Goal: Task Accomplishment & Management: Manage account settings

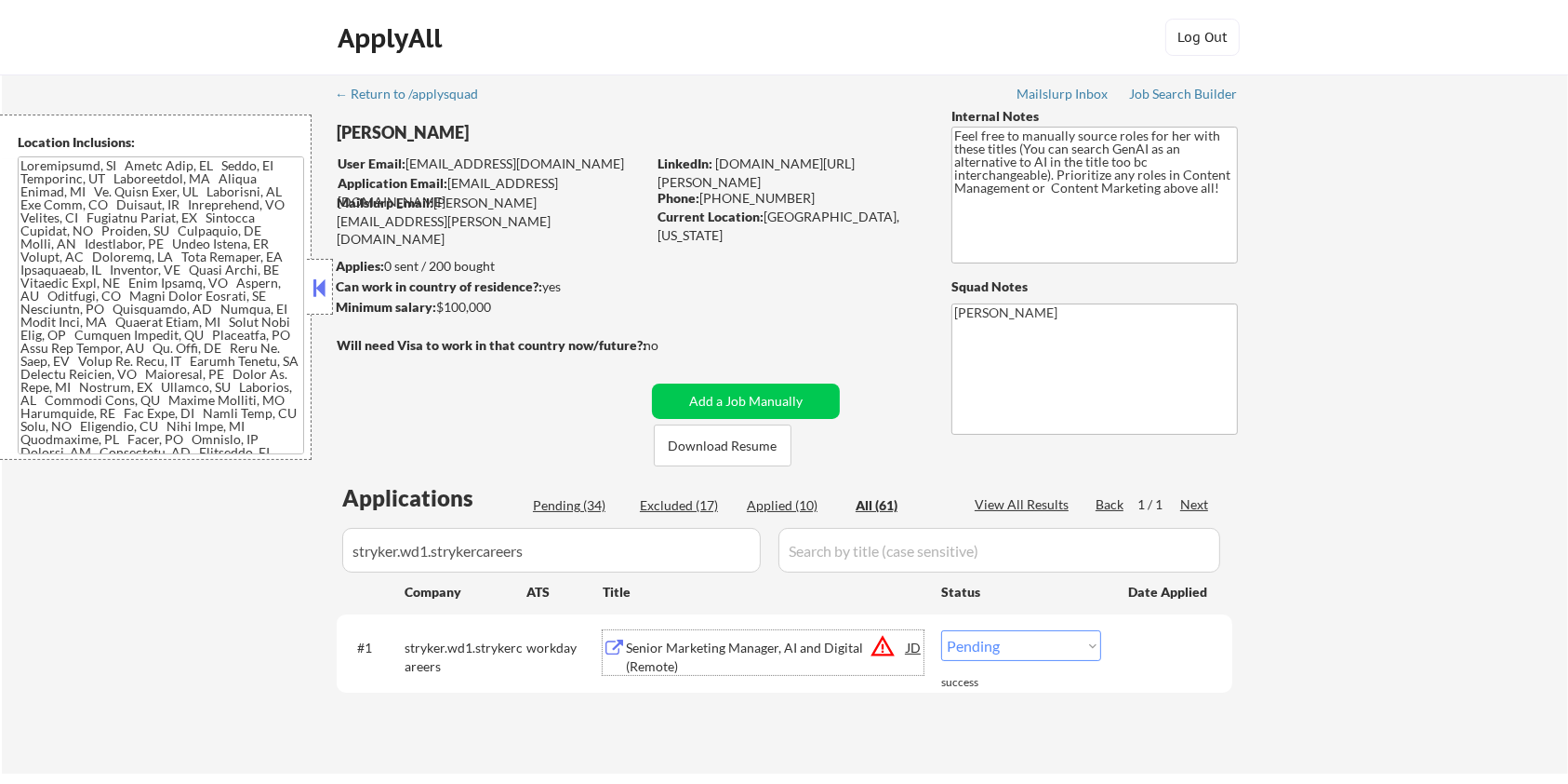
click at [1039, 644] on select "Choose an option... Pending Applied Excluded (Questions) Excluded (Expired) Exc…" at bounding box center [1021, 646] width 160 height 30
select select ""applied""
click at [942, 631] on select "Choose an option... Pending Applied Excluded (Questions) Excluded (Expired) Exc…" at bounding box center [1021, 646] width 160 height 30
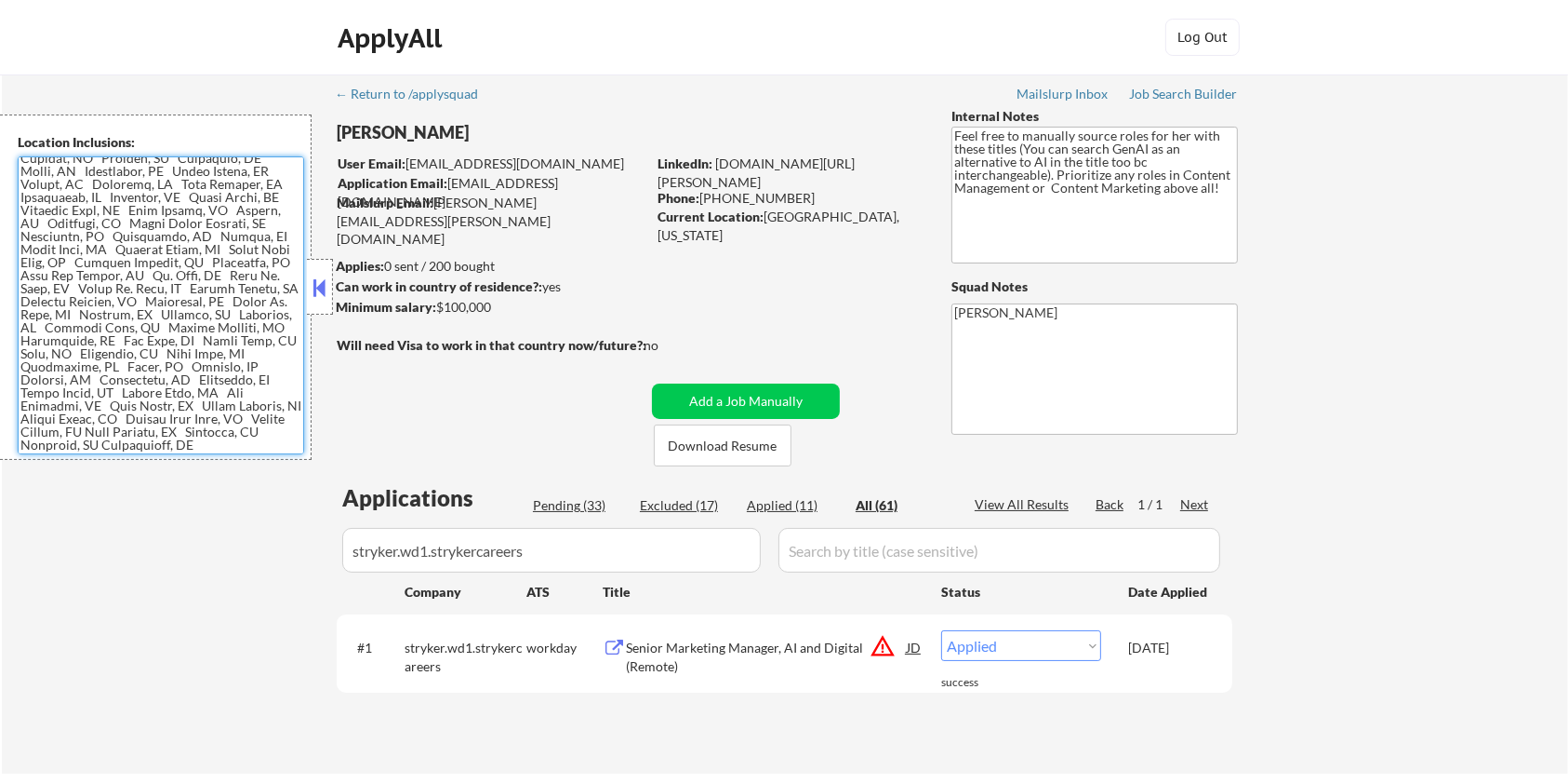
scroll to position [98, 0]
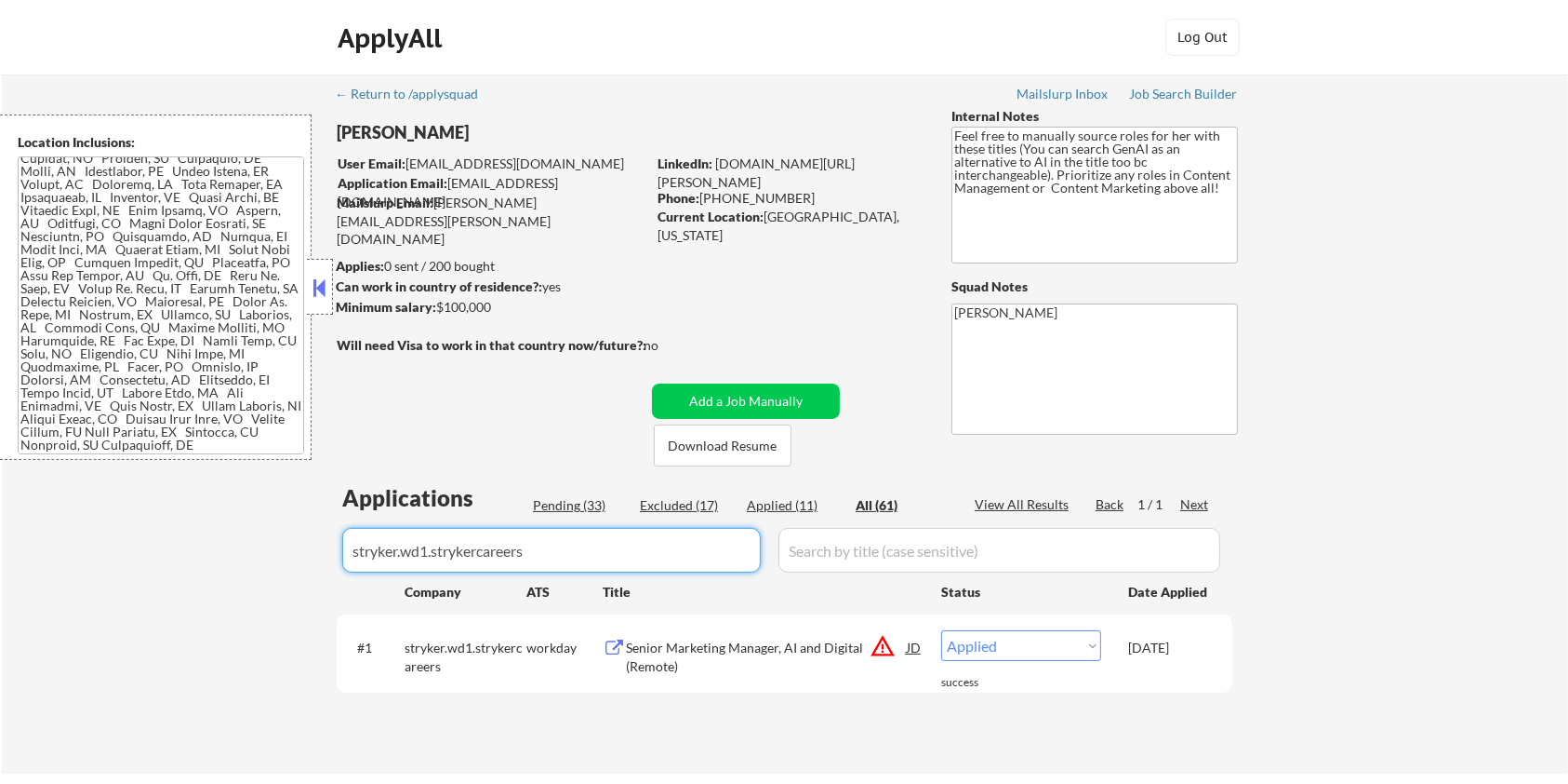
drag, startPoint x: 603, startPoint y: 555, endPoint x: 210, endPoint y: 573, distance: 393.4
click at [210, 573] on div "← Return to /applysquad Mailslurp Inbox Job Search Builder Rosaleen Behnken Use…" at bounding box center [784, 424] width 1566 height 699
select select ""applied""
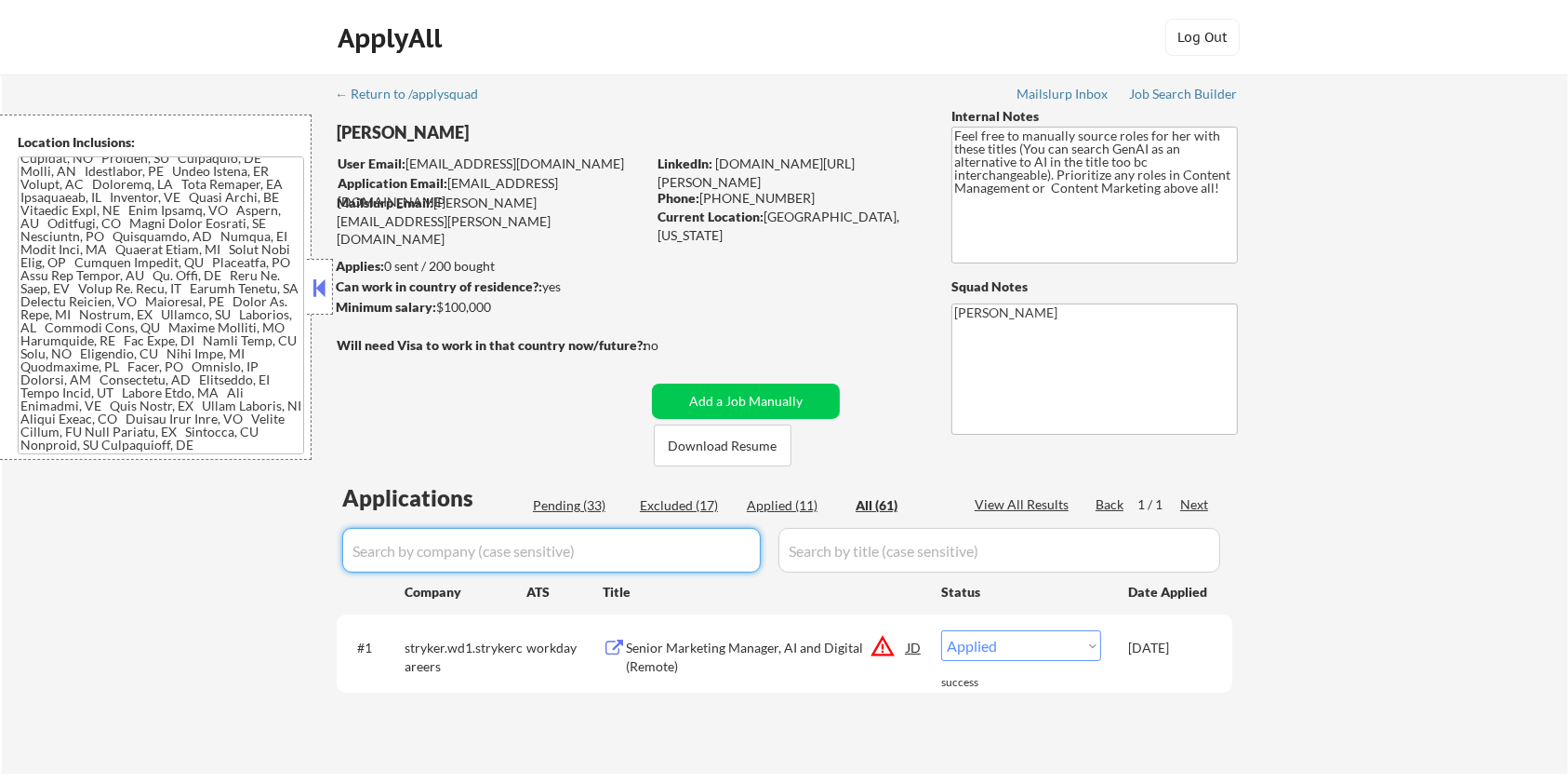
select select ""applied""
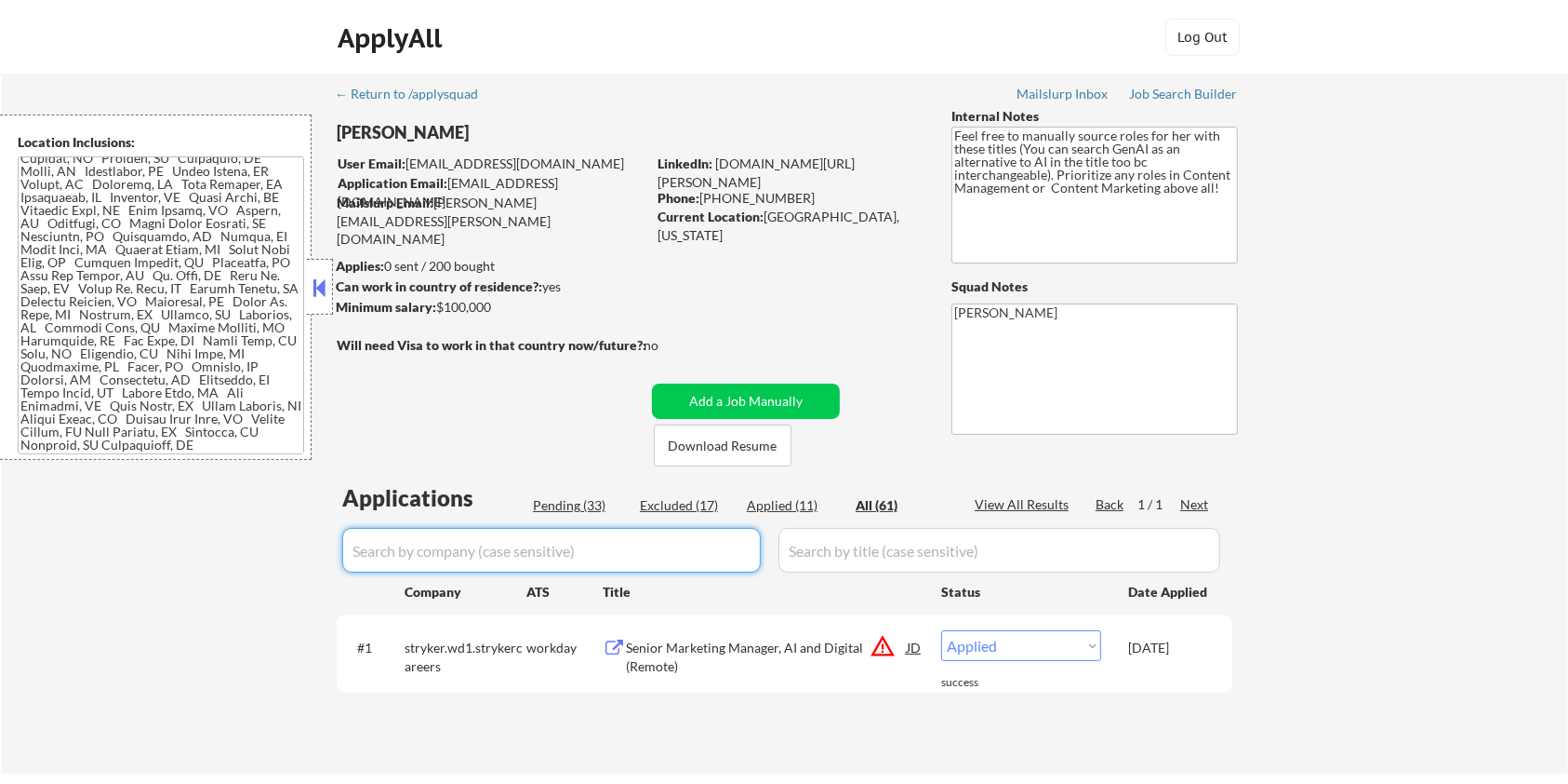
select select ""applied""
select select ""excluded__other_""
select select ""excluded""
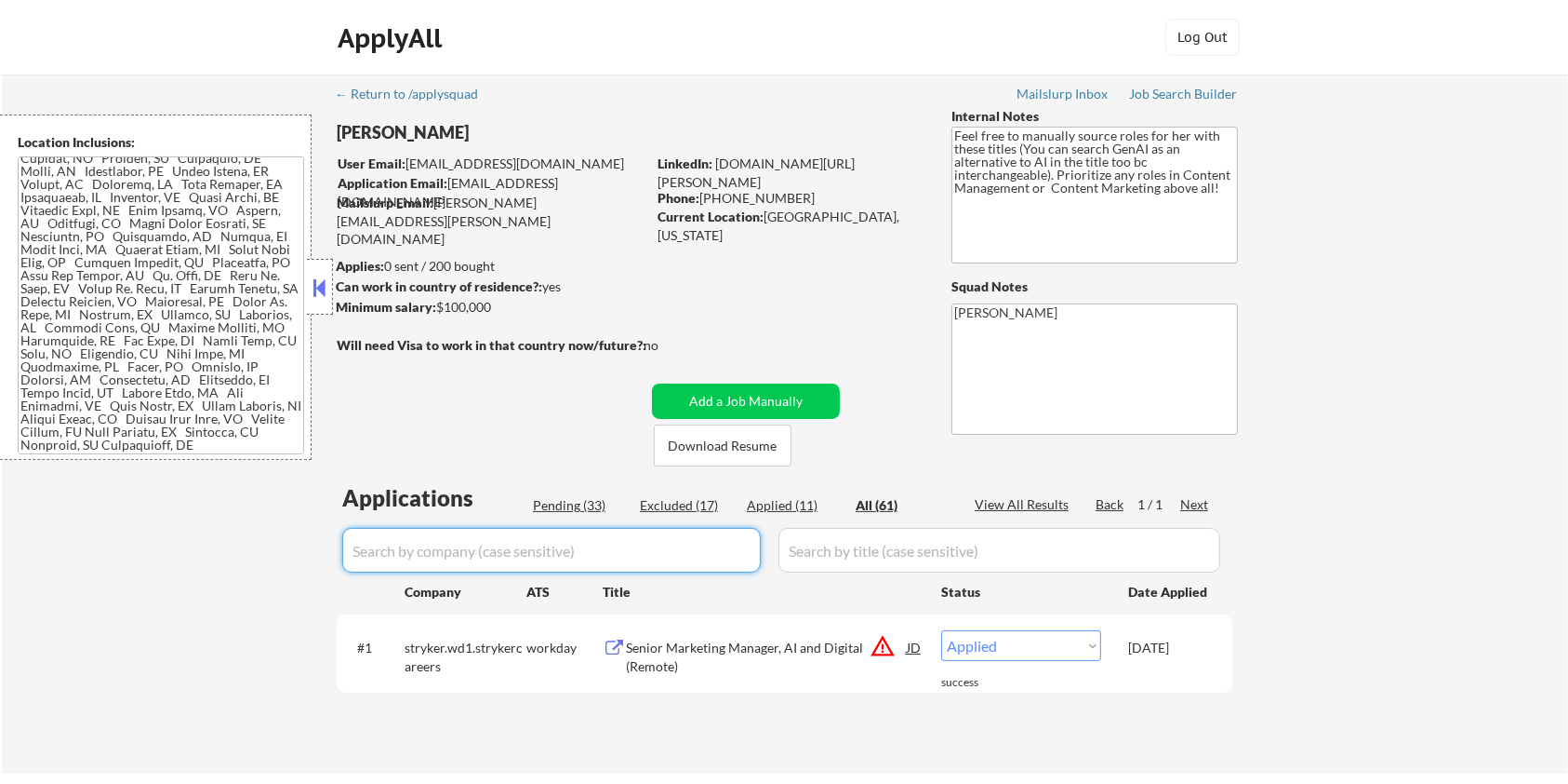
select select ""excluded__expired_""
select select ""excluded__bad_match_""
select select ""excluded""
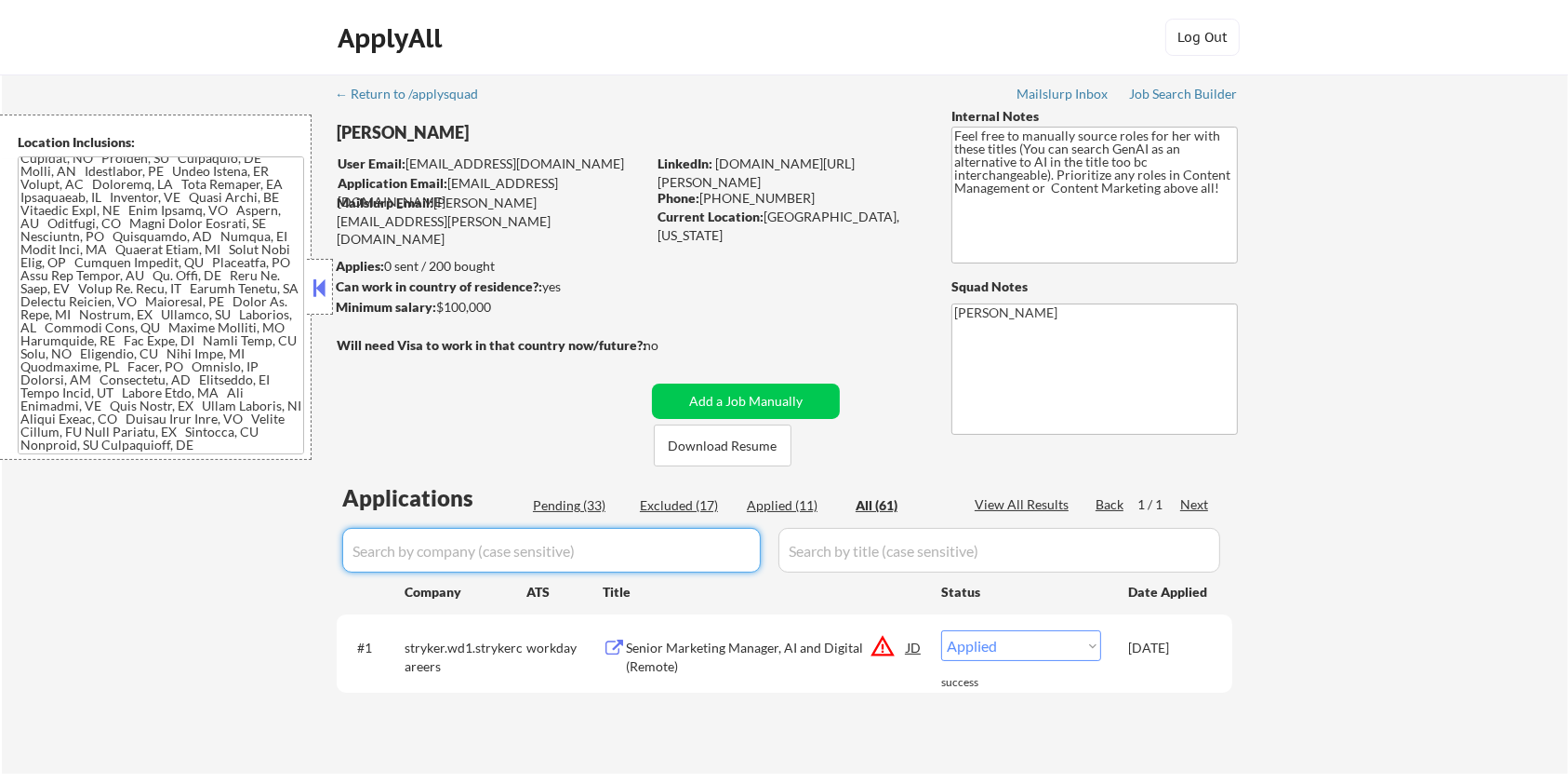
select select ""excluded__salary_""
select select ""excluded__other_""
select select ""excluded__expired_""
select select ""excluded__bad_match_""
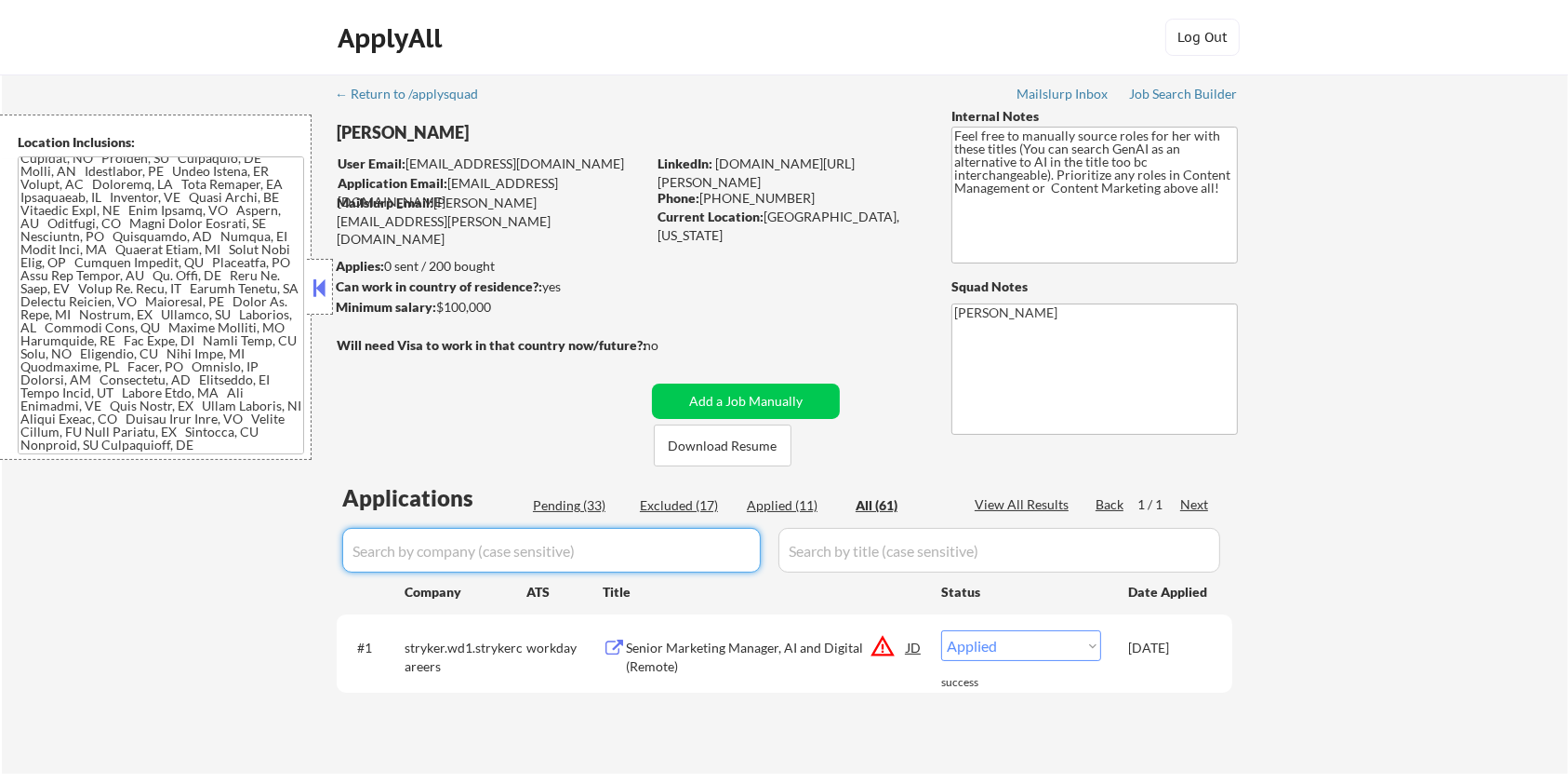
select select ""excluded__location_""
select select ""excluded__bad_match_""
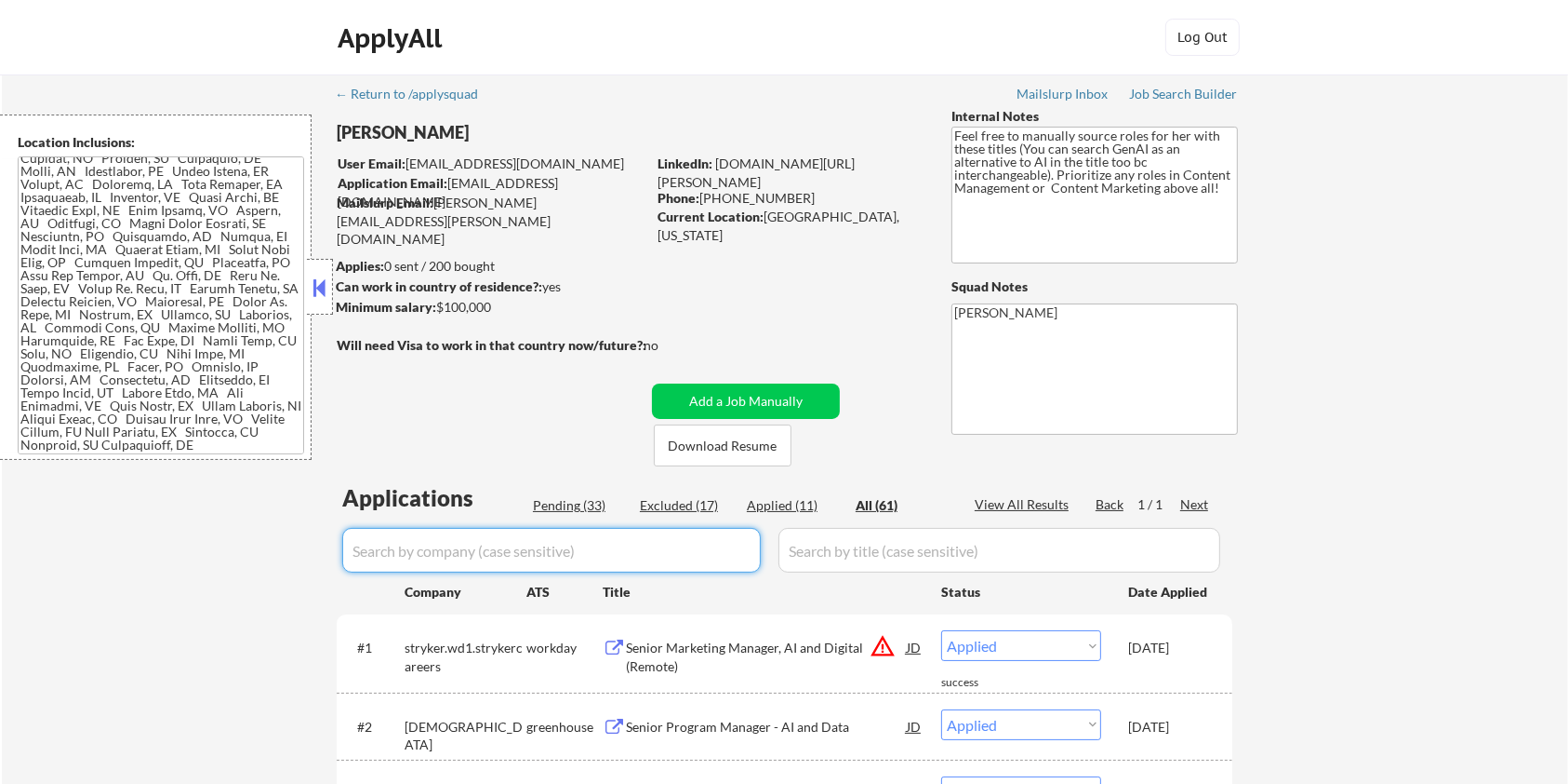
click at [577, 509] on div "Pending (33)" at bounding box center [579, 506] width 93 height 19
select select ""pending""
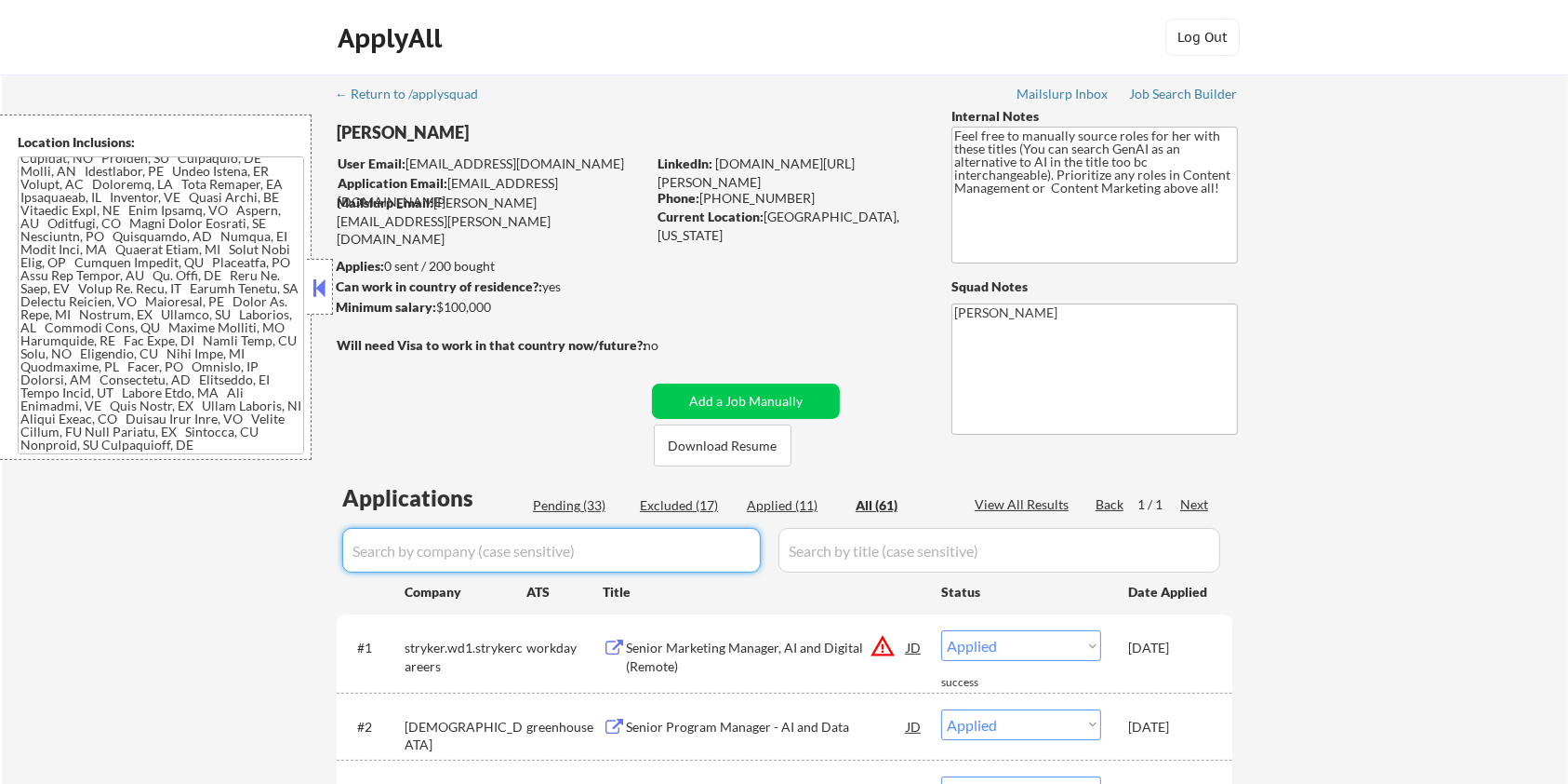
select select ""pending""
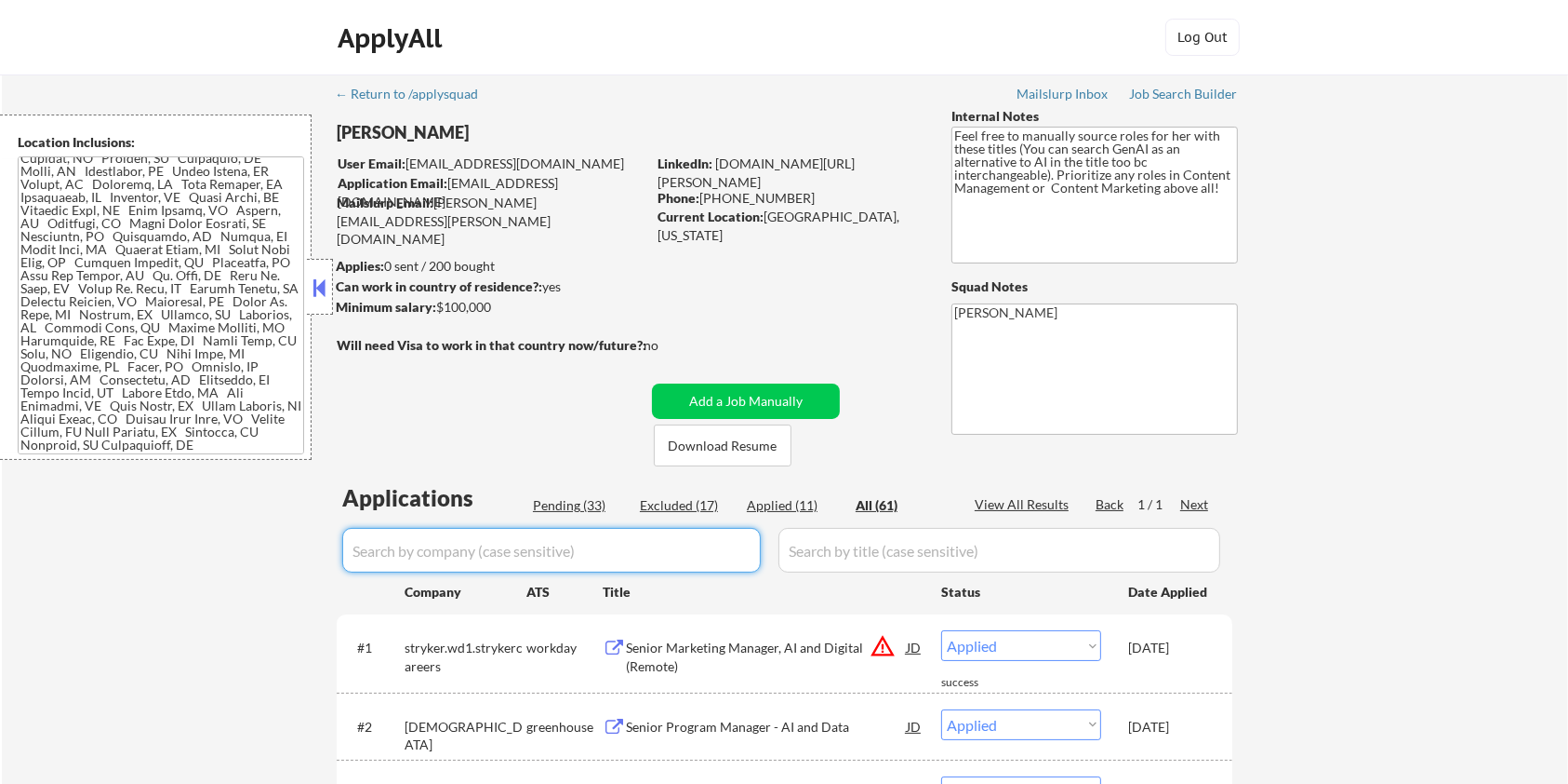
select select ""pending""
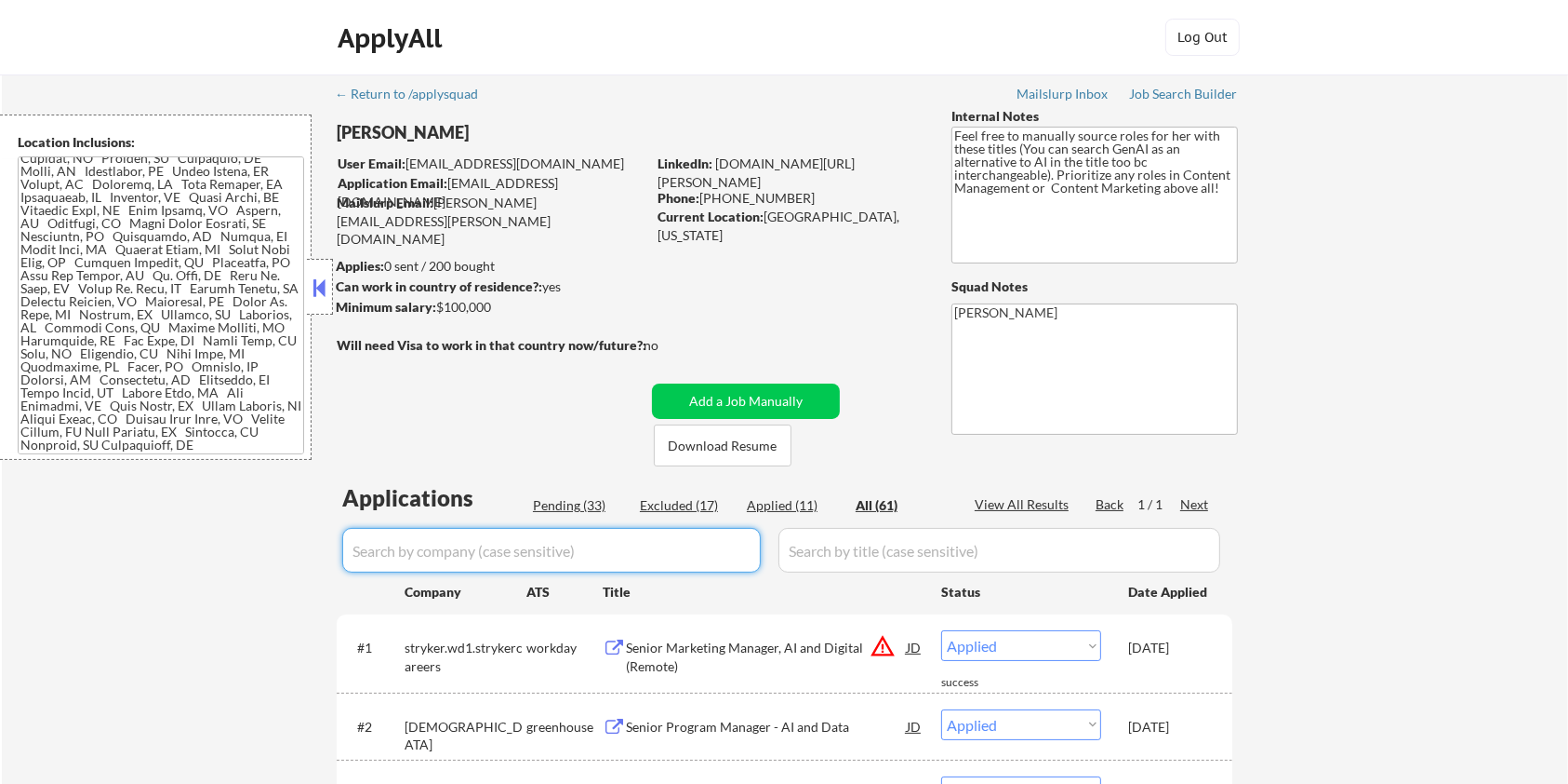
select select ""pending""
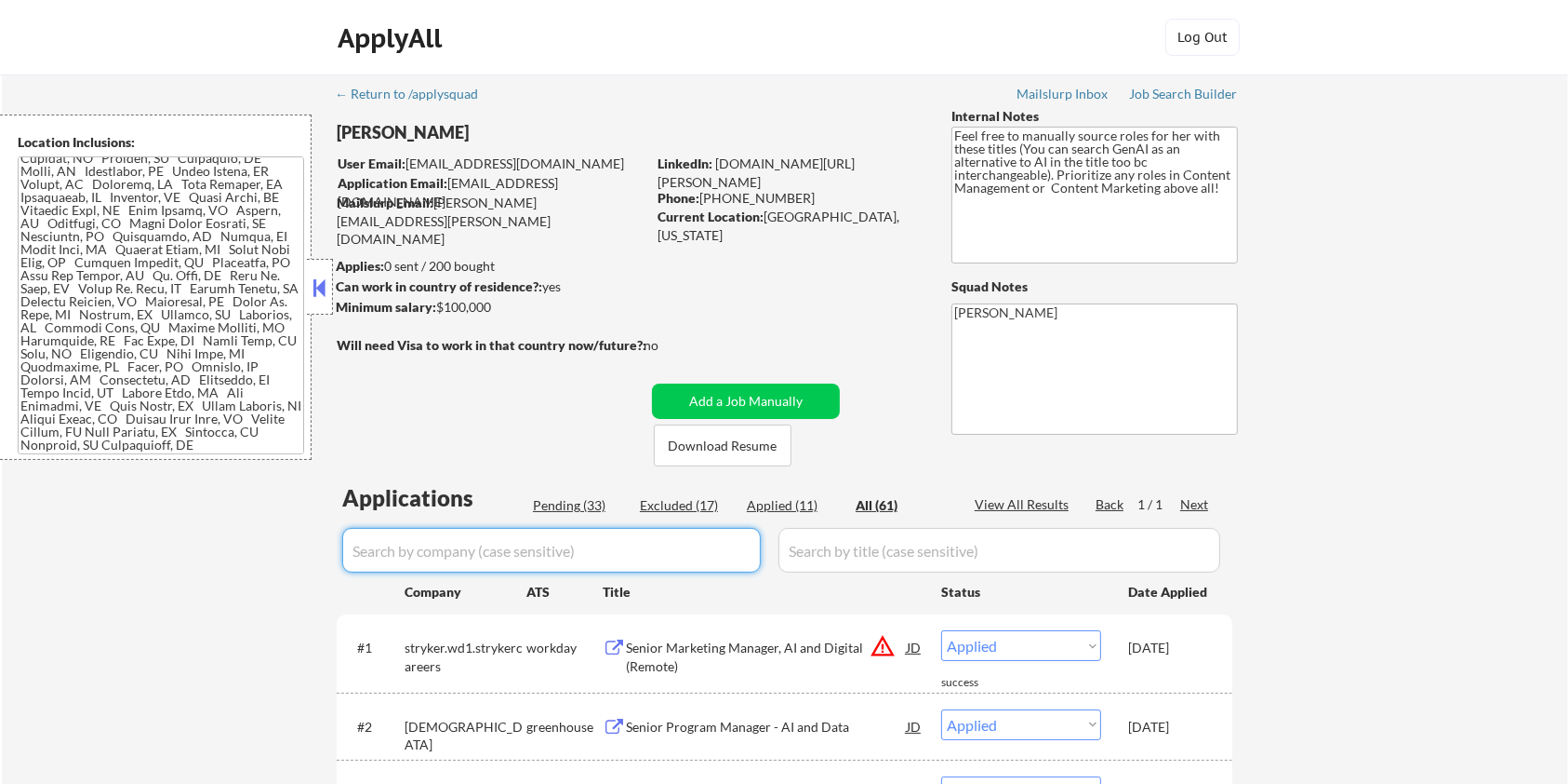
select select ""pending""
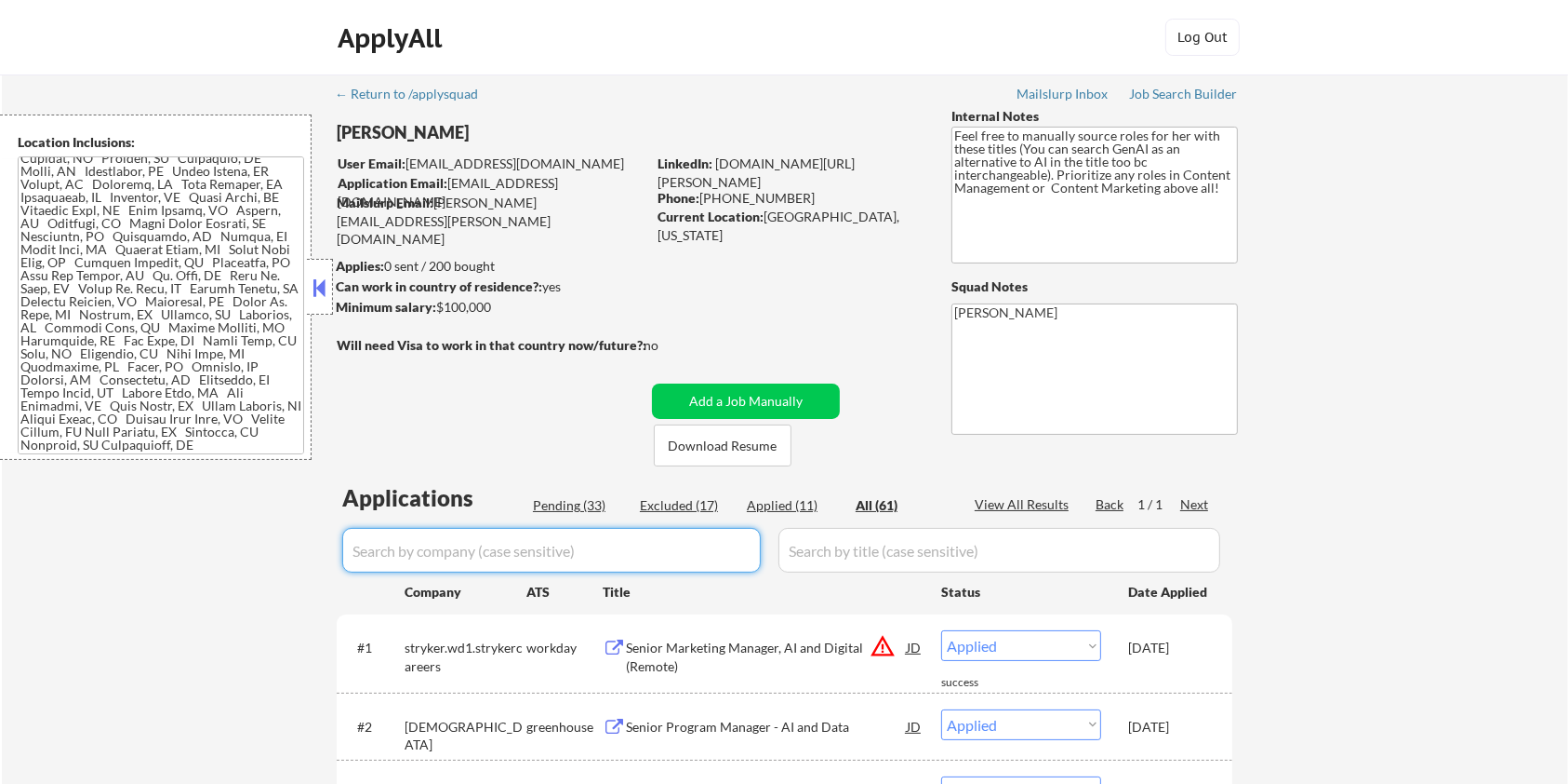
select select ""pending""
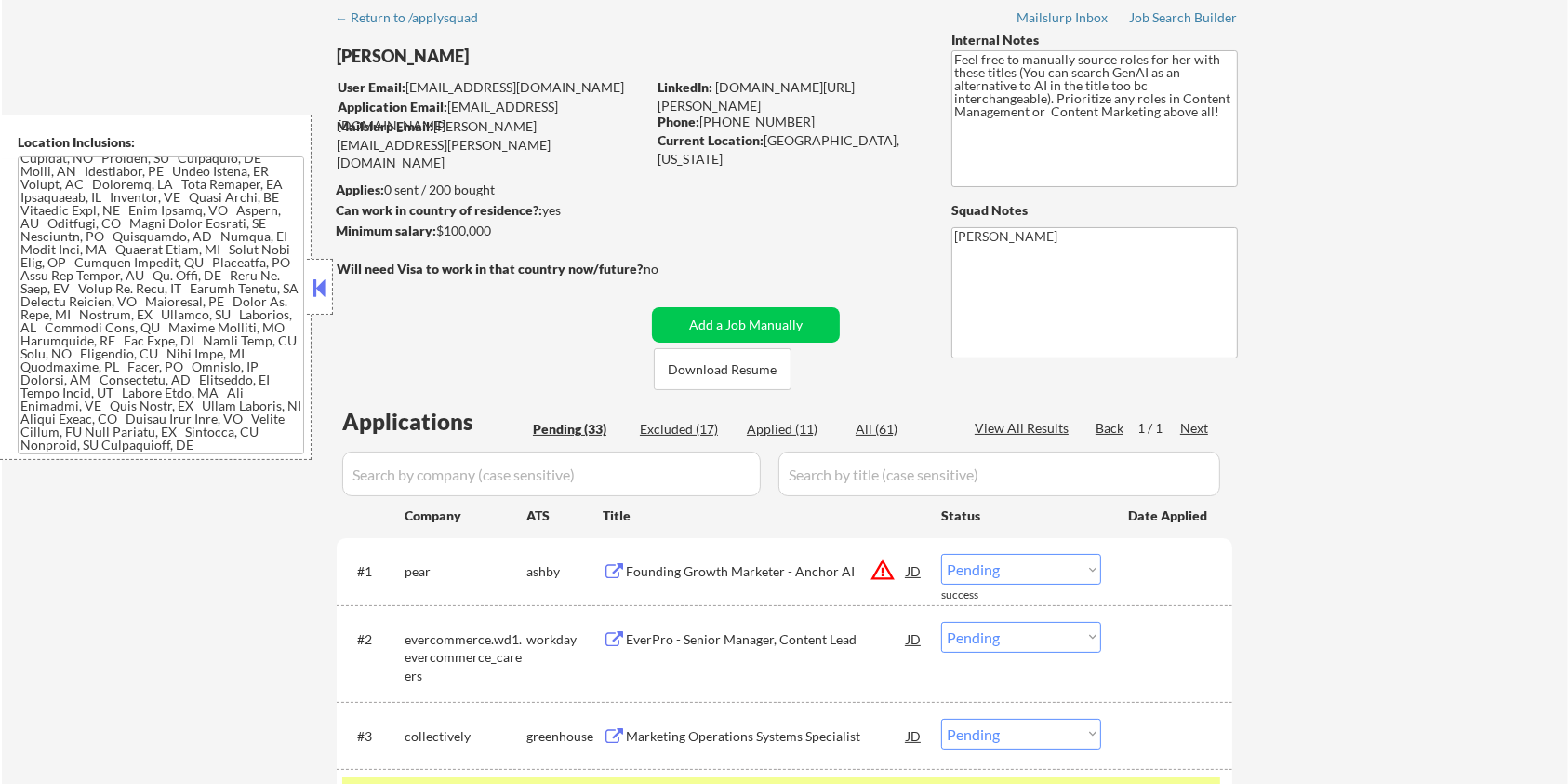
scroll to position [124, 0]
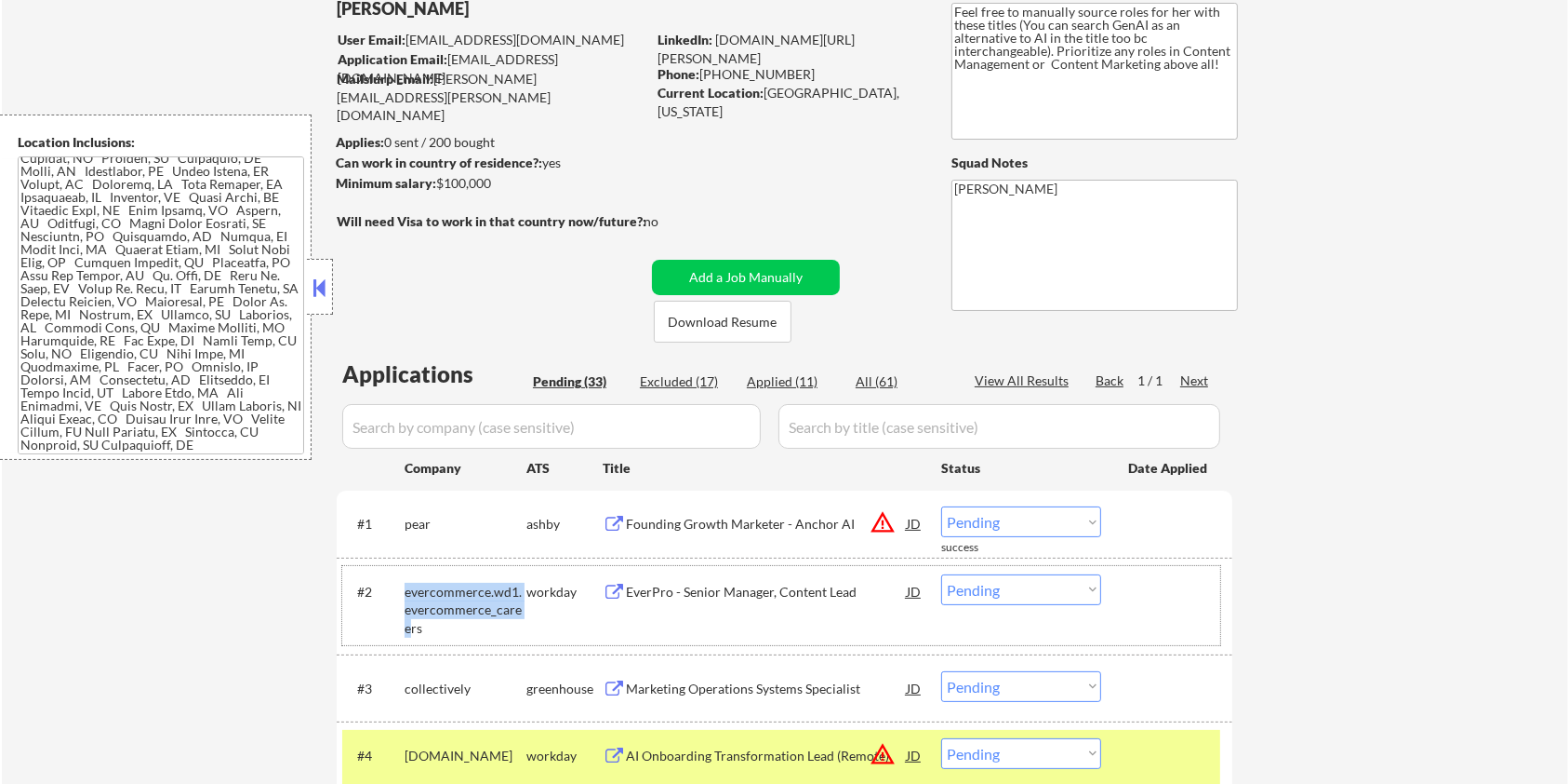
drag, startPoint x: 520, startPoint y: 609, endPoint x: 405, endPoint y: 592, distance: 116.2
click at [405, 592] on div "evercommerce.wd1.evercommerce_careers" at bounding box center [466, 610] width 122 height 55
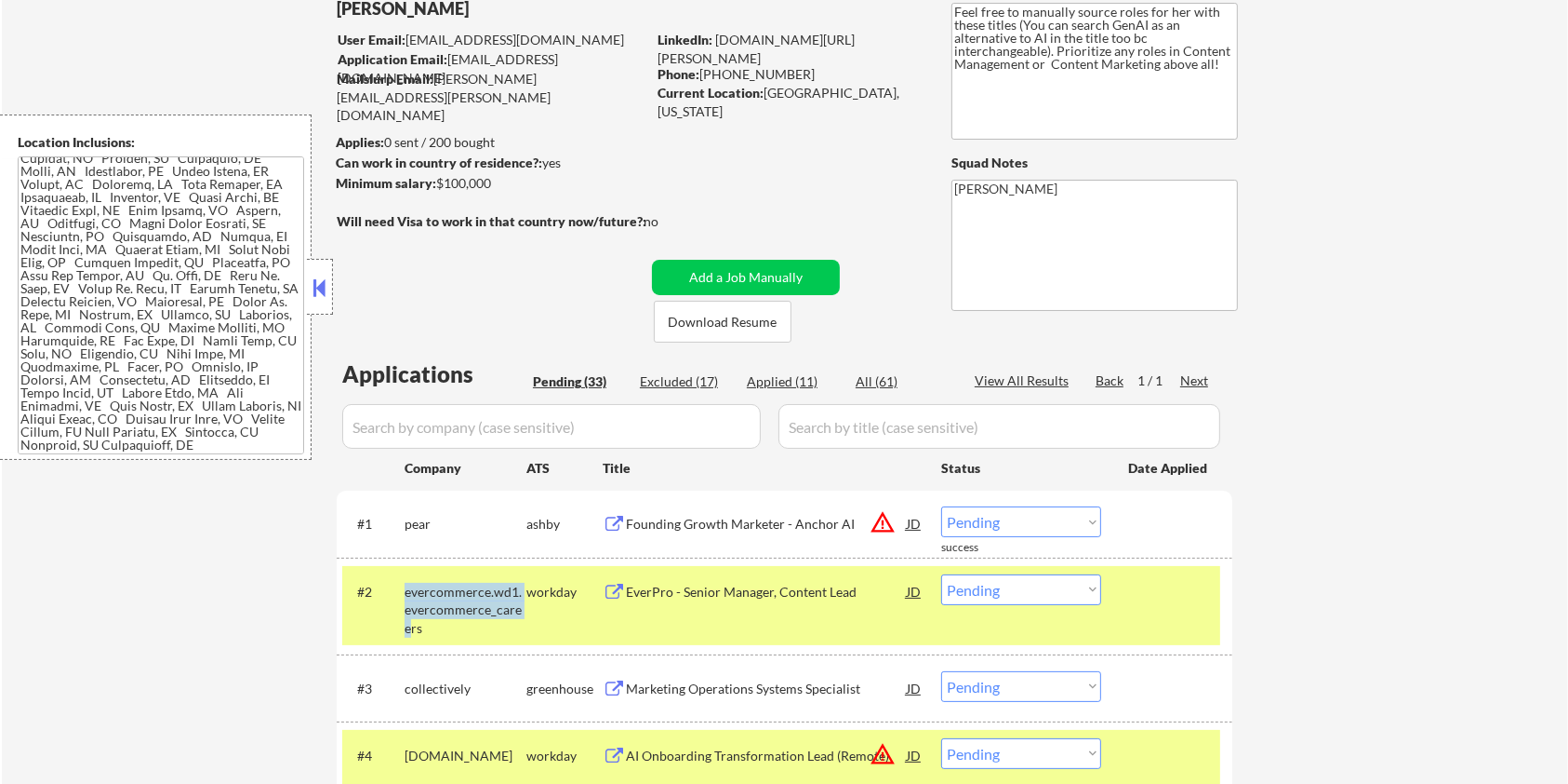
copy div "evercommerce.wd1.evercommerce_caree"
click at [451, 423] on input "input" at bounding box center [552, 426] width 418 height 45
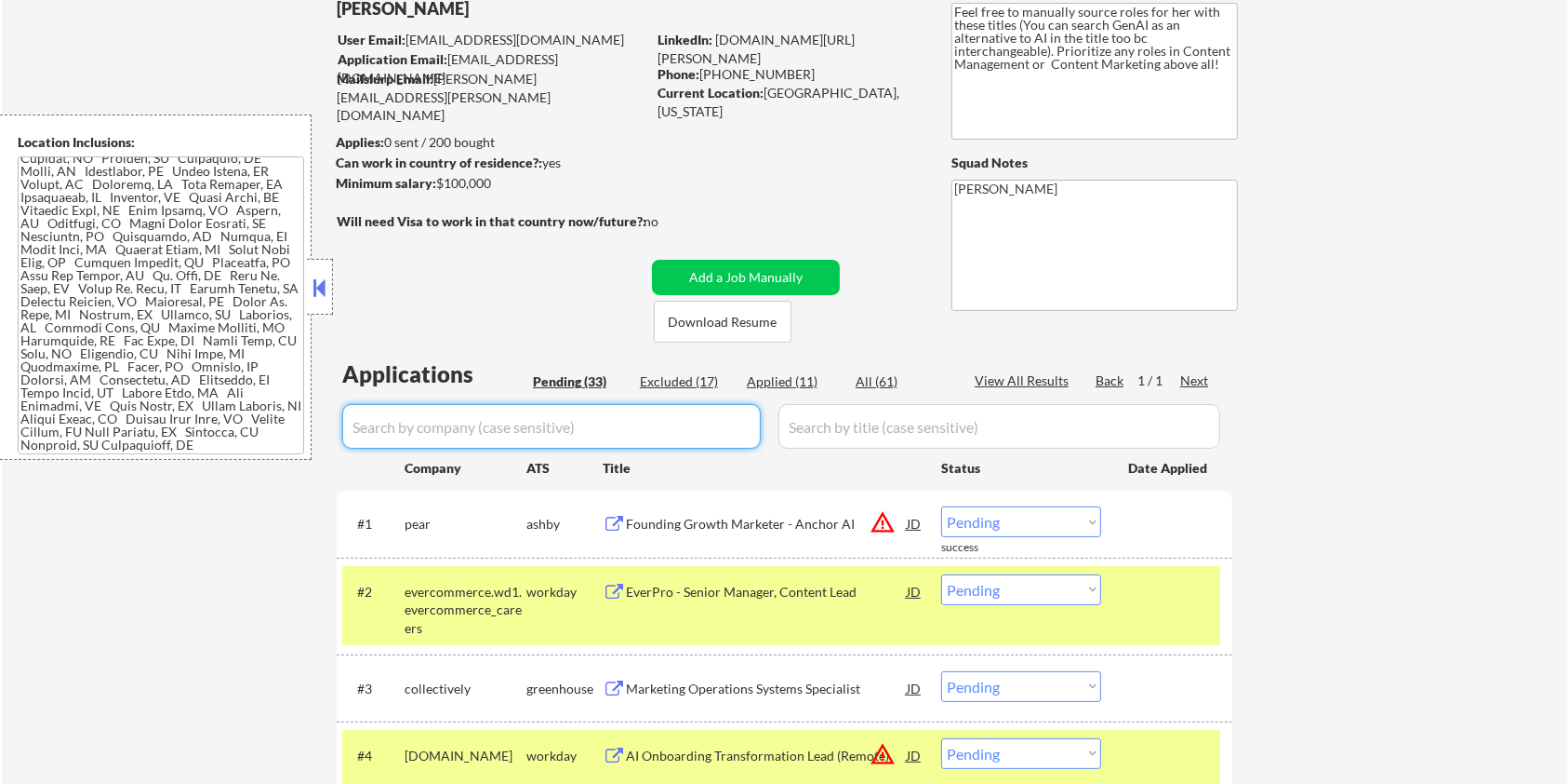
paste input "evercommerce.wd1.evercommerce_caree"
type input "evercommerce.wd1.evercommerce_caree"
drag, startPoint x: 872, startPoint y: 431, endPoint x: 871, endPoint y: 412, distance: 19.0
click at [872, 431] on input "input" at bounding box center [999, 426] width 442 height 45
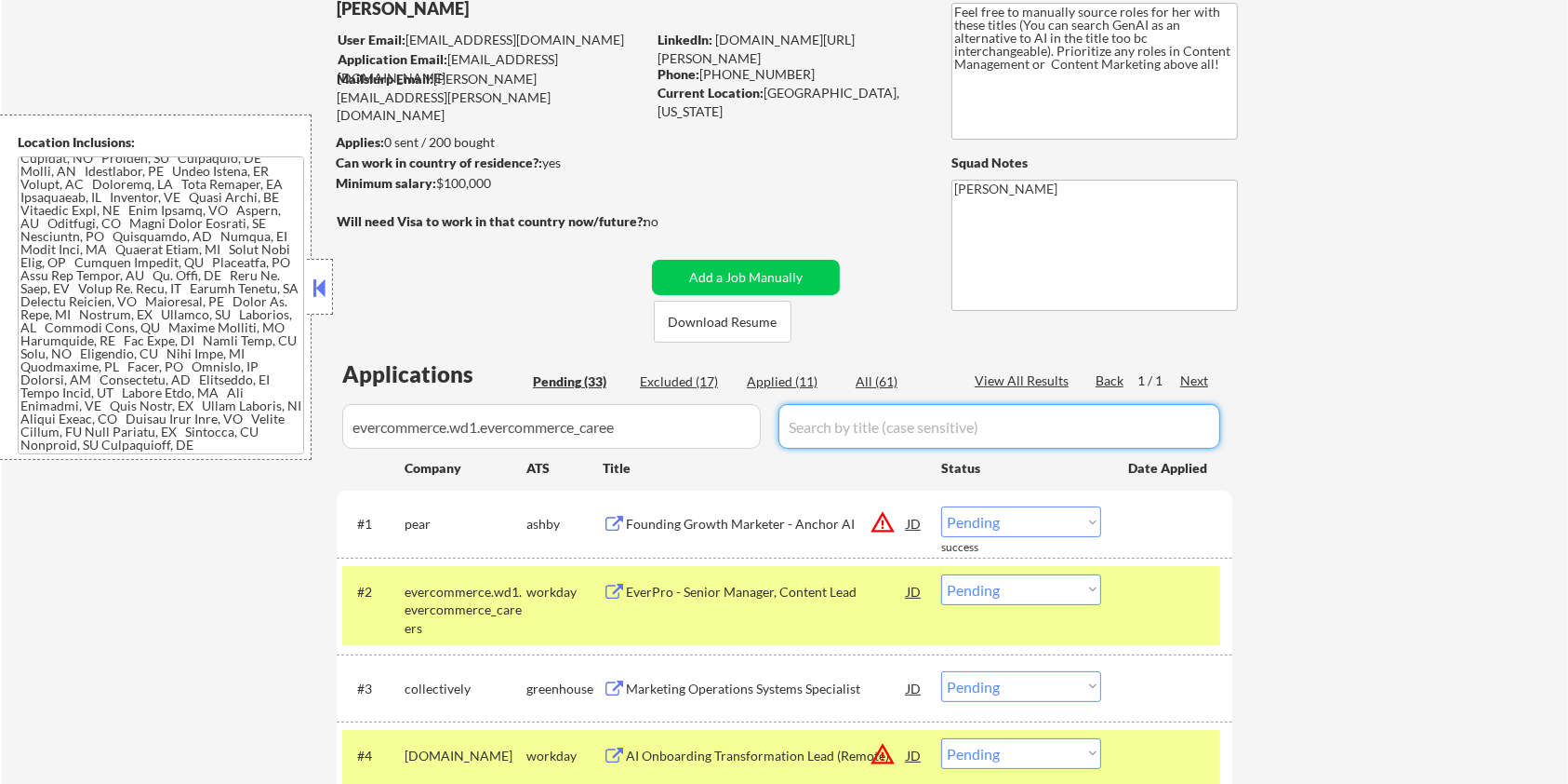
click at [866, 374] on div "All (61)" at bounding box center [902, 382] width 93 height 19
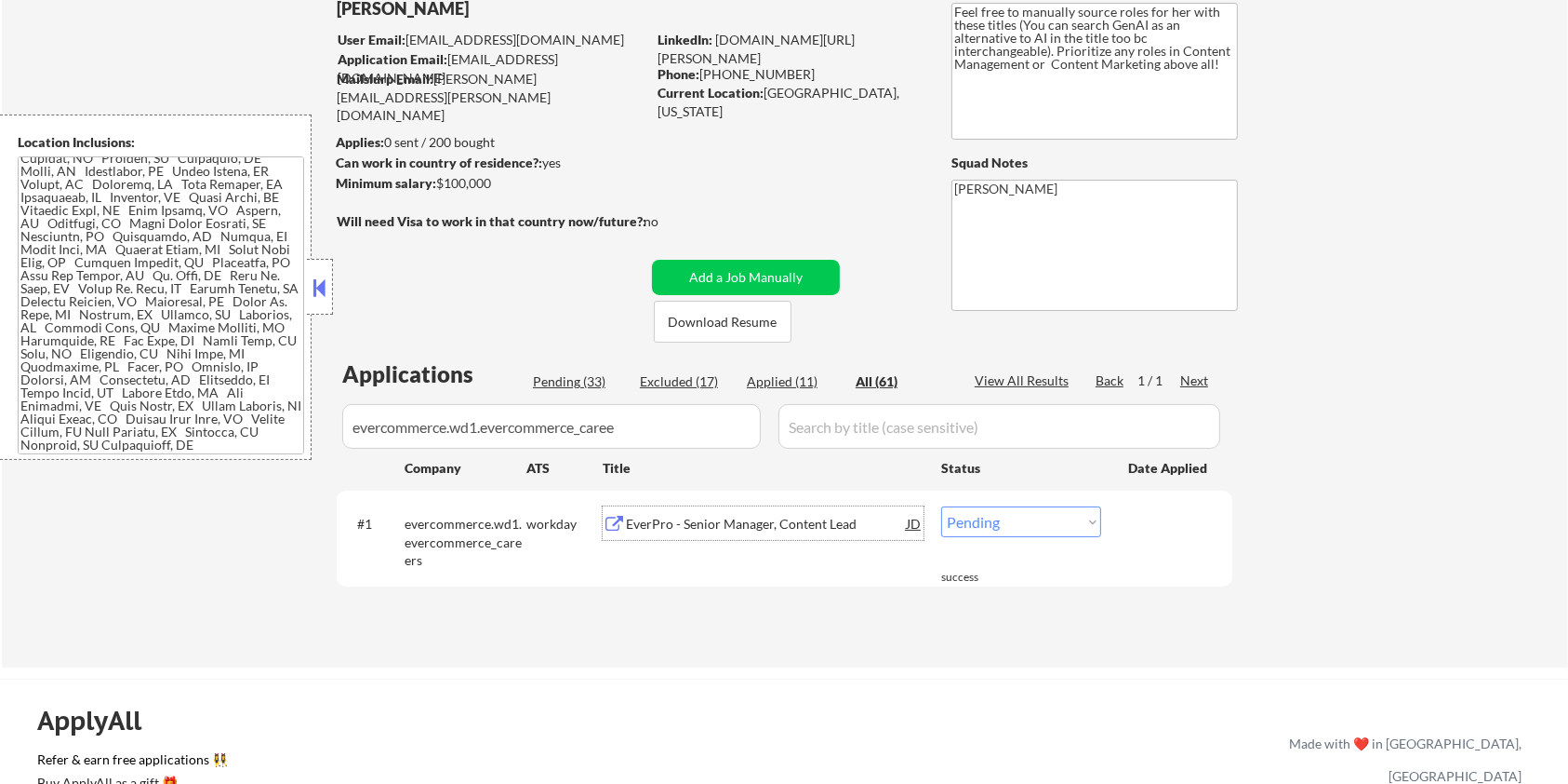
click at [768, 526] on div "EverPro - Senior Manager, Content Lead" at bounding box center [766, 525] width 281 height 19
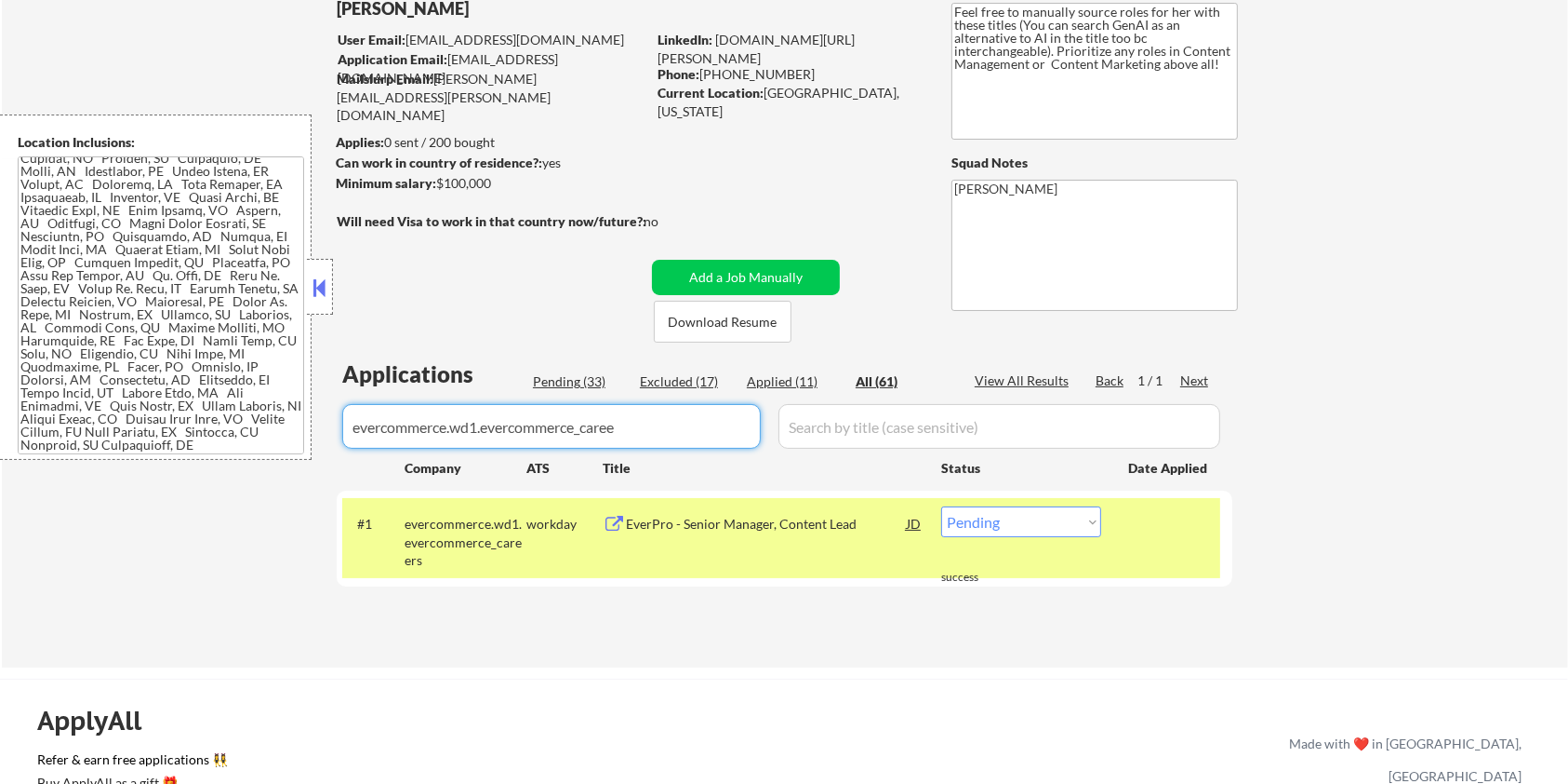
drag, startPoint x: 620, startPoint y: 420, endPoint x: 142, endPoint y: 417, distance: 478.0
click at [142, 417] on body "← Return to /applysquad Mailslurp Inbox Job Search Builder Rosaleen Behnken Use…" at bounding box center [784, 268] width 1568 height 784
select select ""applied""
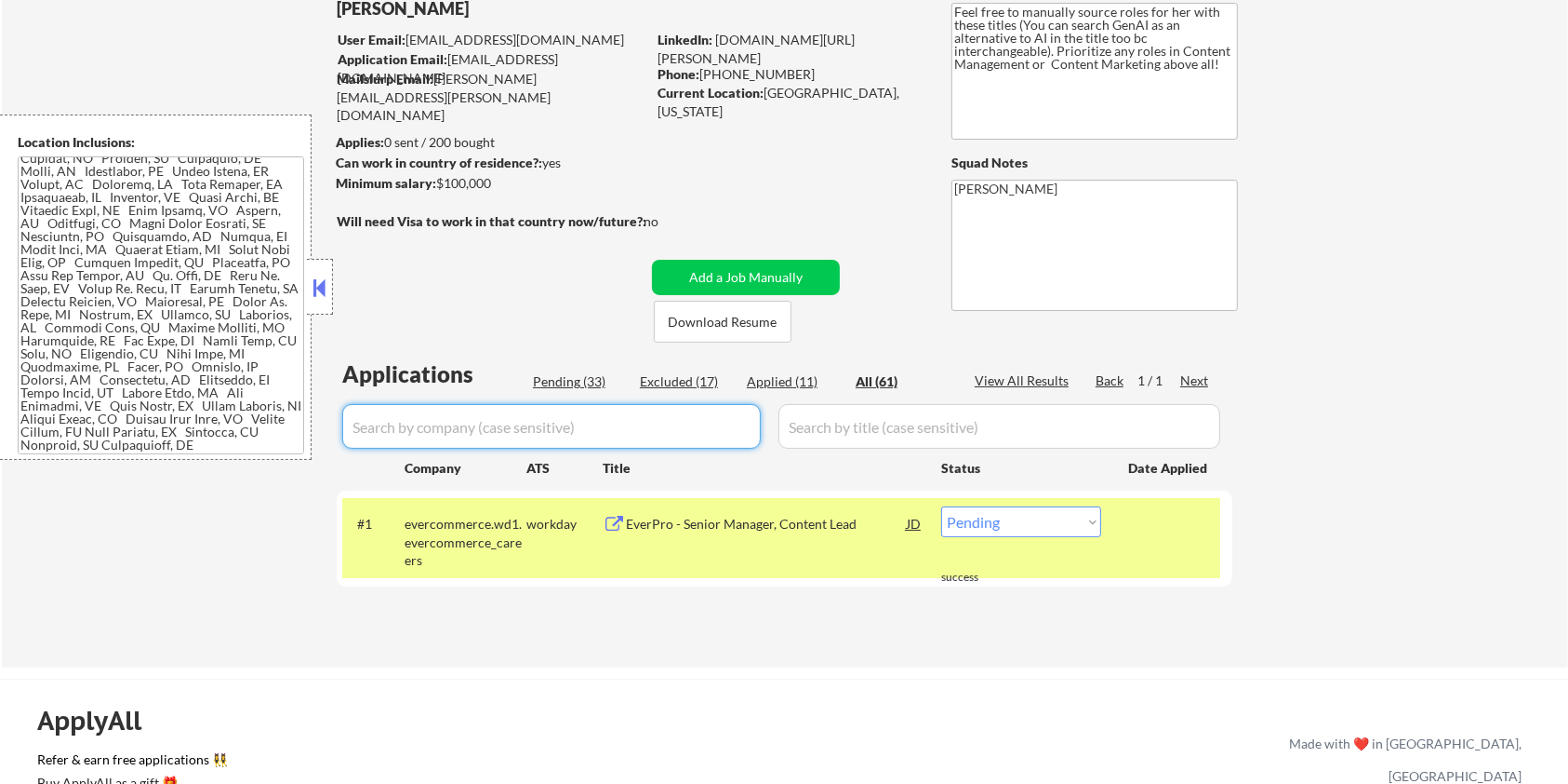
select select ""applied""
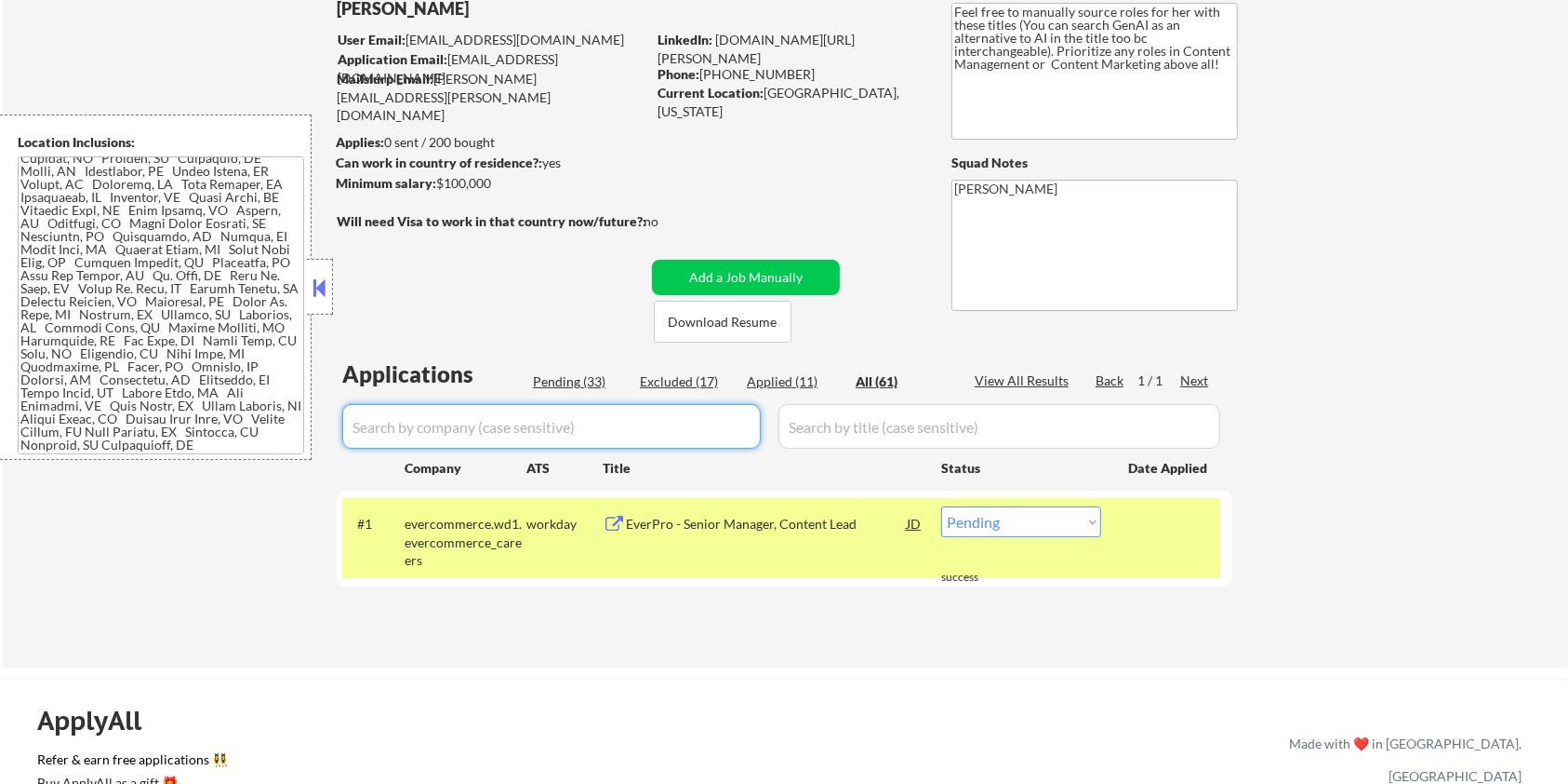
select select ""applied""
select select ""excluded__other_""
select select ""excluded""
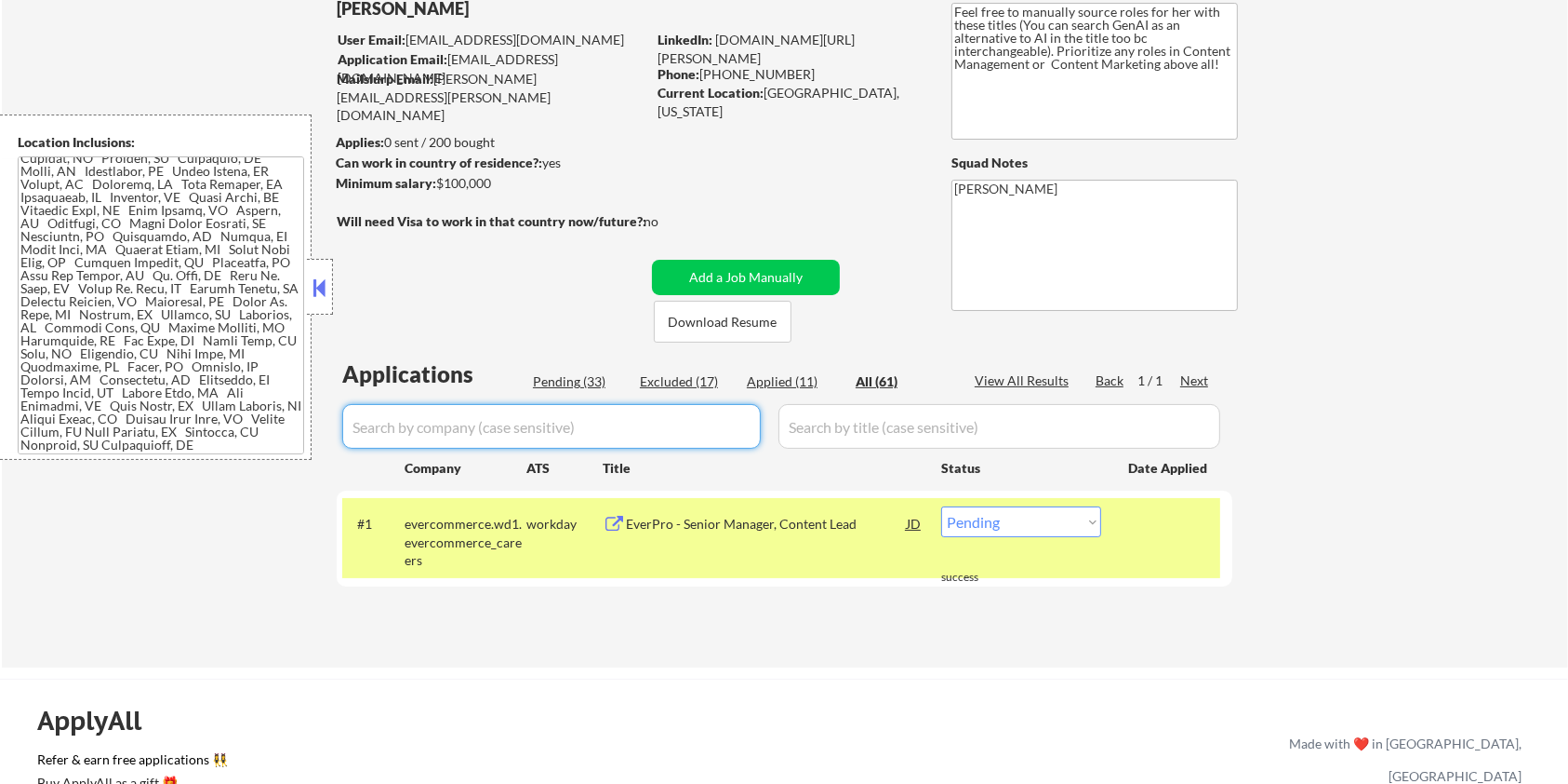
select select ""excluded""
select select ""excluded__expired_""
select select ""excluded__bad_match_""
select select ""excluded""
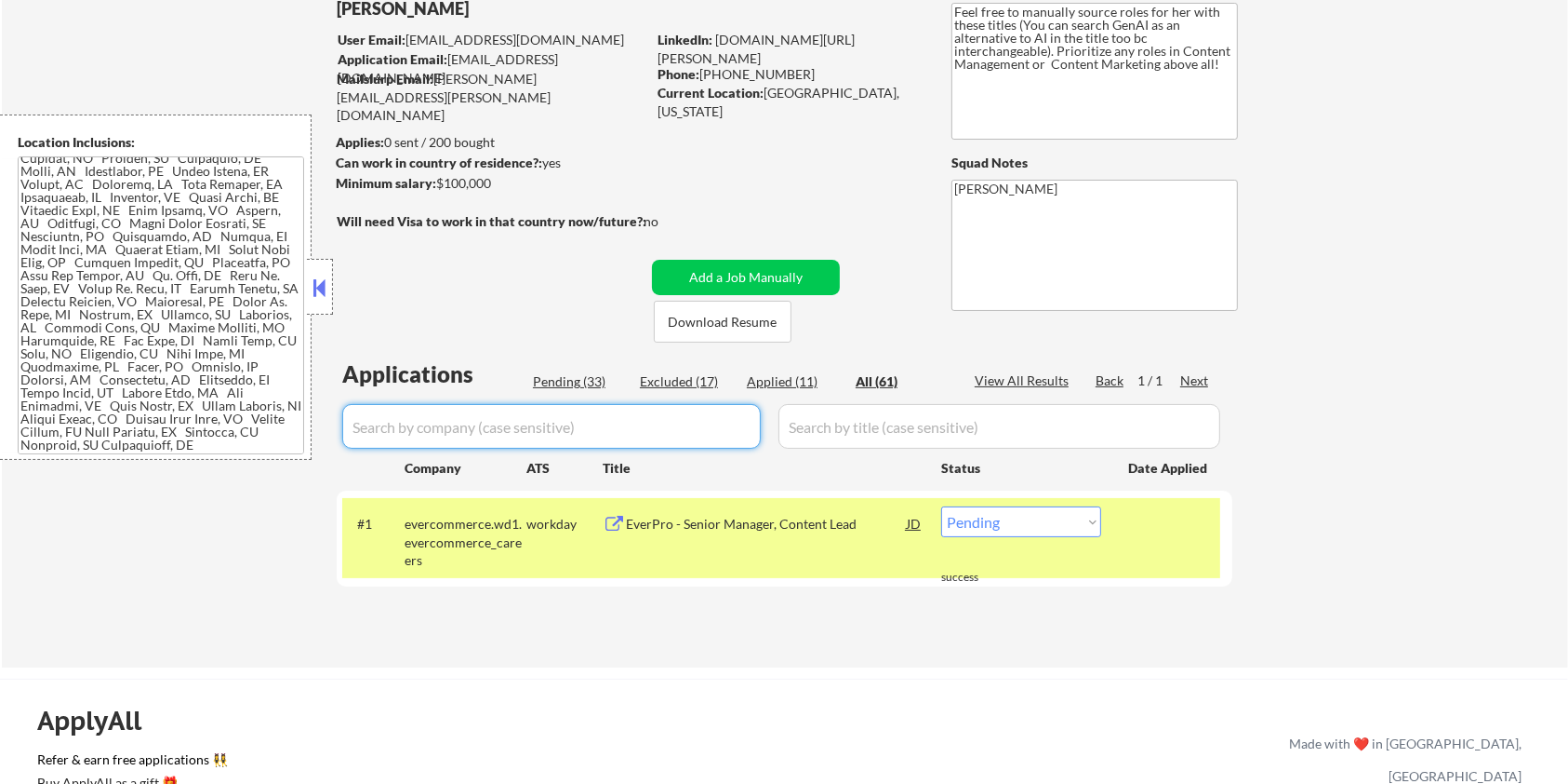
select select ""excluded""
select select ""excluded__salary_""
select select ""excluded__other_""
select select ""excluded__expired_""
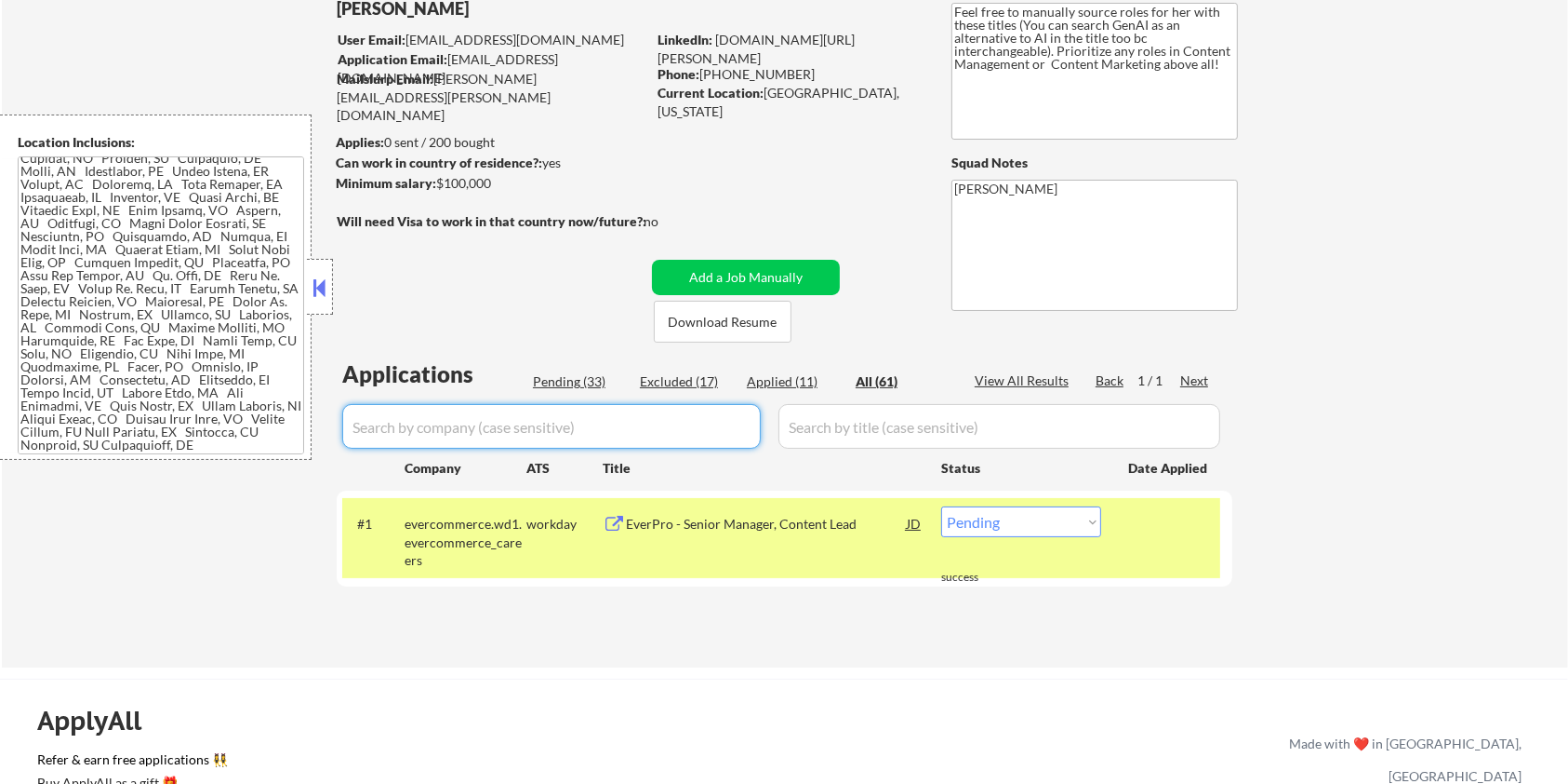
select select ""excluded__bad_match_""
select select ""excluded__location_""
select select ""excluded__bad_match_""
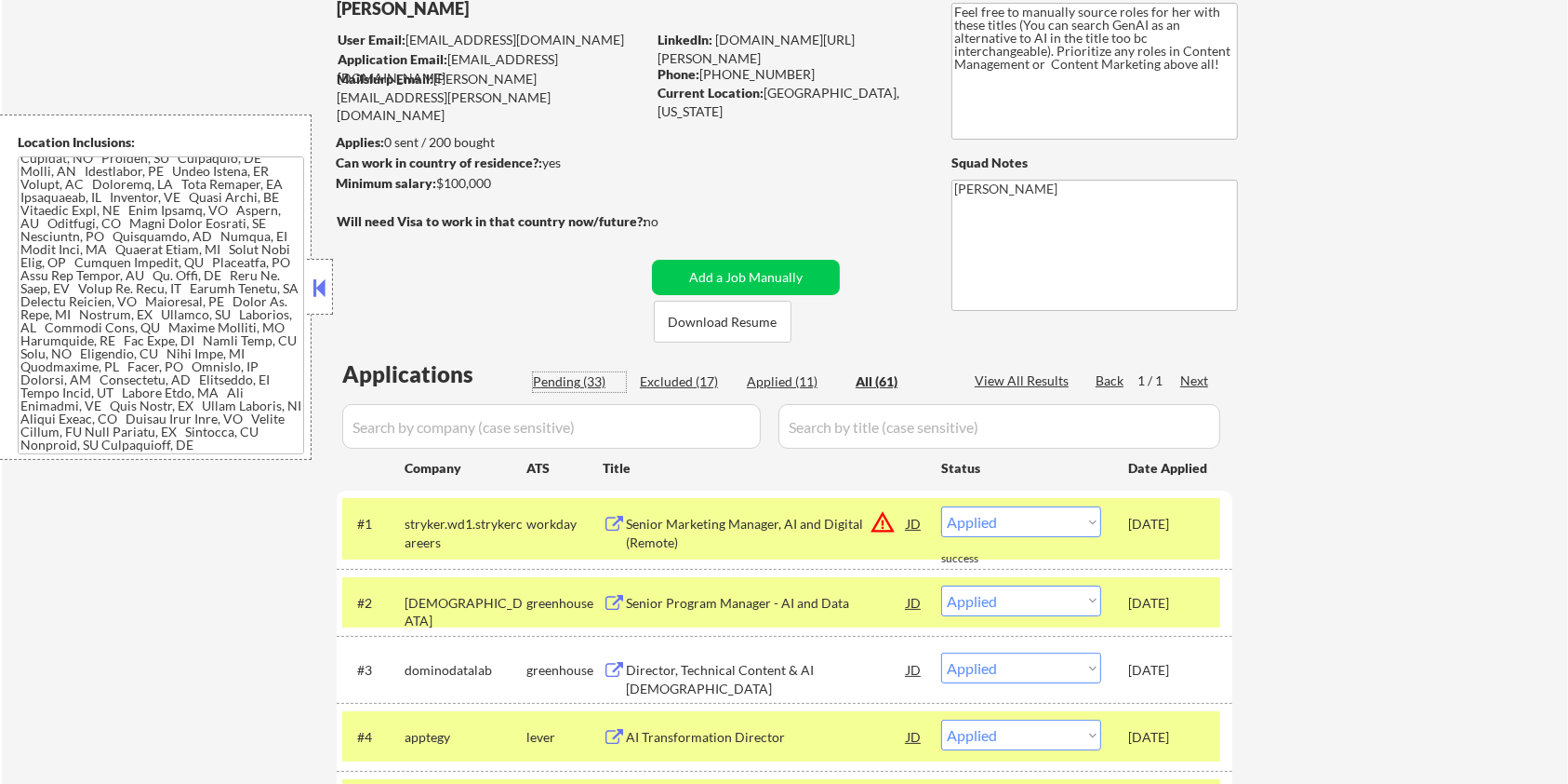
click at [566, 376] on div "Pending (33)" at bounding box center [579, 382] width 93 height 19
select select ""pending""
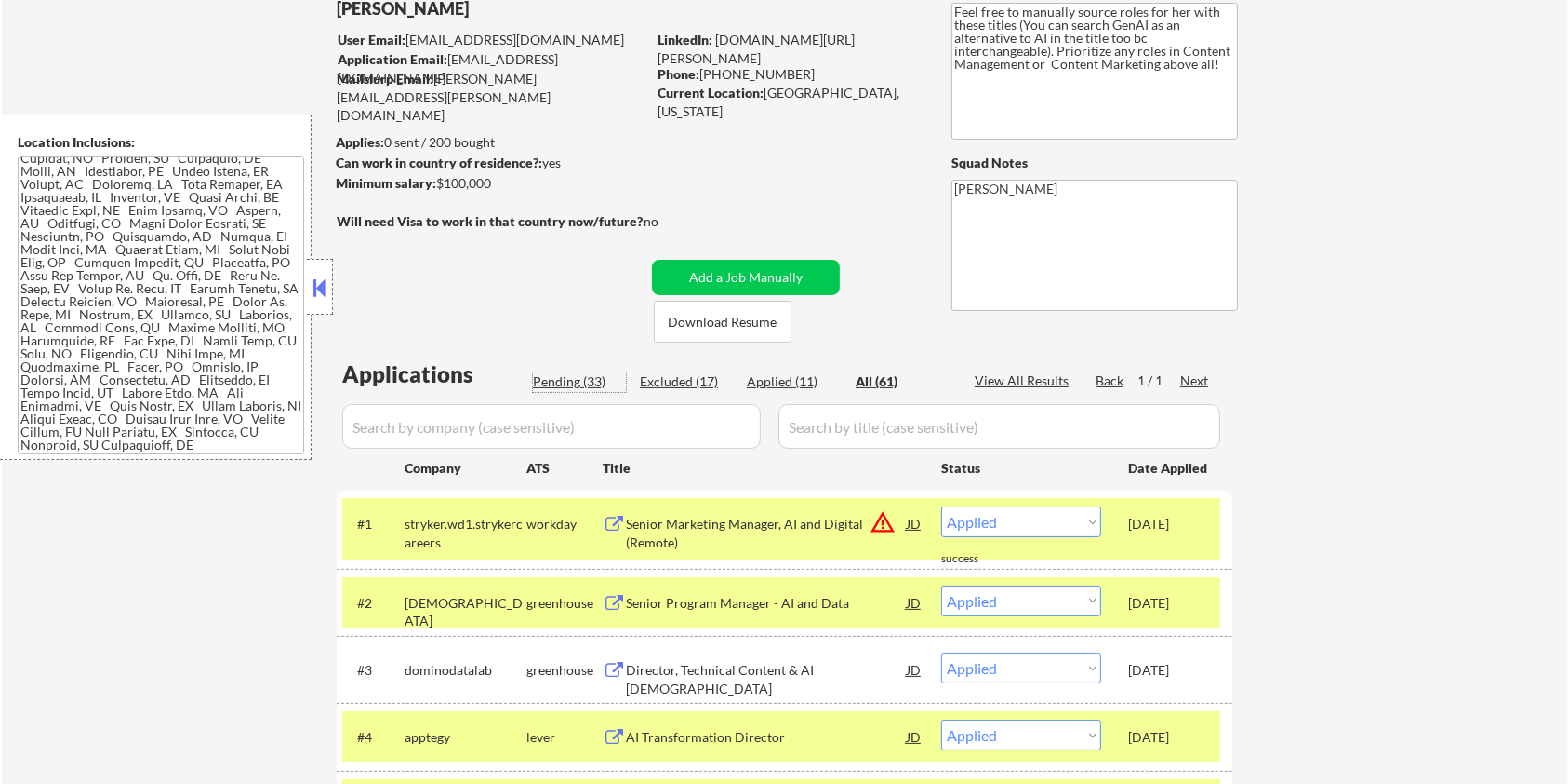
select select ""pending""
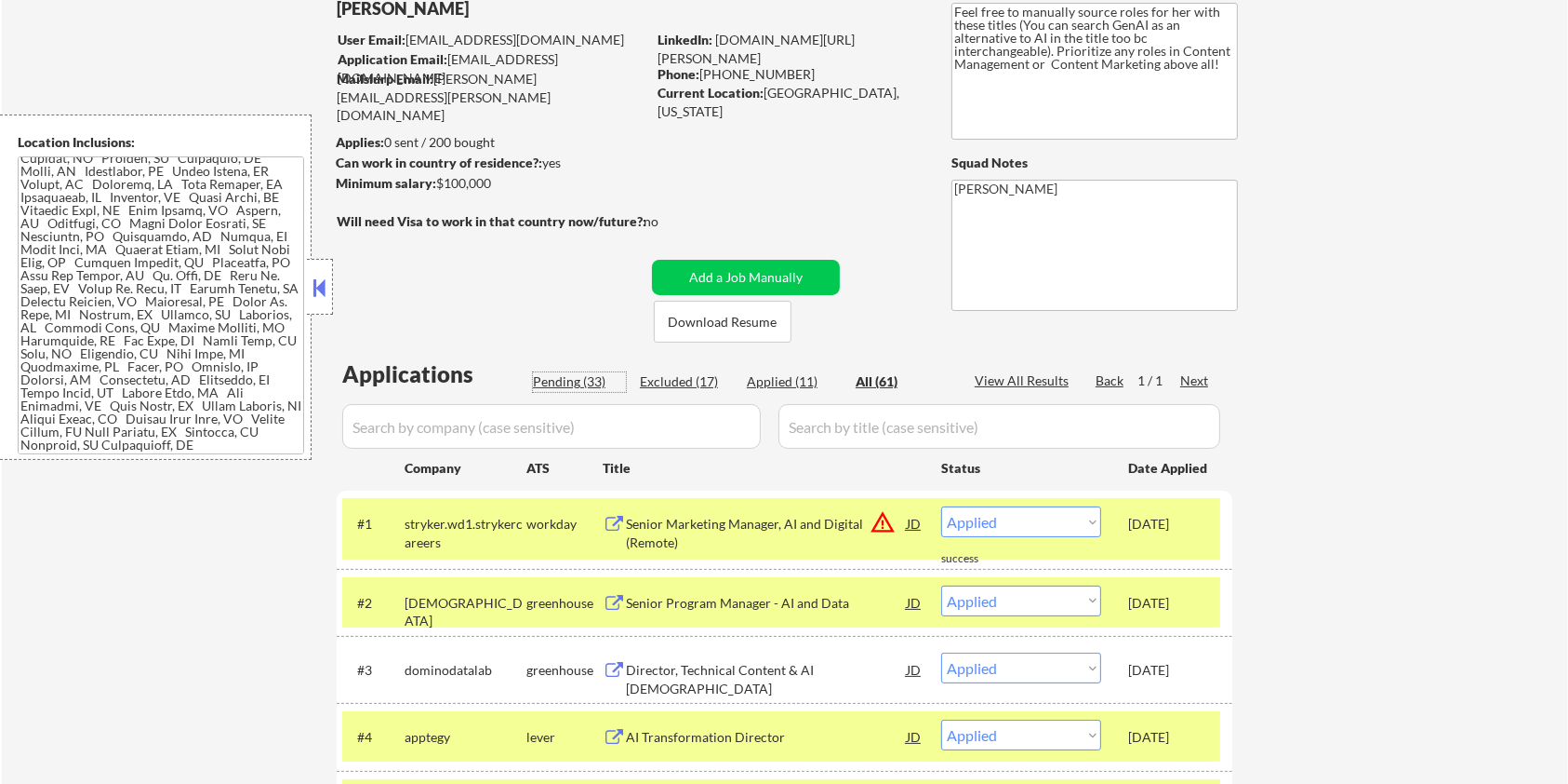
select select ""pending""
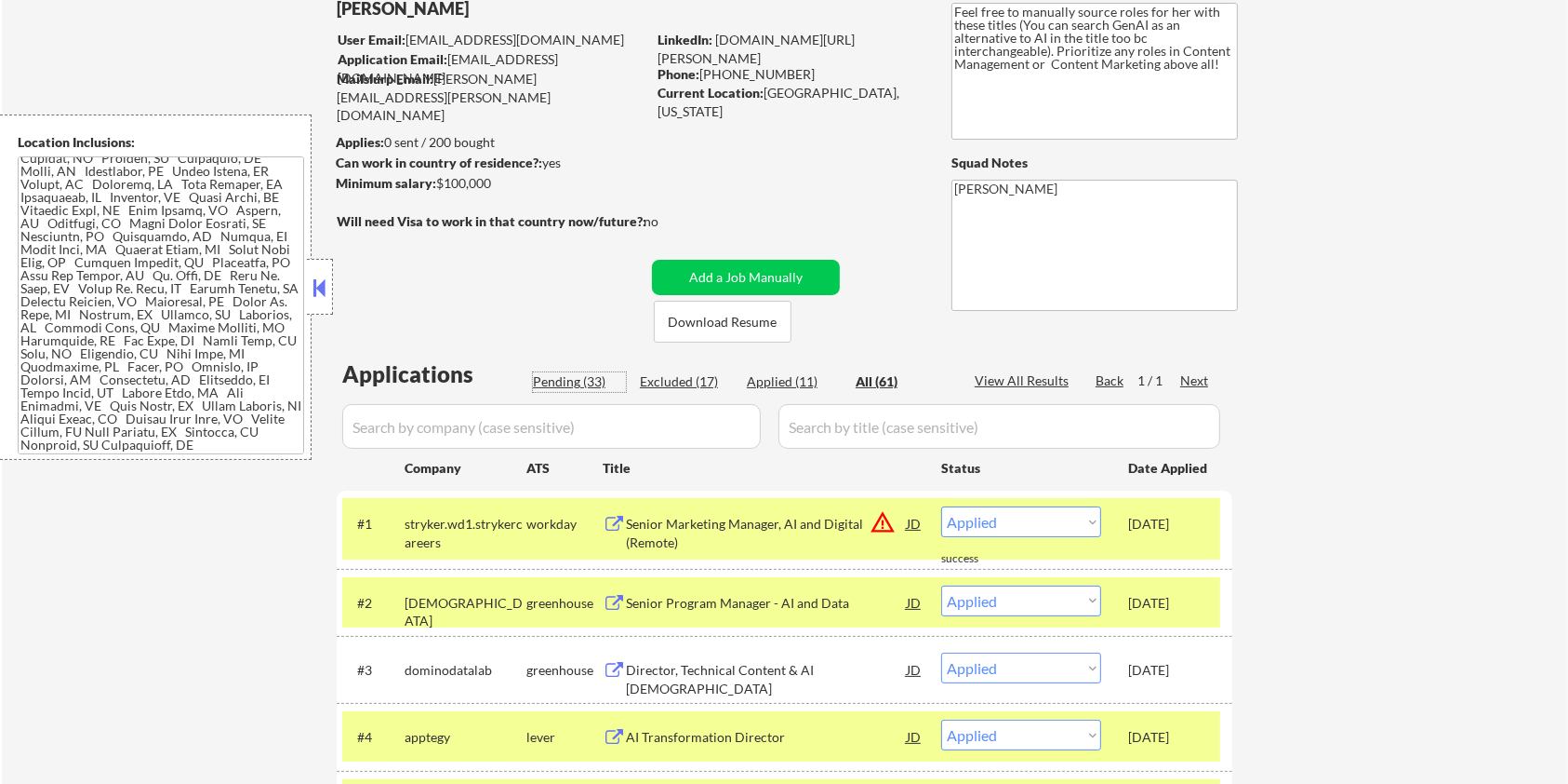
select select ""pending""
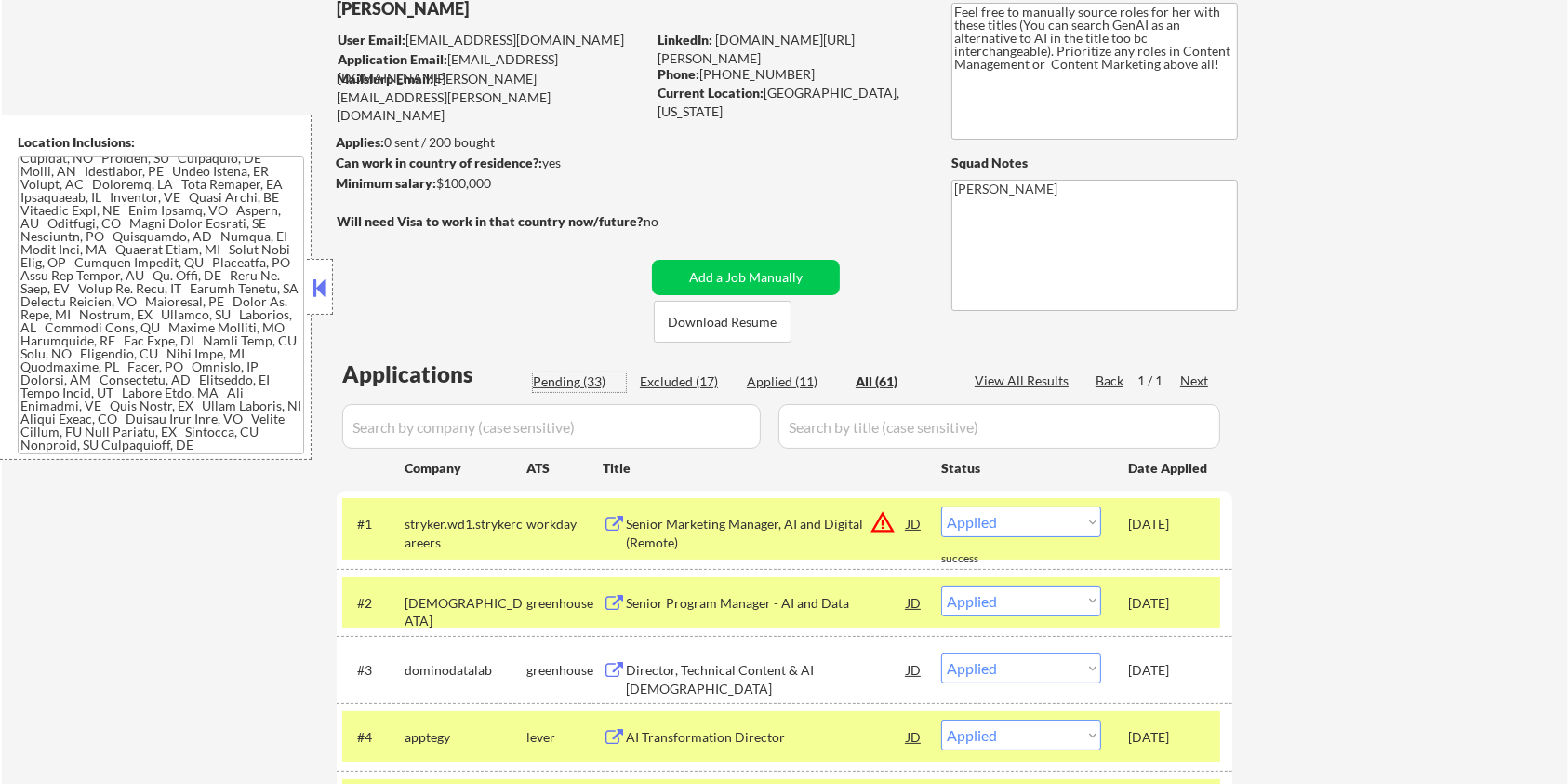
select select ""pending""
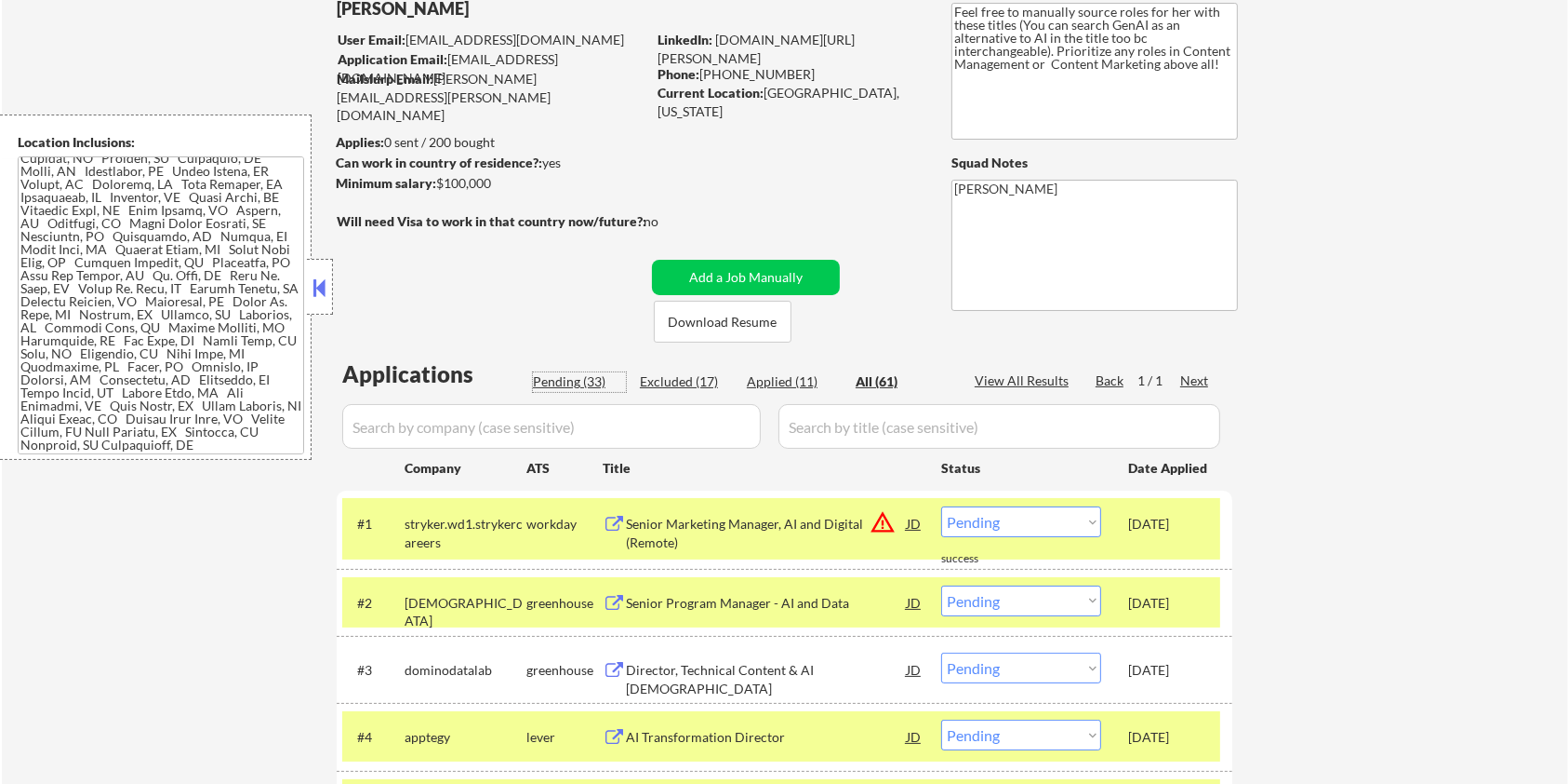
select select ""pending""
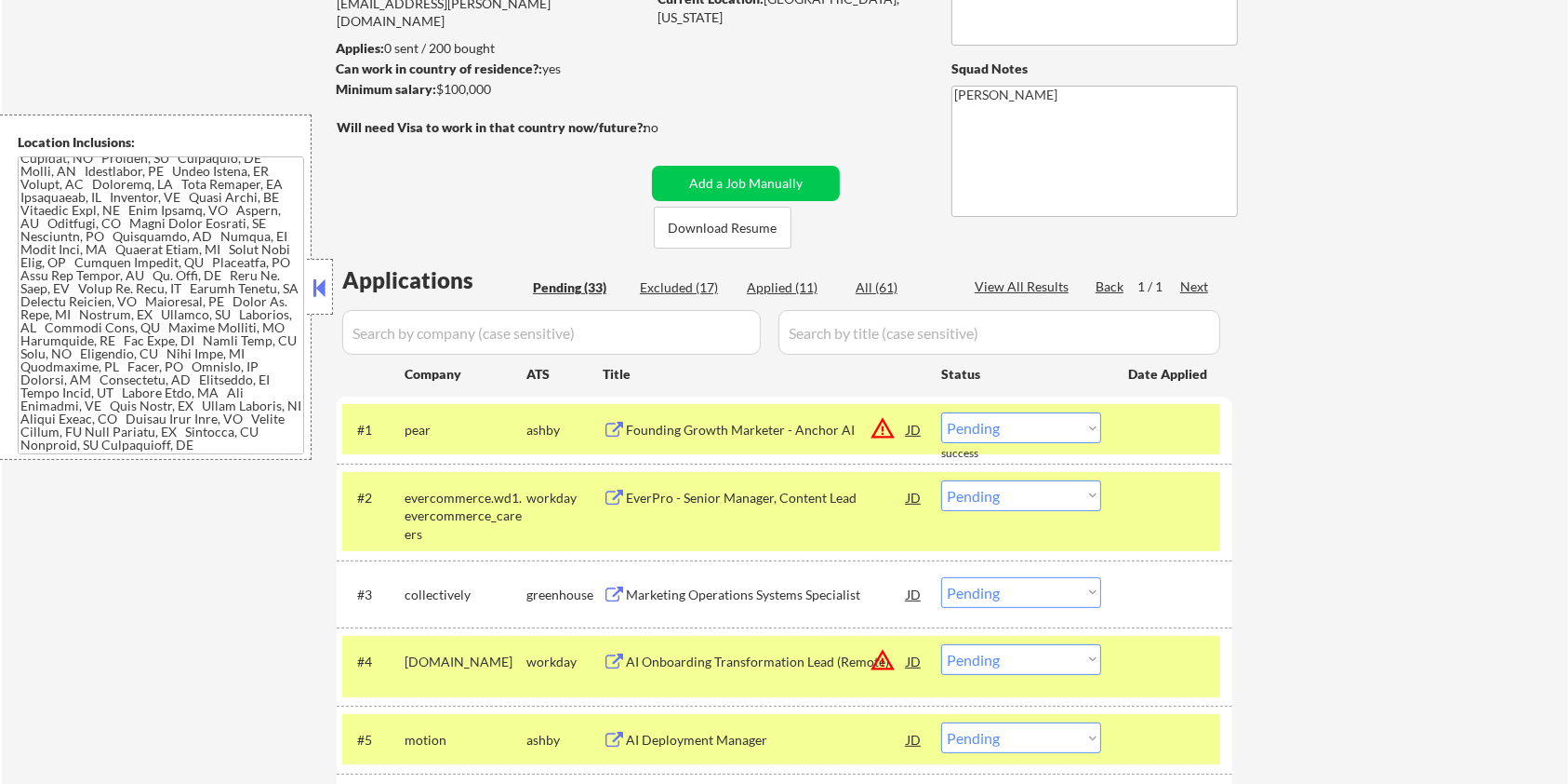
scroll to position [372, 0]
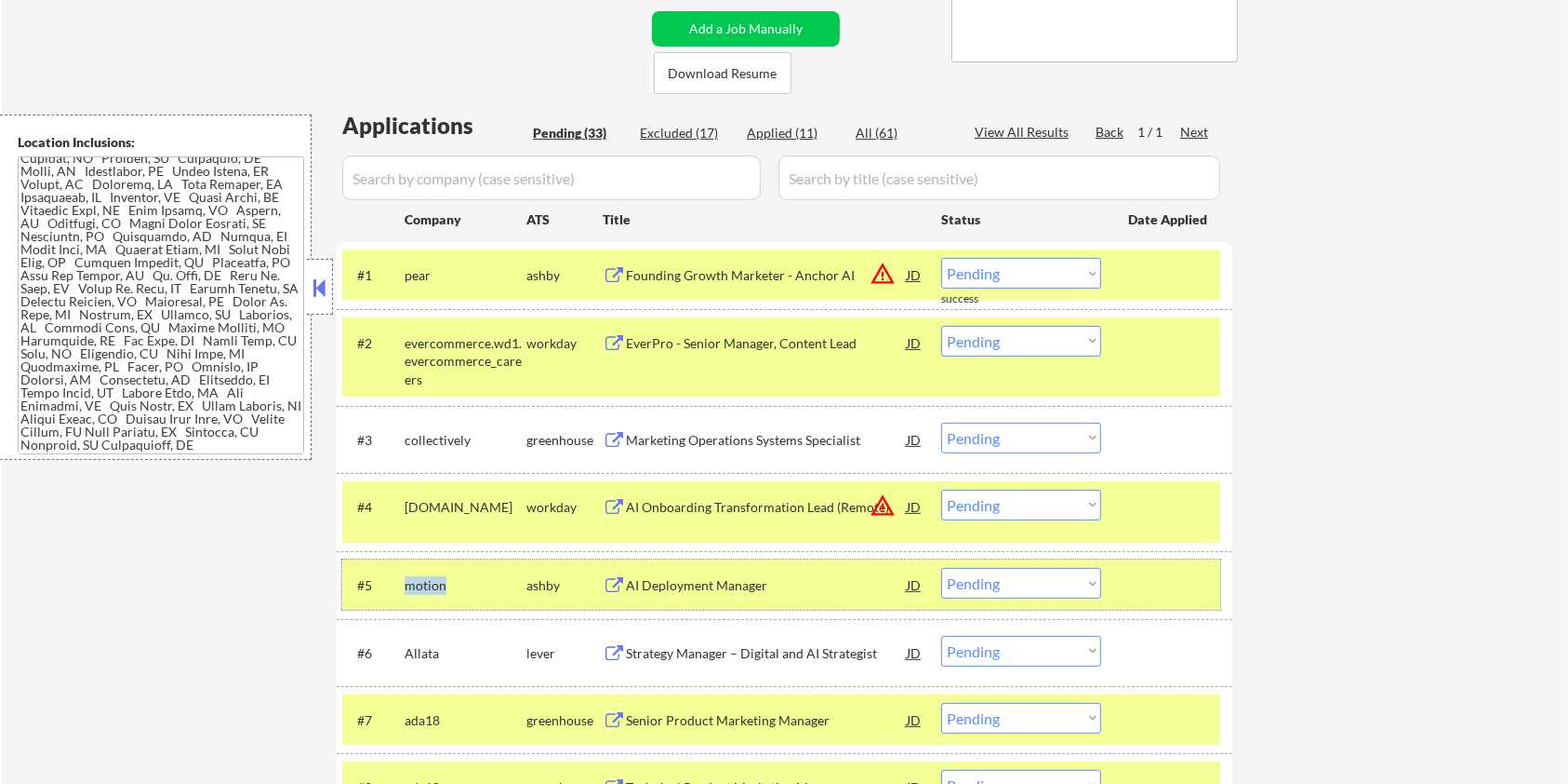
drag, startPoint x: 440, startPoint y: 577, endPoint x: 397, endPoint y: 580, distance: 43.1
click at [397, 580] on div "#5 motion ashby AI Deployment Manager JD warning_amber Choose an option... Pend…" at bounding box center [782, 584] width 878 height 50
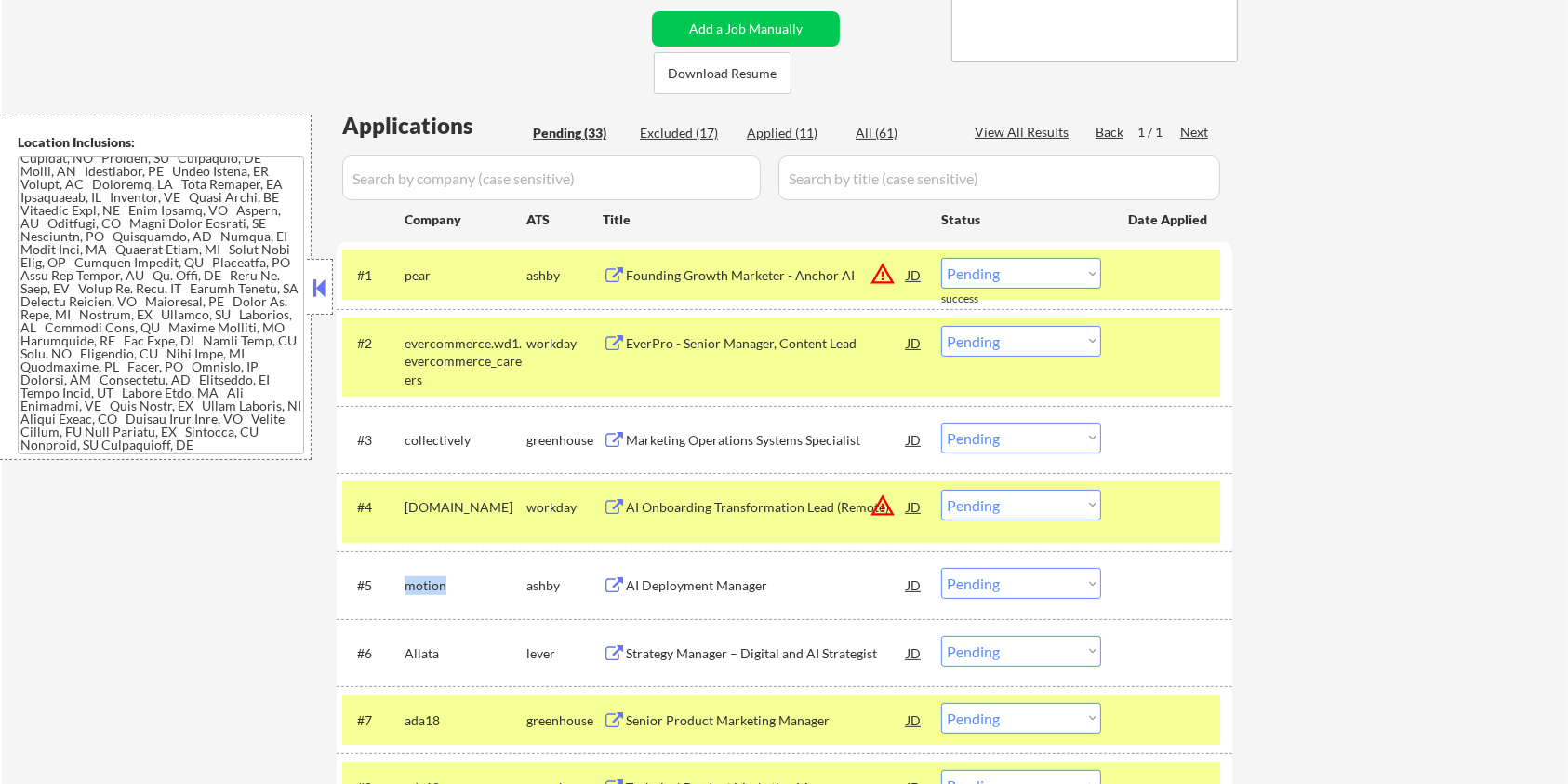
copy div "motion"
click at [489, 167] on input "input" at bounding box center [552, 177] width 418 height 45
paste input "motion"
type input "motion"
click at [841, 177] on input "input" at bounding box center [999, 177] width 442 height 45
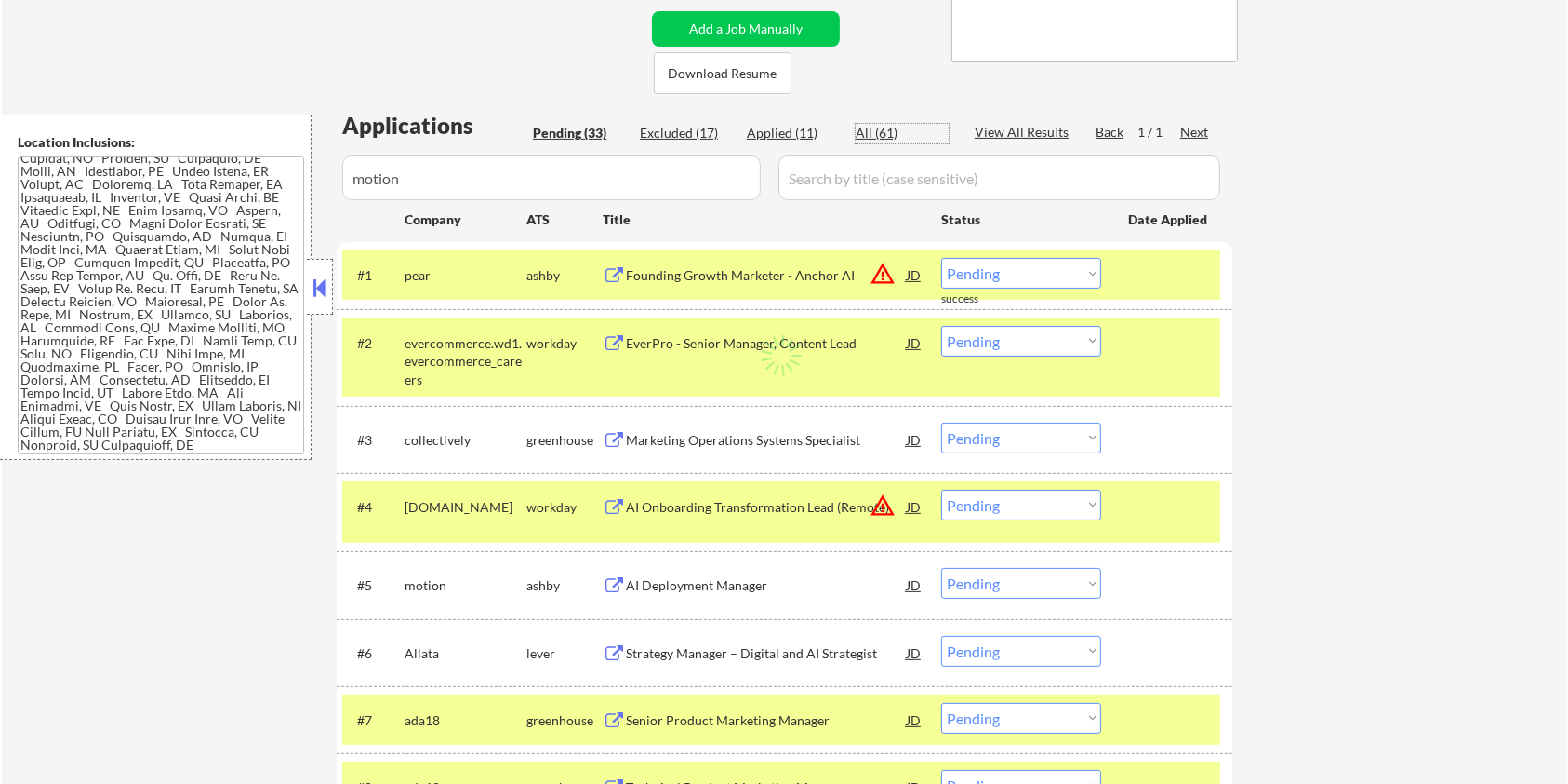
click at [867, 135] on div "All (61)" at bounding box center [902, 134] width 93 height 19
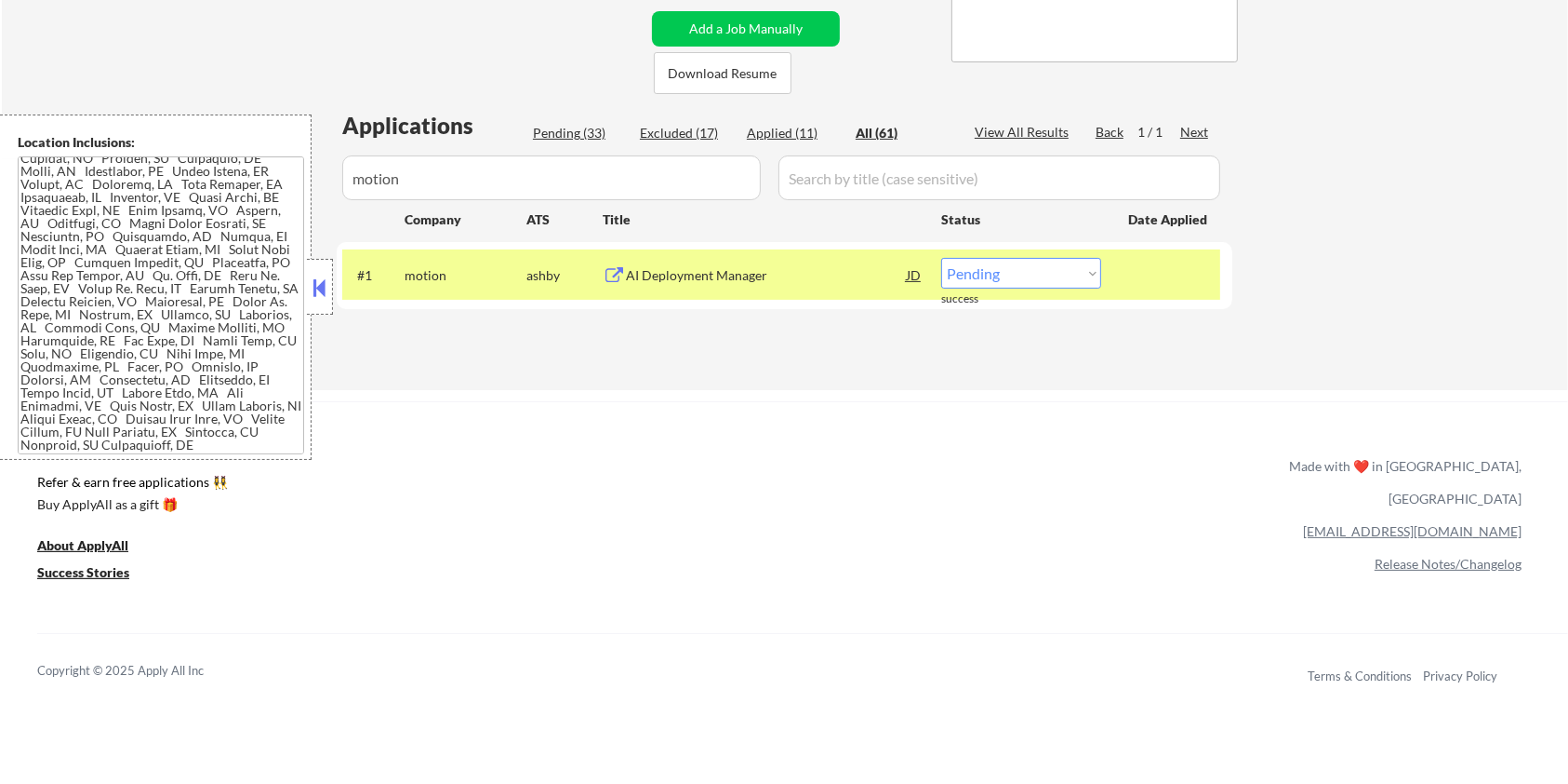
click at [665, 277] on div "AI Deployment Manager" at bounding box center [766, 276] width 281 height 19
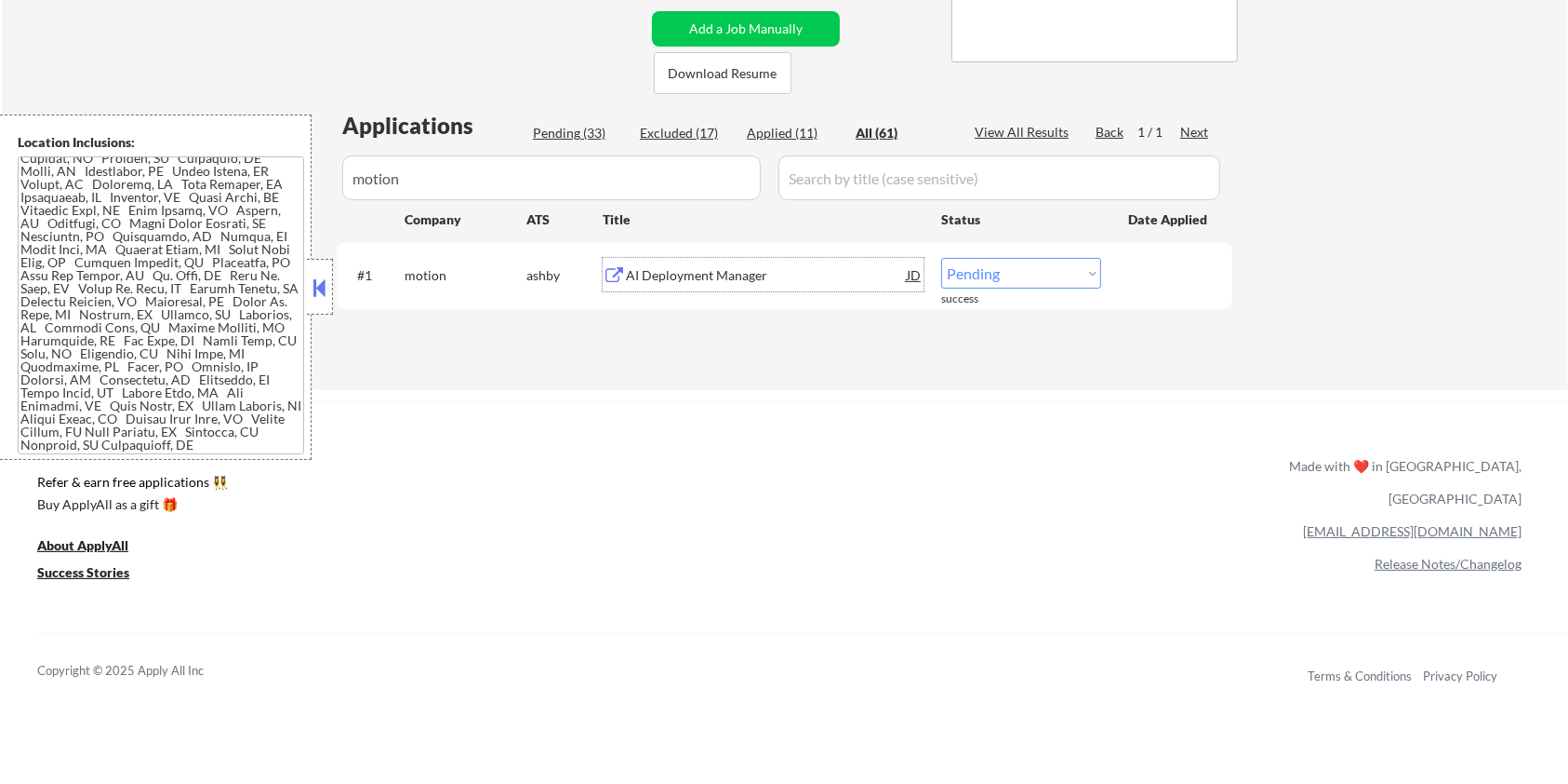
click at [997, 267] on select "Choose an option... Pending Applied Excluded (Questions) Excluded (Expired) Exc…" at bounding box center [1021, 273] width 160 height 30
select select ""applied""
click at [942, 258] on select "Choose an option... Pending Applied Excluded (Questions) Excluded (Expired) Exc…" at bounding box center [1021, 273] width 160 height 30
drag, startPoint x: 518, startPoint y: 187, endPoint x: 210, endPoint y: 187, distance: 308.0
click at [210, 187] on body "← Return to /applysquad Mailslurp Inbox Job Search Builder Rosaleen Behnken Use…" at bounding box center [784, 20] width 1568 height 784
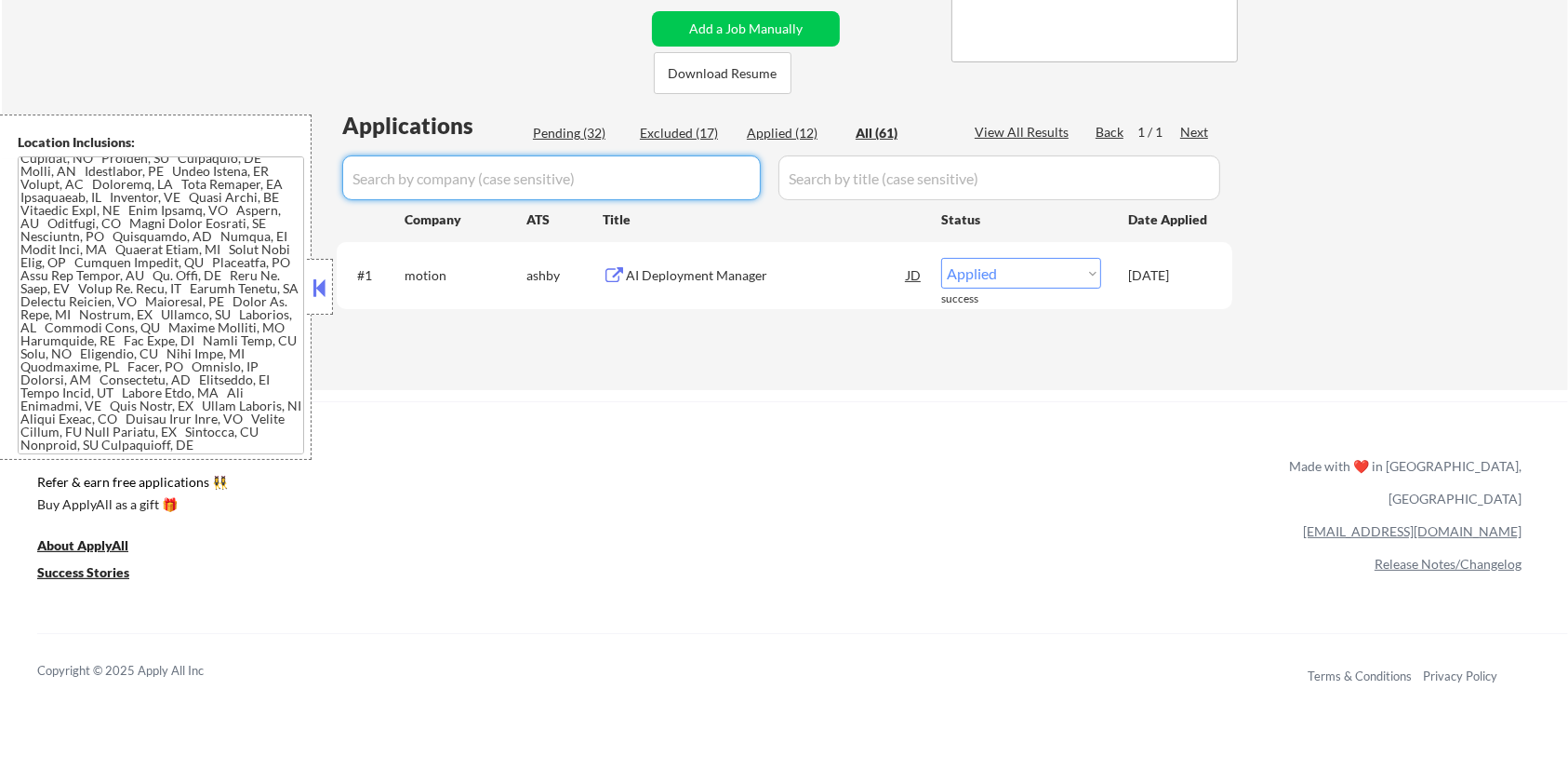
select select ""applied""
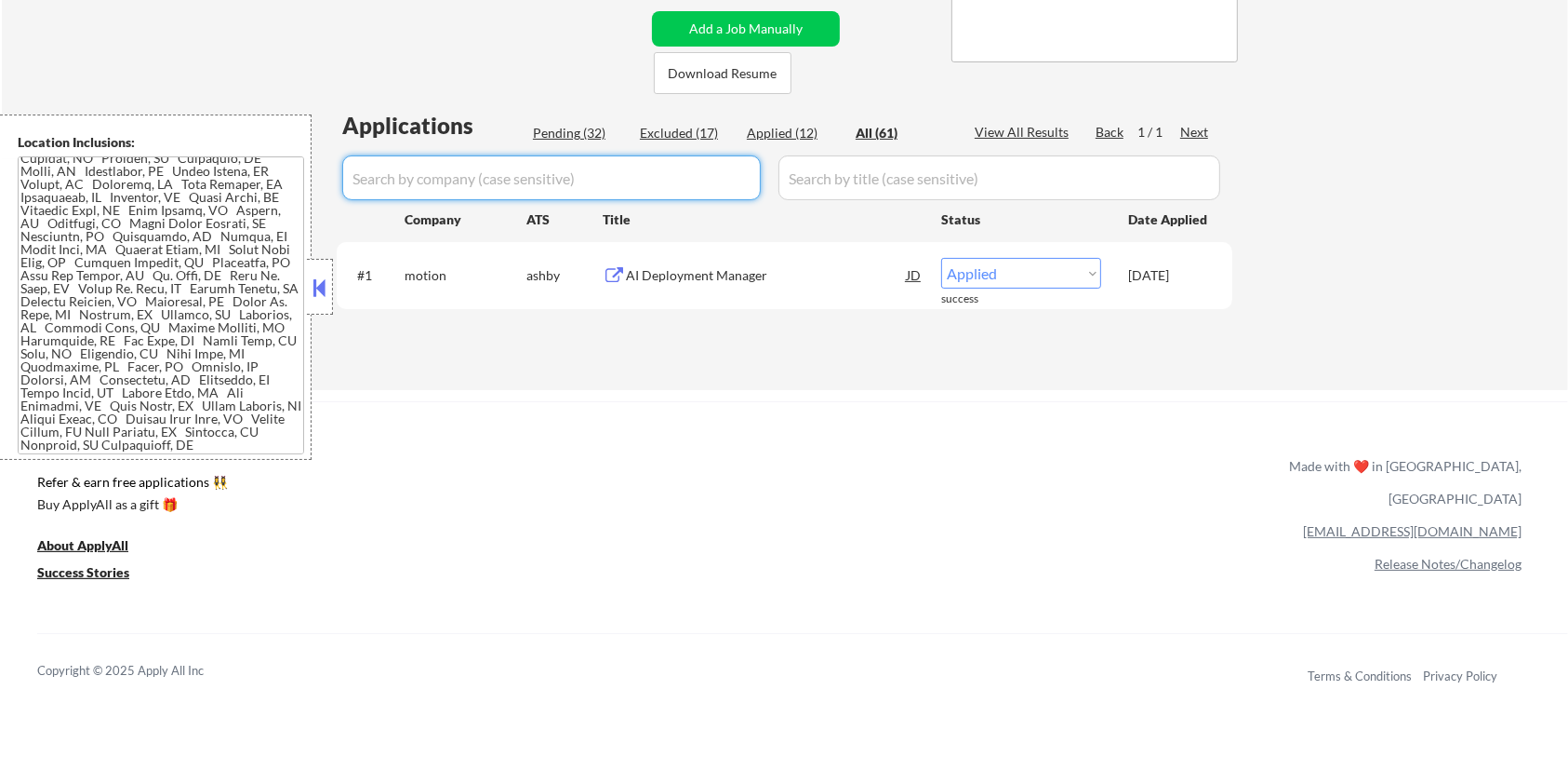
select select ""applied""
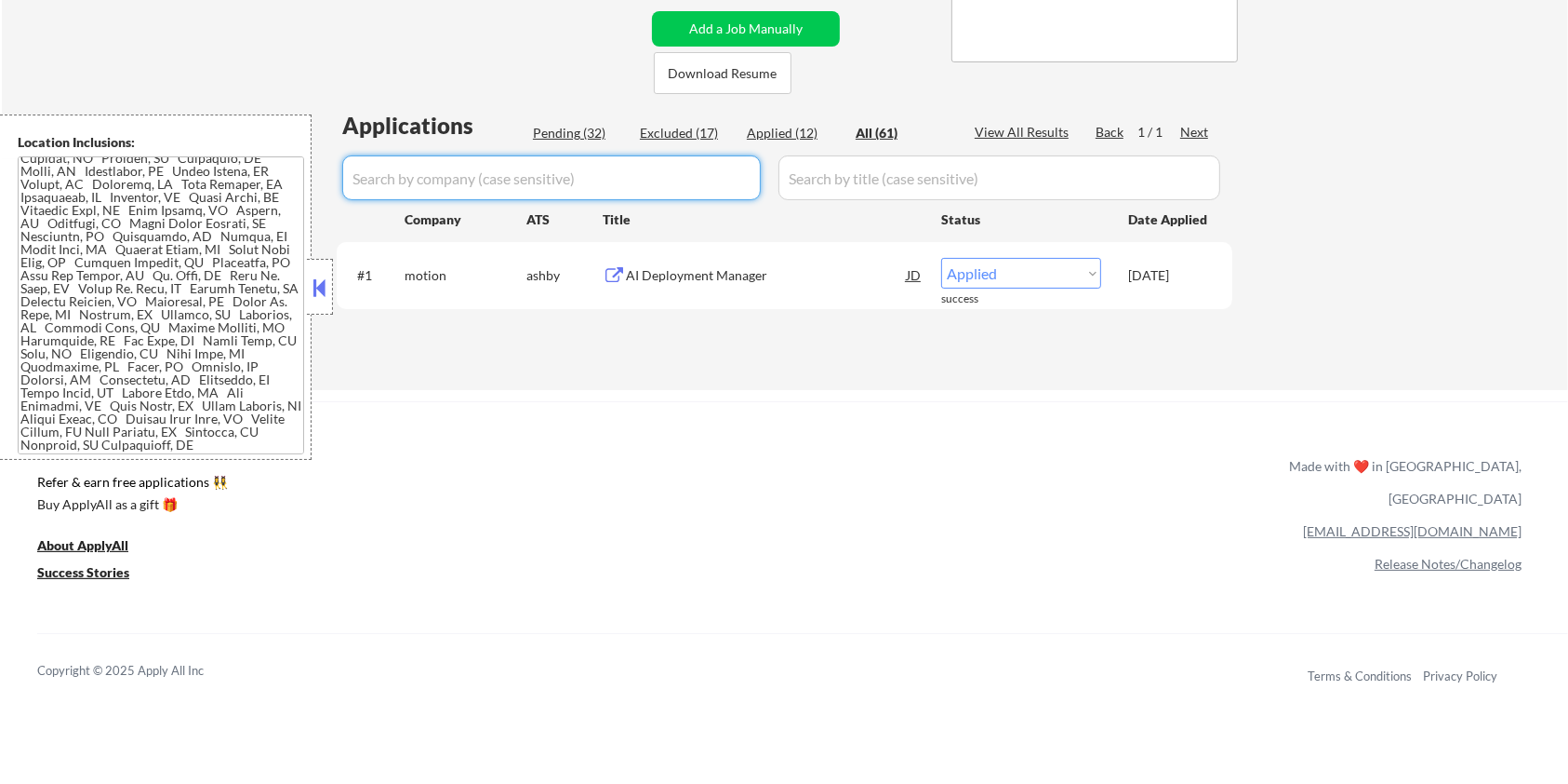
select select ""excluded__other_""
select select ""excluded""
select select ""excluded__expired_""
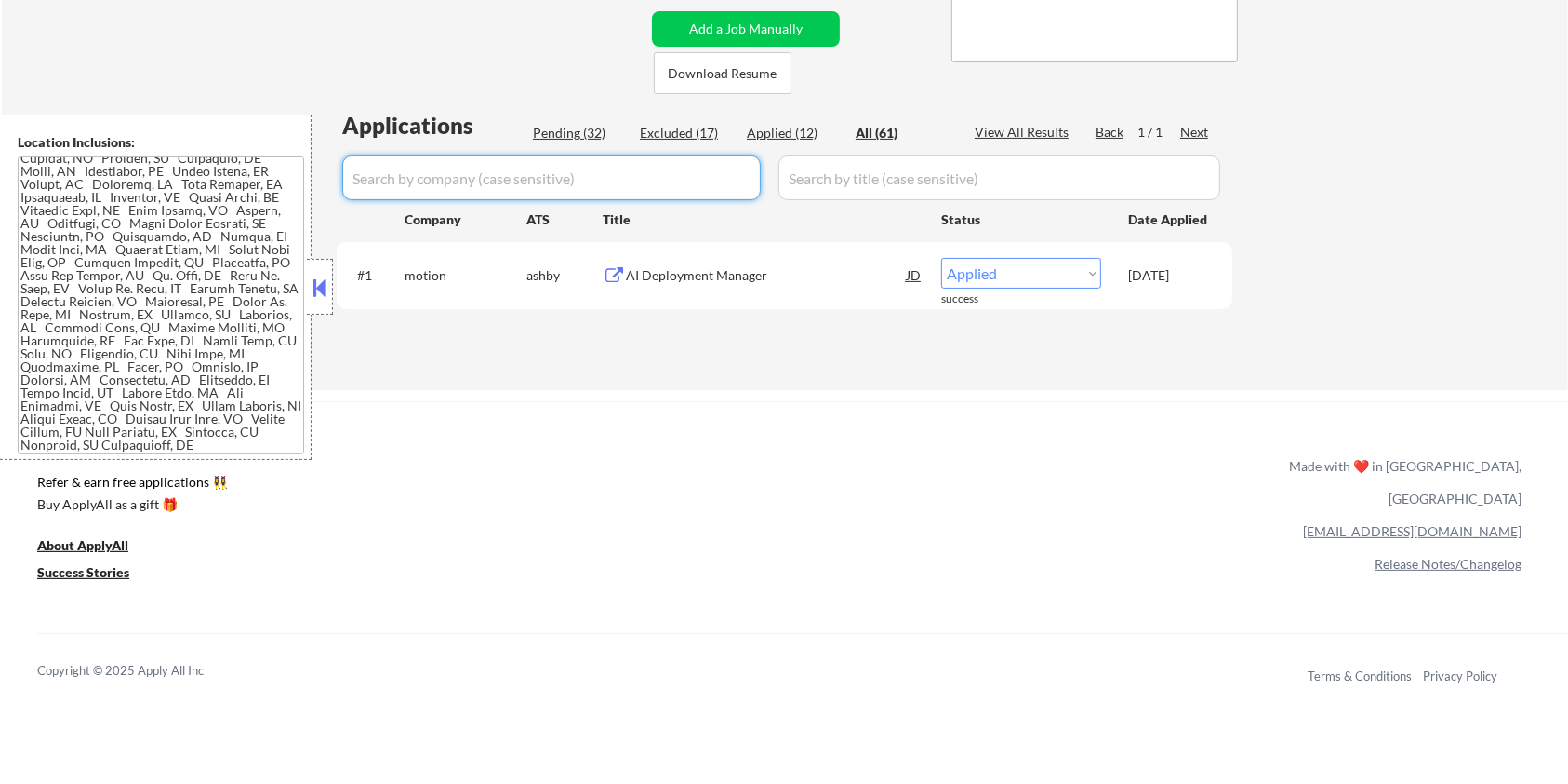
select select ""excluded__bad_match_""
select select ""excluded""
select select ""excluded__salary_""
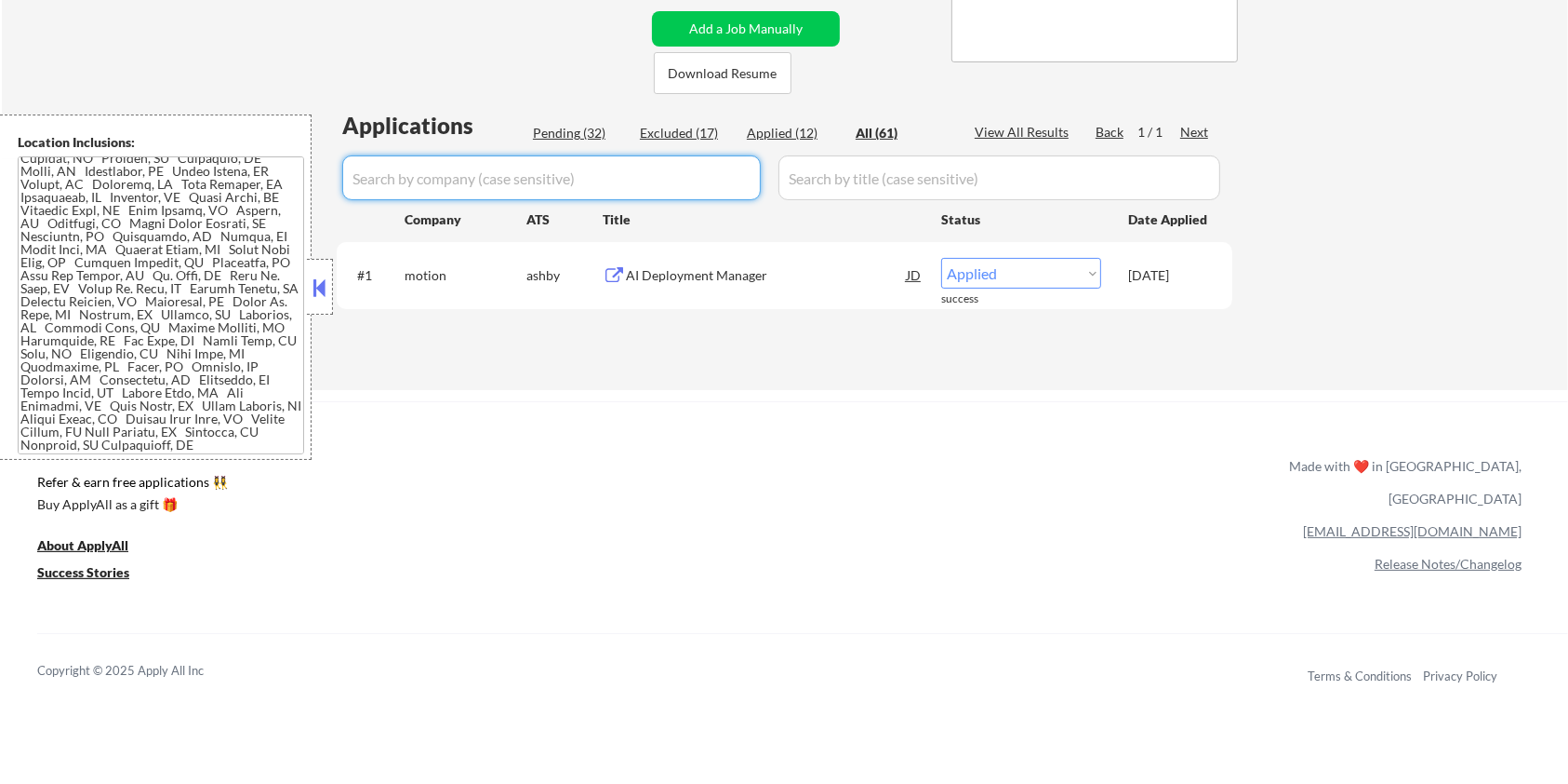
select select ""excluded__other_""
select select ""excluded__expired_""
select select ""excluded__bad_match_""
select select ""excluded__location_""
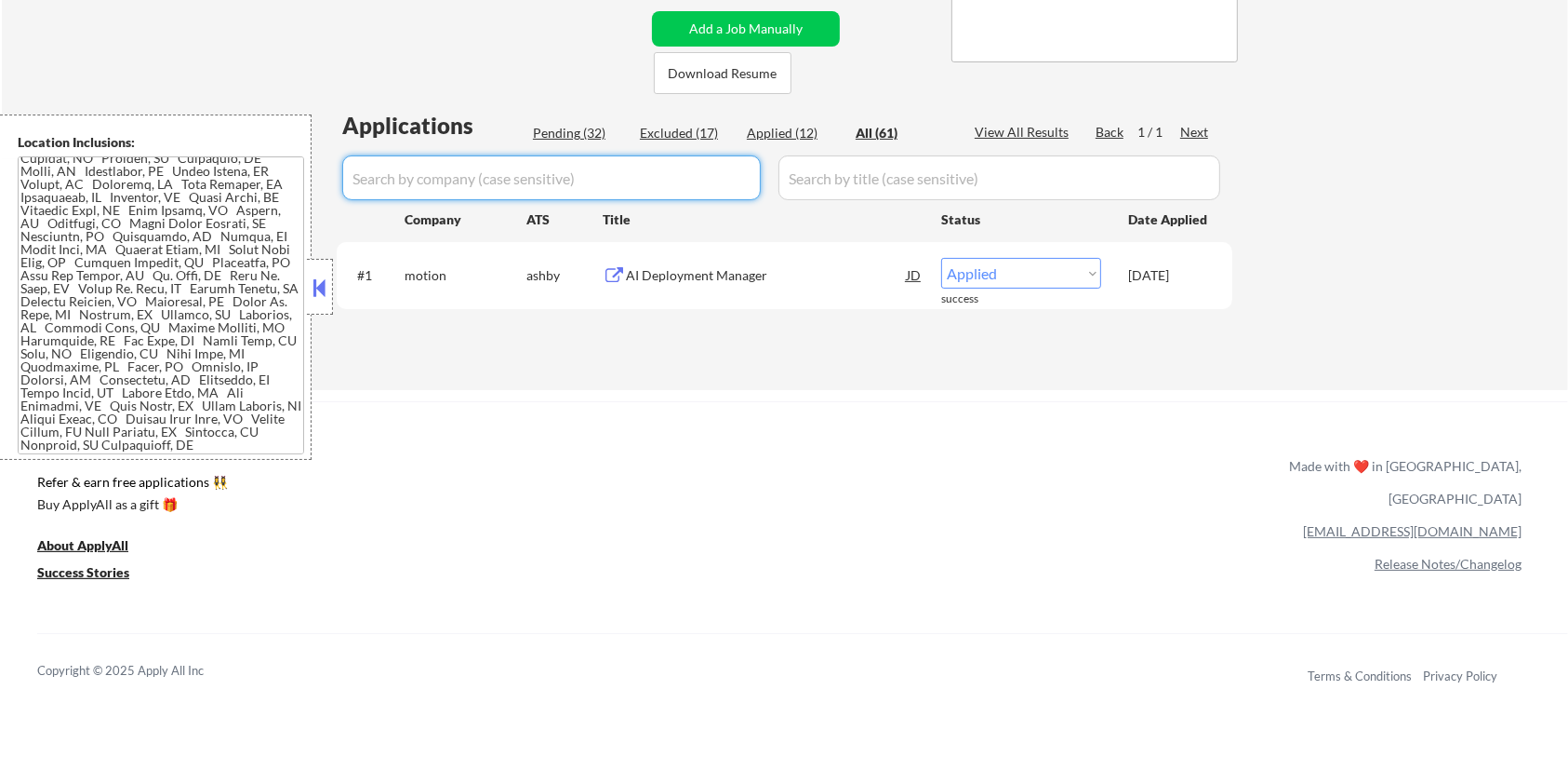
select select ""excluded__bad_match_""
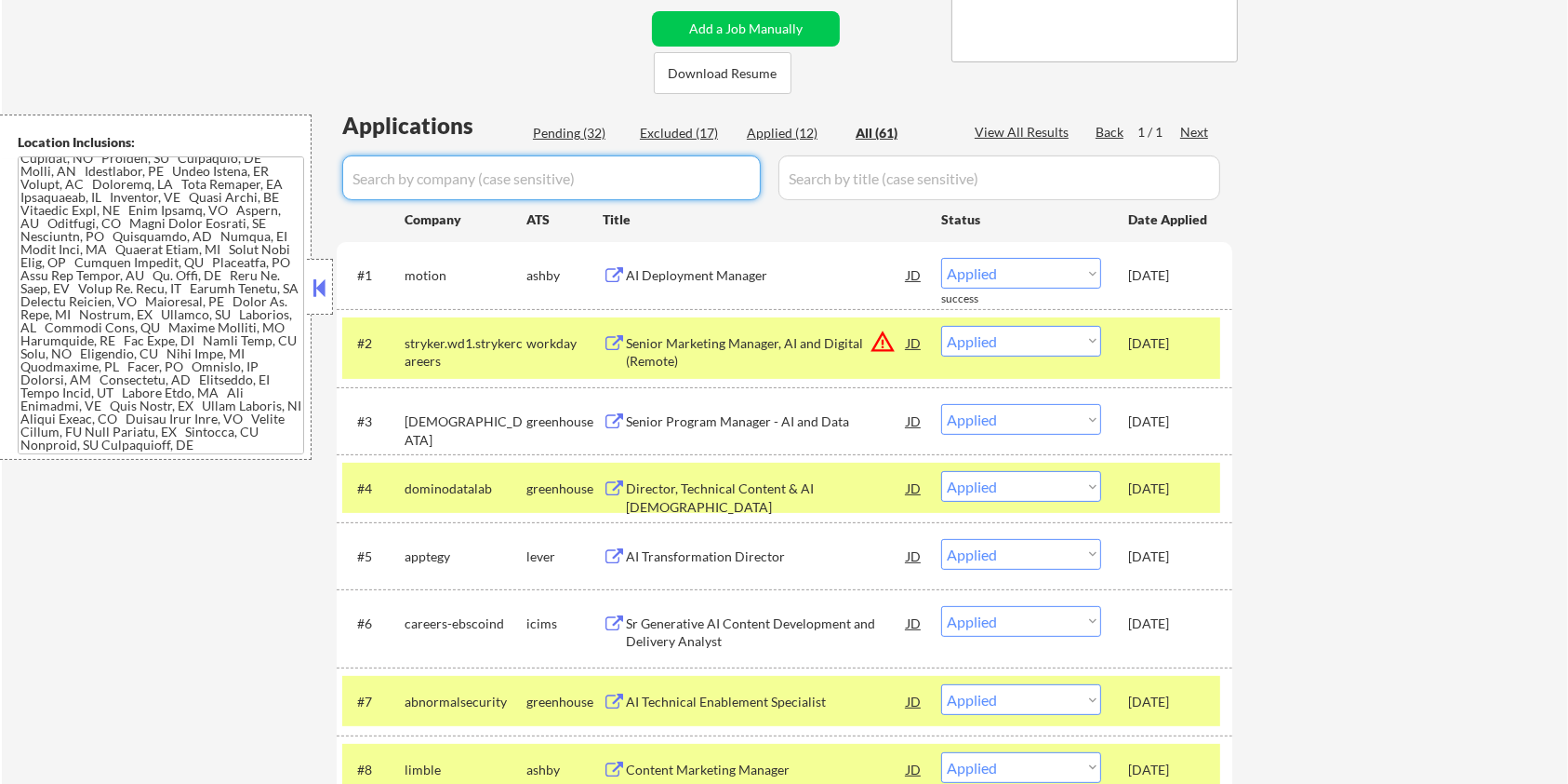
click at [575, 125] on div "Pending (32)" at bounding box center [579, 134] width 93 height 19
select select ""pending""
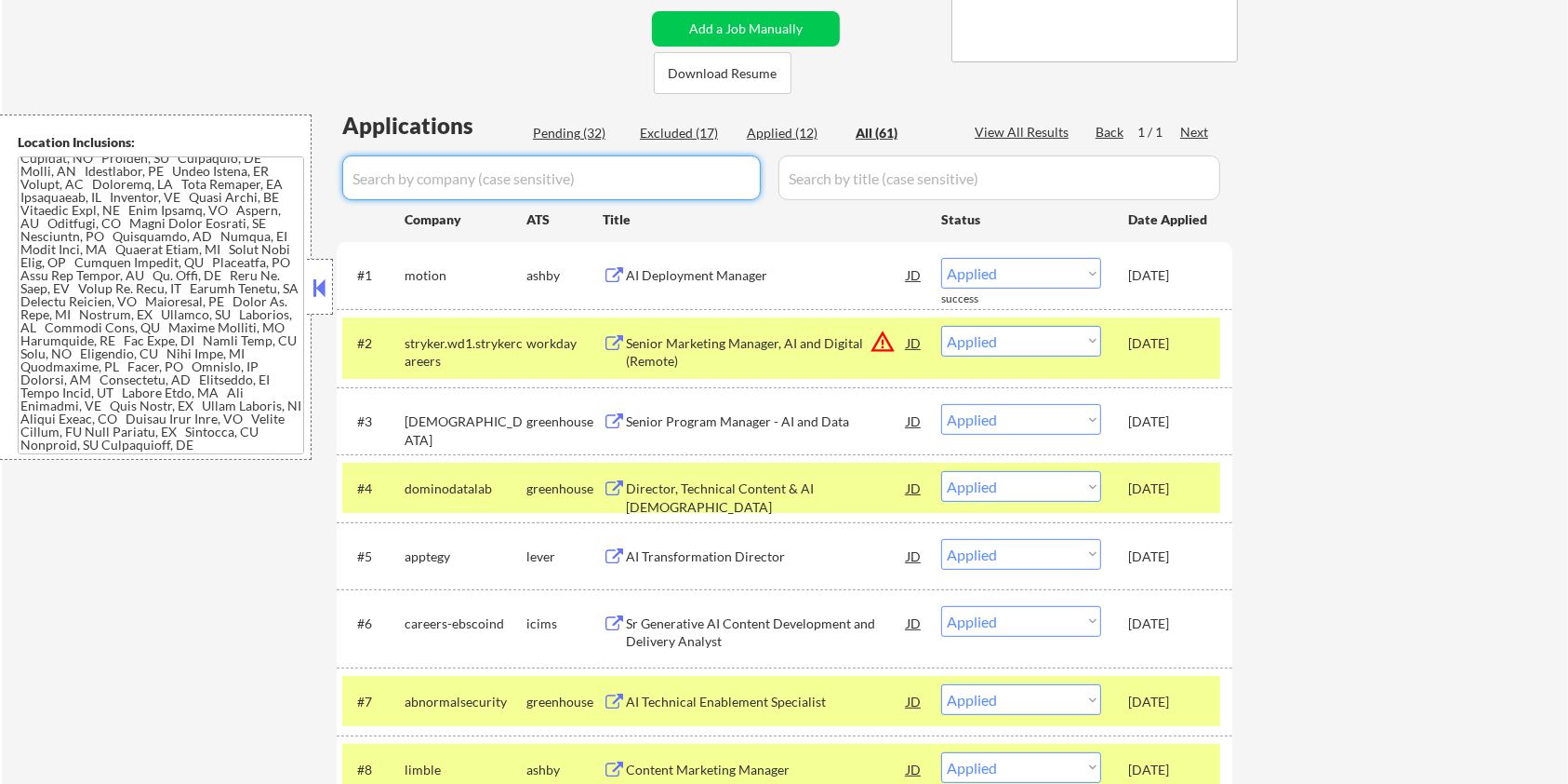
select select ""pending""
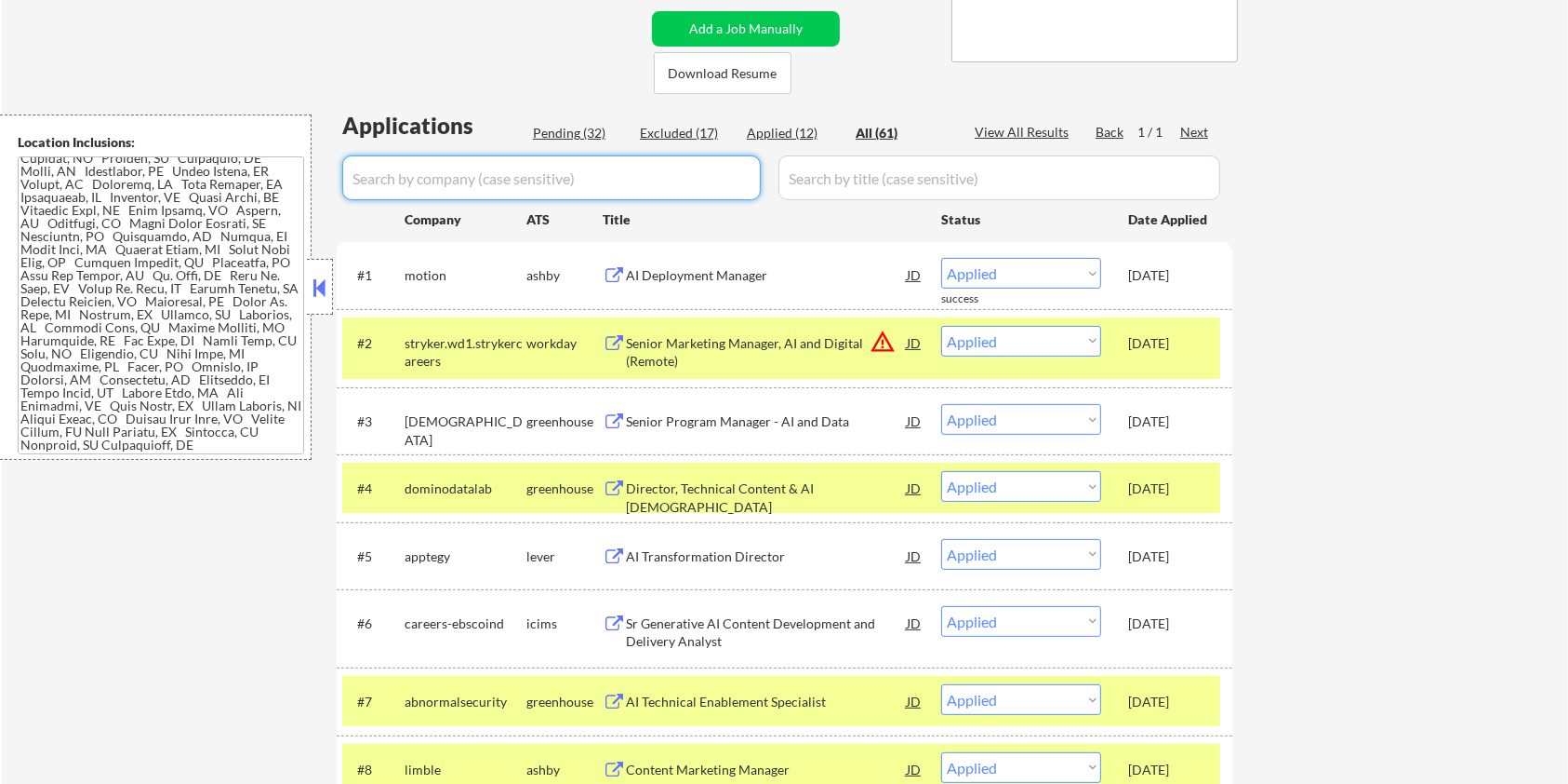
select select ""pending""
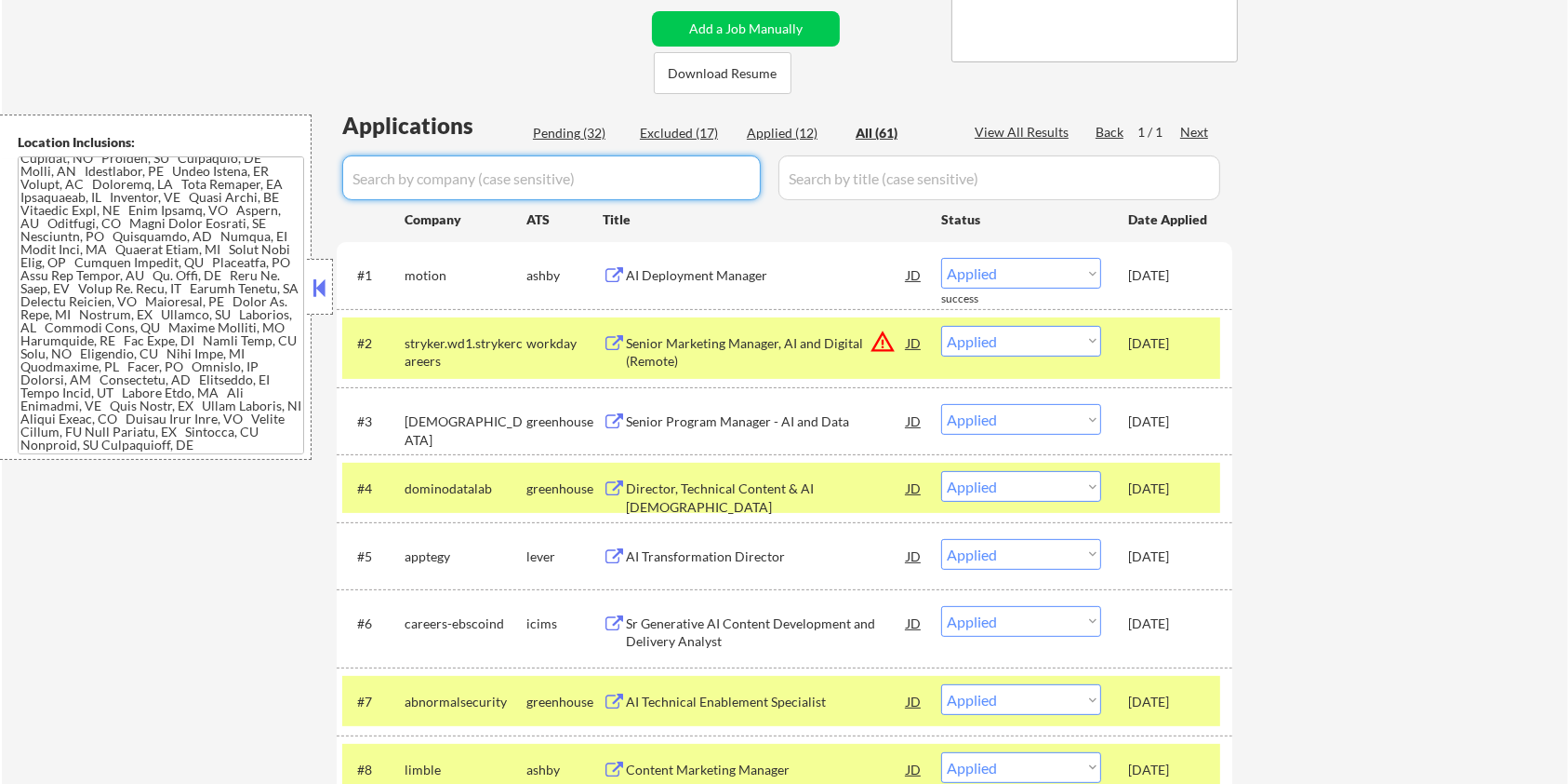
select select ""pending""
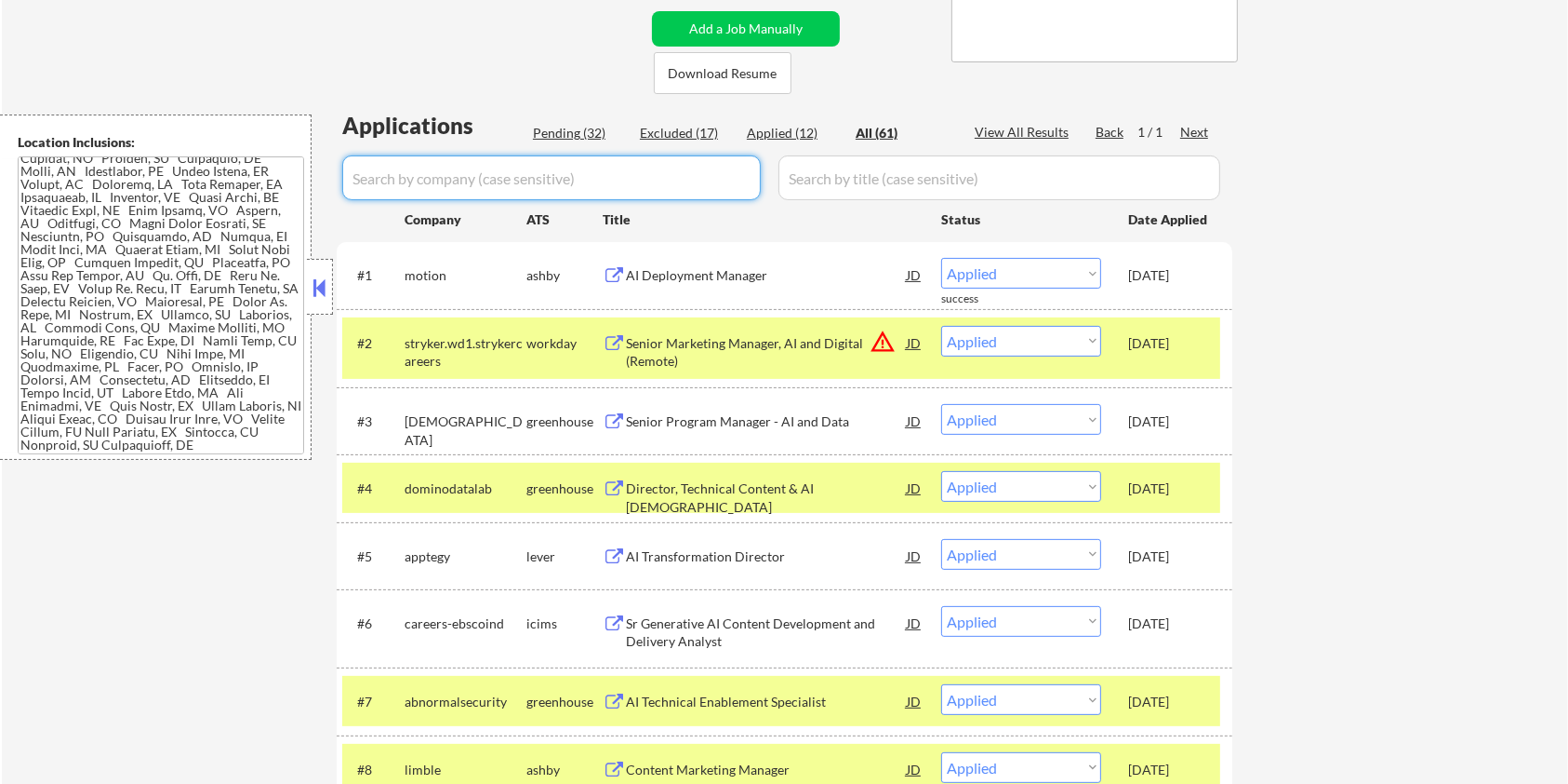
select select ""pending""
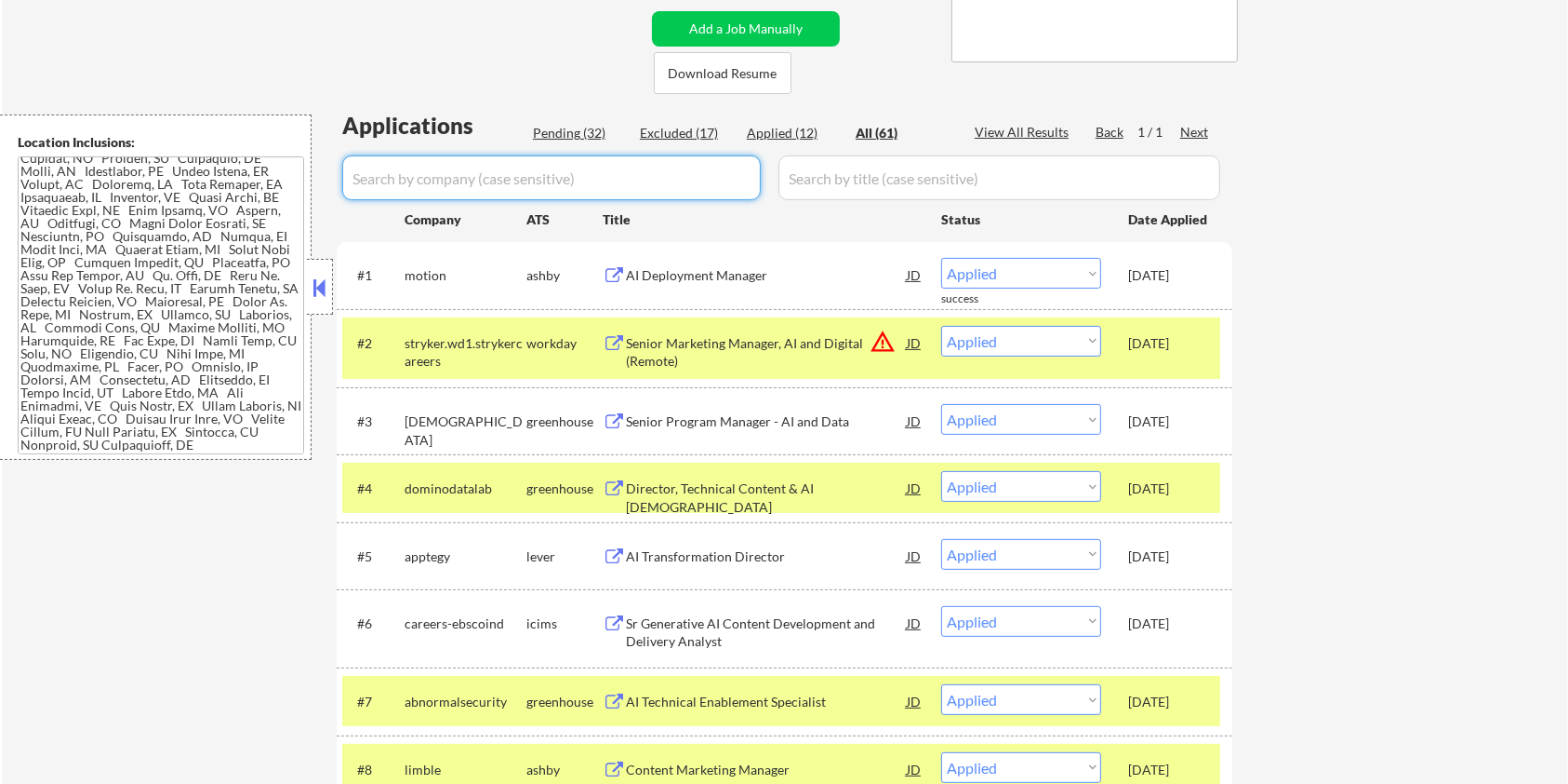
select select ""pending""
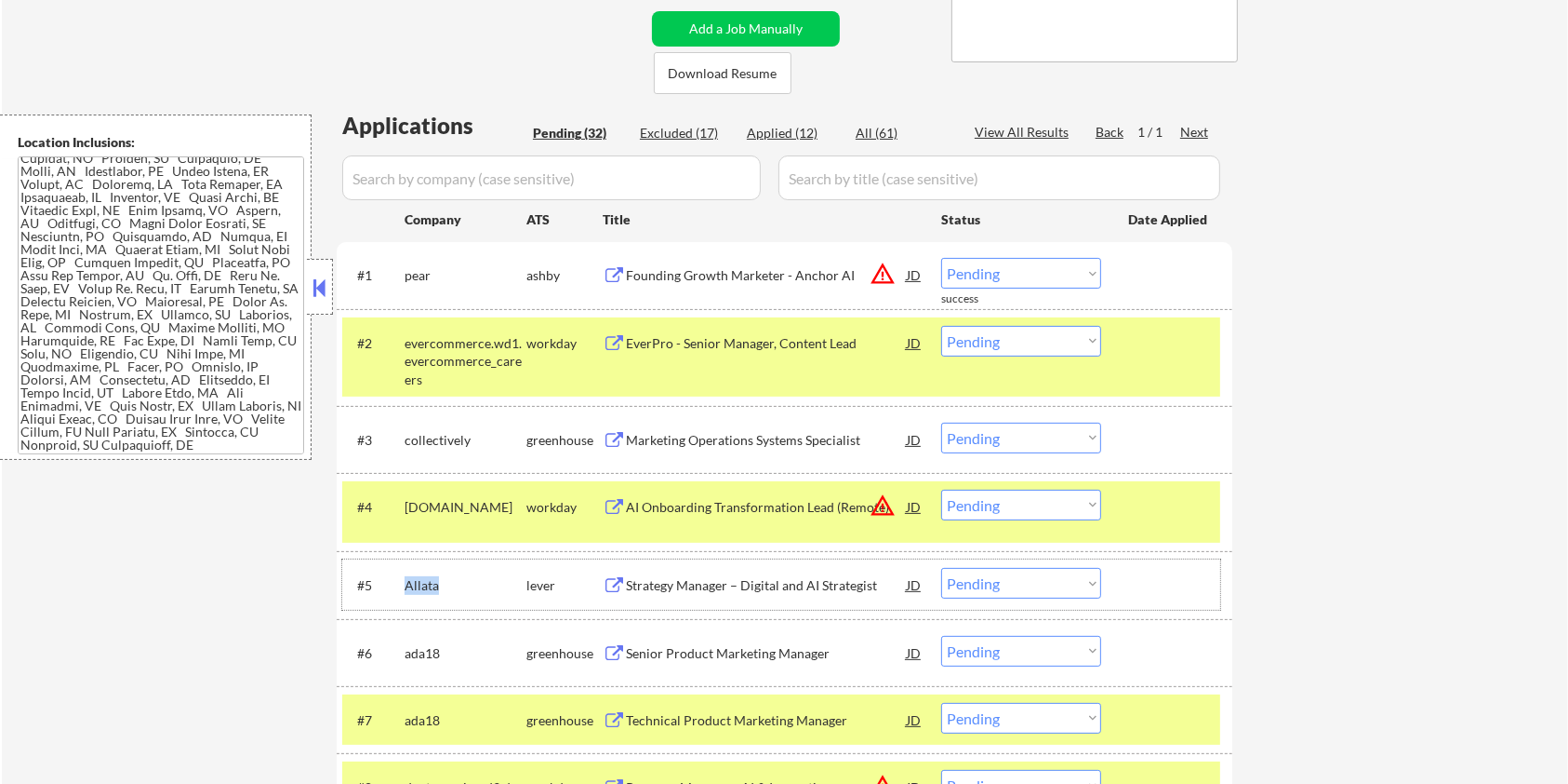
drag, startPoint x: 456, startPoint y: 581, endPoint x: 406, endPoint y: 575, distance: 50.4
click at [402, 571] on div "#5 Allata lever Strategy Manager – Digital and AI Strategist JD warning_amber C…" at bounding box center [782, 584] width 878 height 50
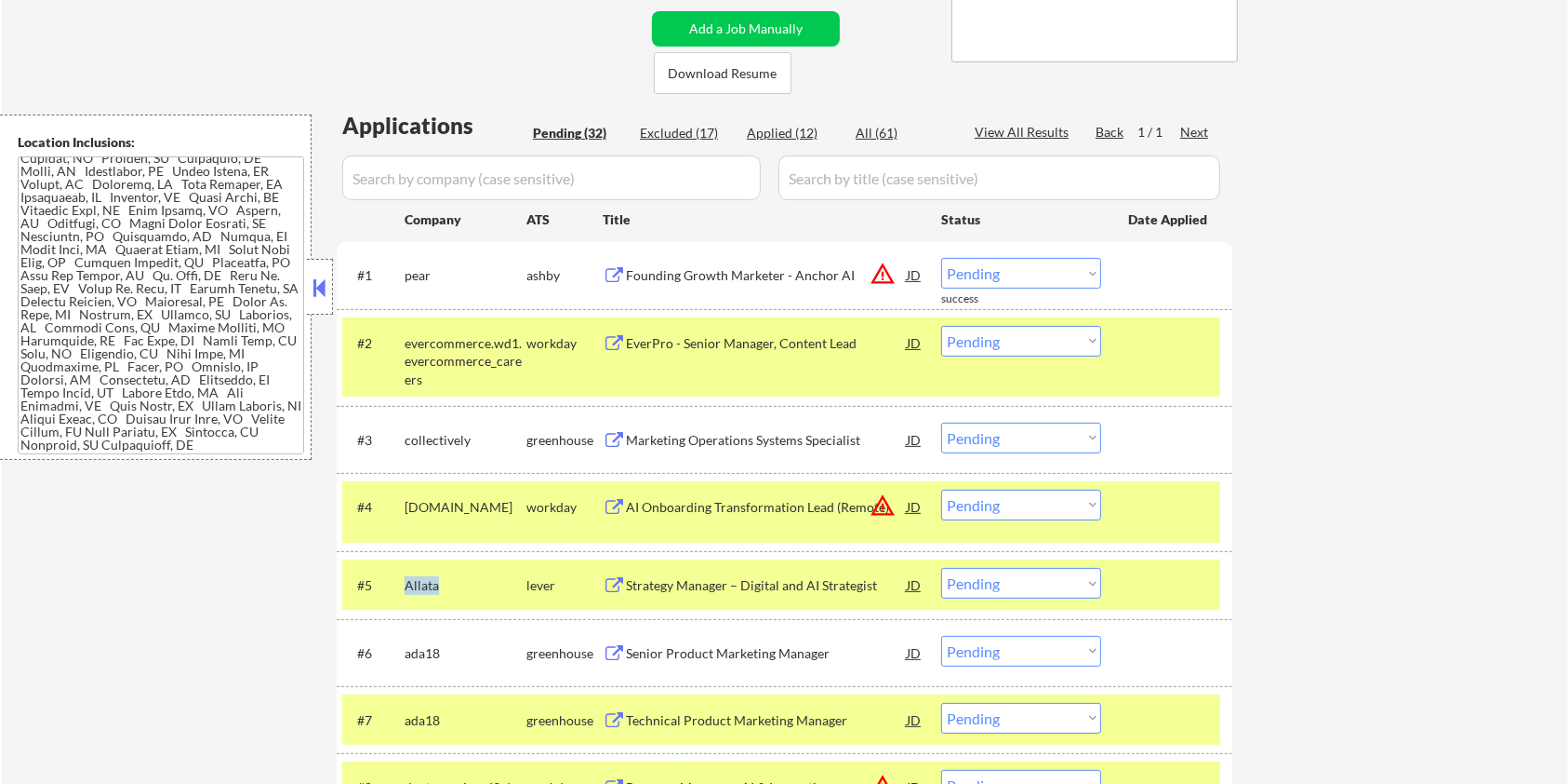
copy div "Allata"
click at [431, 180] on input "input" at bounding box center [552, 177] width 418 height 45
paste input "Allata"
type input "Allata"
drag, startPoint x: 836, startPoint y: 171, endPoint x: 855, endPoint y: 160, distance: 22.0
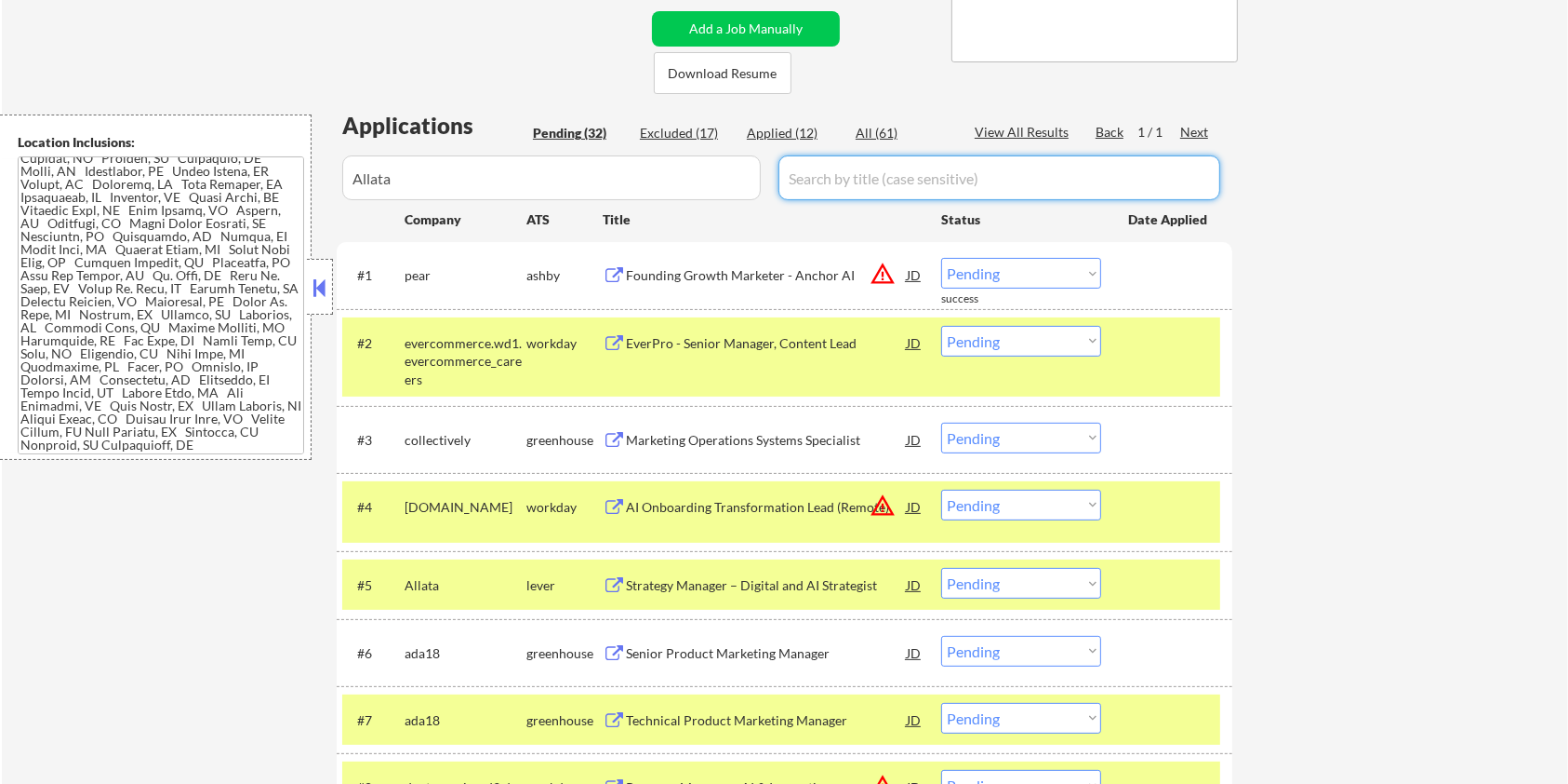
click at [836, 171] on input "input" at bounding box center [999, 177] width 442 height 45
click at [875, 126] on div "All (61)" at bounding box center [902, 134] width 93 height 19
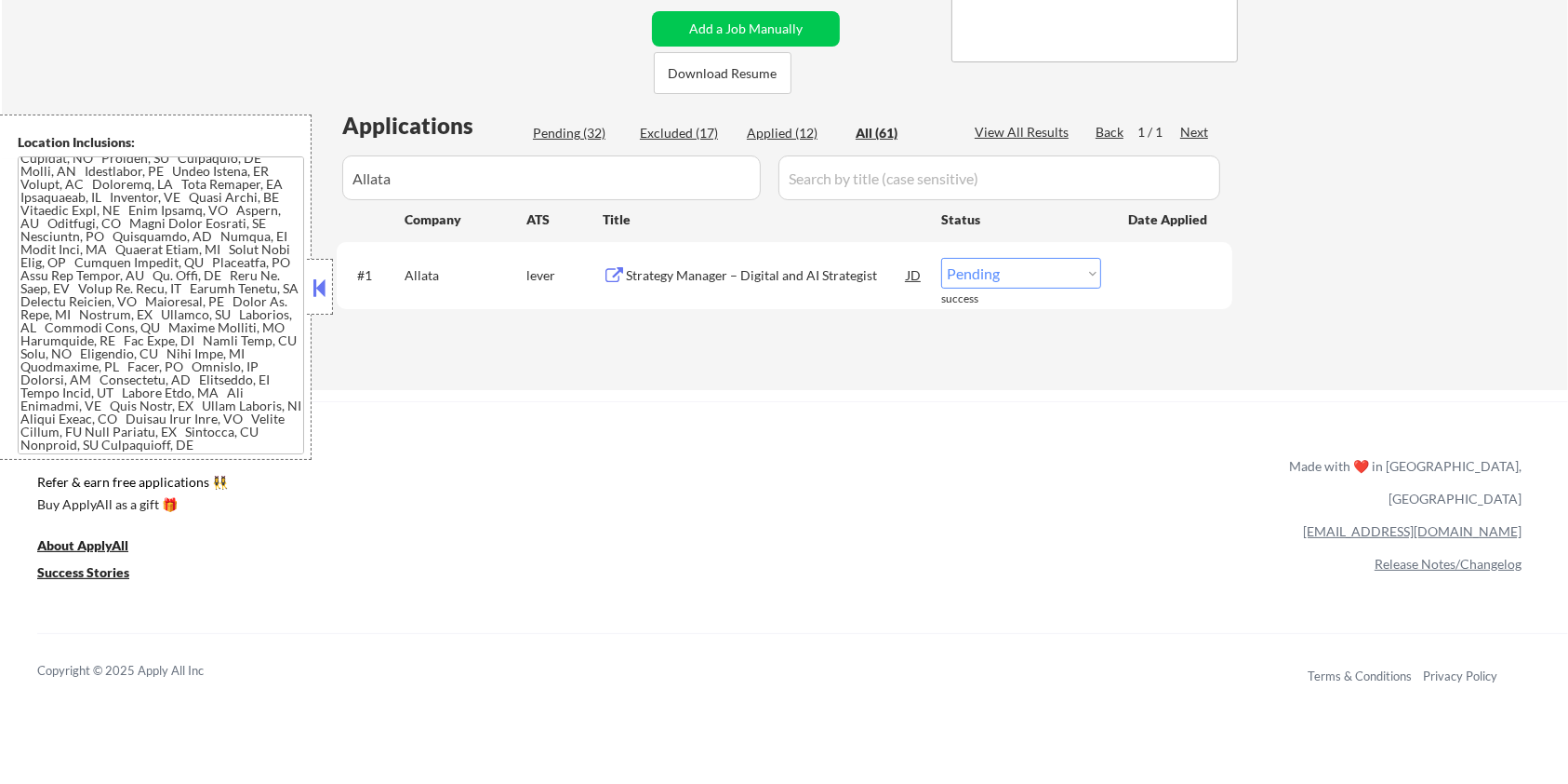
click at [730, 276] on div "Strategy Manager – Digital and AI Strategist" at bounding box center [766, 276] width 281 height 19
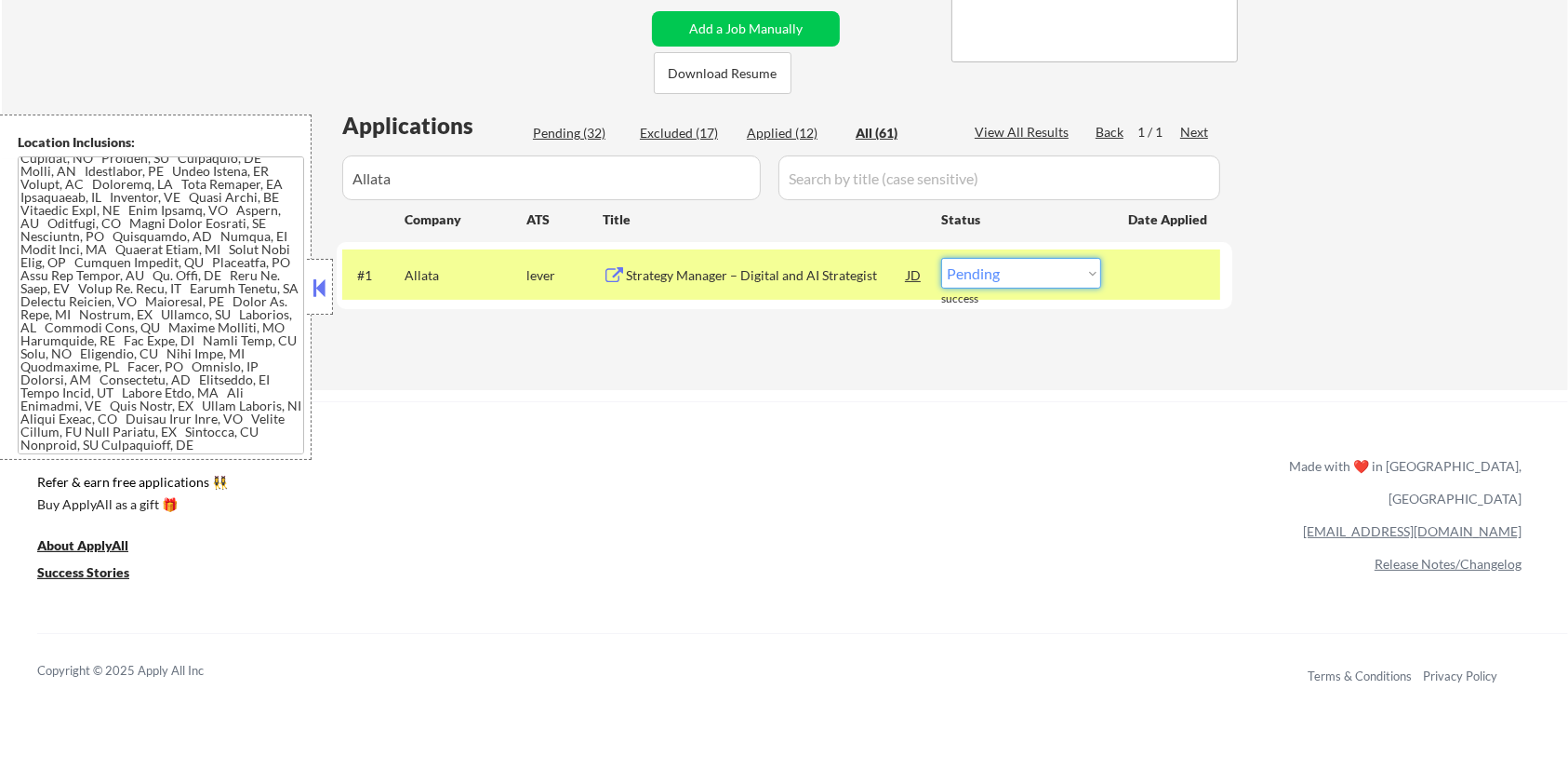
click at [1044, 272] on select "Choose an option... Pending Applied Excluded (Questions) Excluded (Expired) Exc…" at bounding box center [1021, 273] width 160 height 30
select select ""applied""
click at [942, 258] on select "Choose an option... Pending Applied Excluded (Questions) Excluded (Expired) Exc…" at bounding box center [1021, 273] width 160 height 30
drag, startPoint x: 455, startPoint y: 182, endPoint x: 274, endPoint y: 197, distance: 181.6
click at [281, 194] on body "← Return to /applysquad Mailslurp Inbox Job Search Builder Rosaleen Behnken Use…" at bounding box center [784, 20] width 1568 height 784
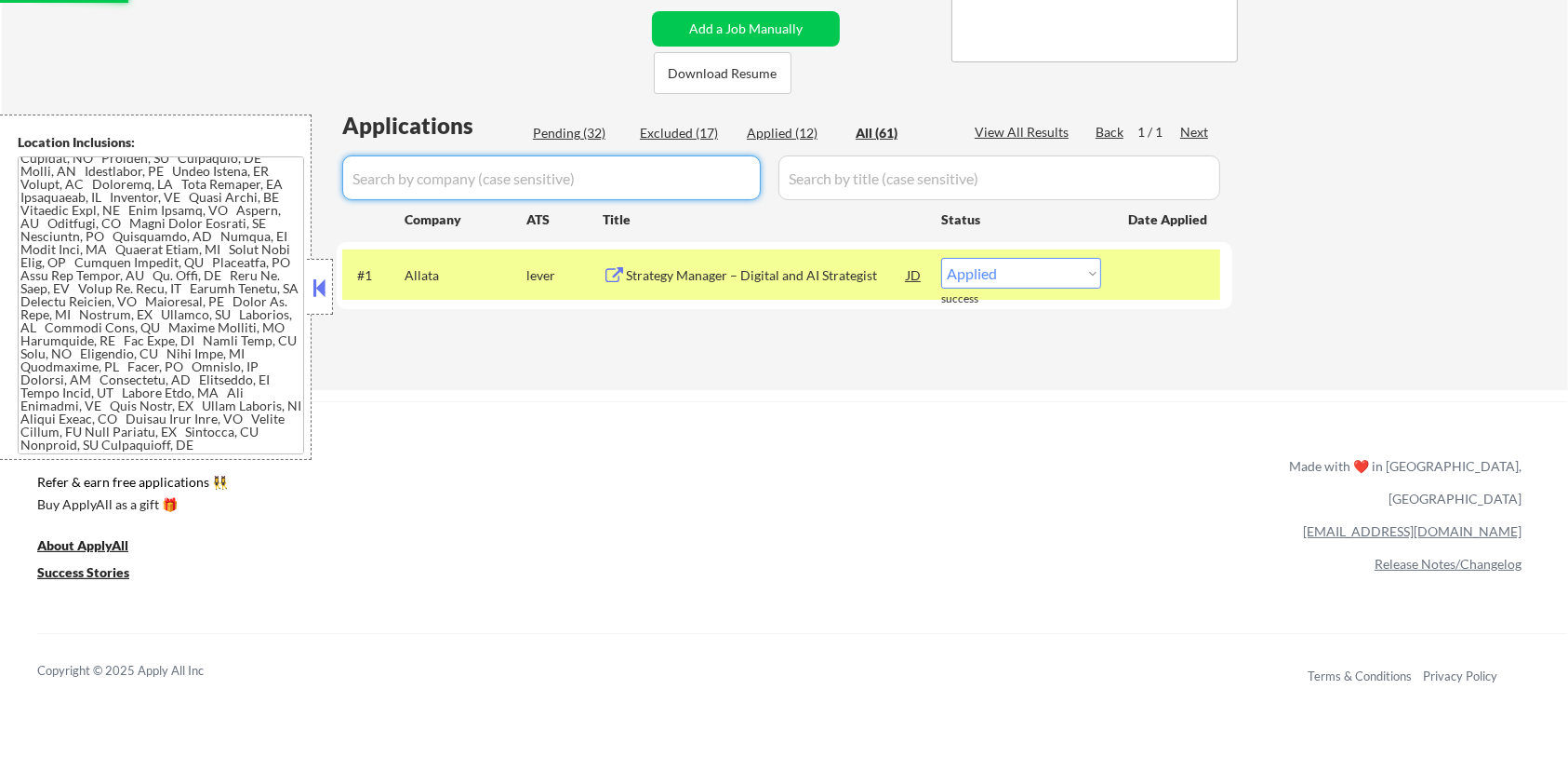
select select ""applied""
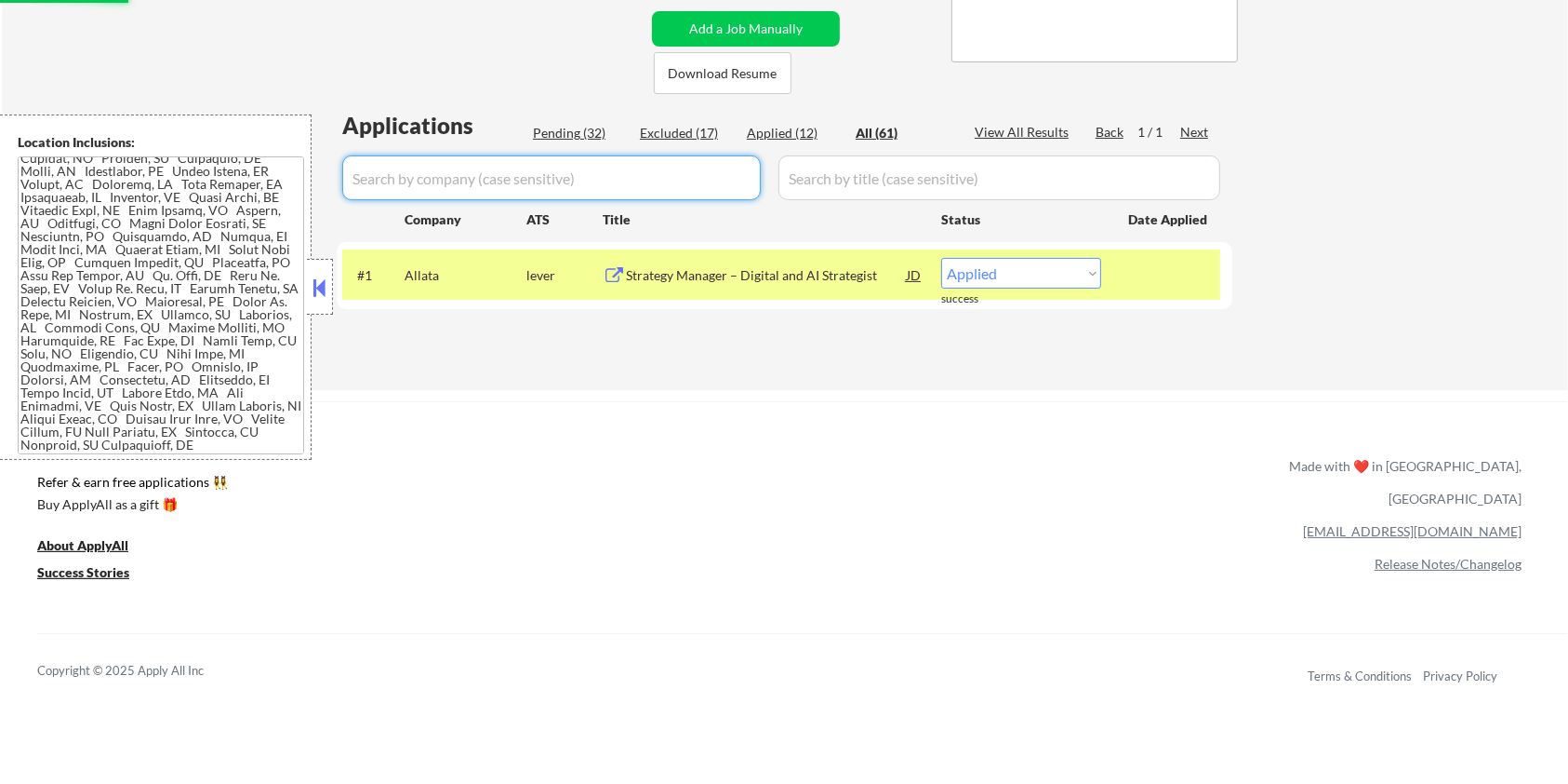
select select ""applied""
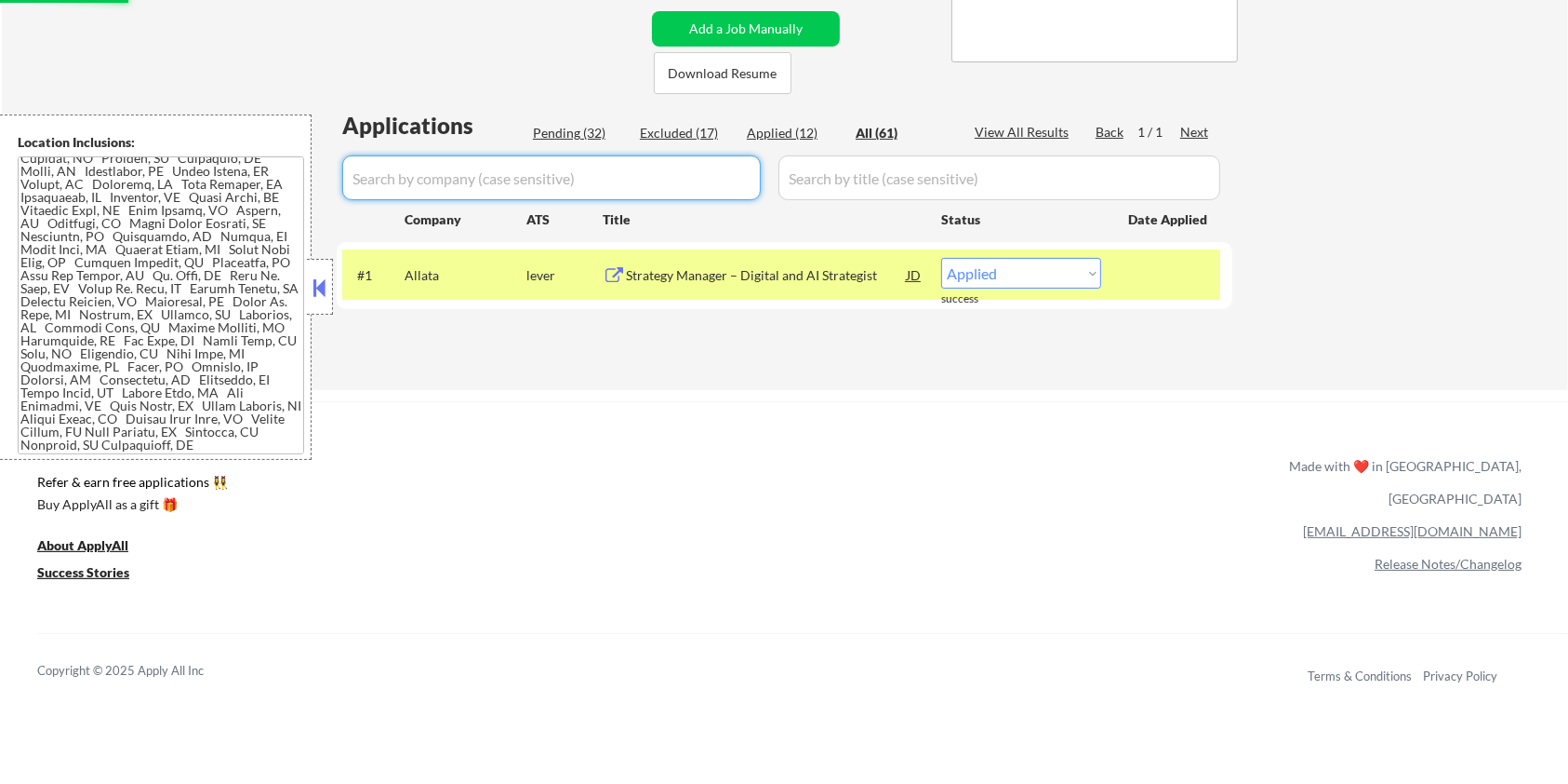
select select ""applied""
select select ""excluded__other_""
select select ""excluded""
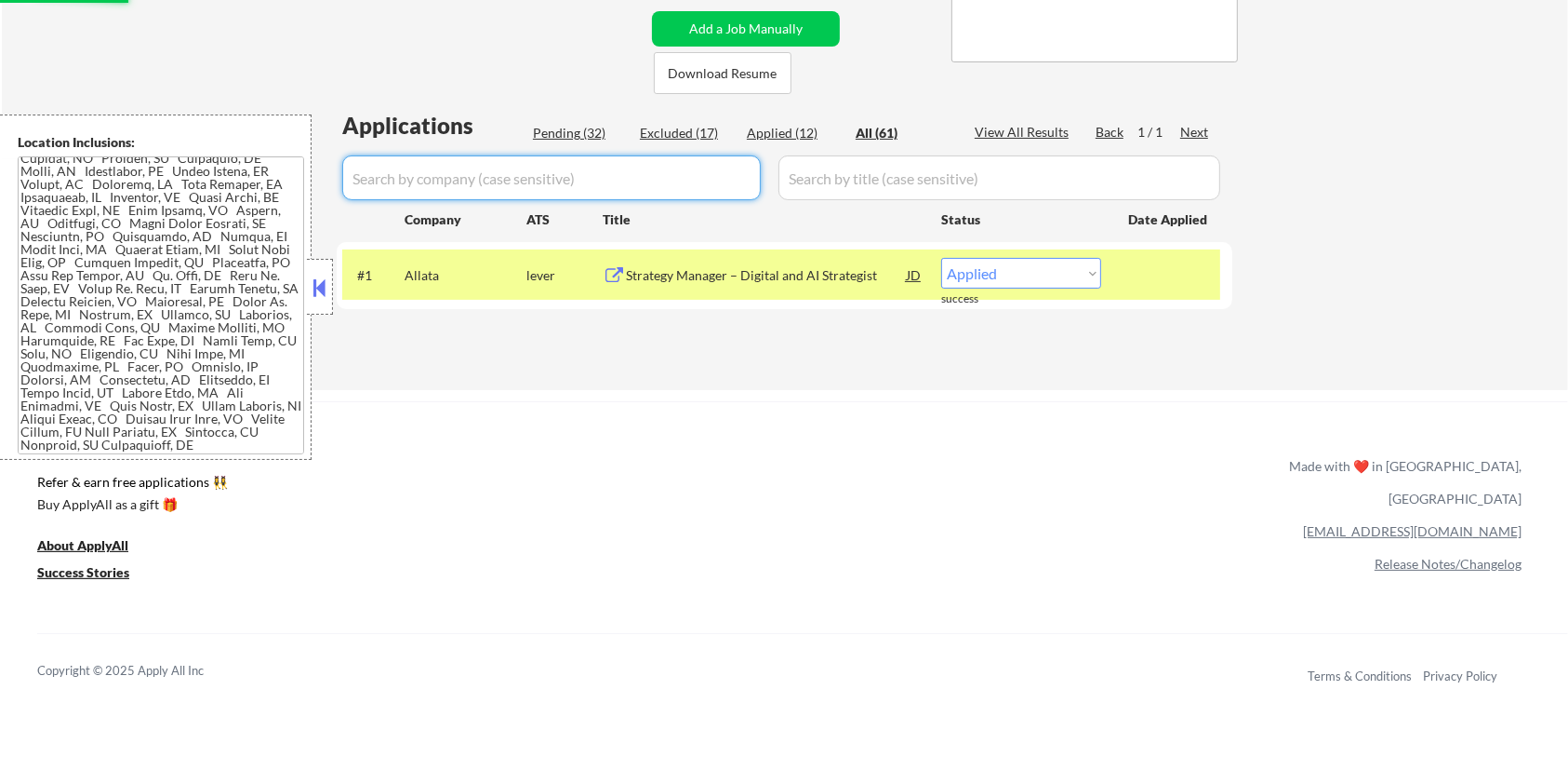
select select ""excluded__expired_""
select select ""excluded__bad_match_""
select select ""excluded""
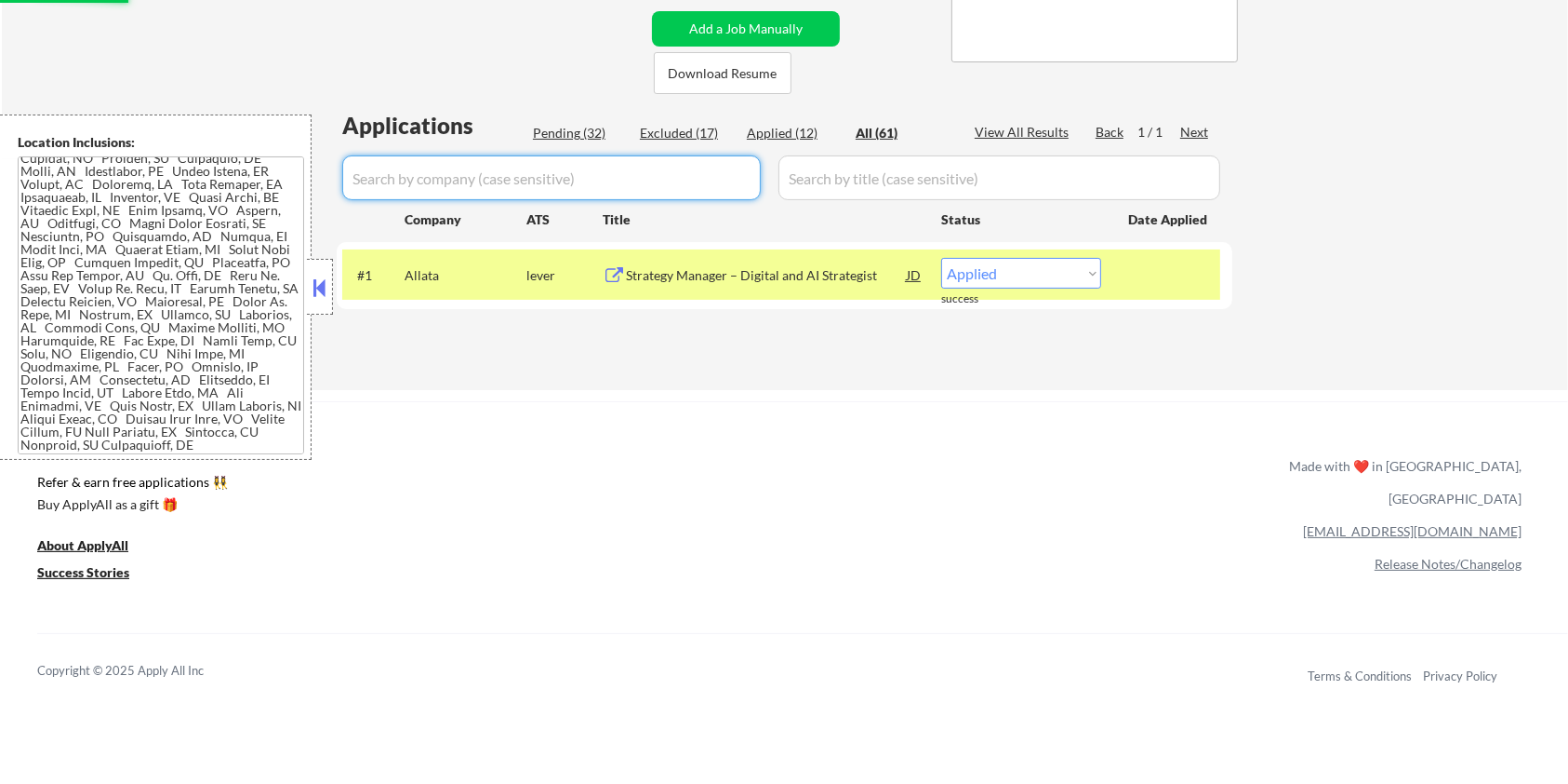
select select ""excluded__salary_""
select select ""excluded__other_""
select select ""excluded__expired_""
select select ""excluded__bad_match_""
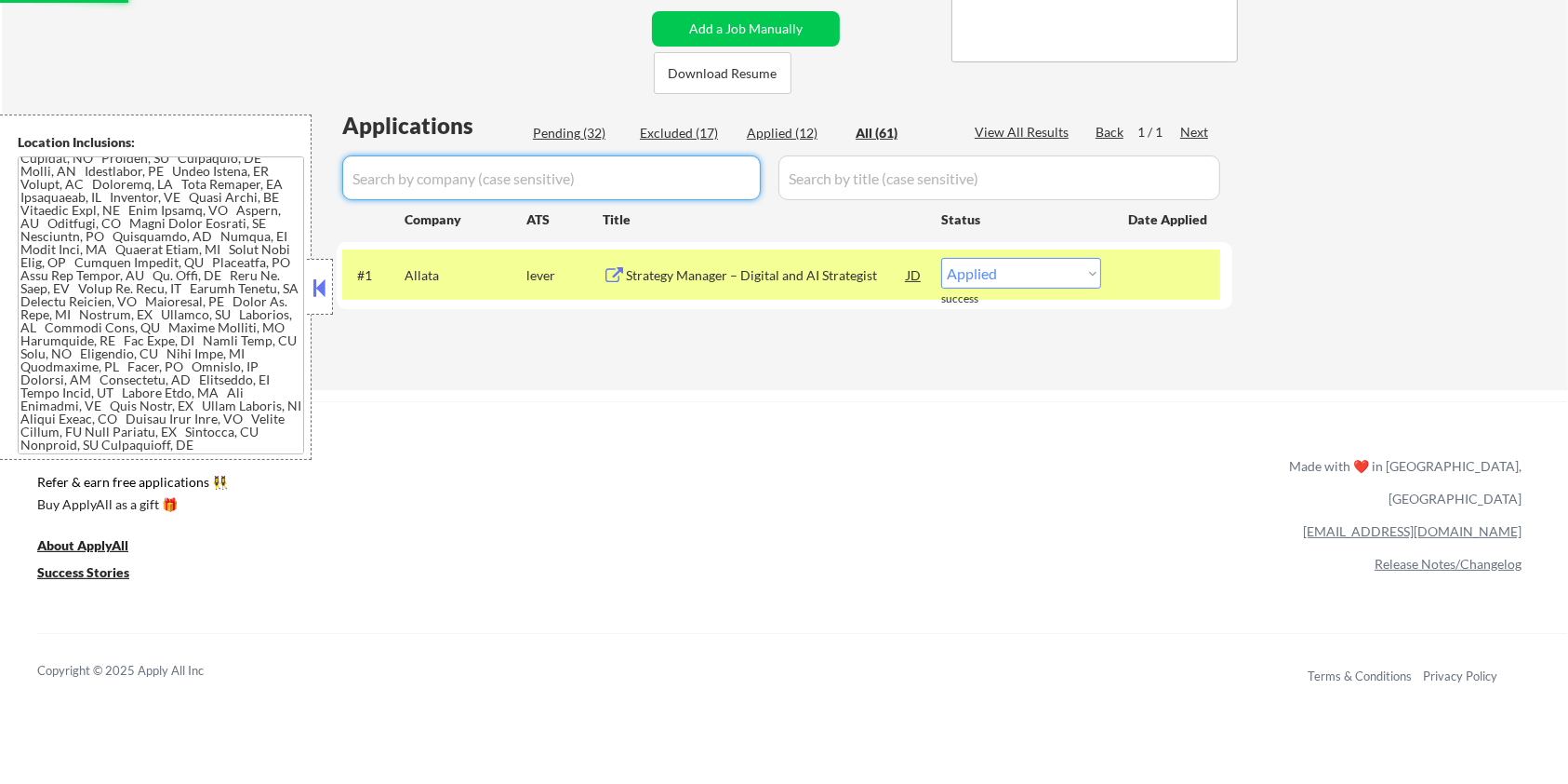
select select ""excluded__location_""
select select ""excluded__bad_match_""
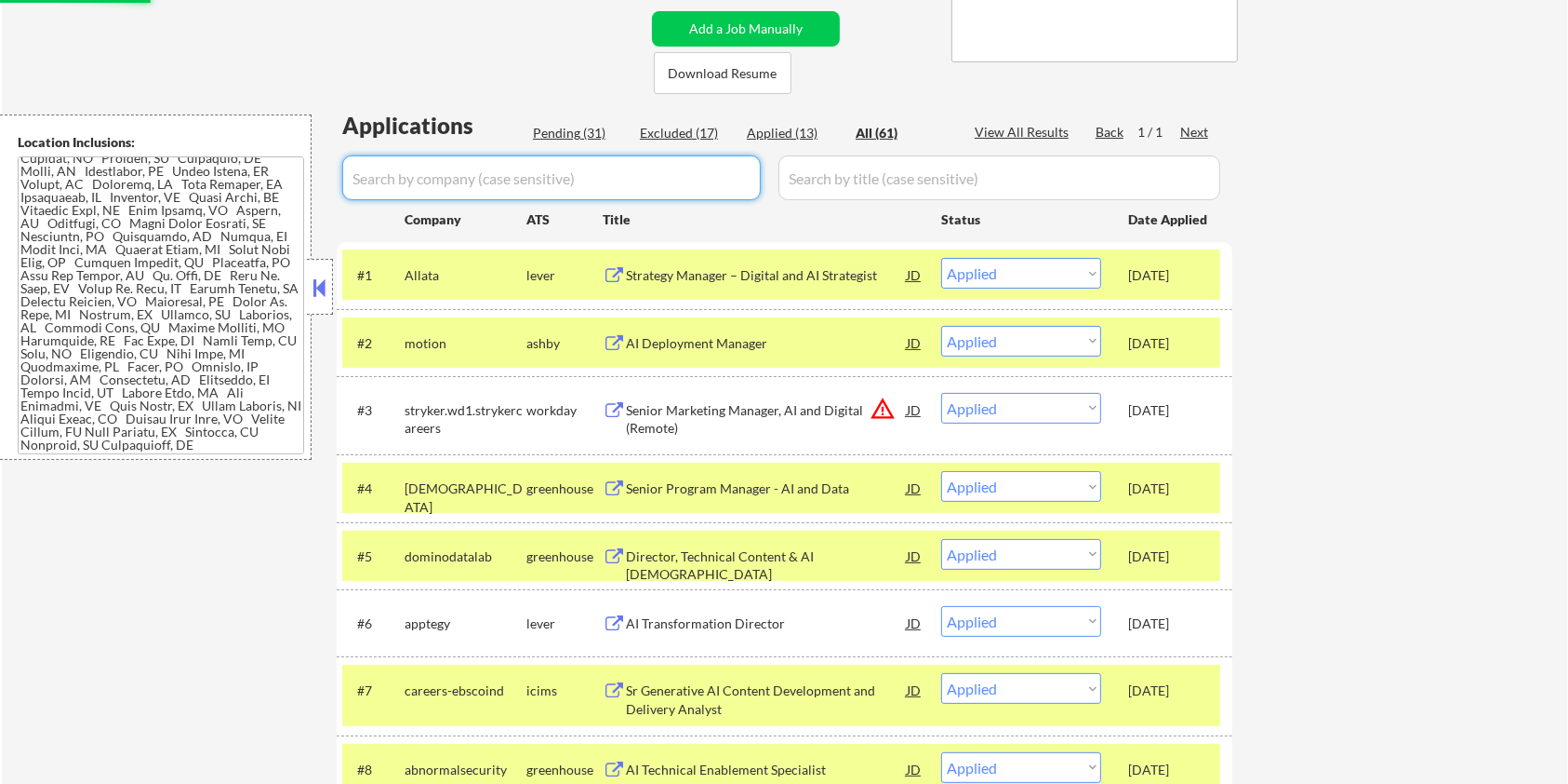
click at [563, 131] on div "Pending (31)" at bounding box center [579, 134] width 93 height 19
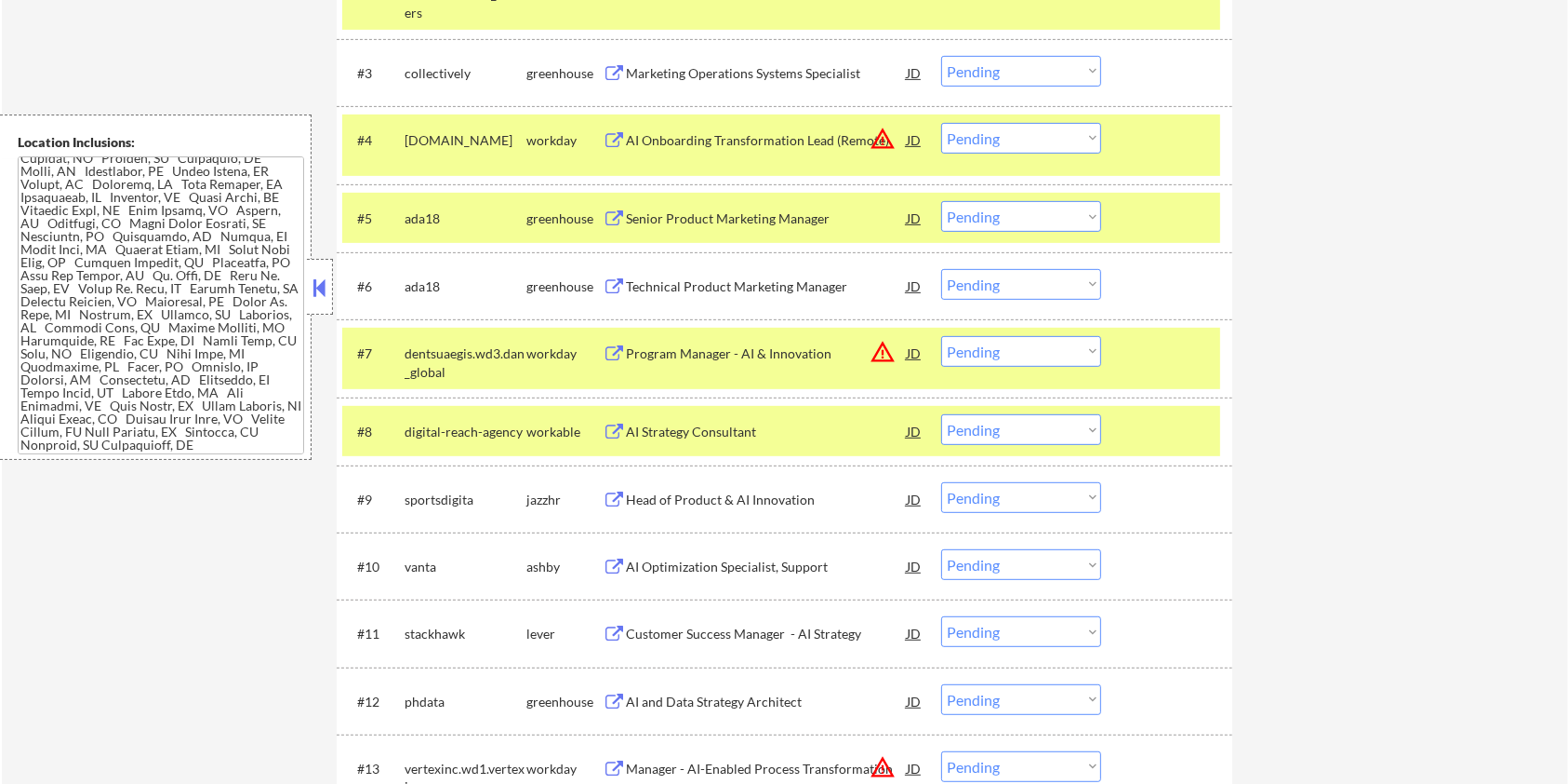
scroll to position [744, 0]
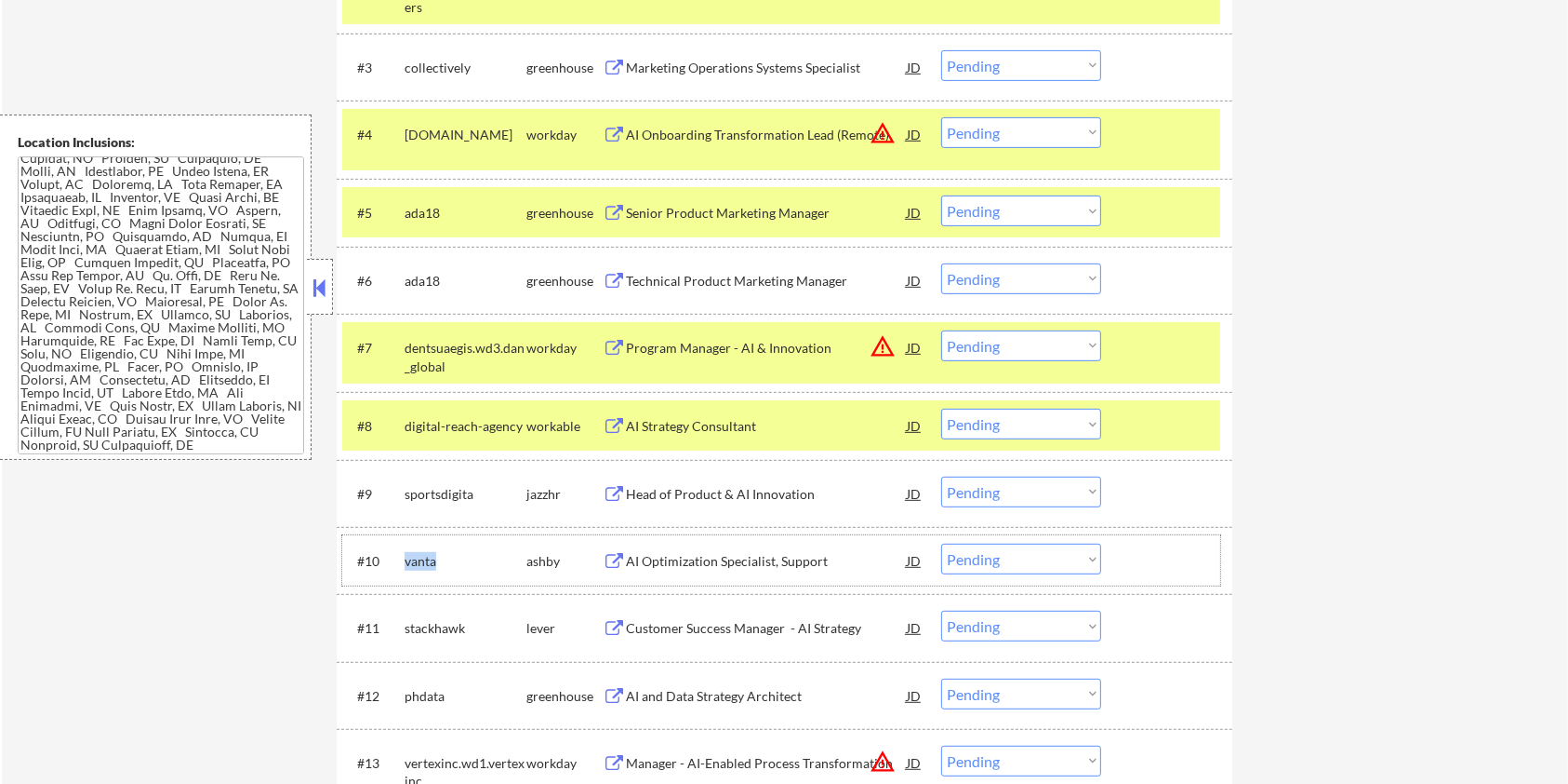
drag, startPoint x: 439, startPoint y: 556, endPoint x: 405, endPoint y: 556, distance: 34.0
click at [405, 556] on div "vanta" at bounding box center [466, 561] width 122 height 19
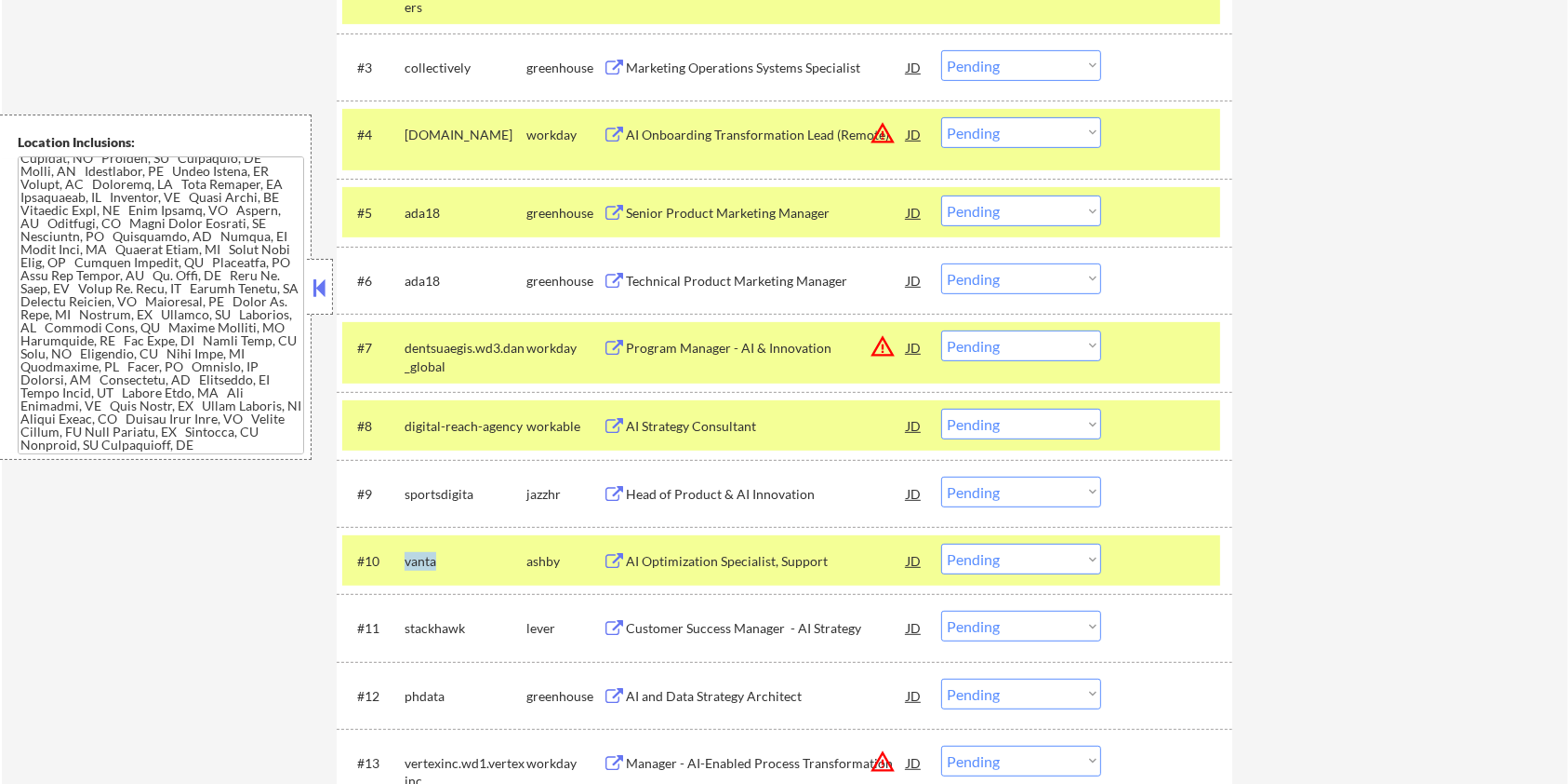
copy div "vanta"
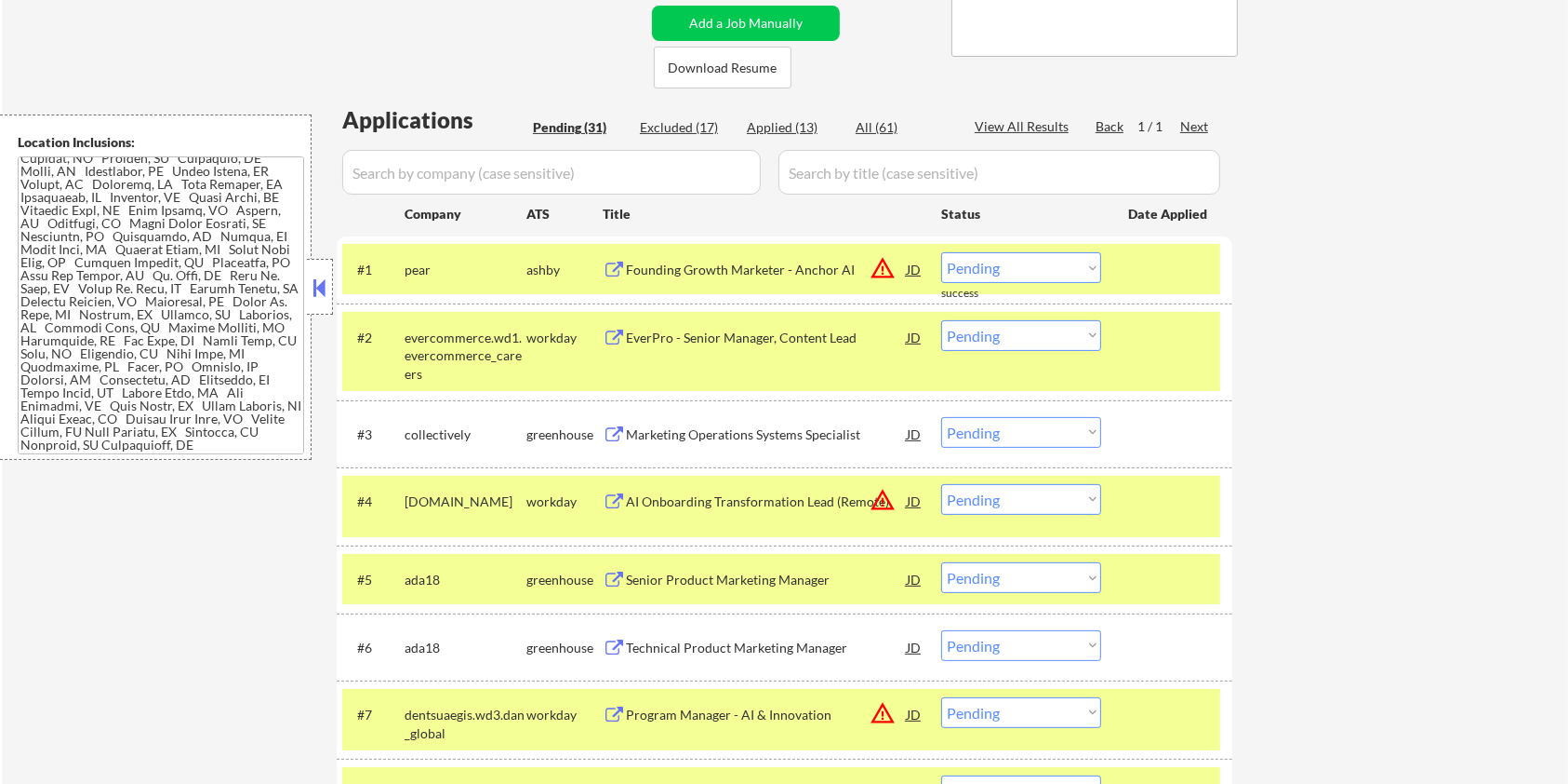
scroll to position [372, 0]
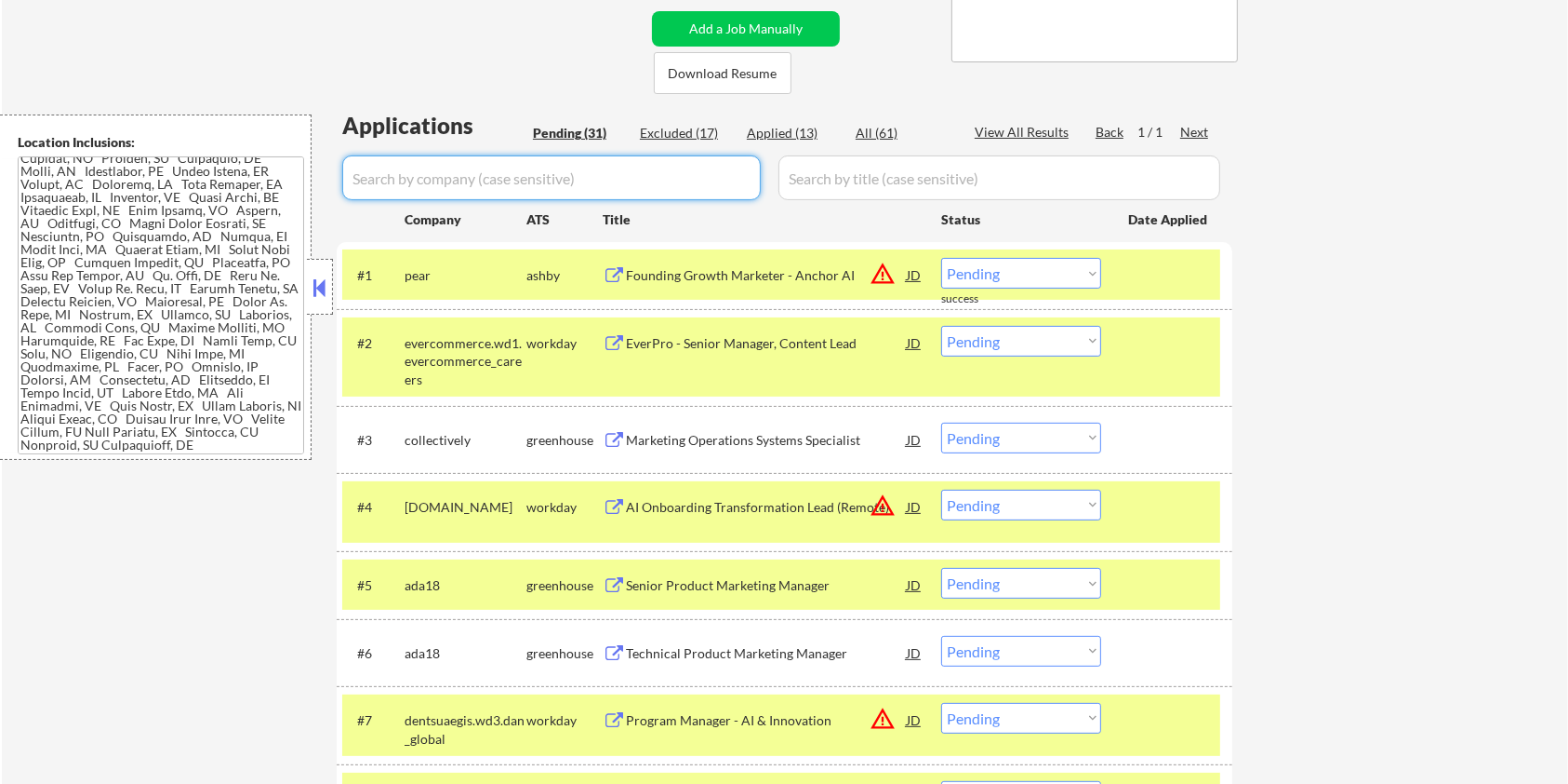
click at [442, 178] on input "input" at bounding box center [552, 177] width 418 height 45
paste input "vanta"
click at [948, 189] on input "input" at bounding box center [999, 177] width 442 height 45
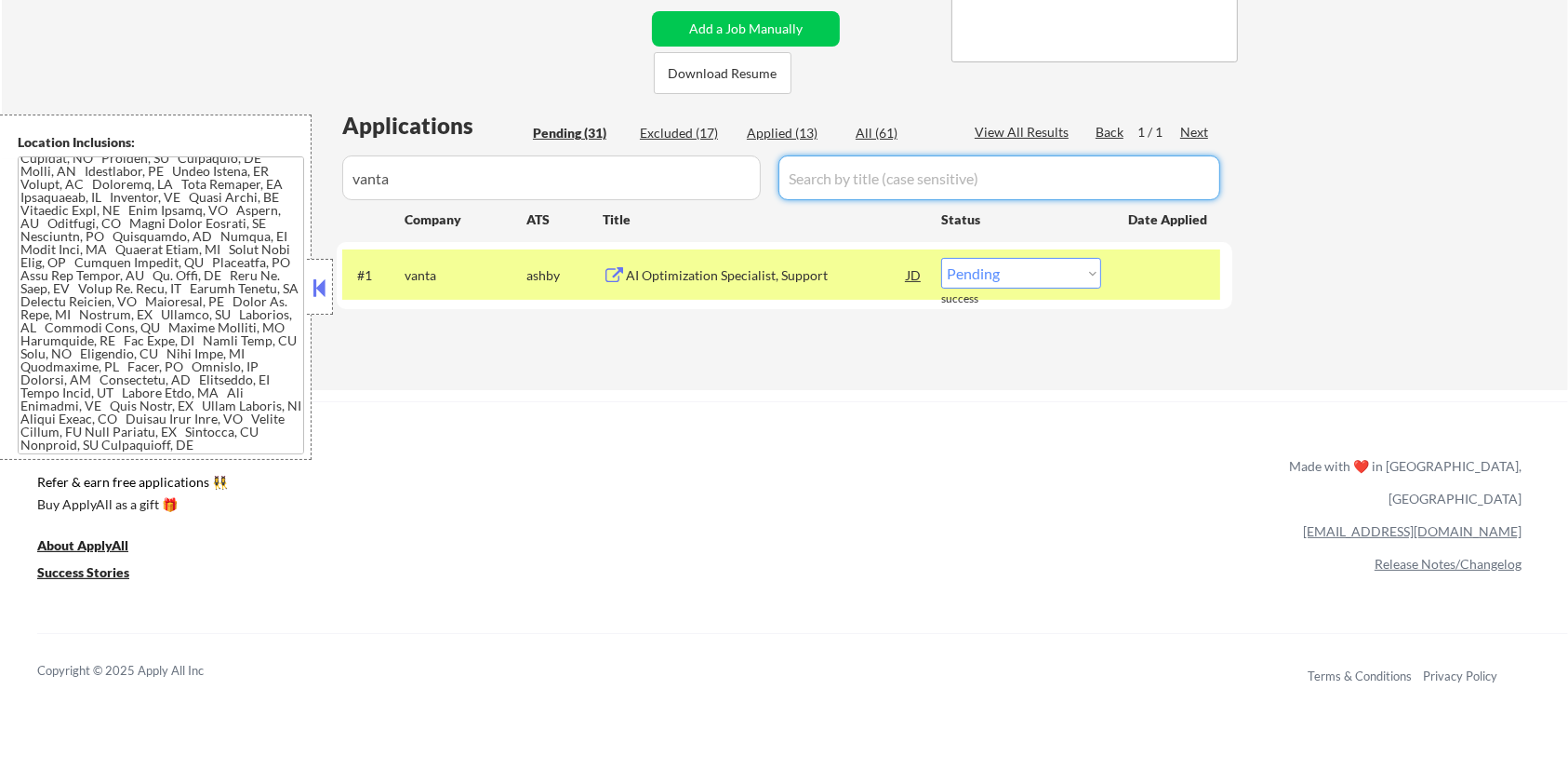
click at [890, 124] on div "All (61)" at bounding box center [902, 134] width 93 height 19
click at [628, 276] on div "AI Optimization Specialist, Support" at bounding box center [766, 276] width 281 height 19
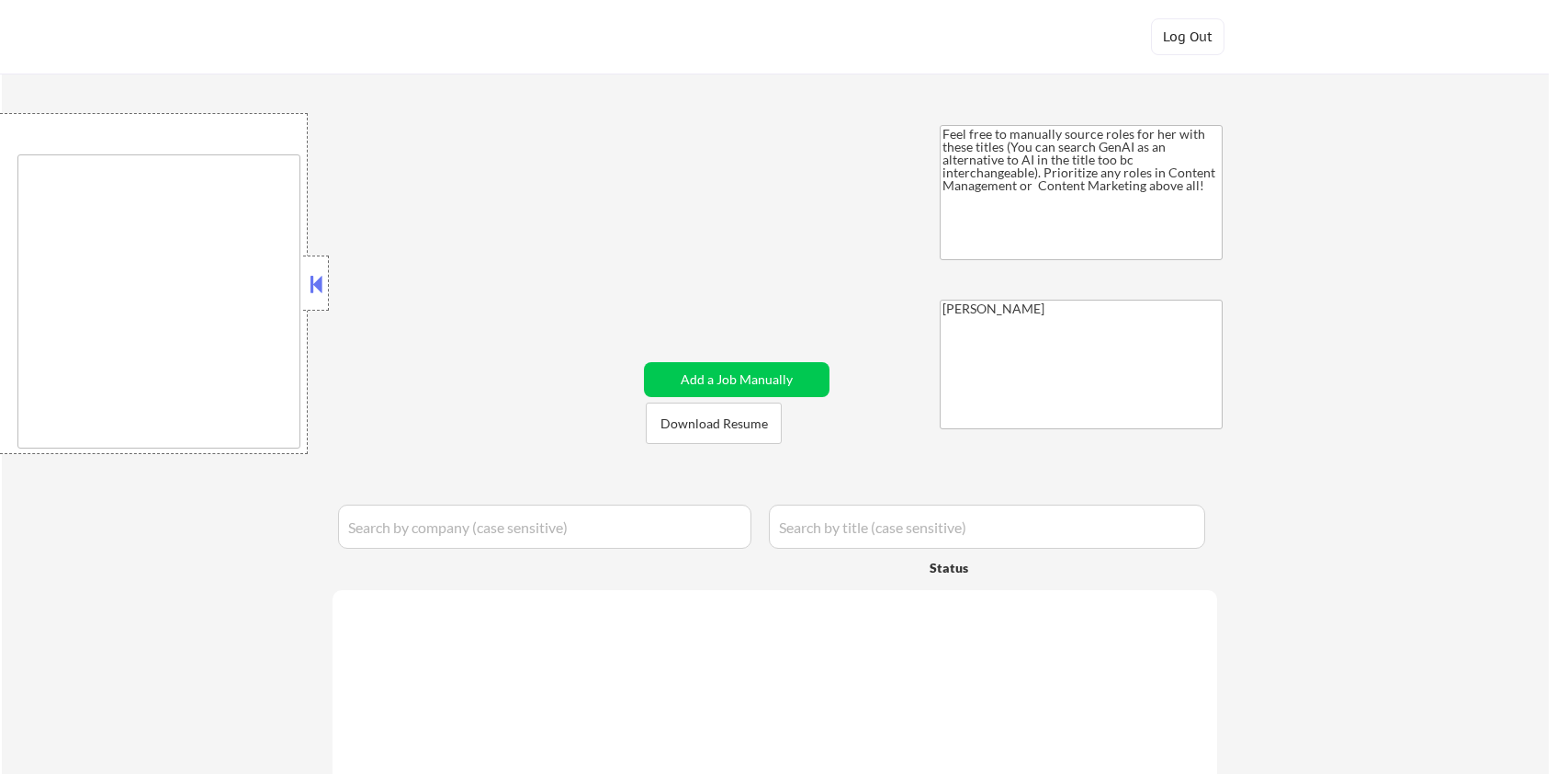
type textarea "Minneapolis, MN Saint Paul, MN Edina, MN Richfield, MN Bloomington, MN Golden V…"
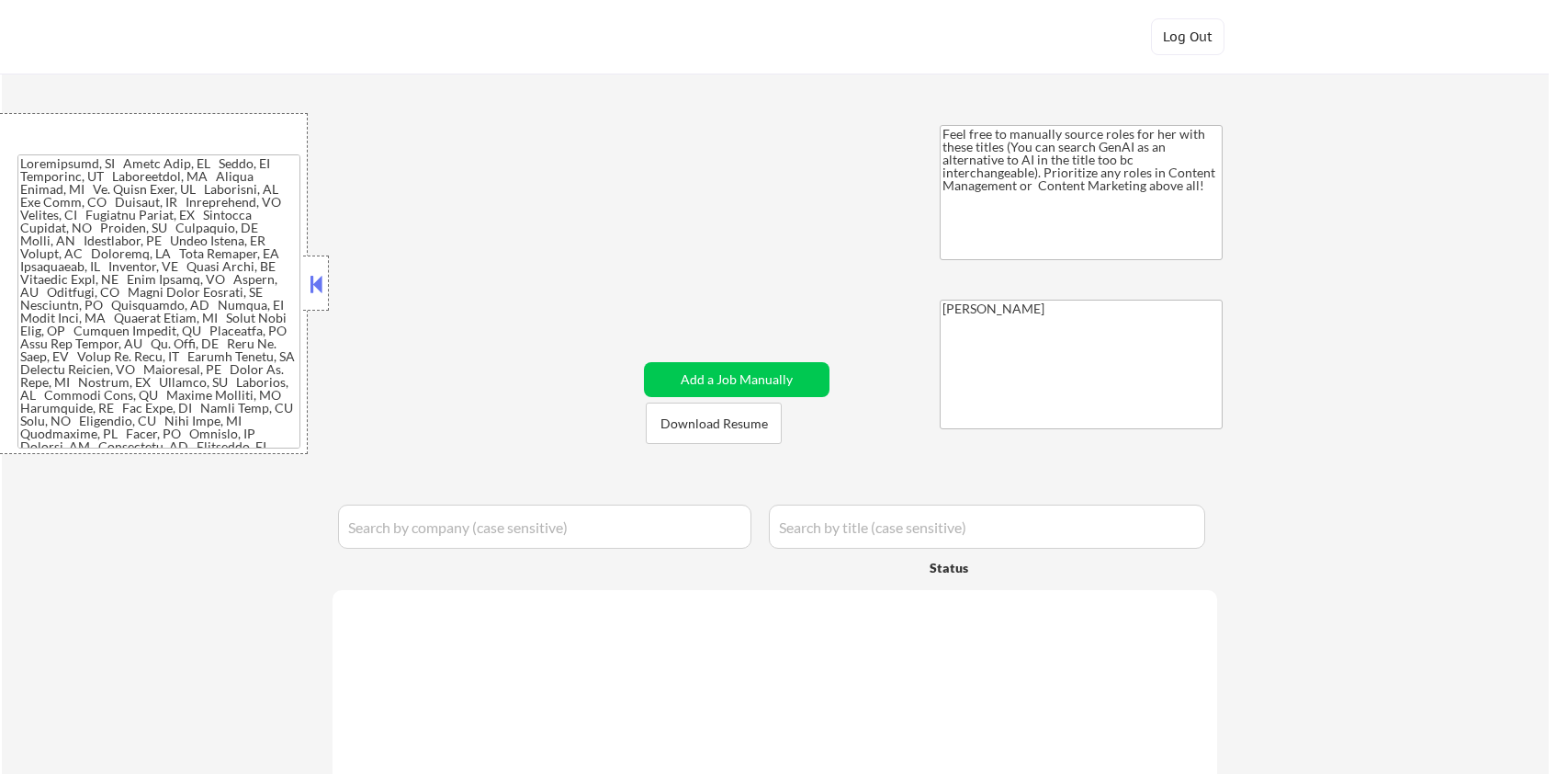
select select ""pending""
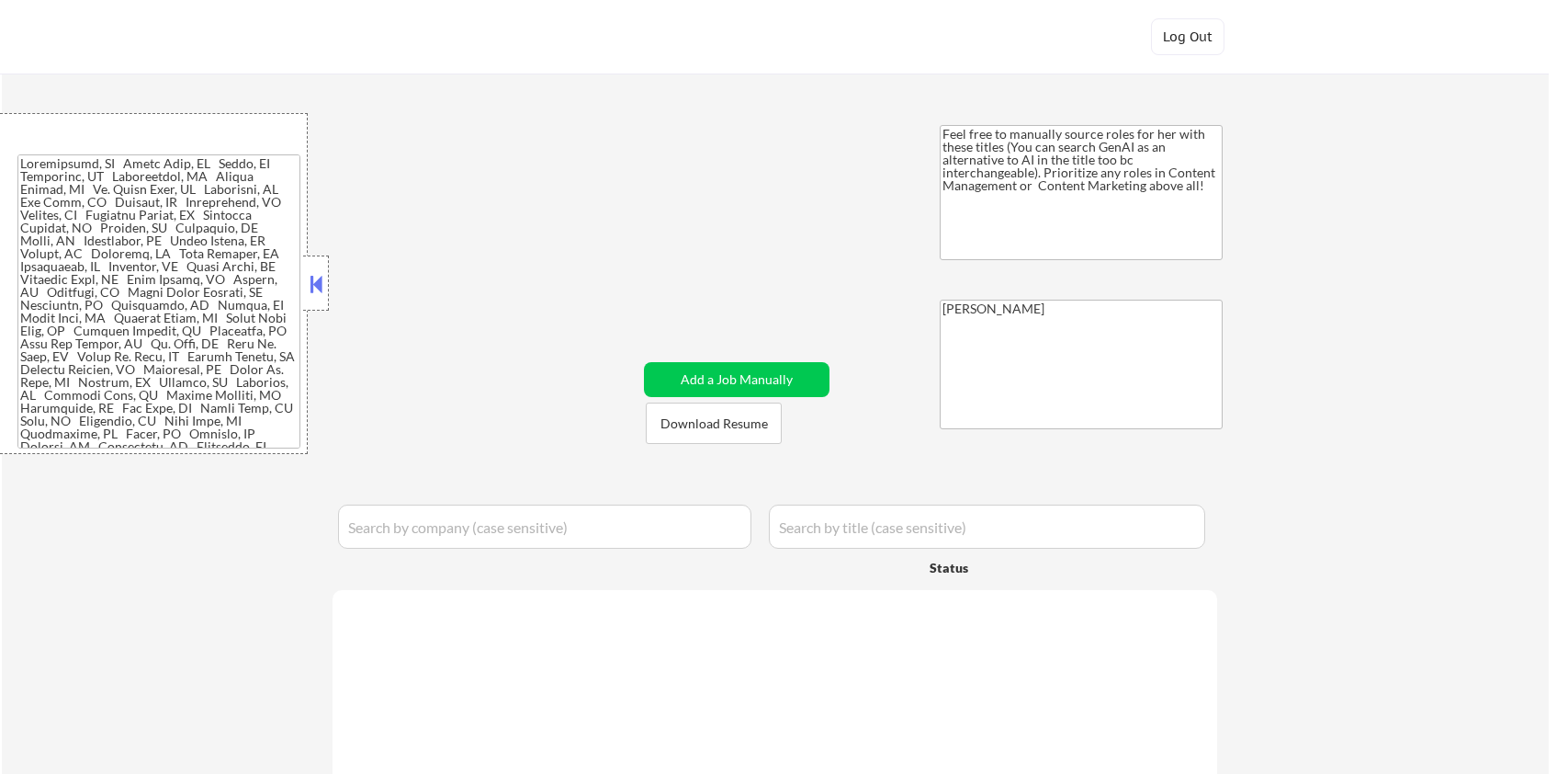
select select ""pending""
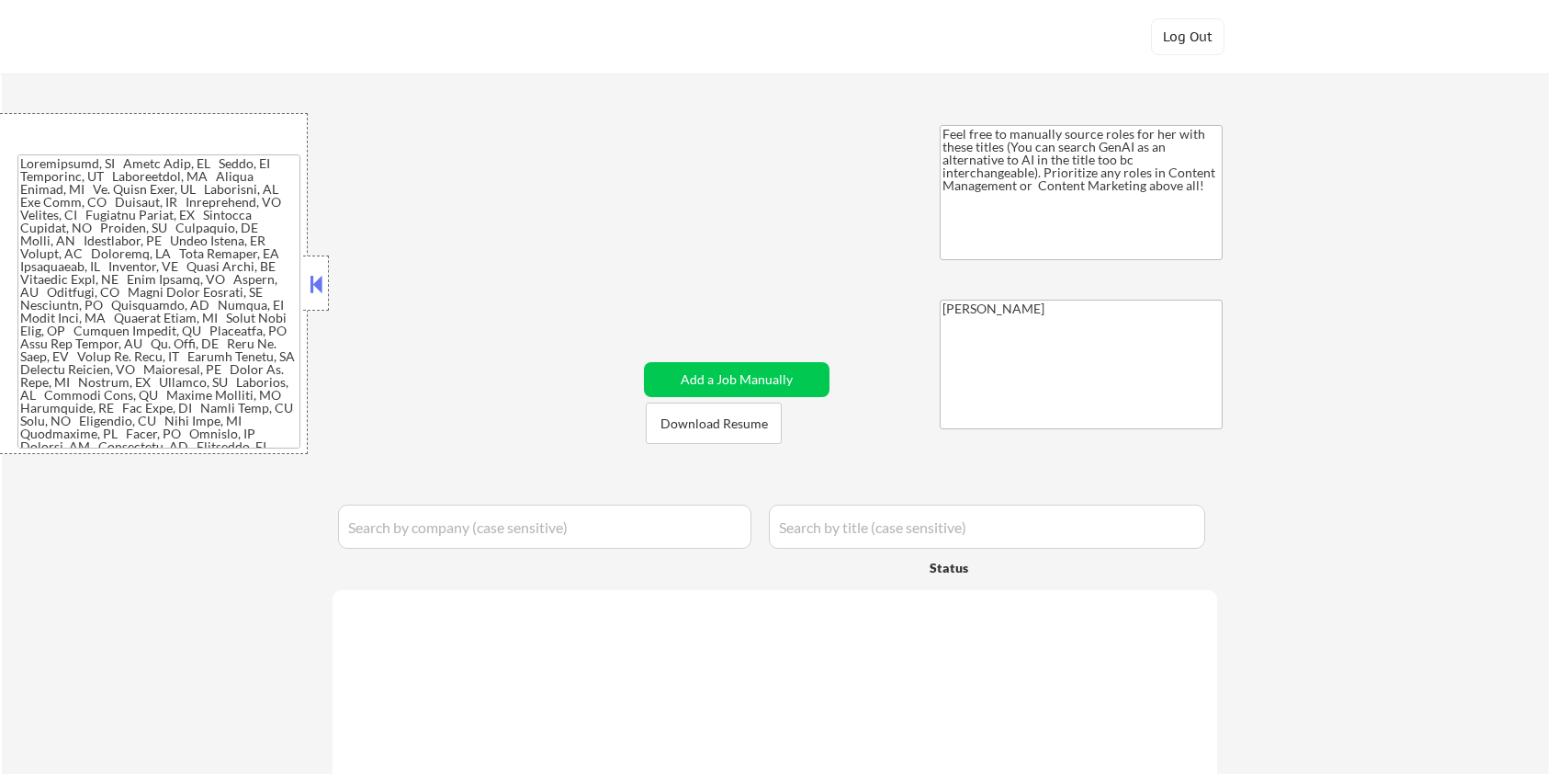
select select ""pending""
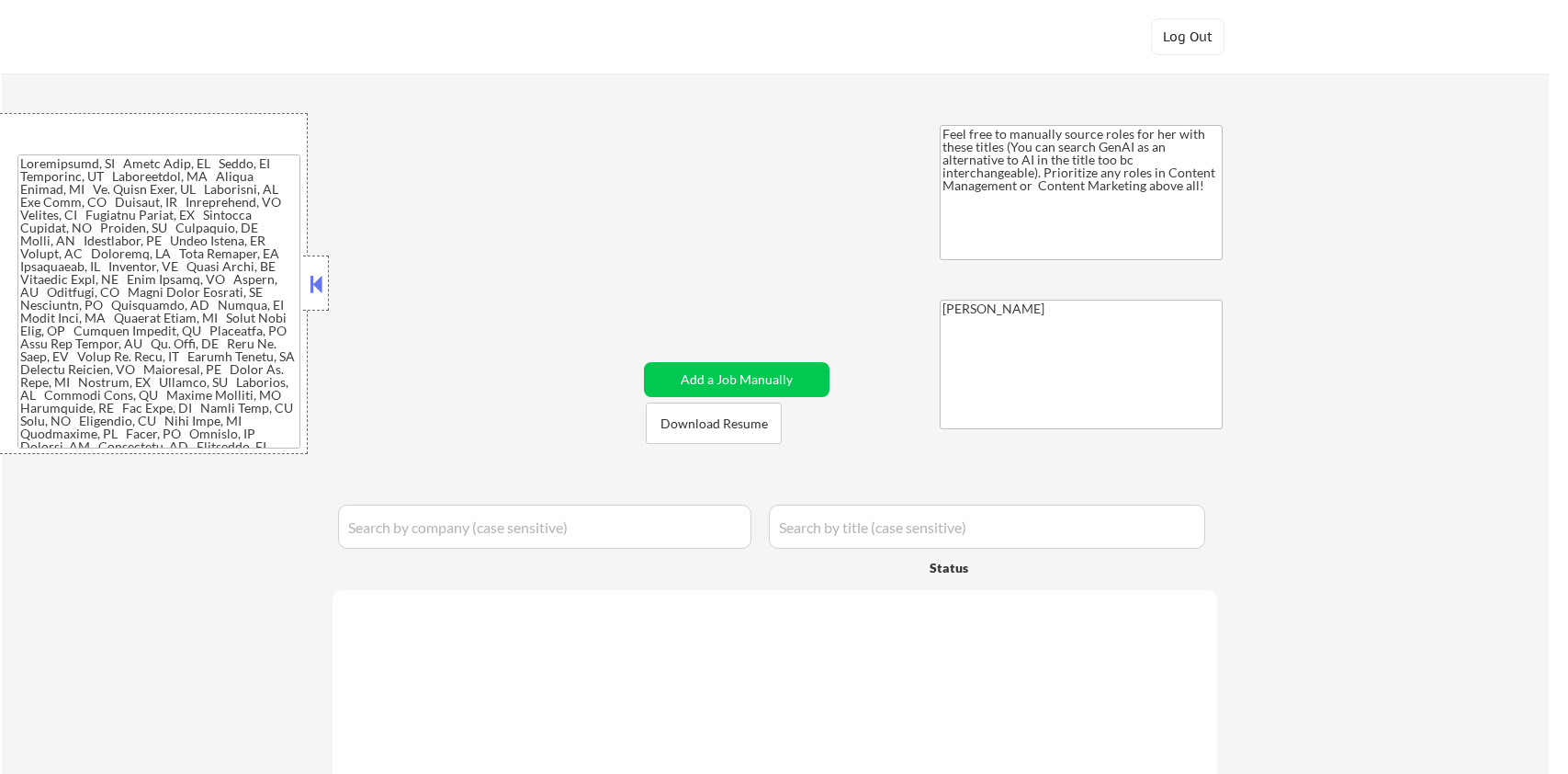
select select ""pending""
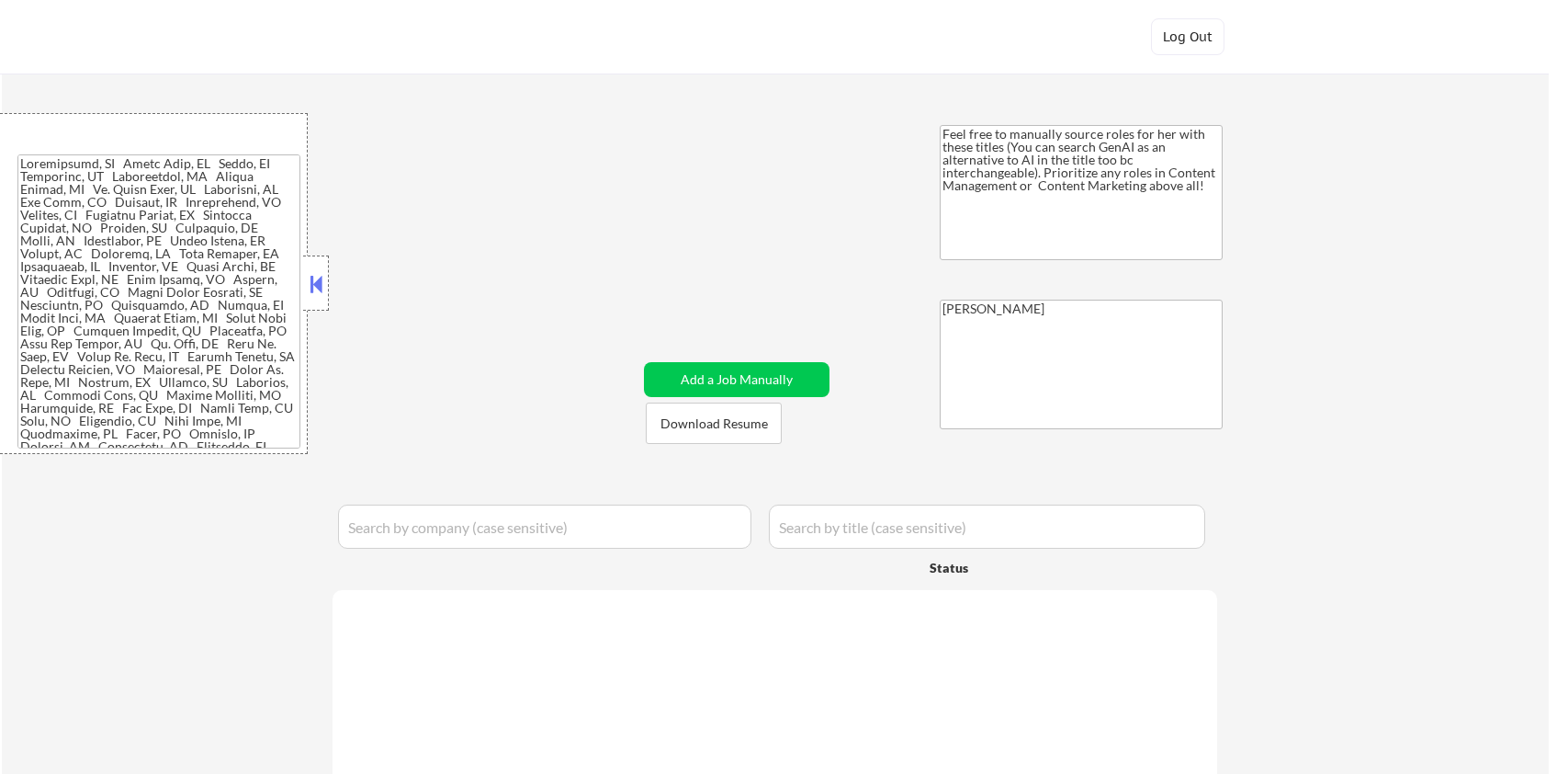
select select ""pending""
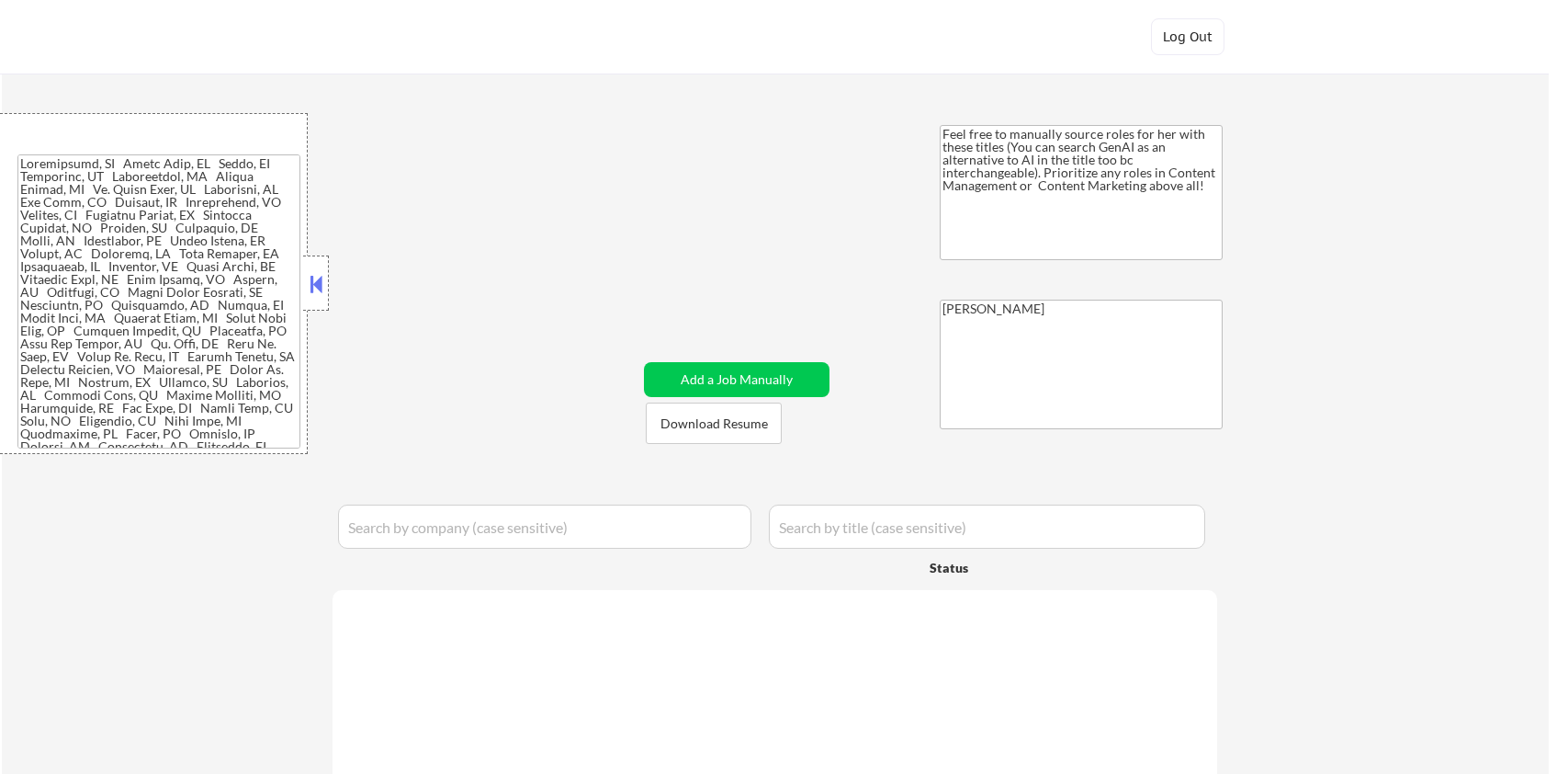
select select ""pending""
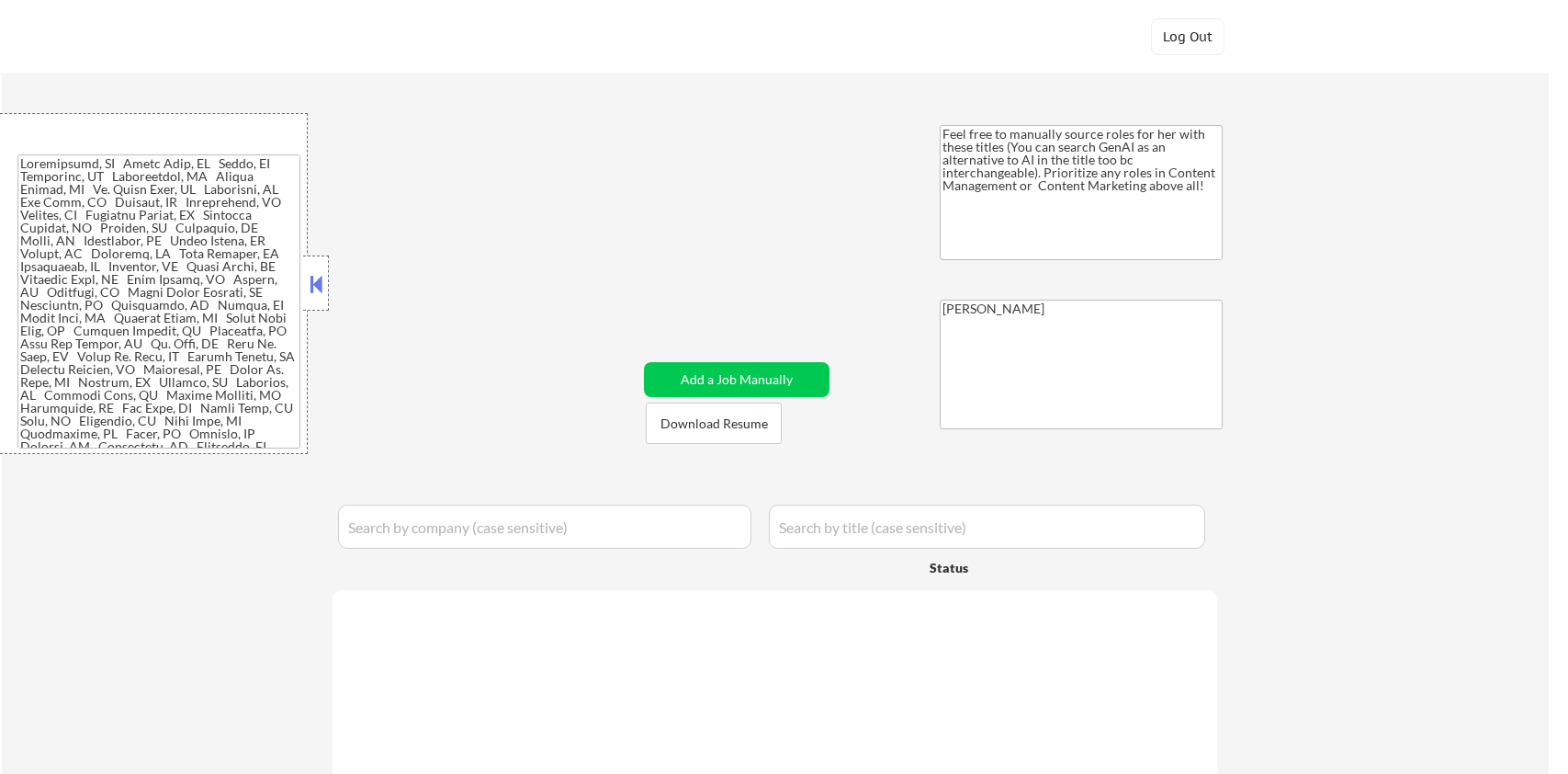
select select ""pending""
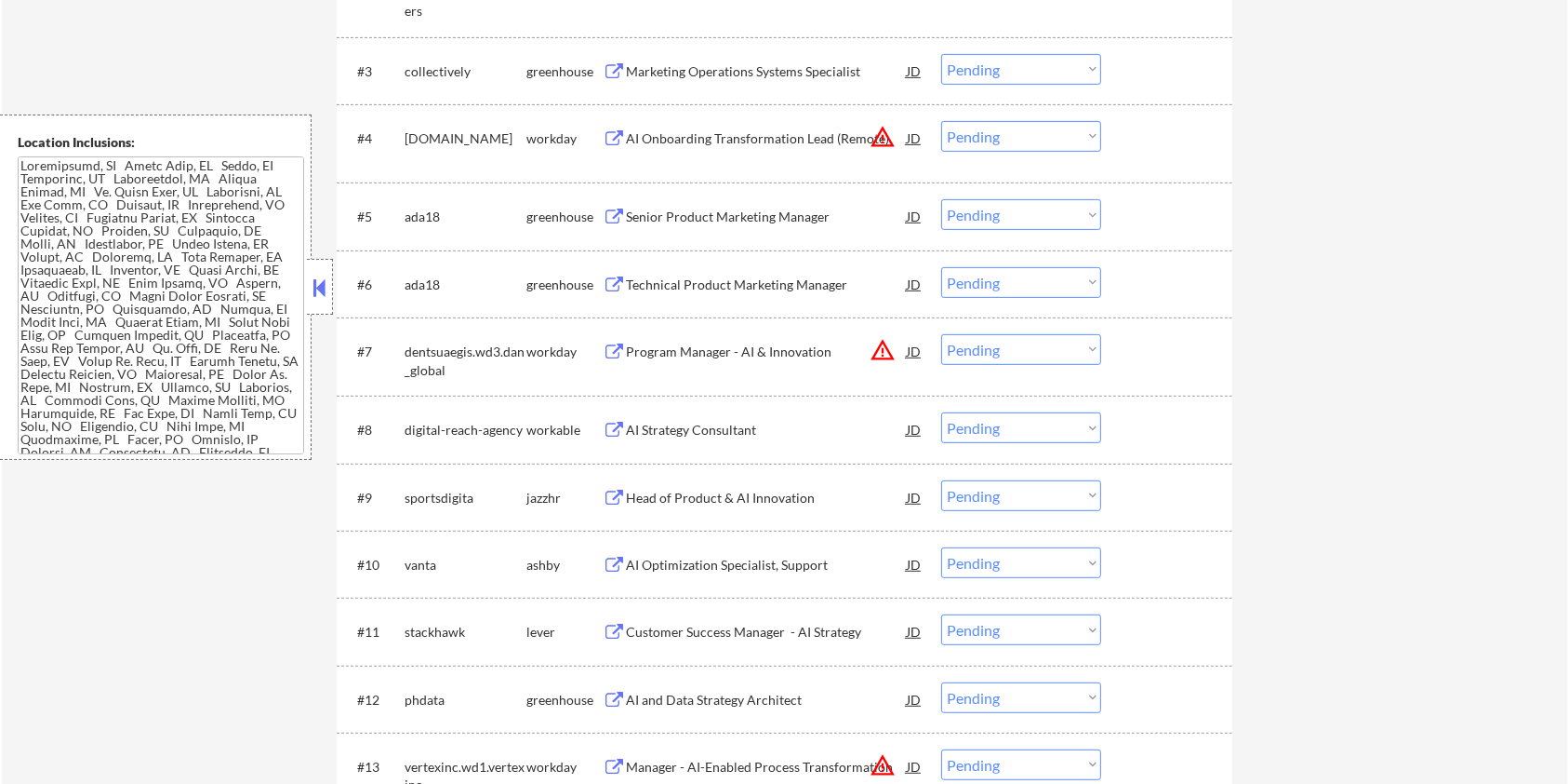
scroll to position [744, 0]
click at [1049, 562] on select "Choose an option... Pending Applied Excluded (Questions) Excluded (Expired) Exc…" at bounding box center [1021, 559] width 160 height 30
click at [942, 543] on select "Choose an option... Pending Applied Excluded (Questions) Excluded (Expired) Exc…" at bounding box center [1021, 559] width 160 height 30
select select ""pending""
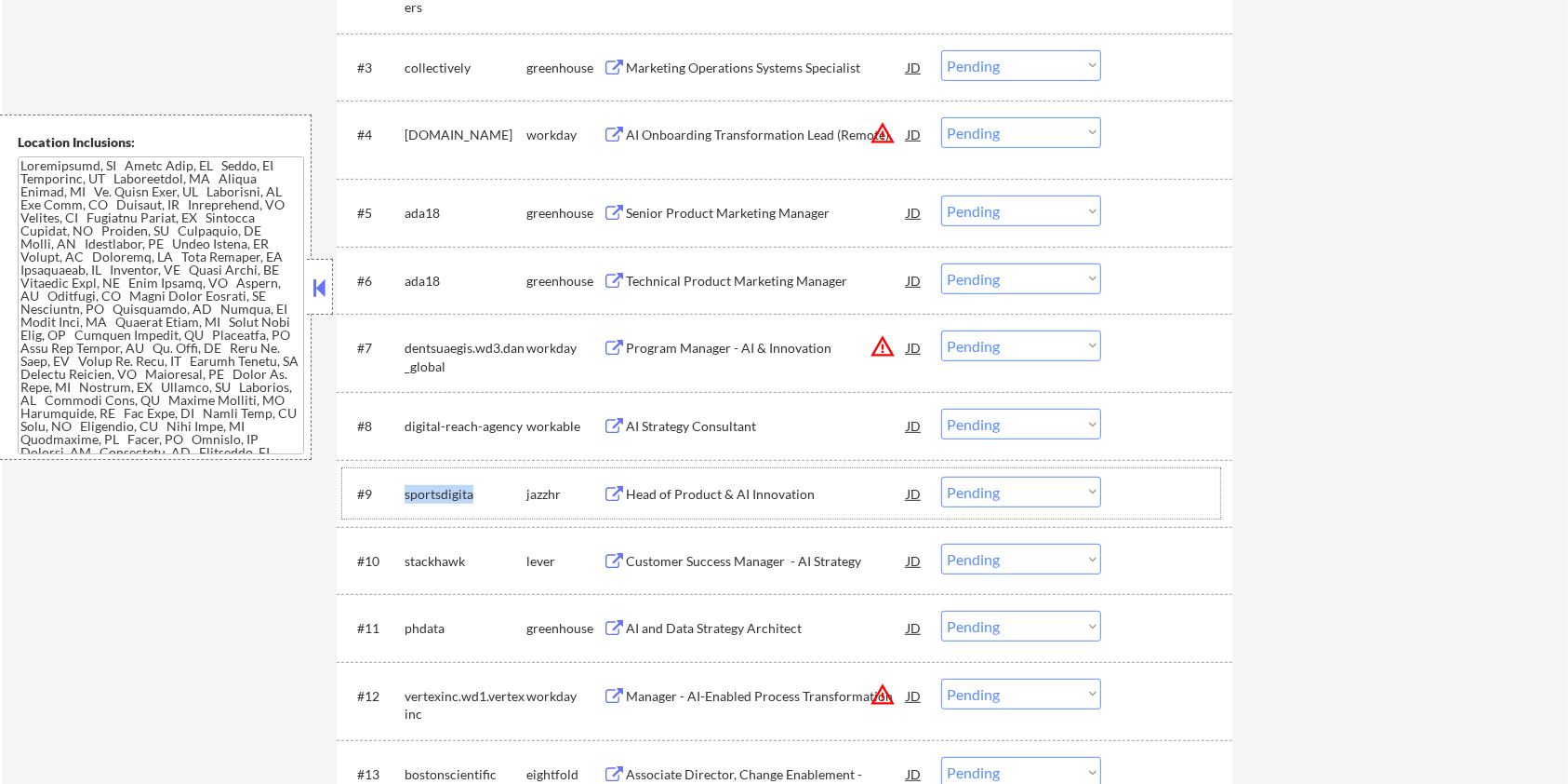
drag, startPoint x: 483, startPoint y: 490, endPoint x: 402, endPoint y: 488, distance: 81.0
click at [402, 488] on div "#9 sportsdigita jazzhr Head of Product & AI Innovation JD Choose an option... P…" at bounding box center [782, 492] width 878 height 50
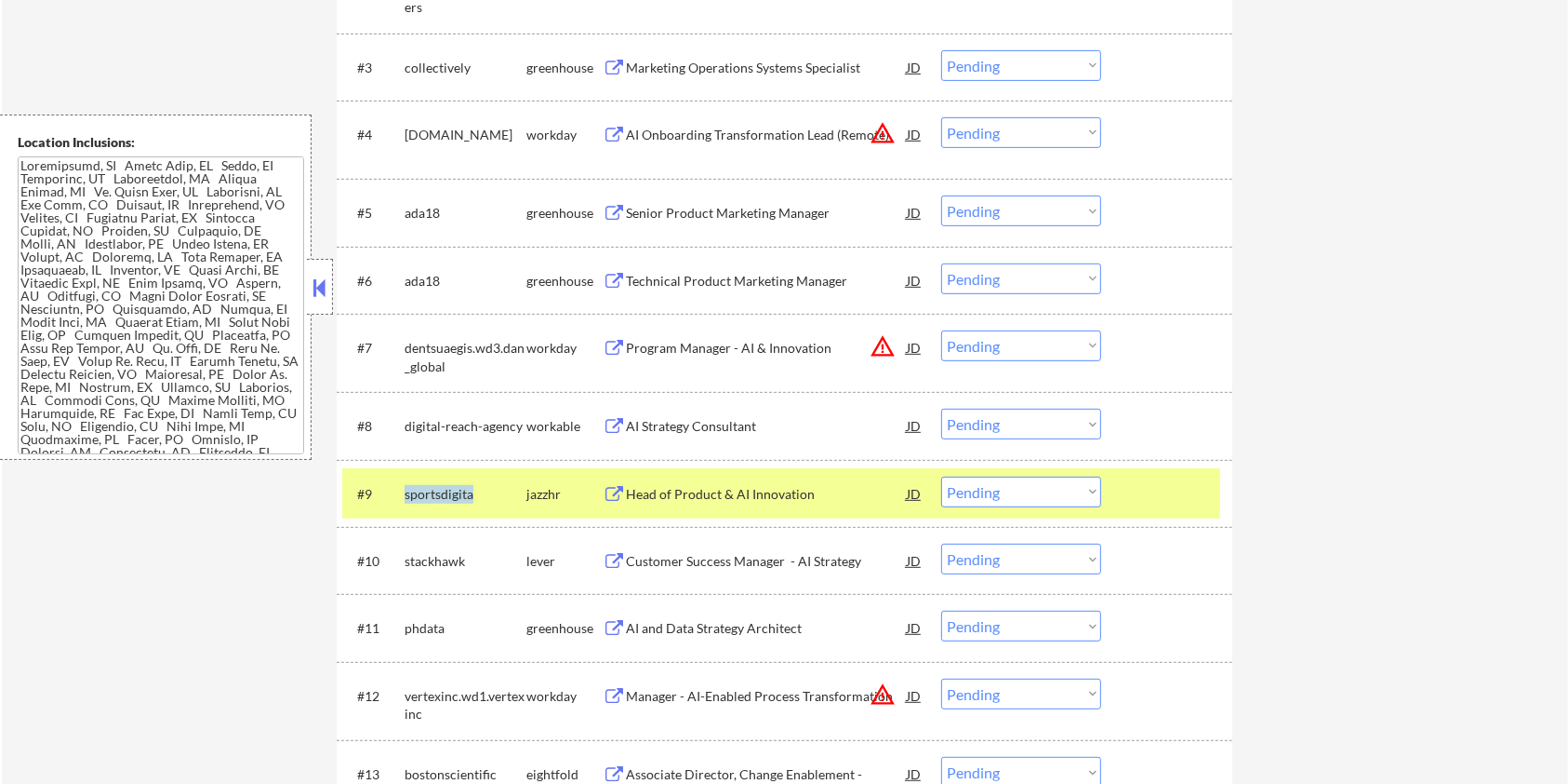
copy div "sportsdigita"
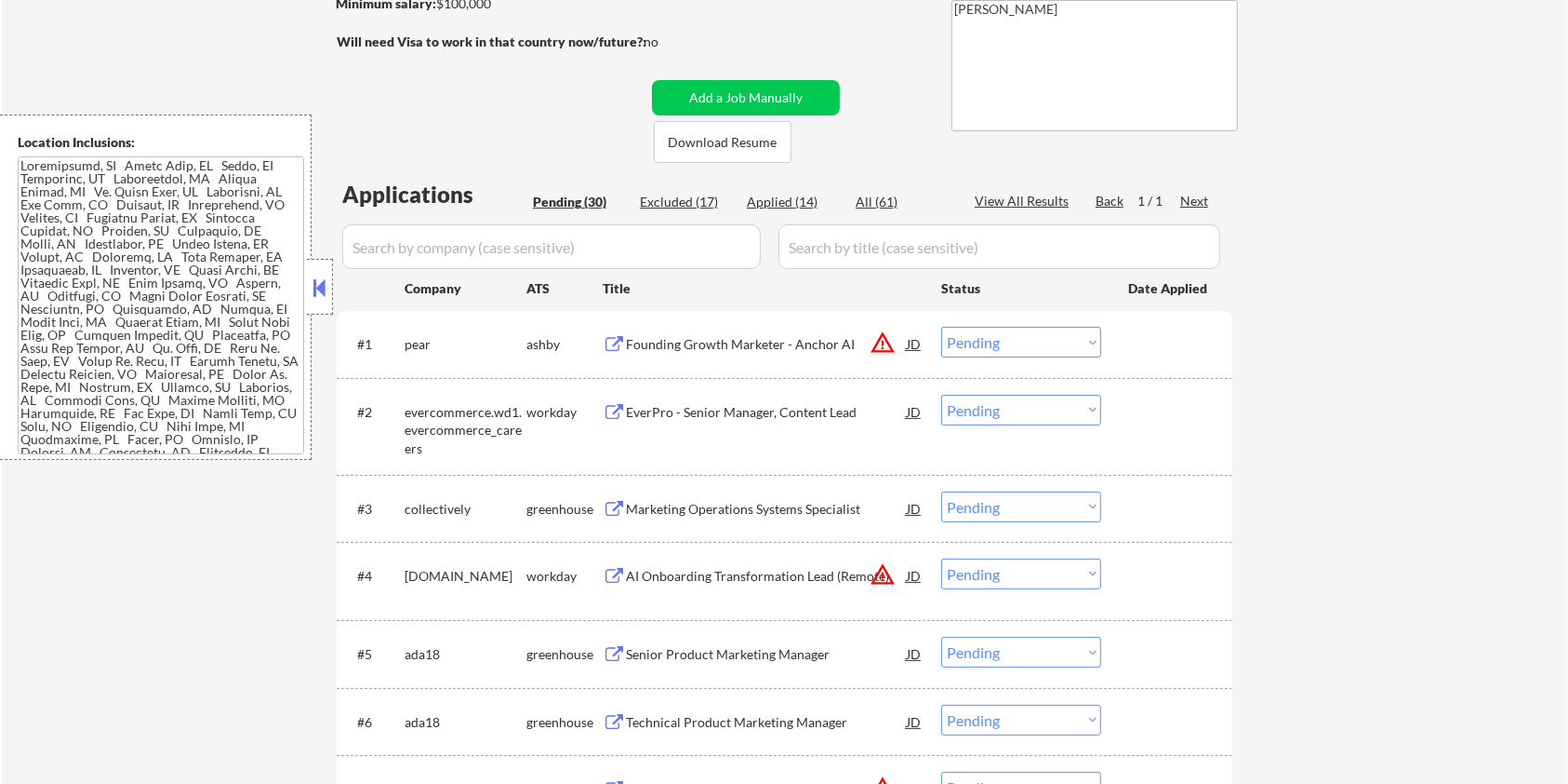
scroll to position [247, 0]
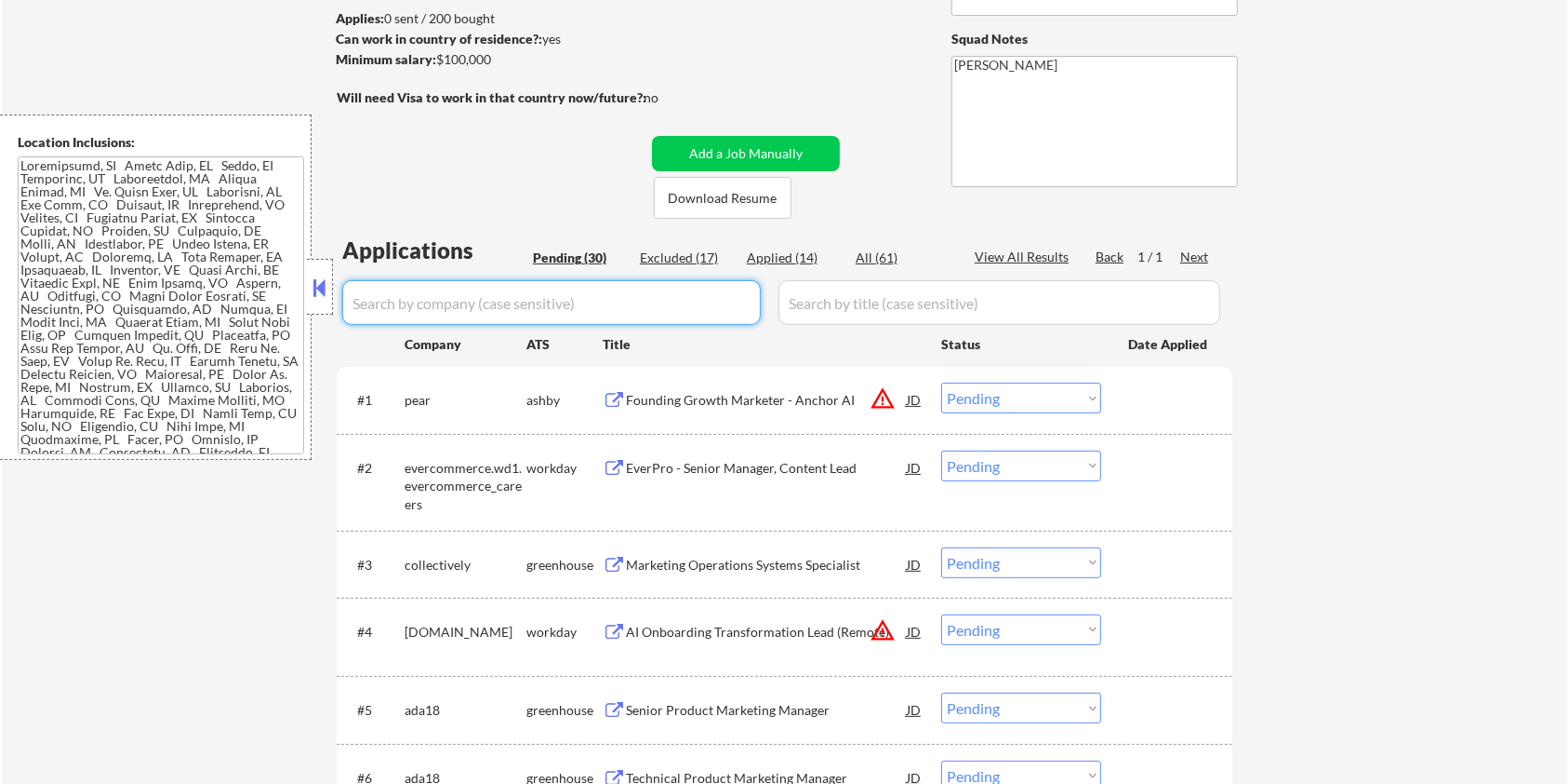
click at [504, 304] on input "input" at bounding box center [552, 302] width 418 height 45
paste input "sportsdigita"
type input "sportsdigita"
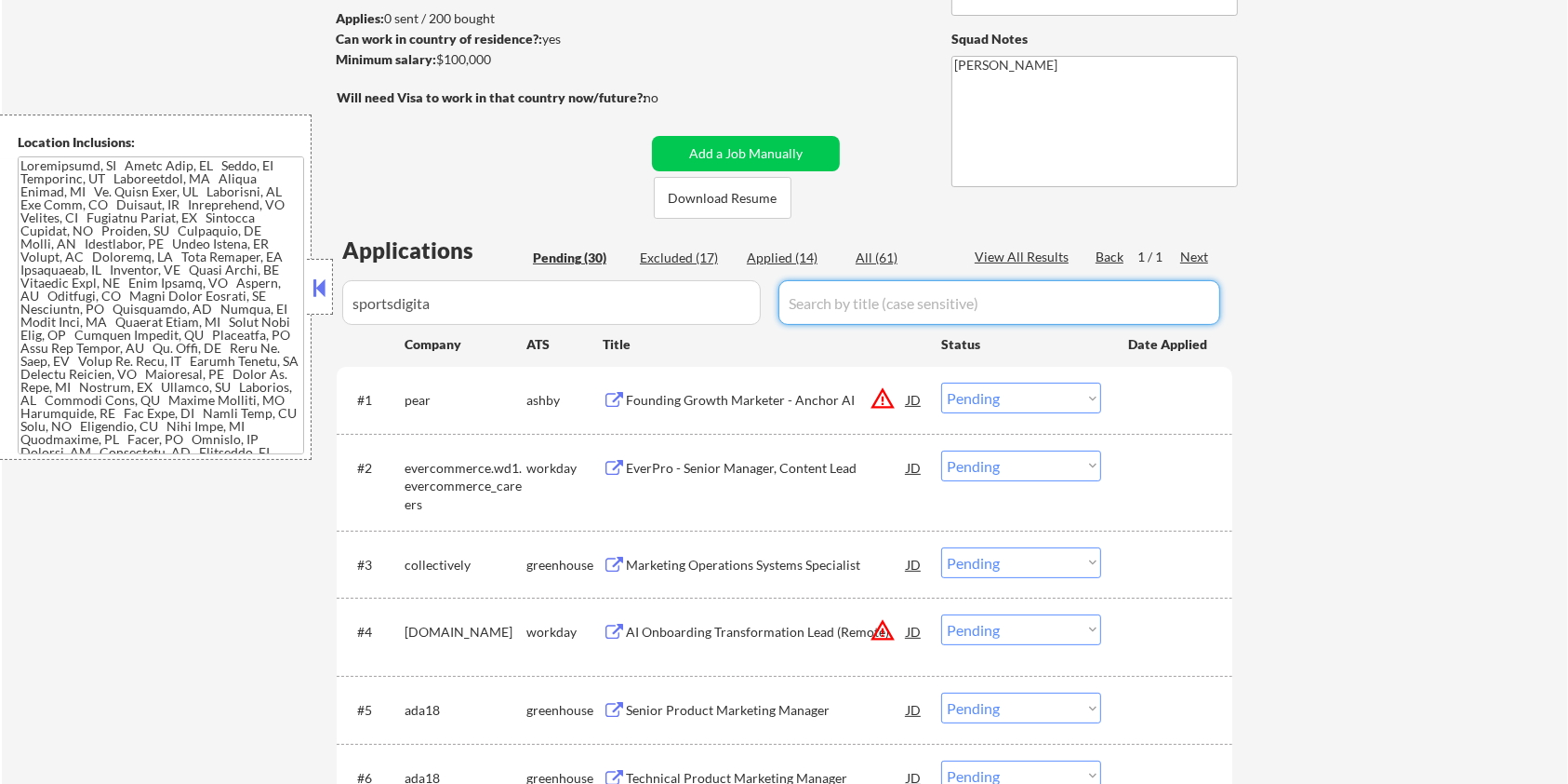
click at [841, 312] on input "input" at bounding box center [999, 302] width 442 height 45
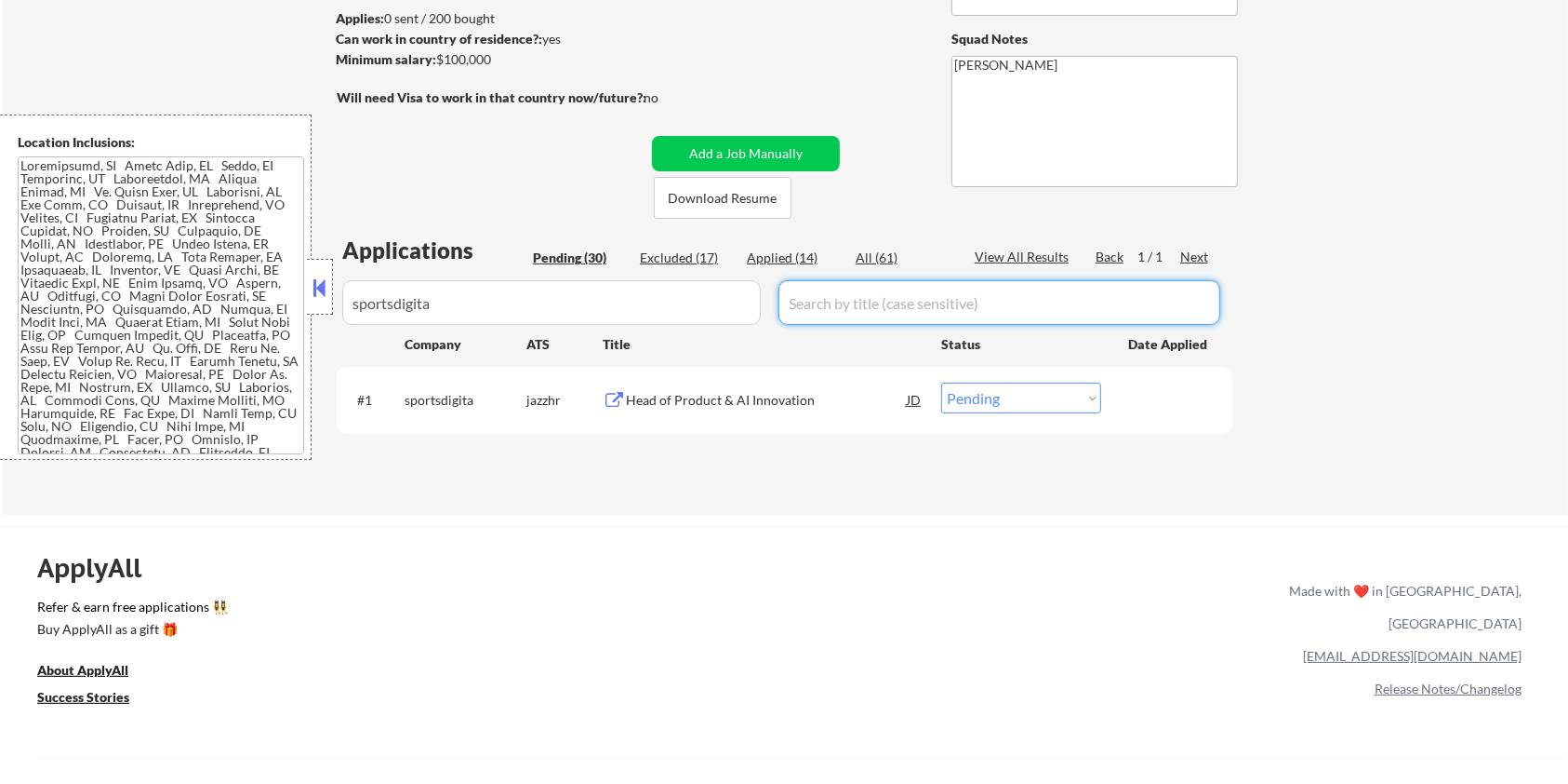
click at [689, 397] on div "Head of Product & AI Innovation" at bounding box center [766, 401] width 281 height 19
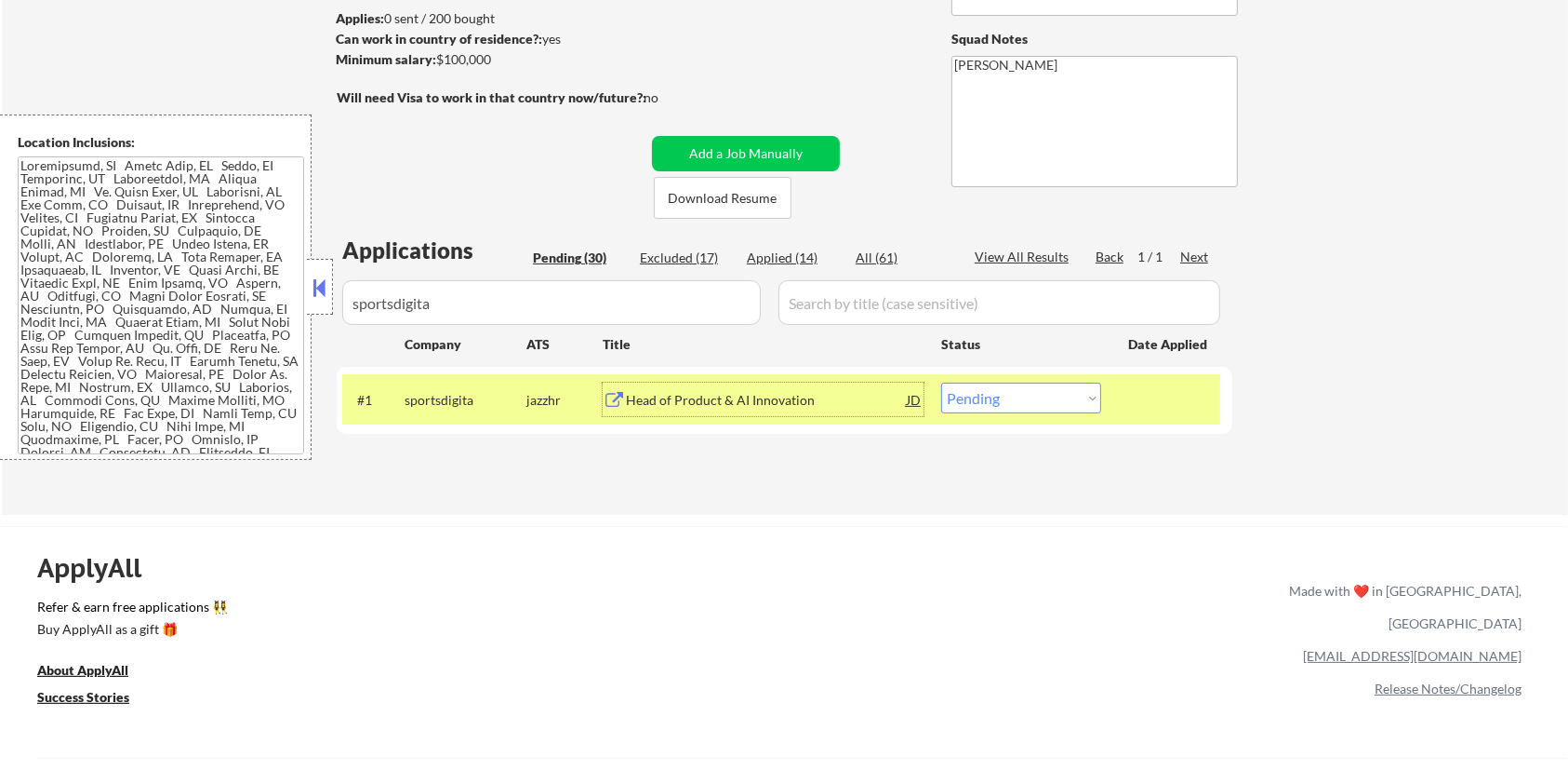
click at [1042, 404] on select "Choose an option... Pending Applied Excluded (Questions) Excluded (Expired) Exc…" at bounding box center [1021, 398] width 160 height 30
select select ""applied""
click at [942, 383] on select "Choose an option... Pending Applied Excluded (Questions) Excluded (Expired) Exc…" at bounding box center [1021, 398] width 160 height 30
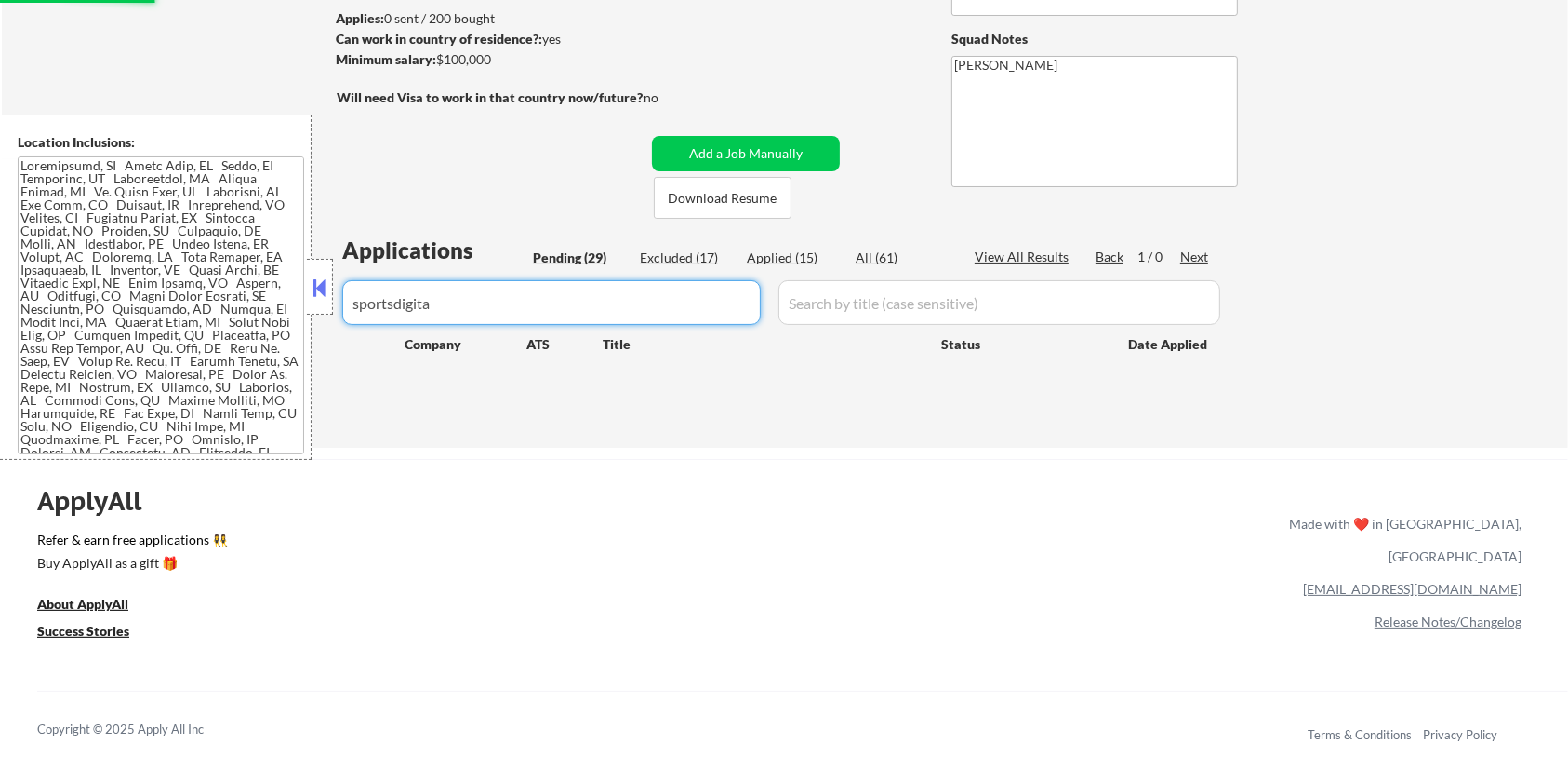
drag, startPoint x: 574, startPoint y: 305, endPoint x: 312, endPoint y: 311, distance: 262.1
click at [314, 309] on body "← Return to /applysquad Mailslurp Inbox Job Search Builder Rosaleen Behnken Use…" at bounding box center [784, 145] width 1568 height 784
select select ""pending""
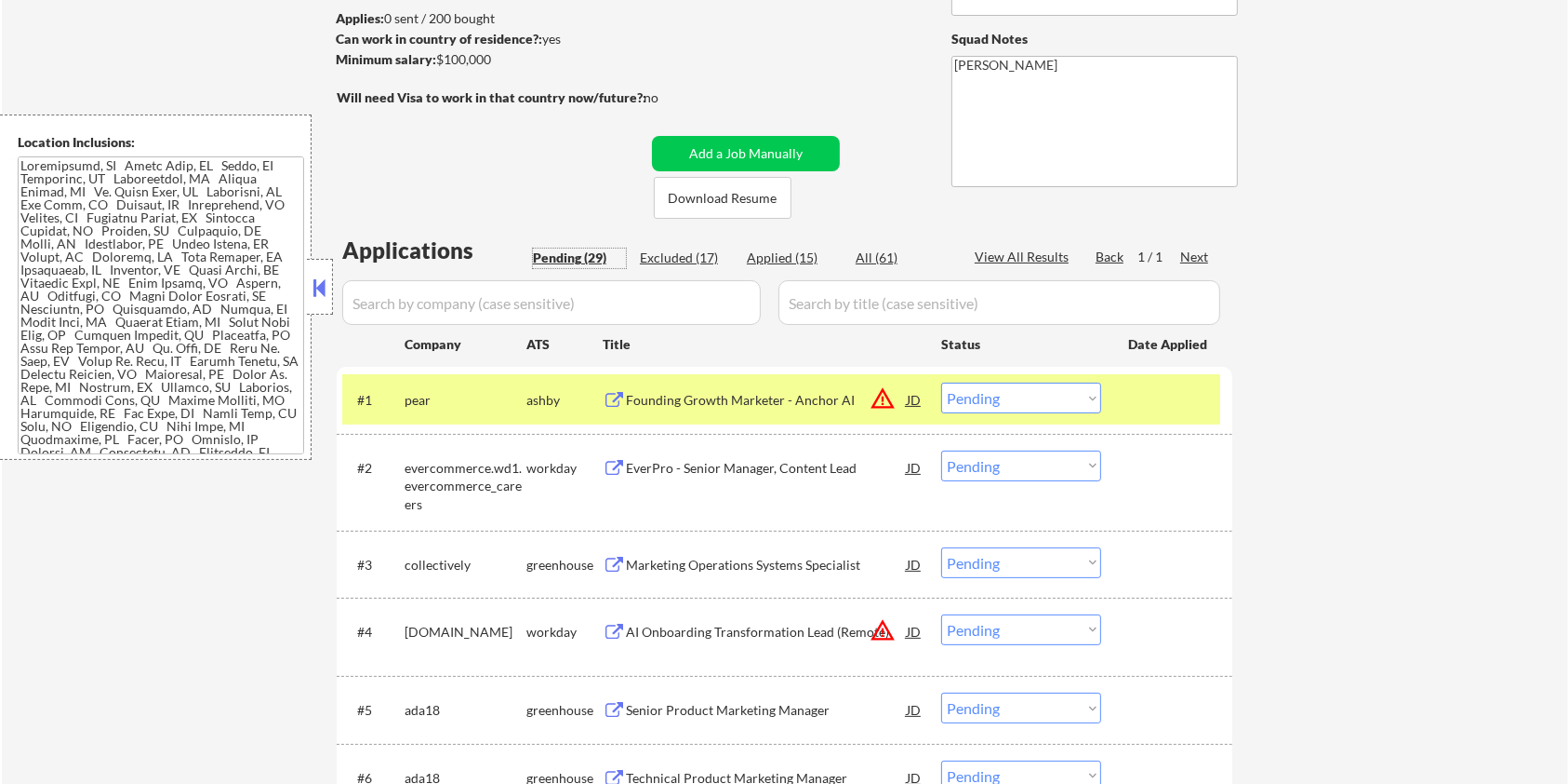
click at [562, 256] on div "Pending (29)" at bounding box center [579, 258] width 93 height 19
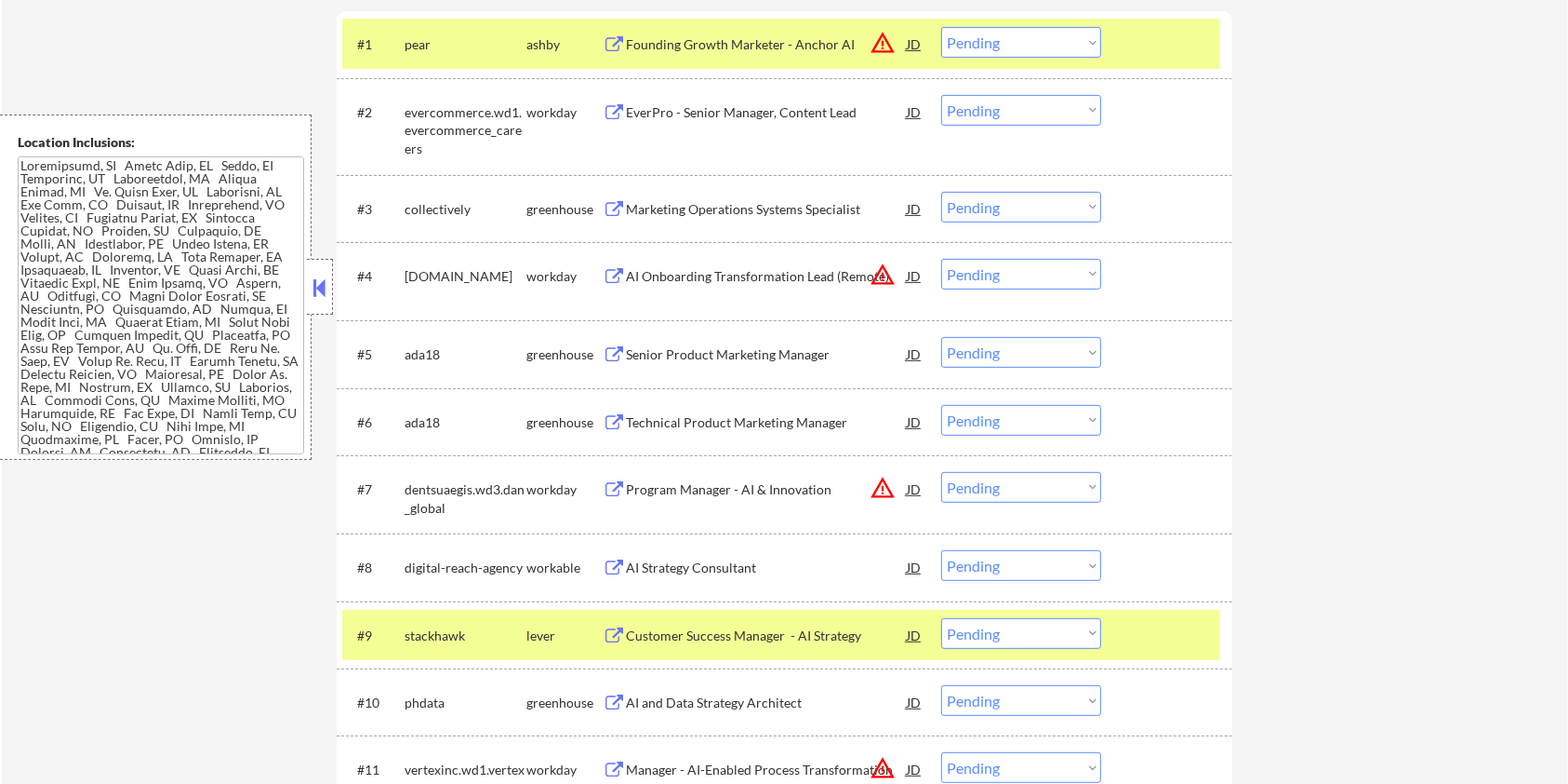
scroll to position [620, 0]
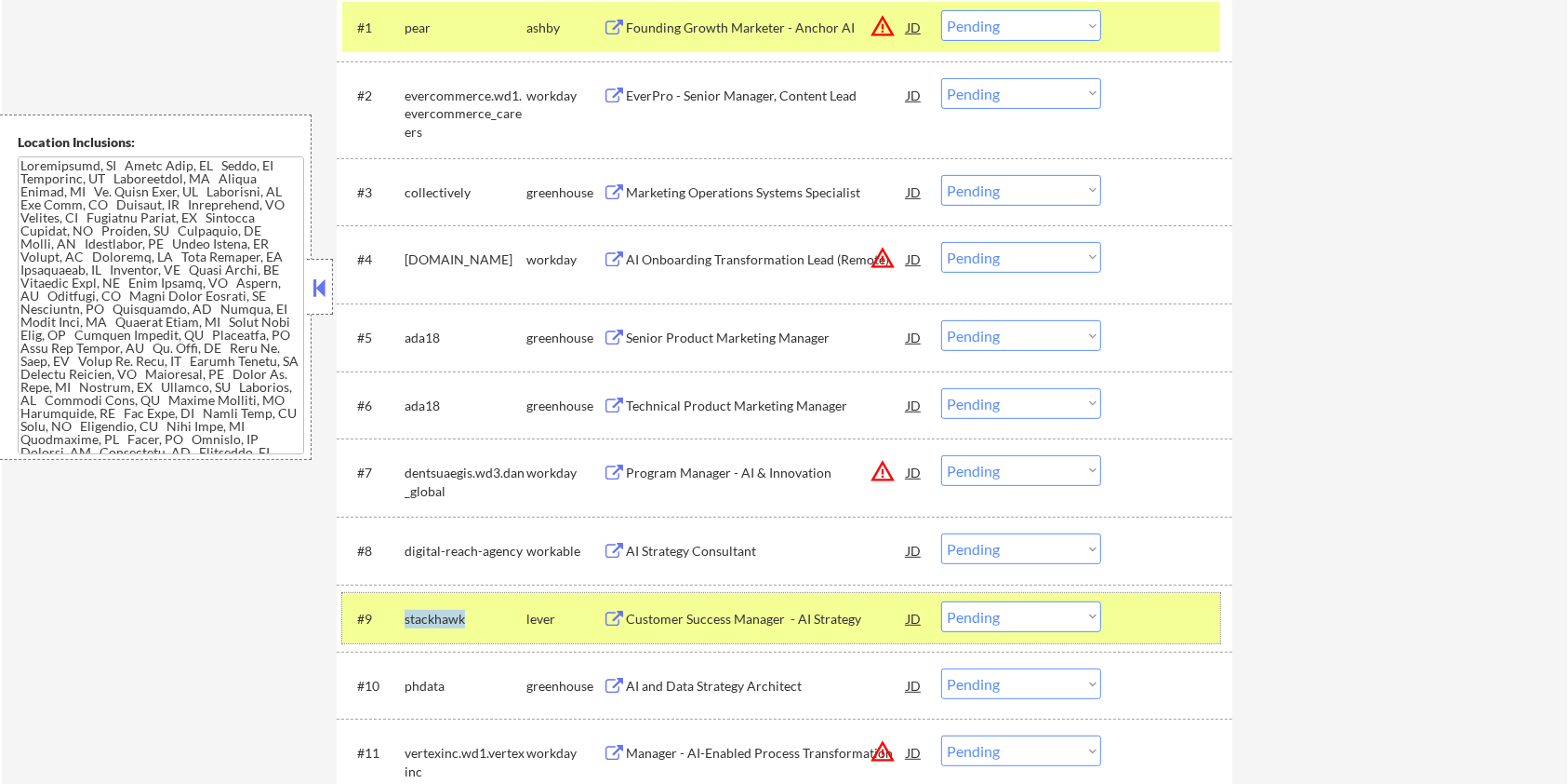
drag, startPoint x: 472, startPoint y: 613, endPoint x: 382, endPoint y: 615, distance: 90.0
click at [382, 615] on div "#9 stackhawk lever Customer Success Manager - AI Strategy JD Choose an option..…" at bounding box center [782, 617] width 878 height 33
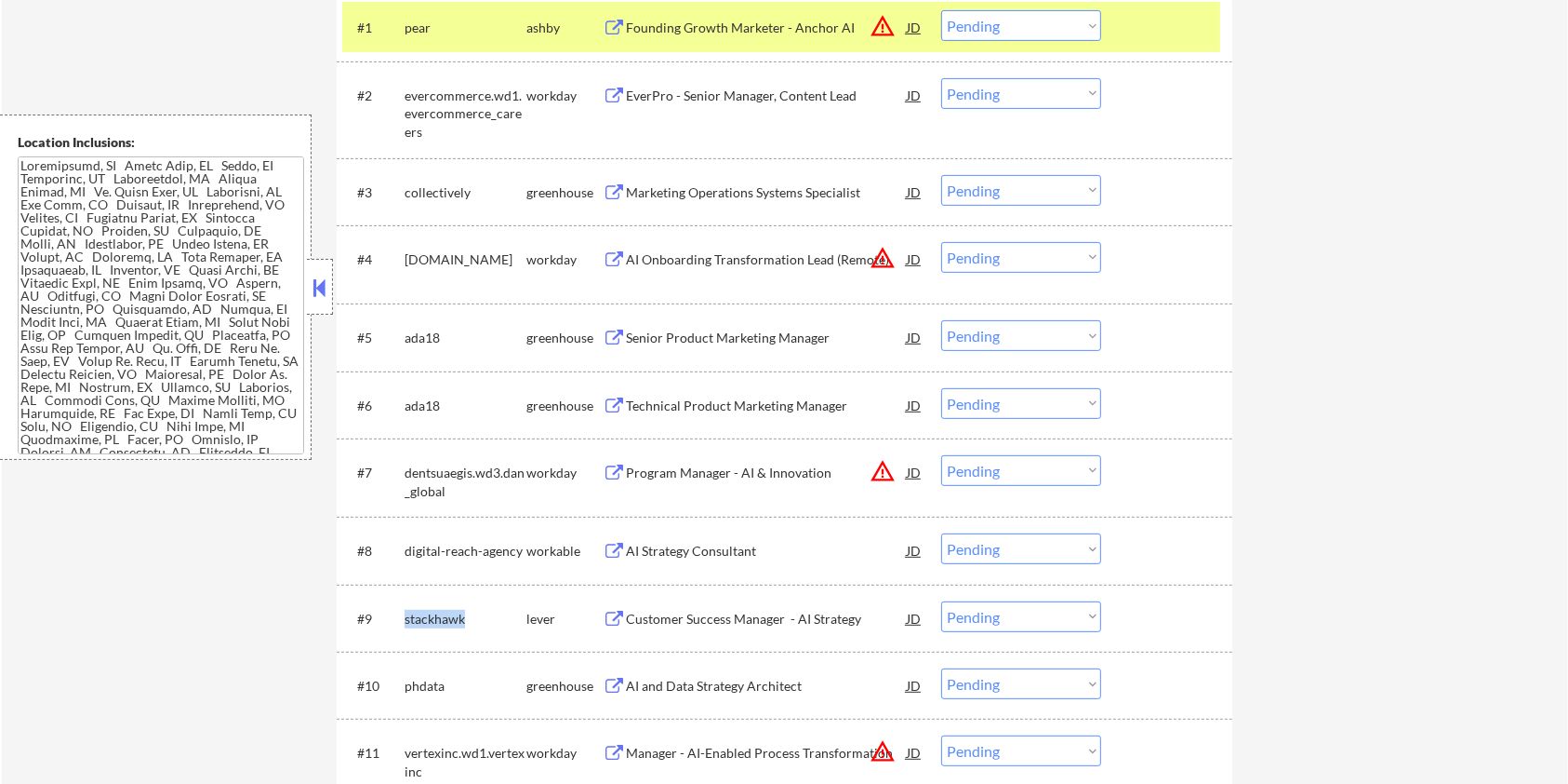
copy div "stackhawk"
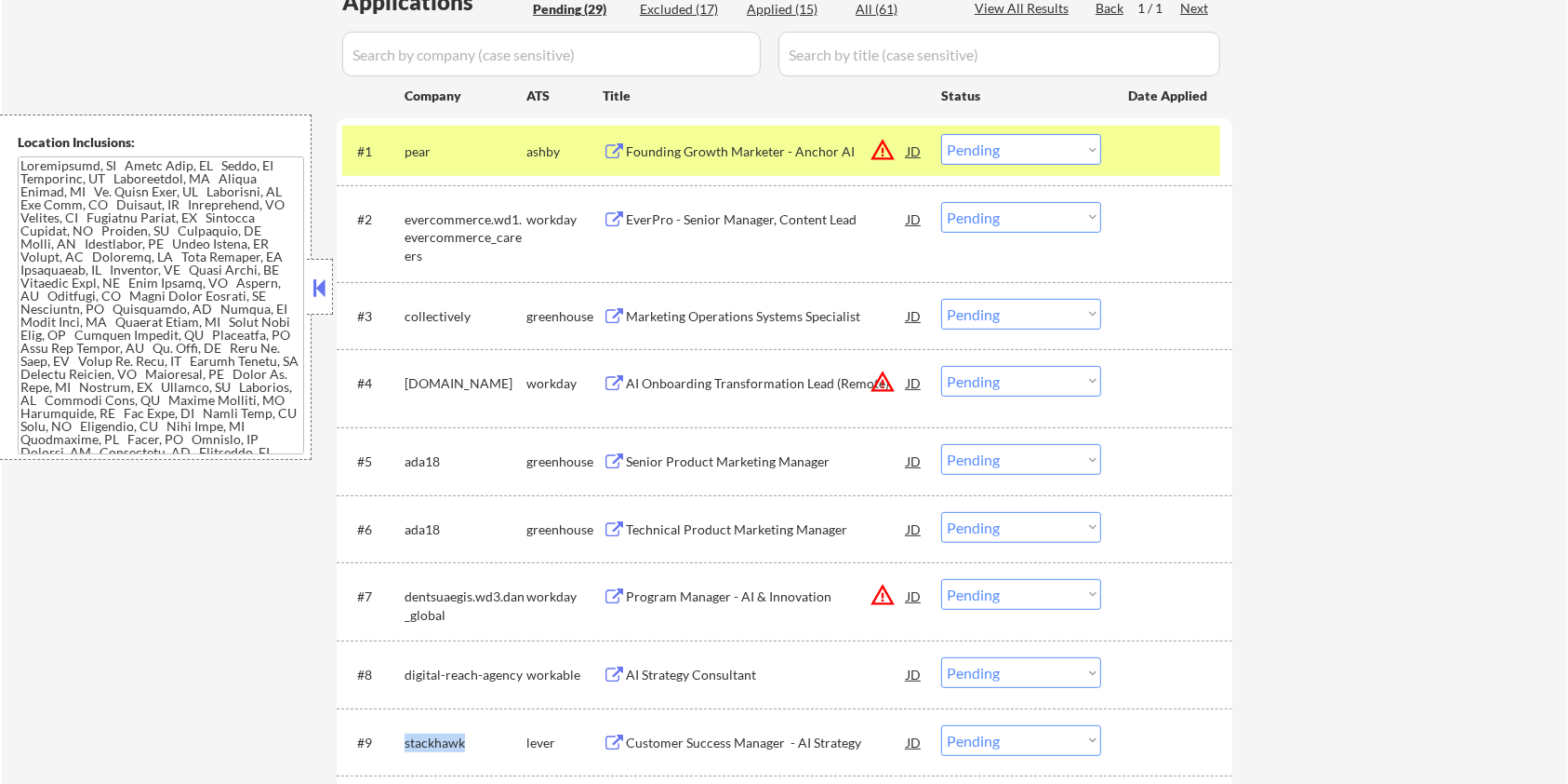
scroll to position [247, 0]
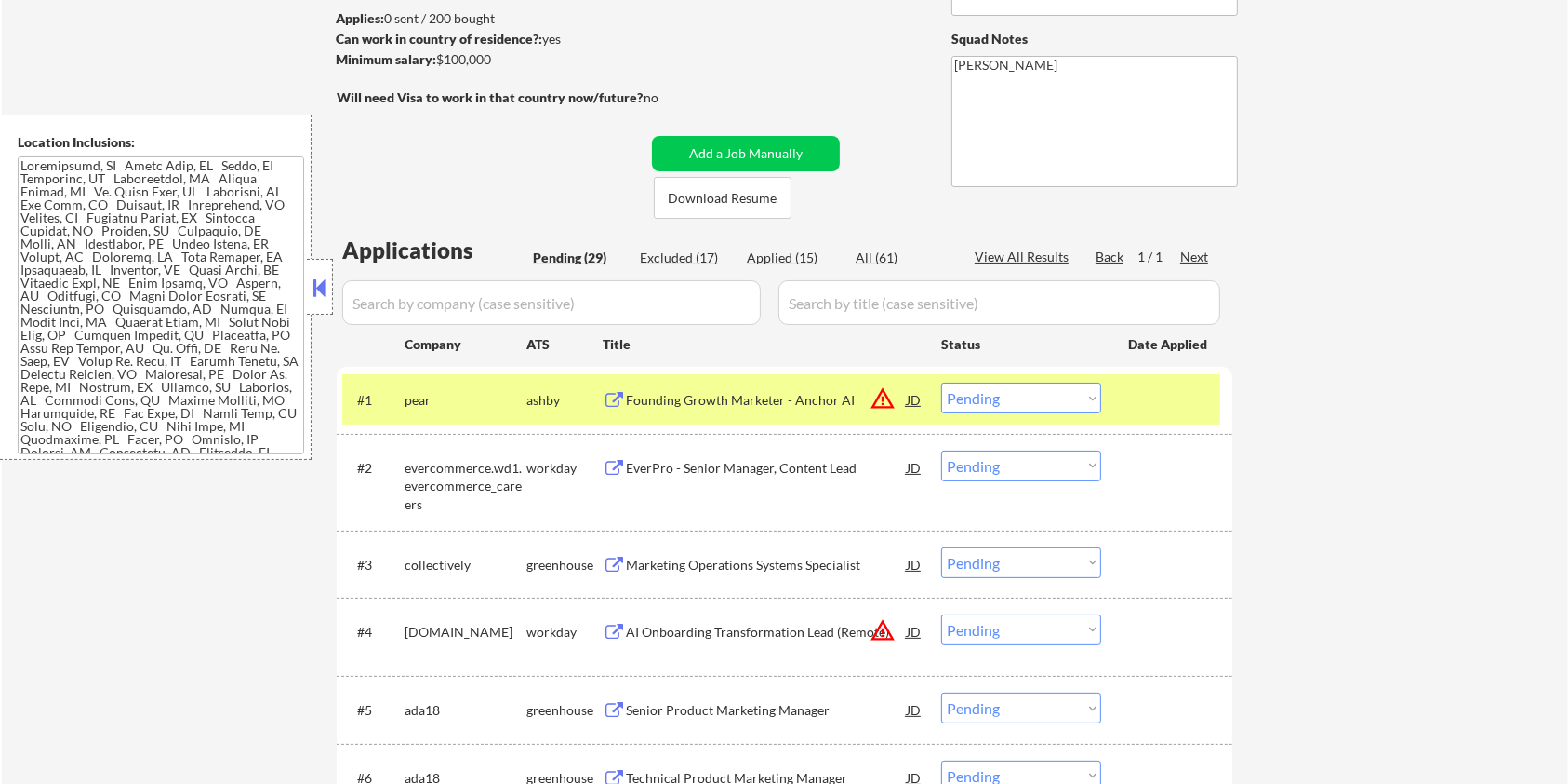
click at [503, 304] on input "input" at bounding box center [552, 302] width 418 height 45
paste input "stackhawk"
type input "stackhawk"
click at [881, 296] on input "input" at bounding box center [999, 302] width 442 height 45
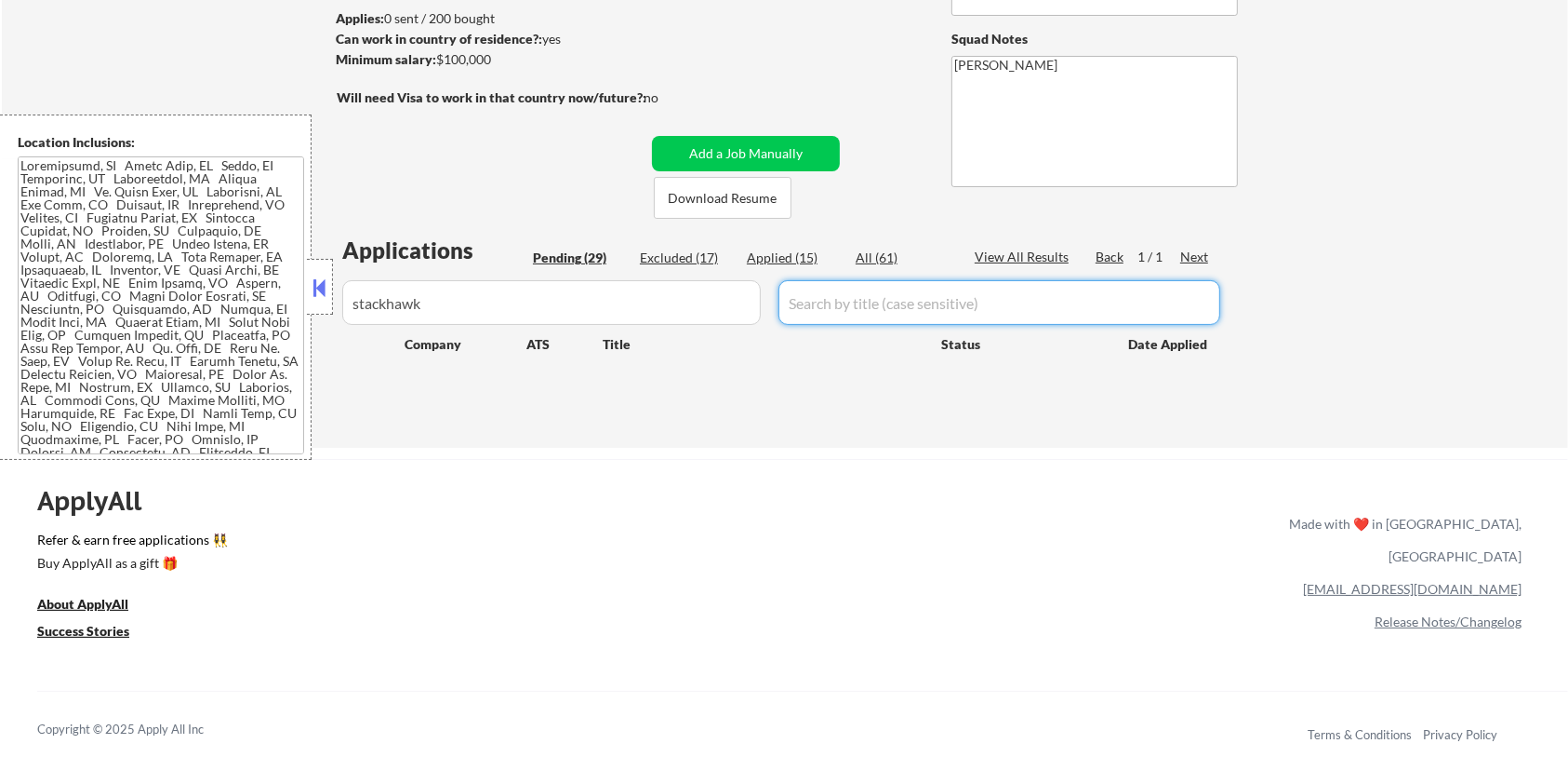
click at [873, 248] on div "All (61)" at bounding box center [902, 258] width 93 height 19
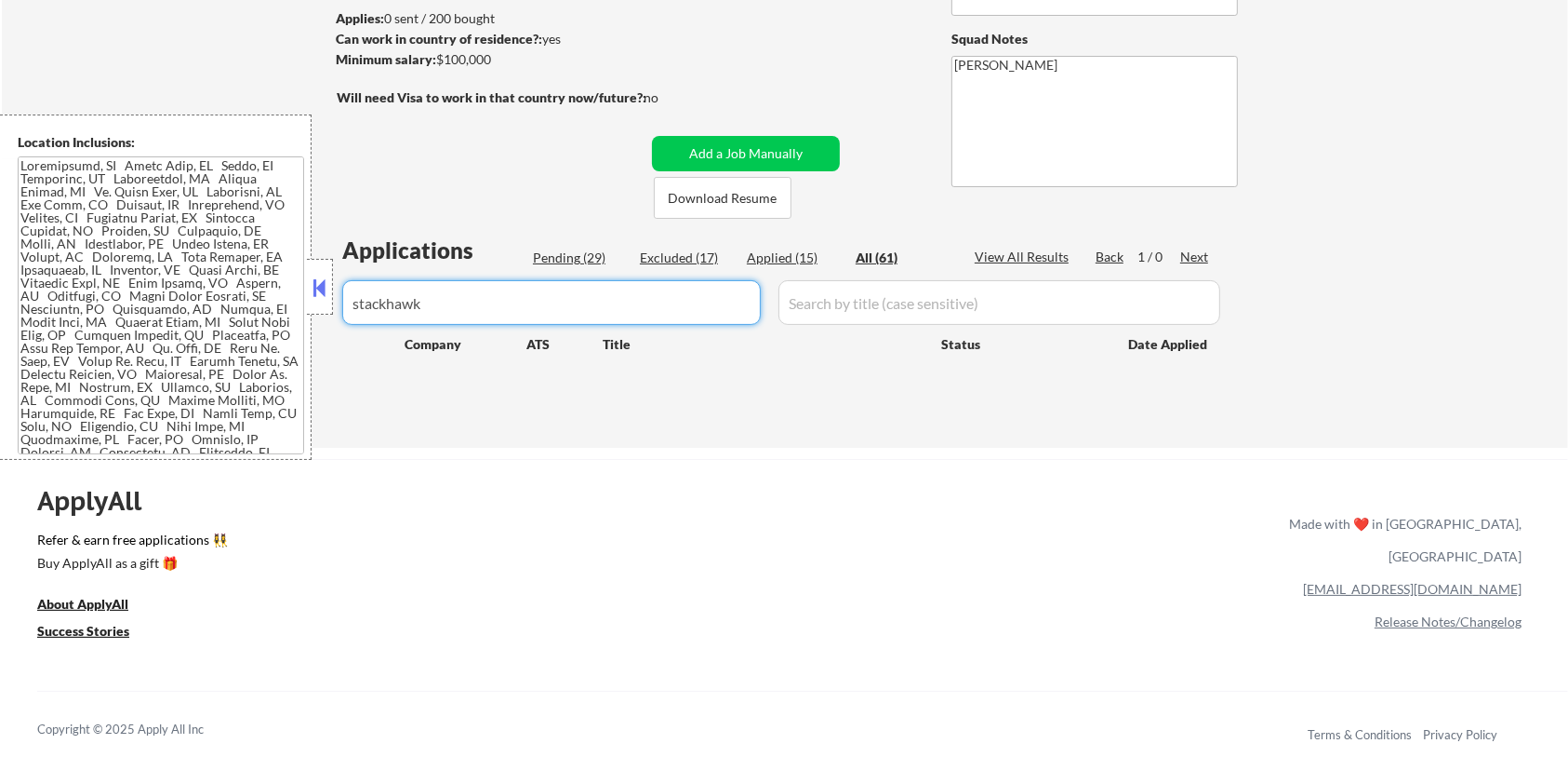
drag, startPoint x: 558, startPoint y: 294, endPoint x: 283, endPoint y: 311, distance: 275.5
click at [283, 311] on body "← Return to /applysquad Mailslurp Inbox Job Search Builder Rosaleen Behnken Use…" at bounding box center [784, 145] width 1568 height 784
select select ""applied""
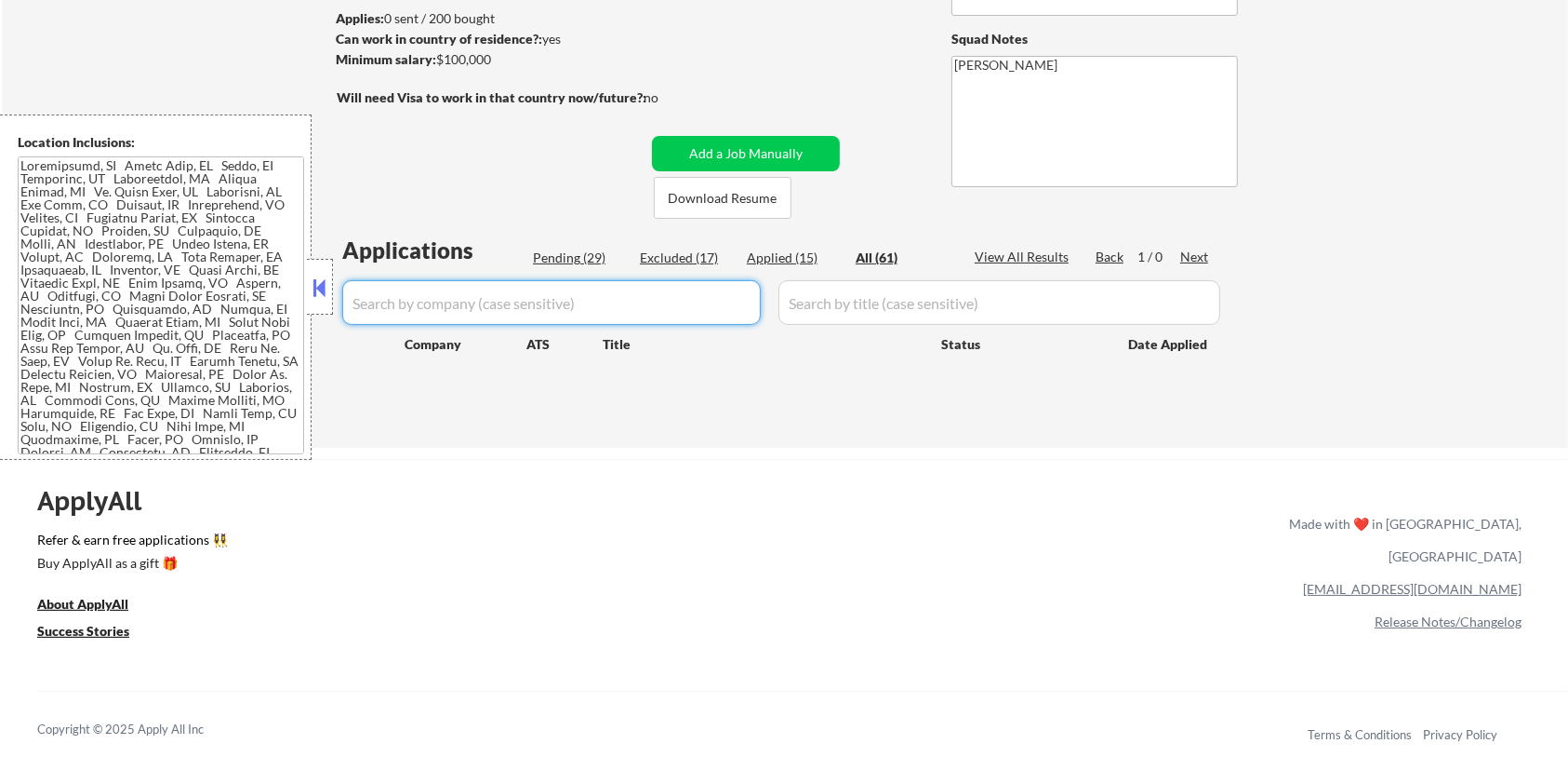
select select ""applied""
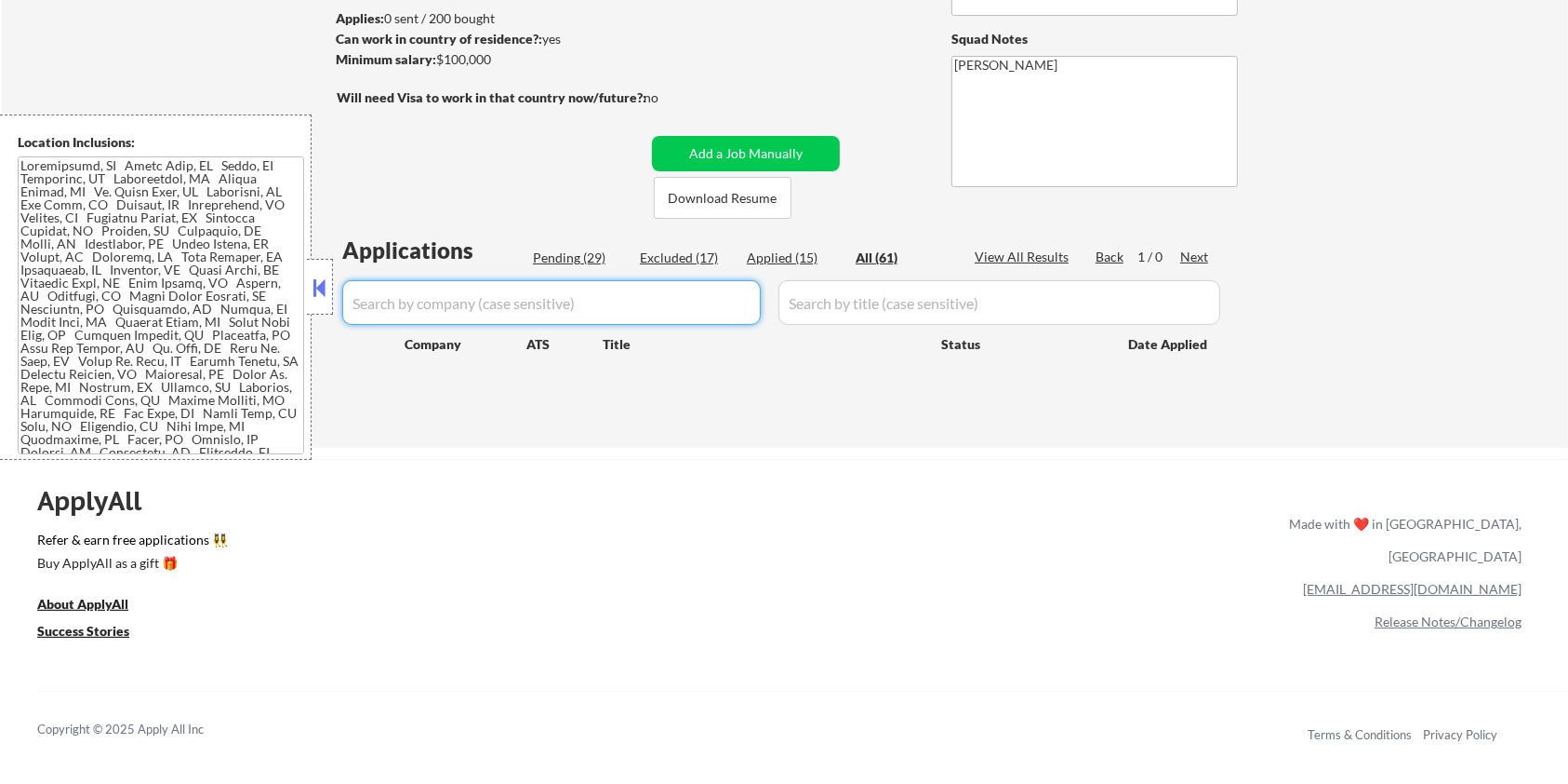
select select ""applied""
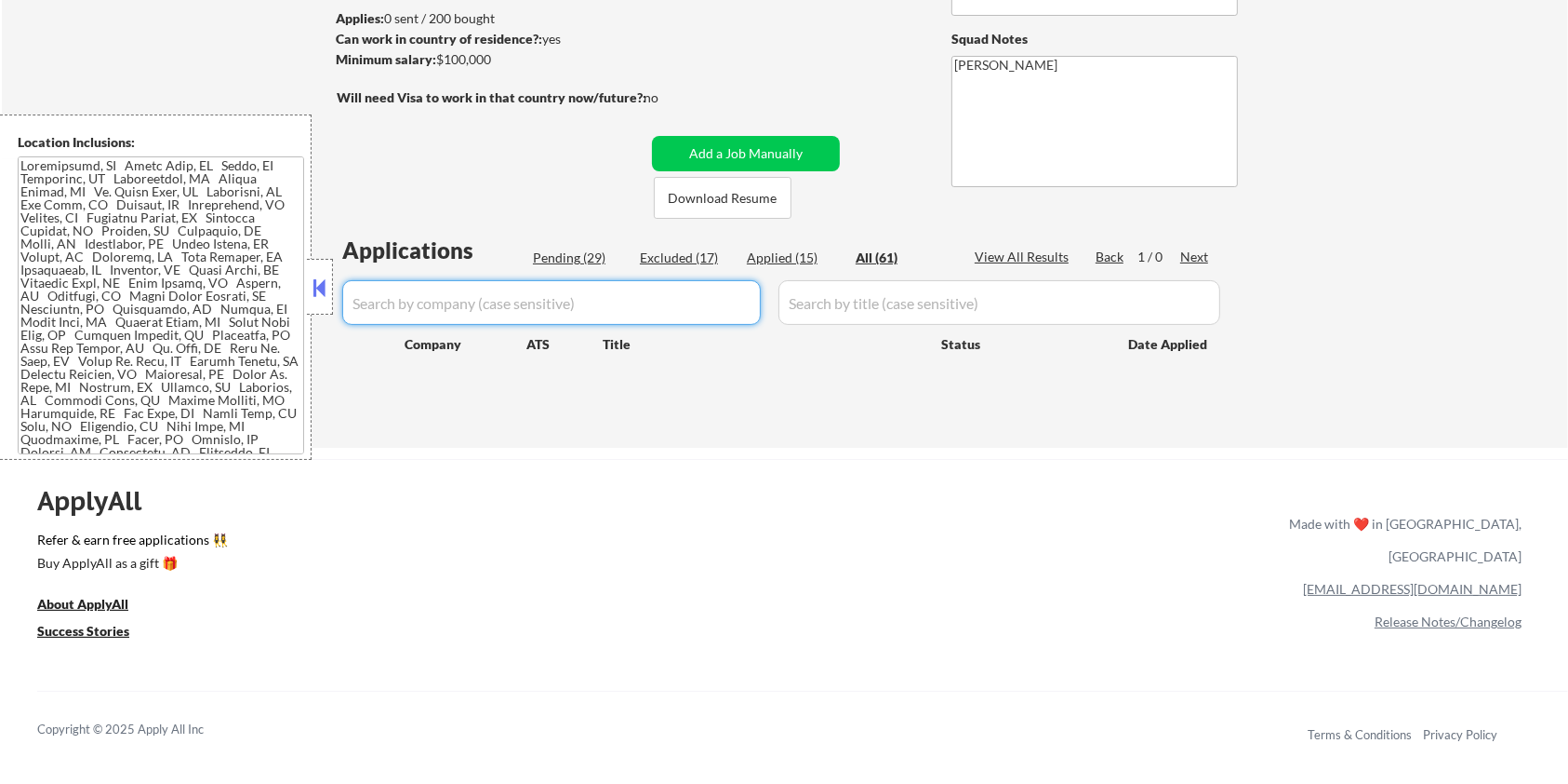
select select ""applied""
select select ""excluded__other_""
select select ""excluded""
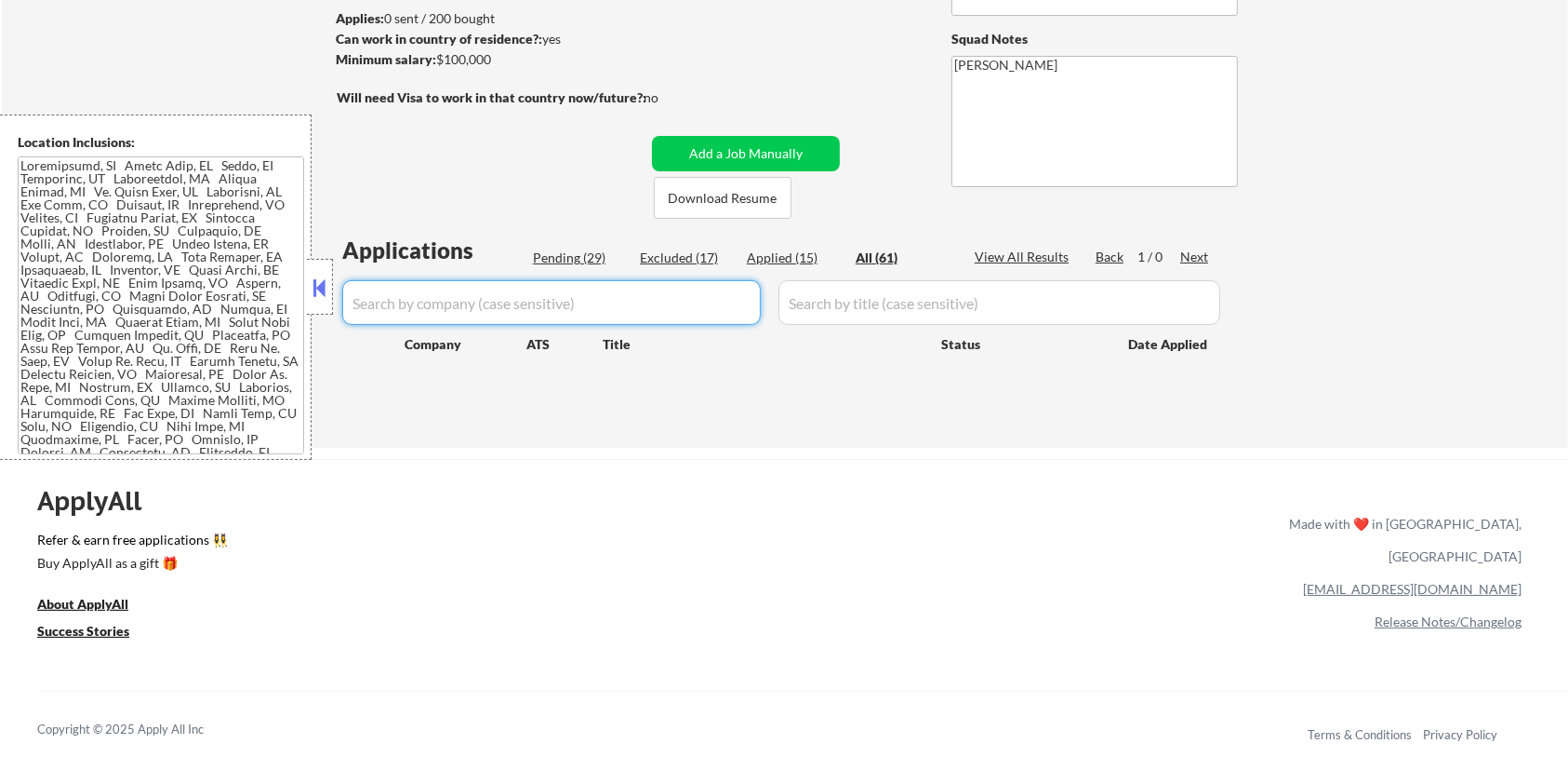
select select ""excluded""
select select ""excluded__expired_""
select select ""excluded__bad_match_""
select select ""excluded""
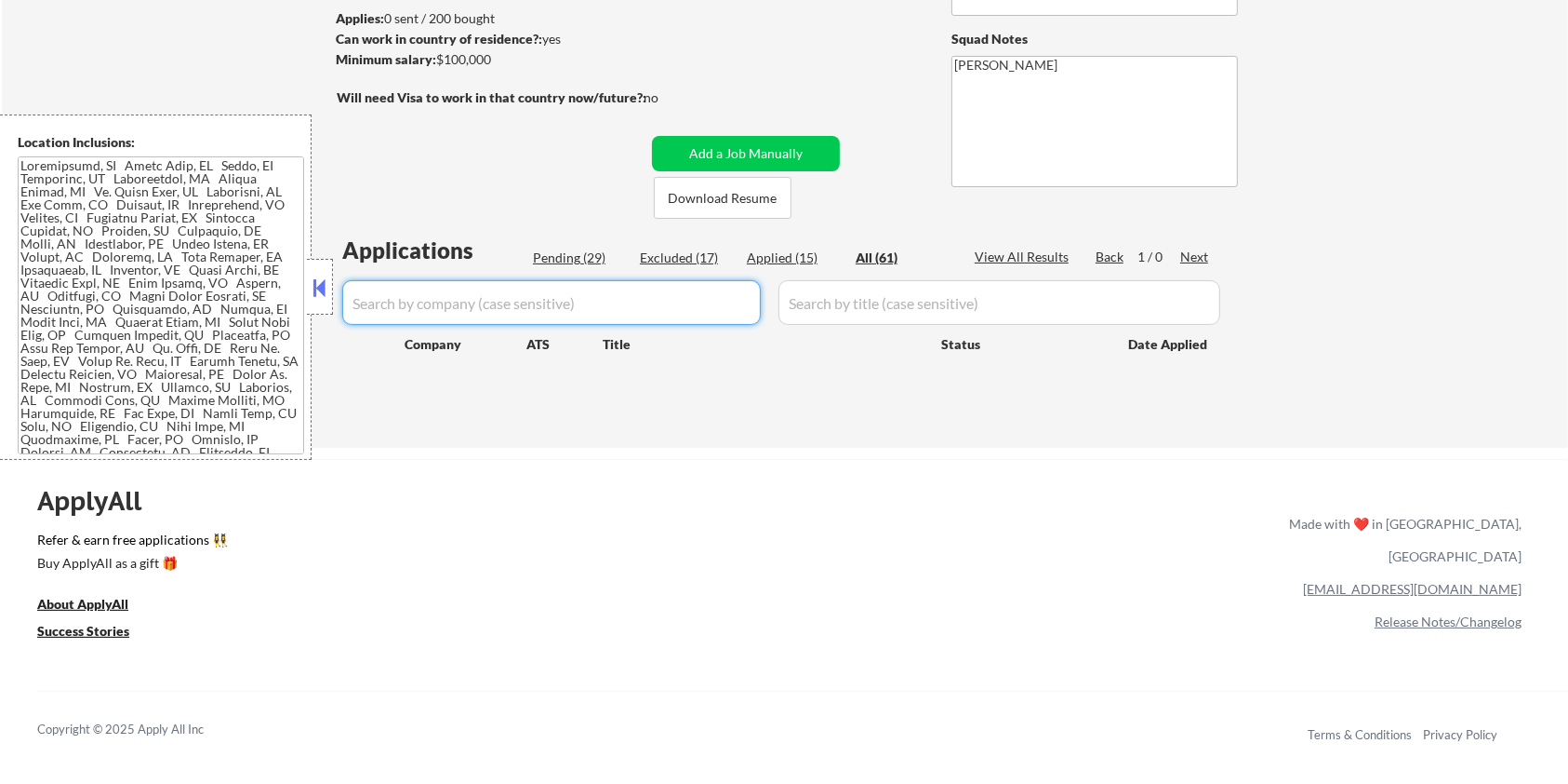
select select ""excluded""
select select ""excluded__salary_""
select select ""excluded__other_""
select select ""excluded__expired_""
select select ""excluded__bad_match_""
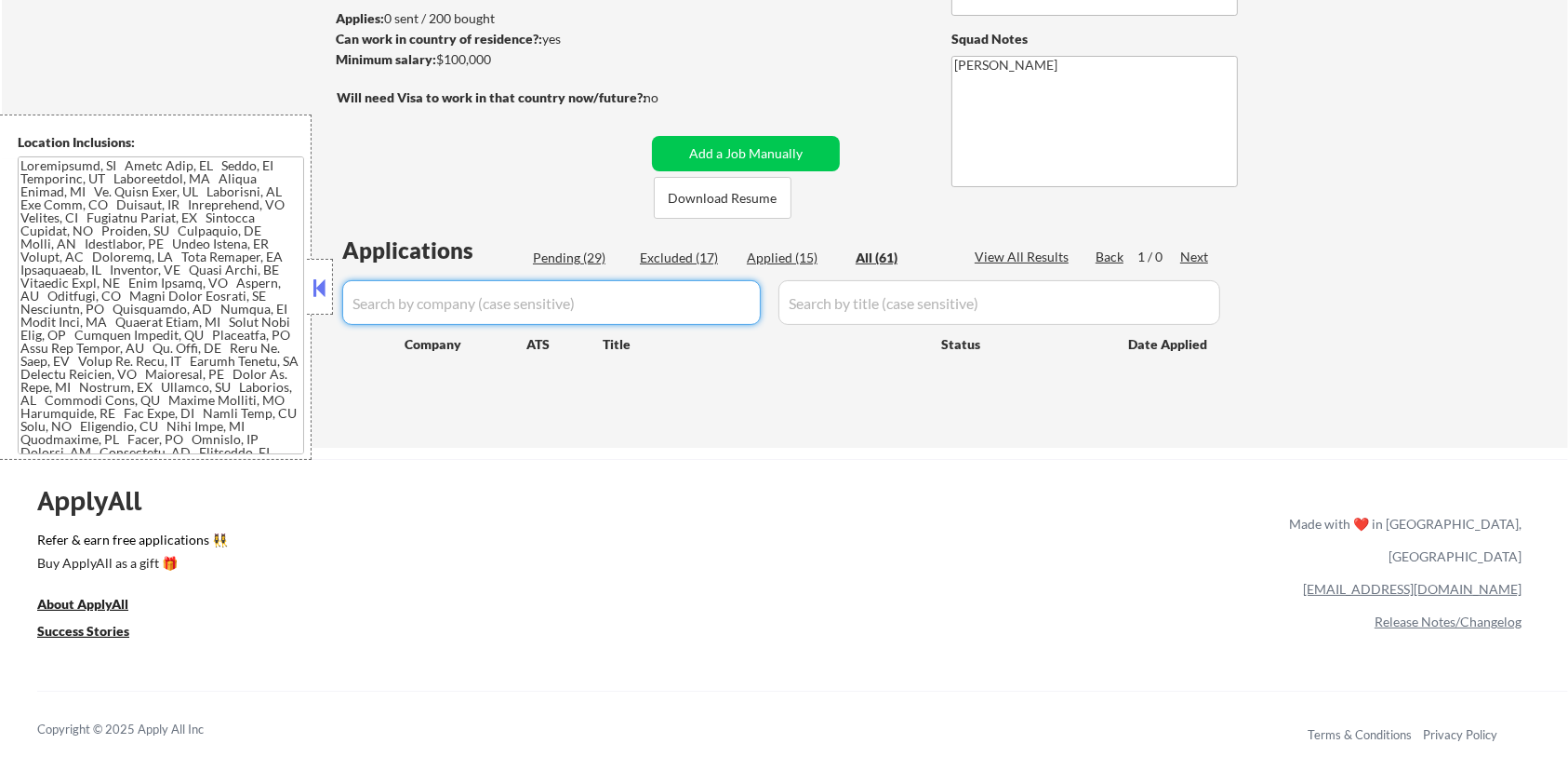
select select ""excluded__bad_match_""
select select ""excluded__location_""
select select ""pending""
select select ""excluded__bad_match_""
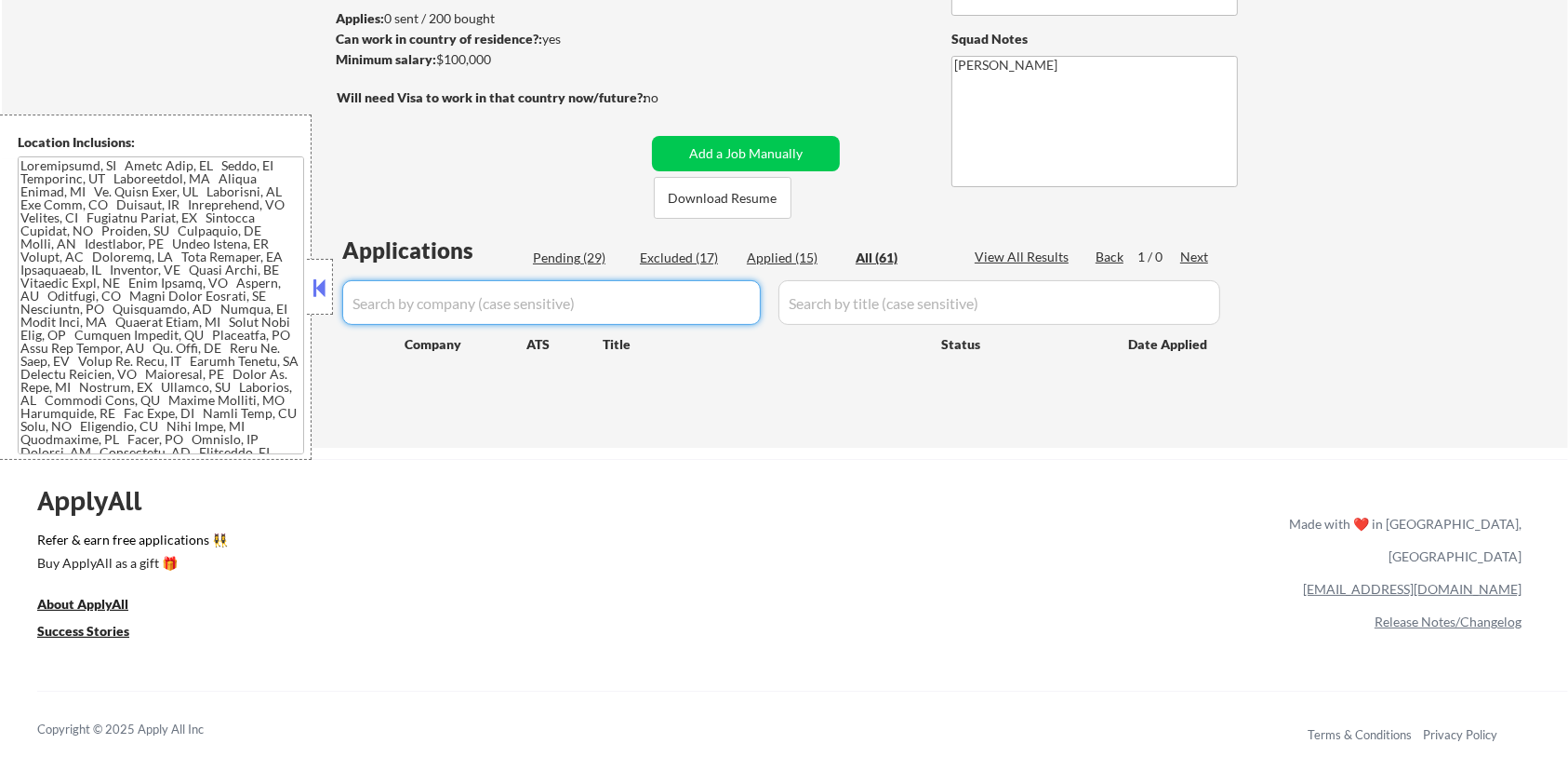
select select ""pending""
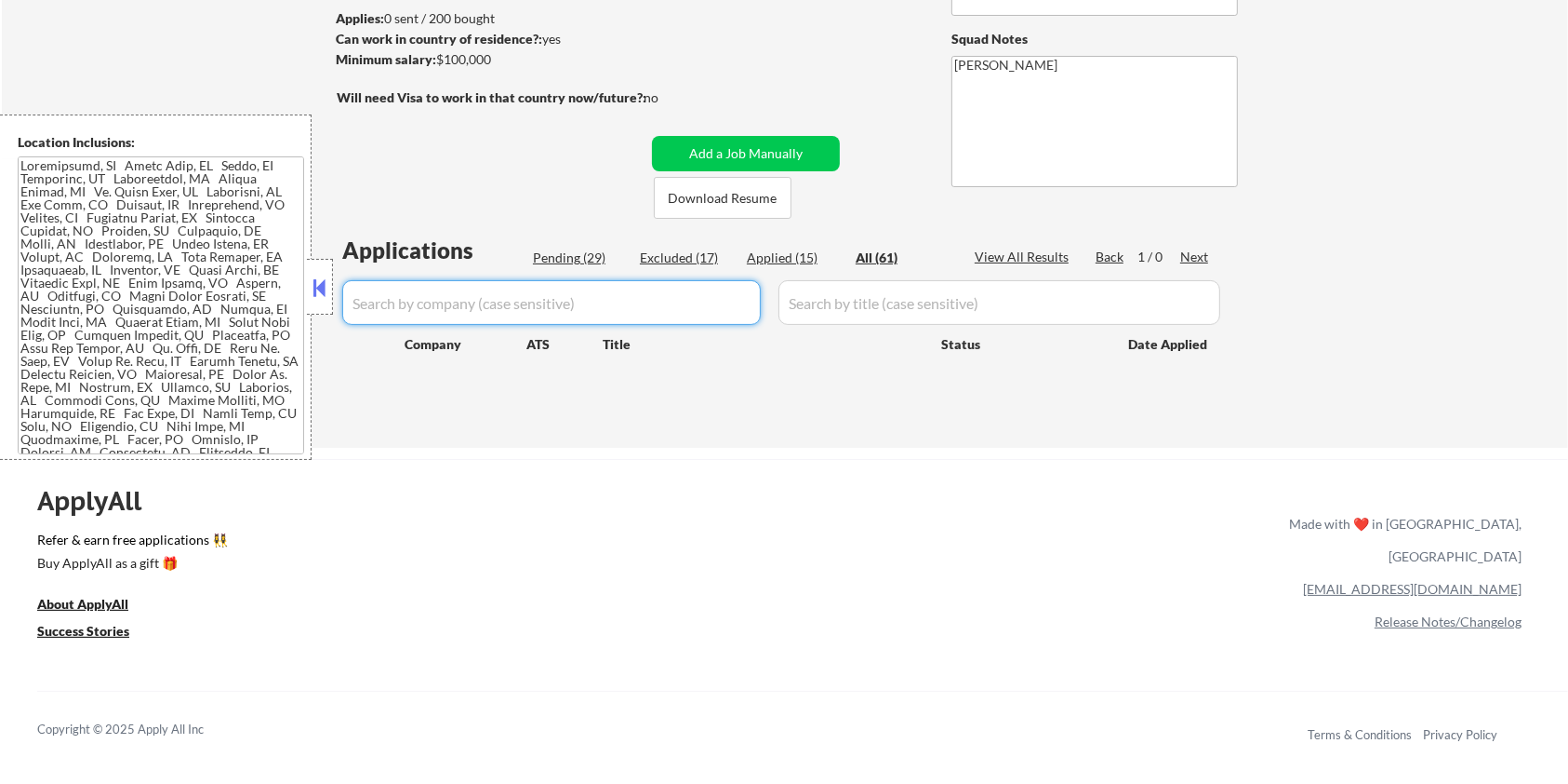
select select ""excluded__location_""
select select ""pending""
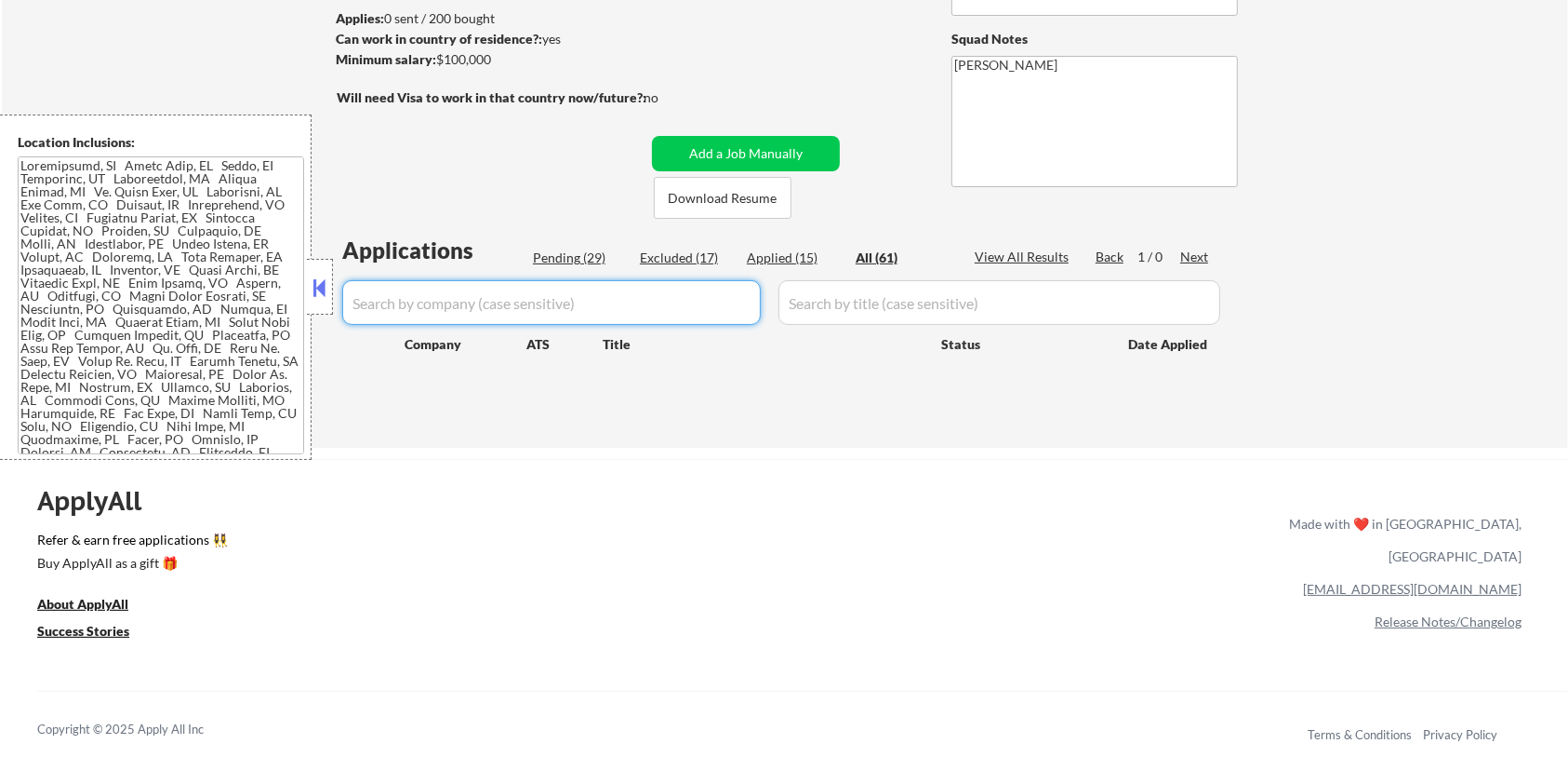
select select ""pending""
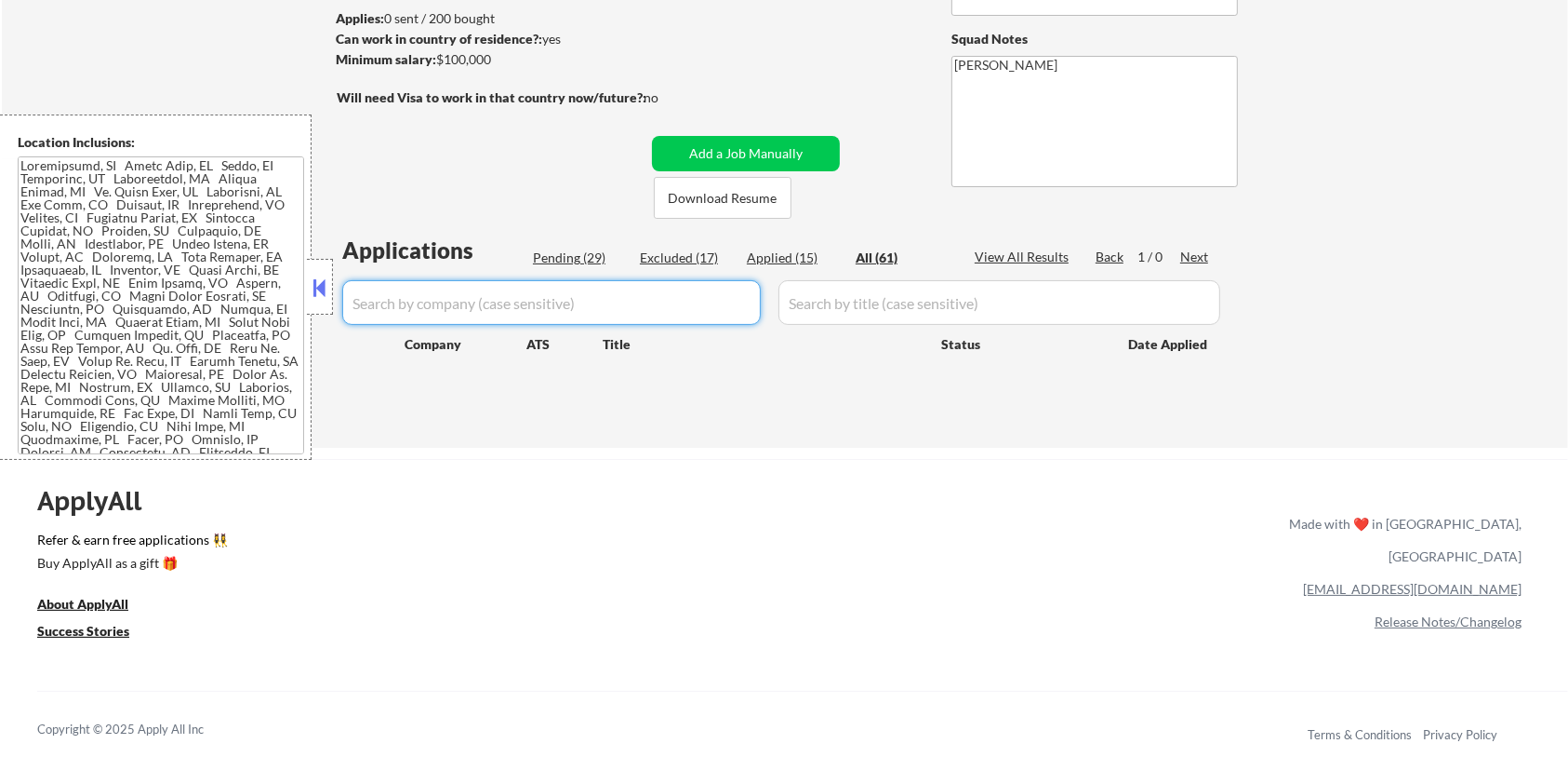
select select ""pending""
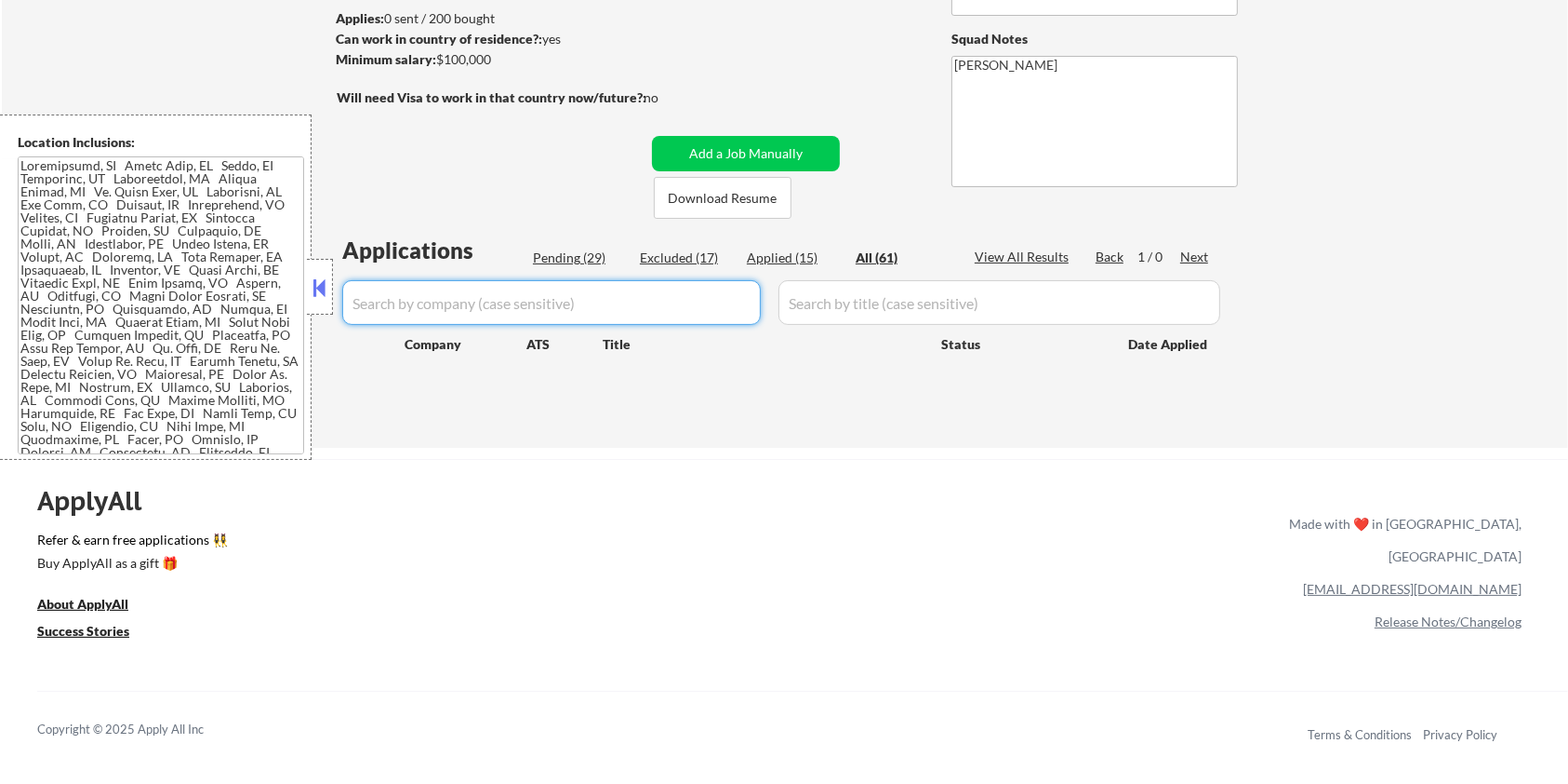
select select ""pending""
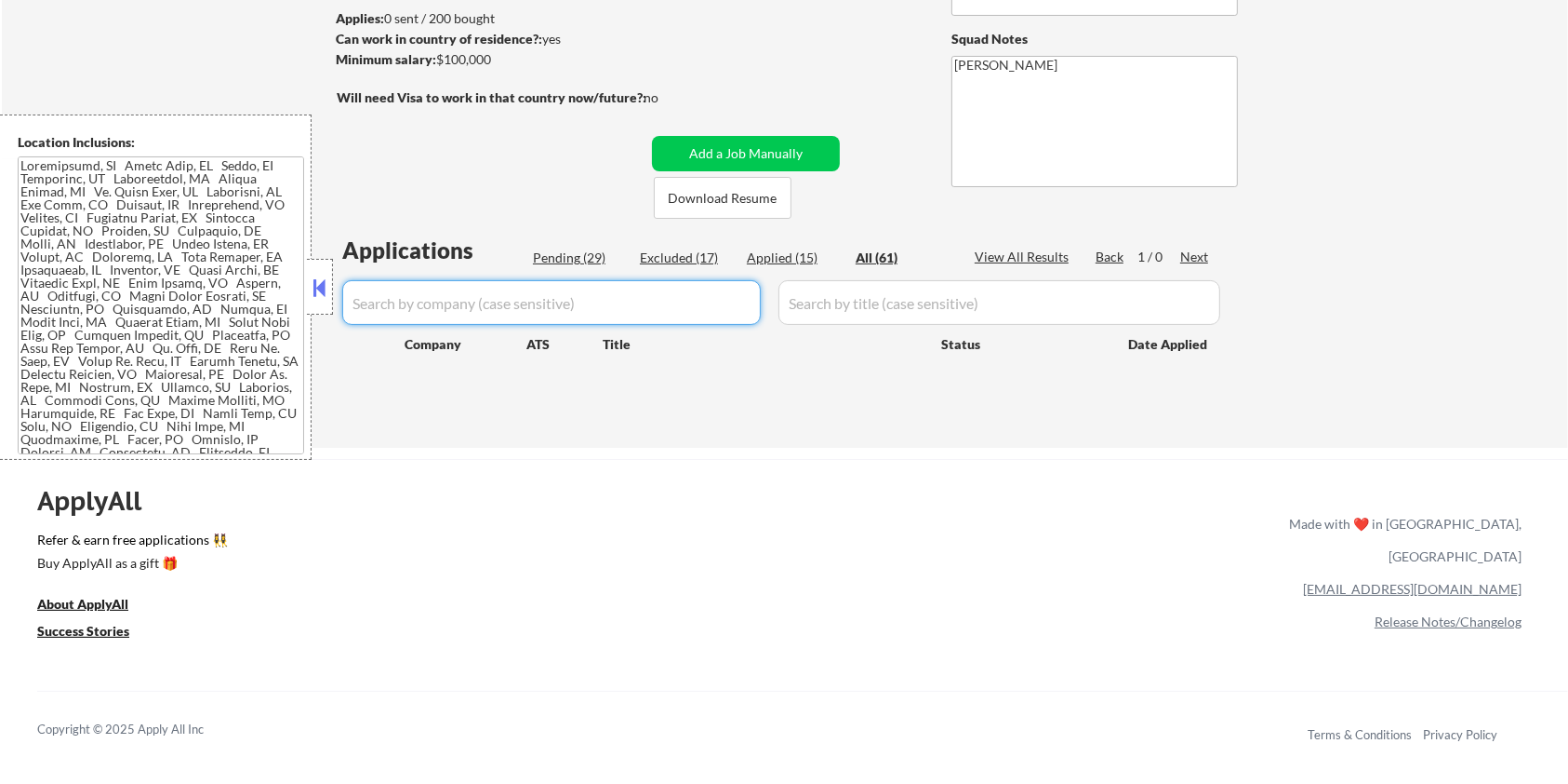
select select ""pending""
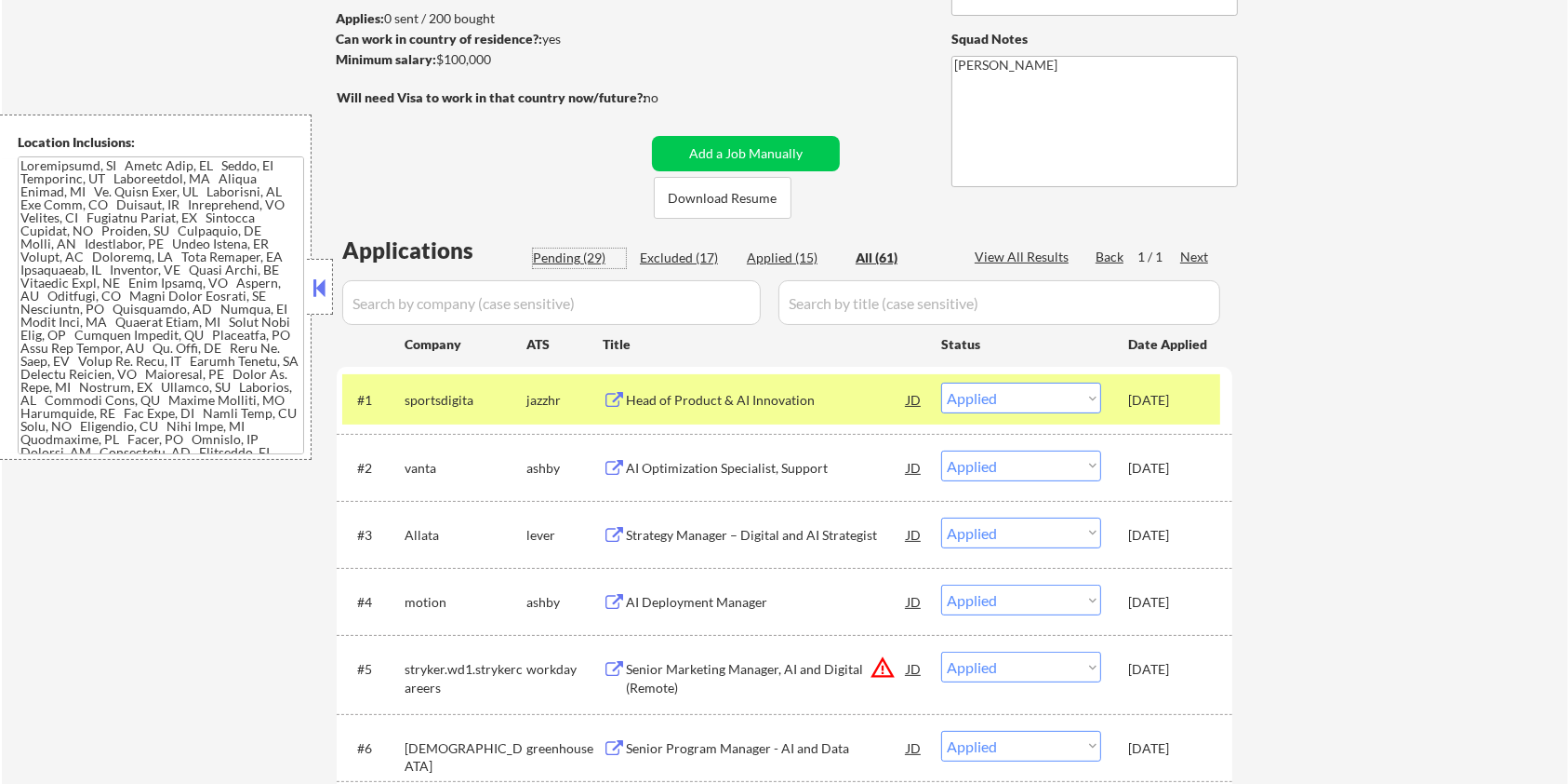
click at [552, 253] on div "Pending (29)" at bounding box center [579, 258] width 93 height 19
select select ""pending""
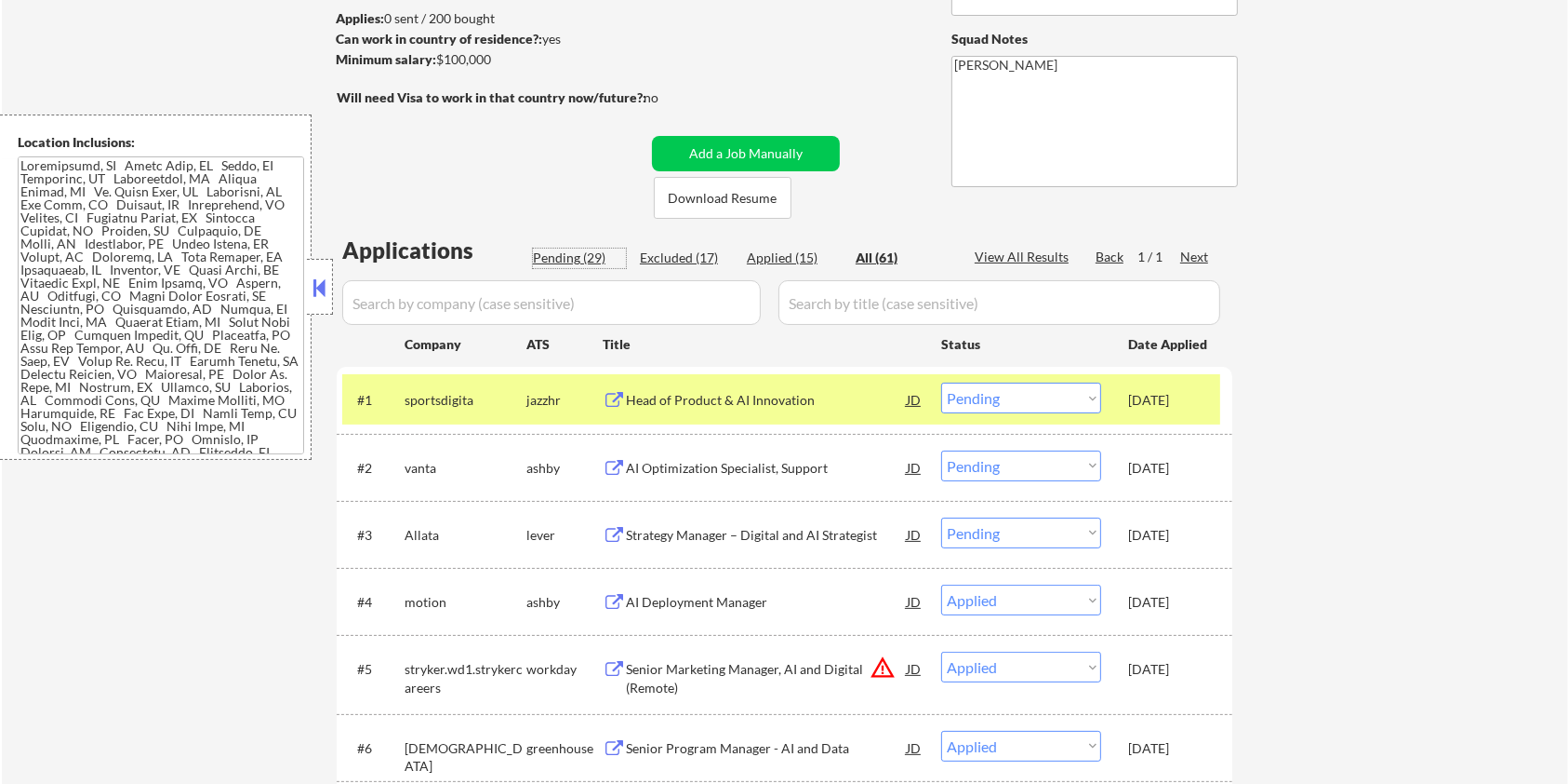
select select ""pending""
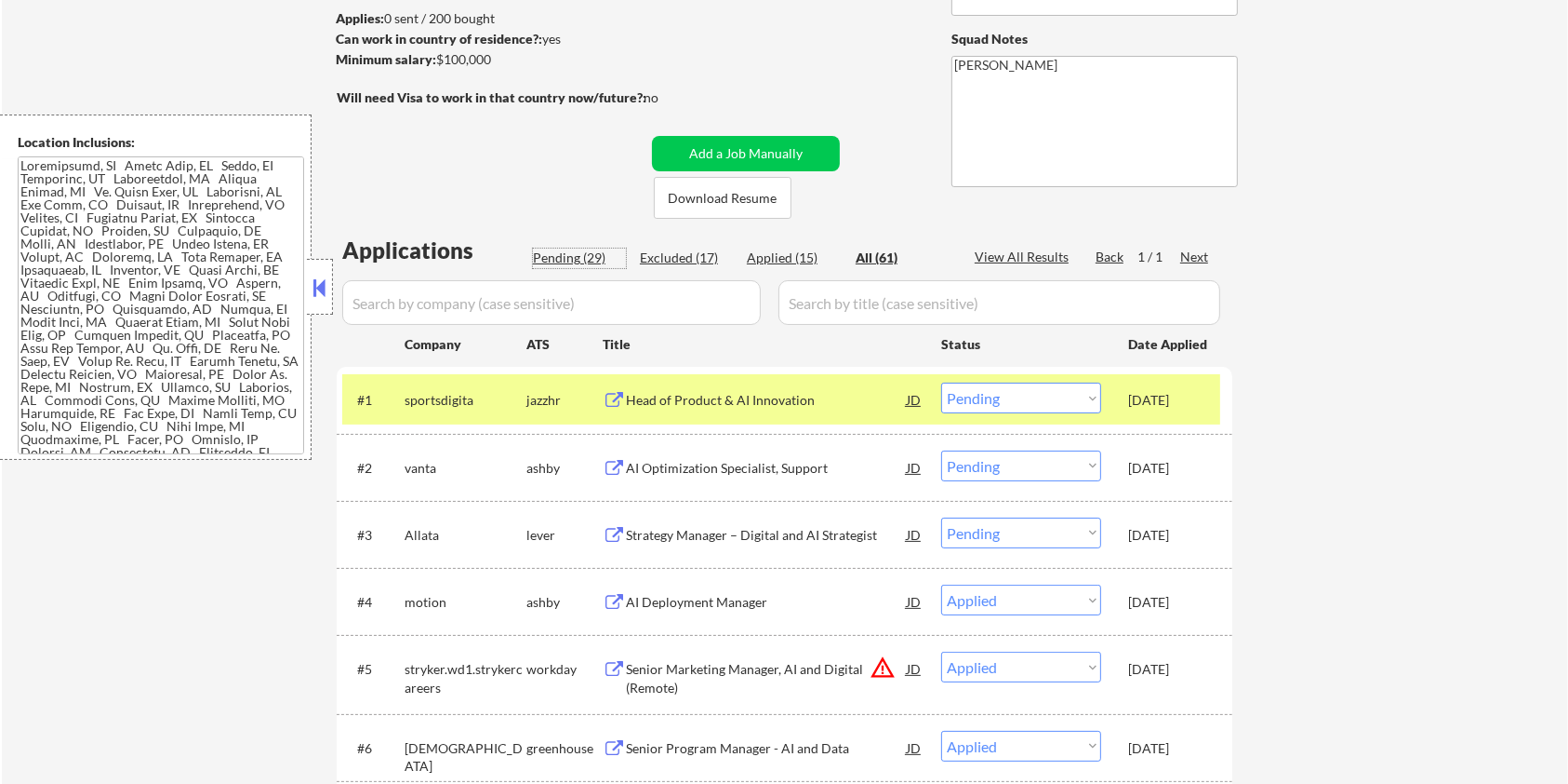
select select ""pending""
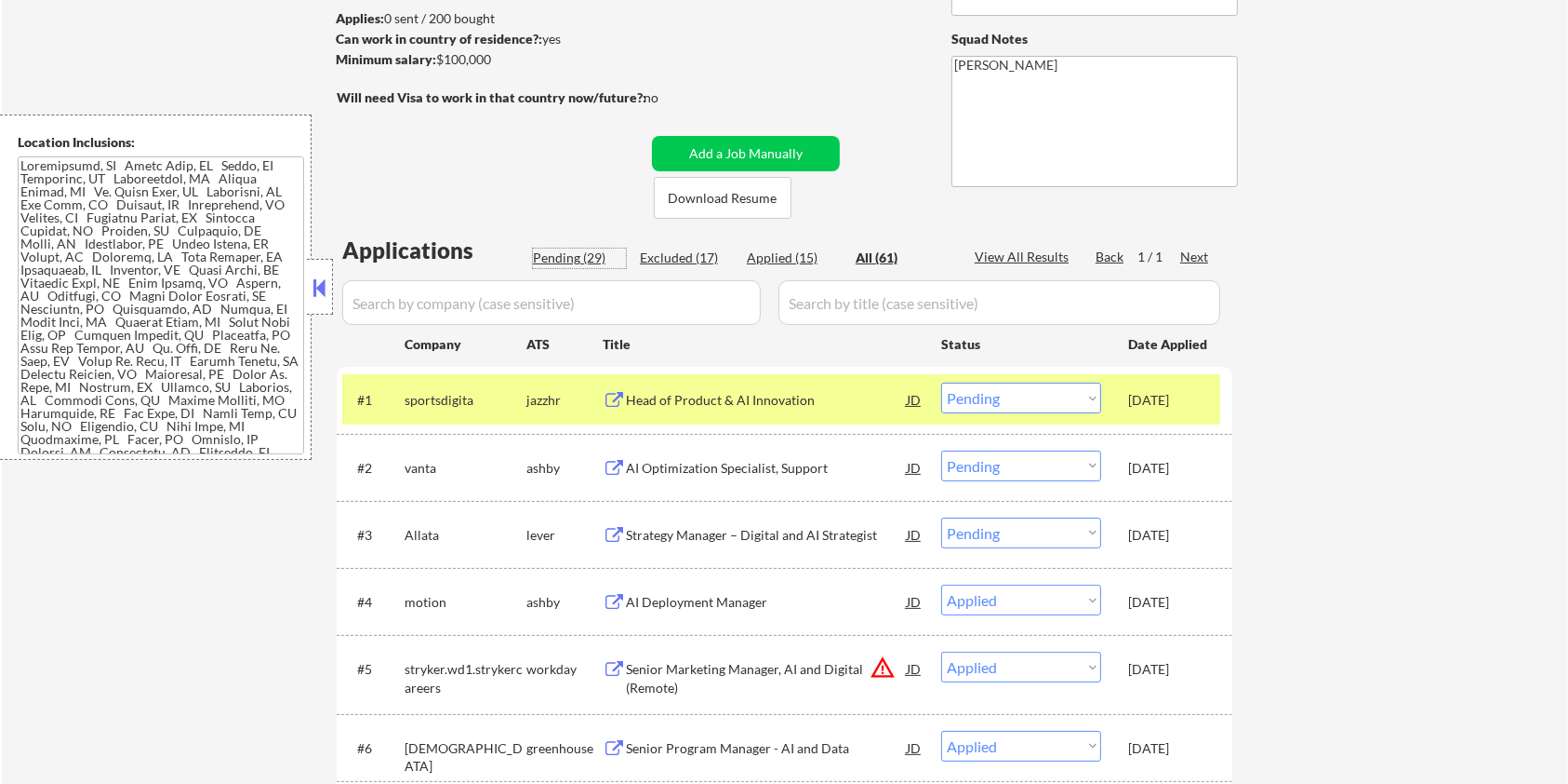
select select ""pending""
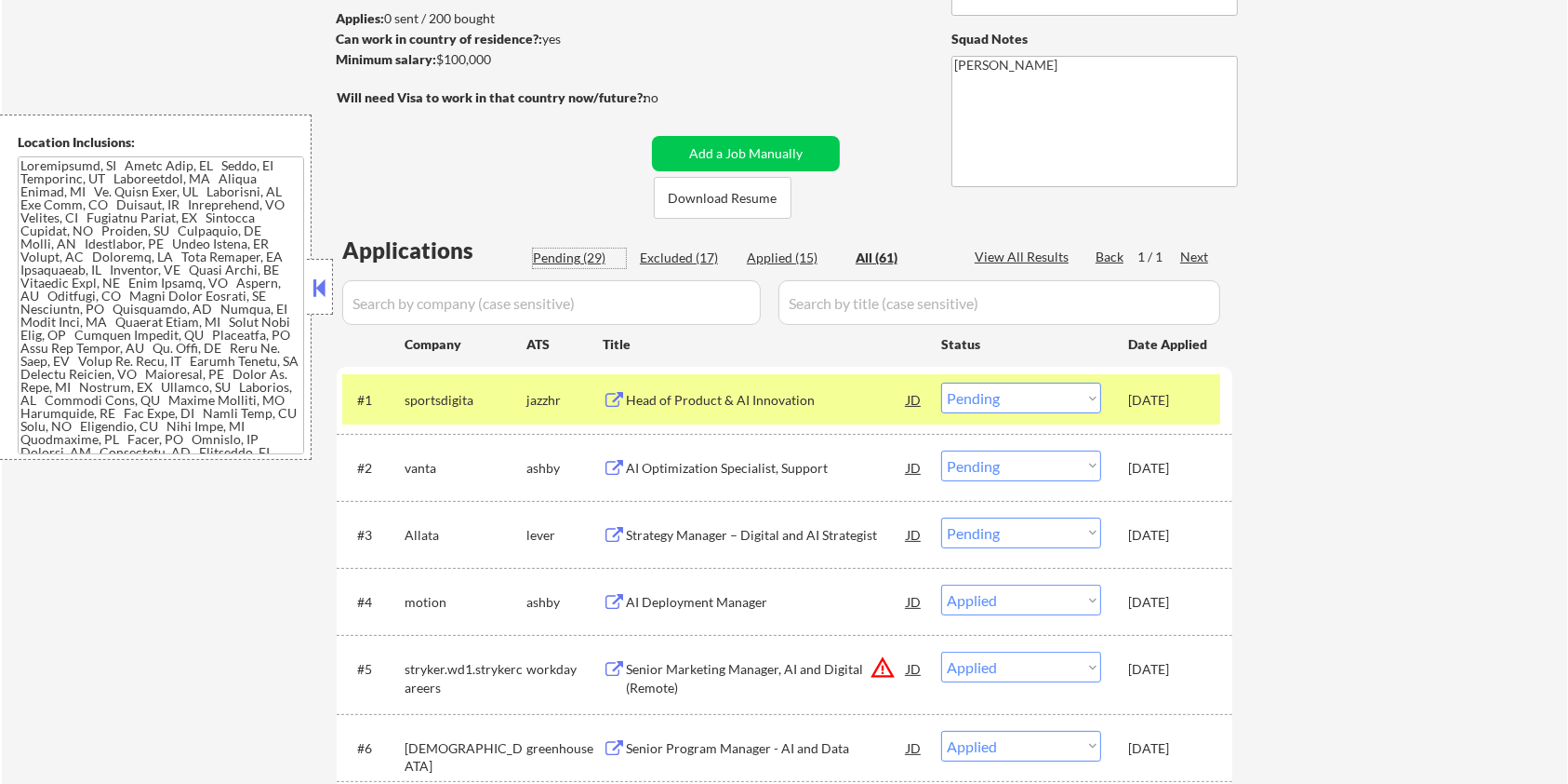
select select ""pending""
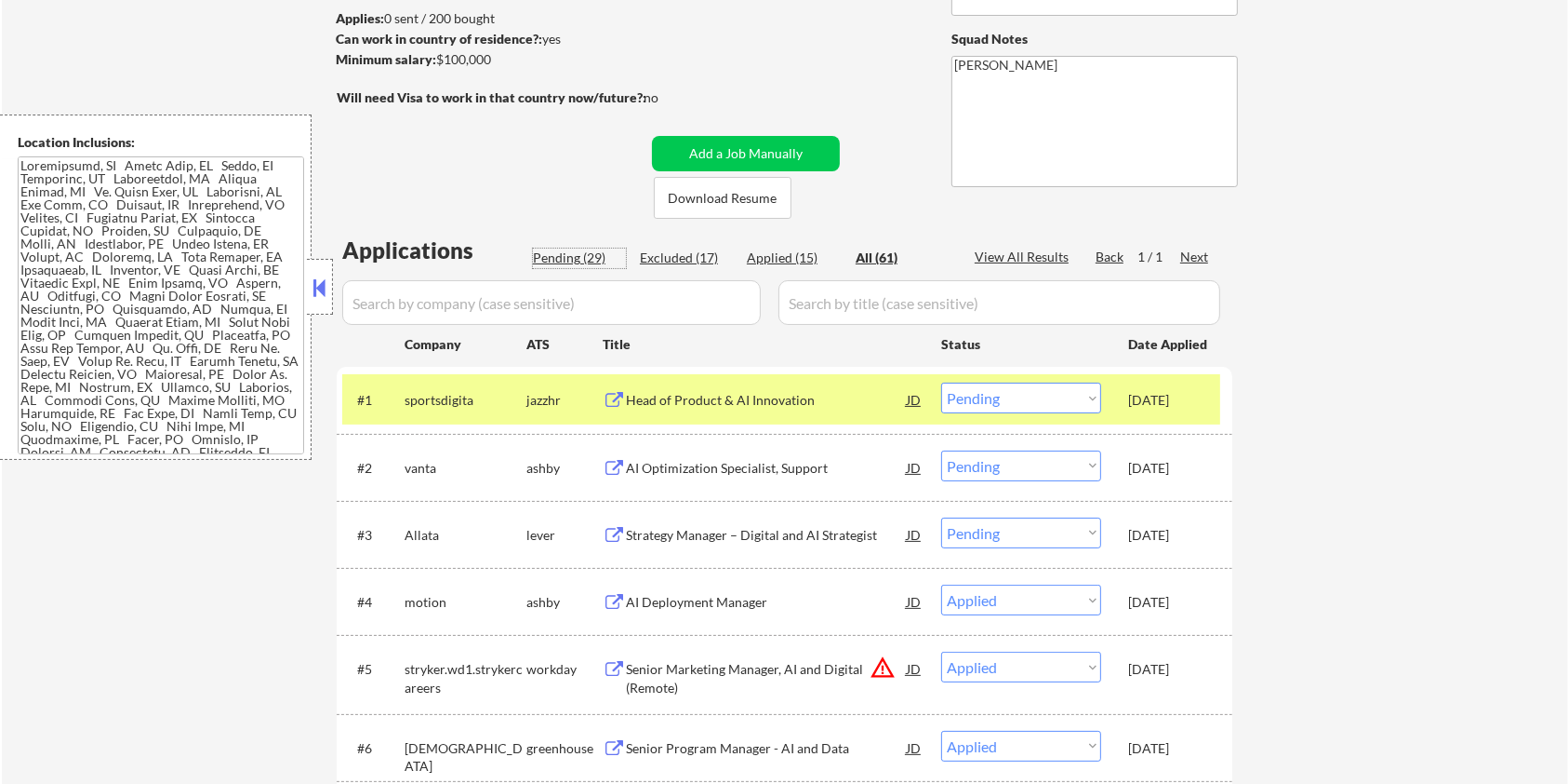
select select ""pending""
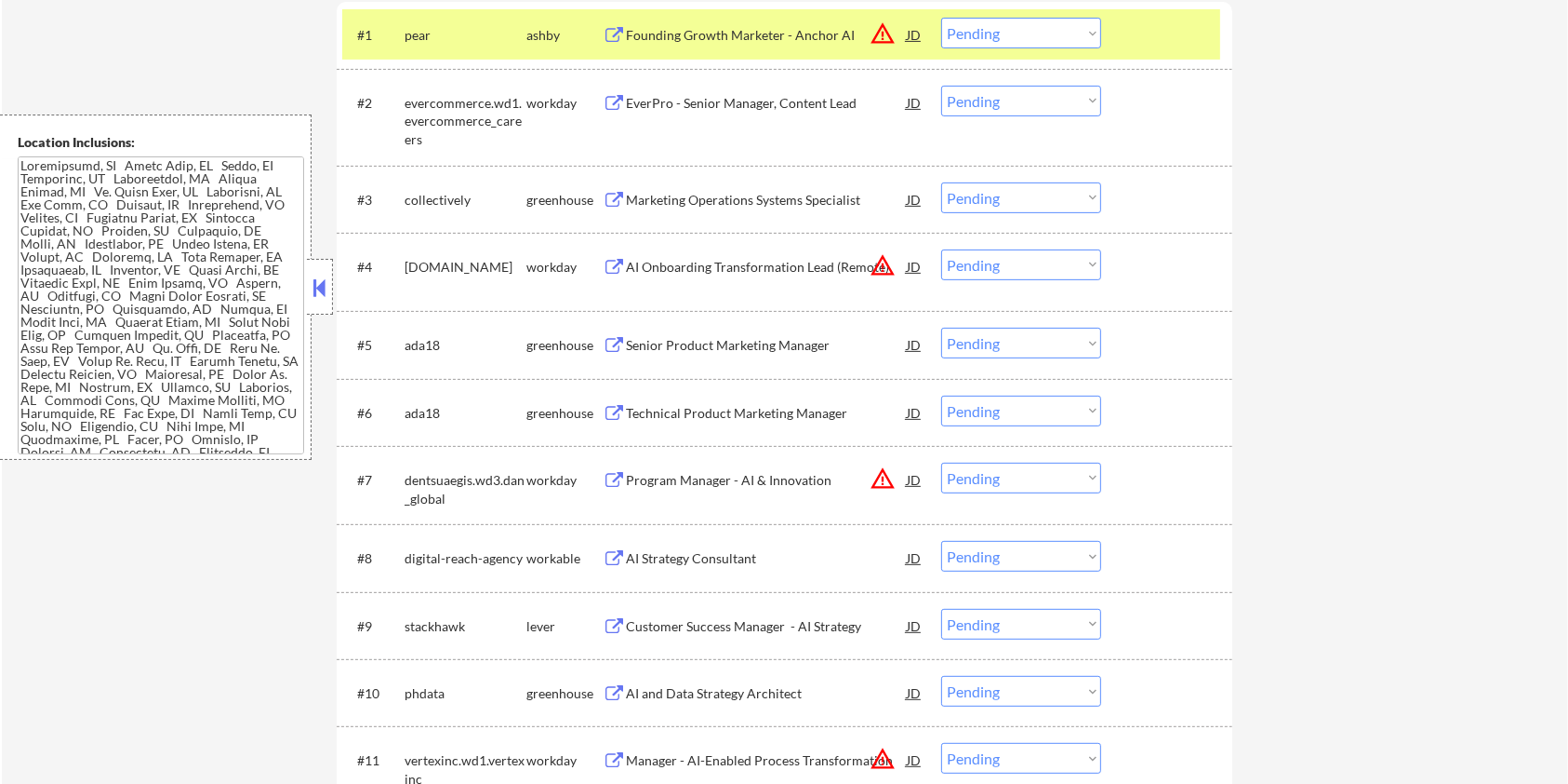
scroll to position [744, 0]
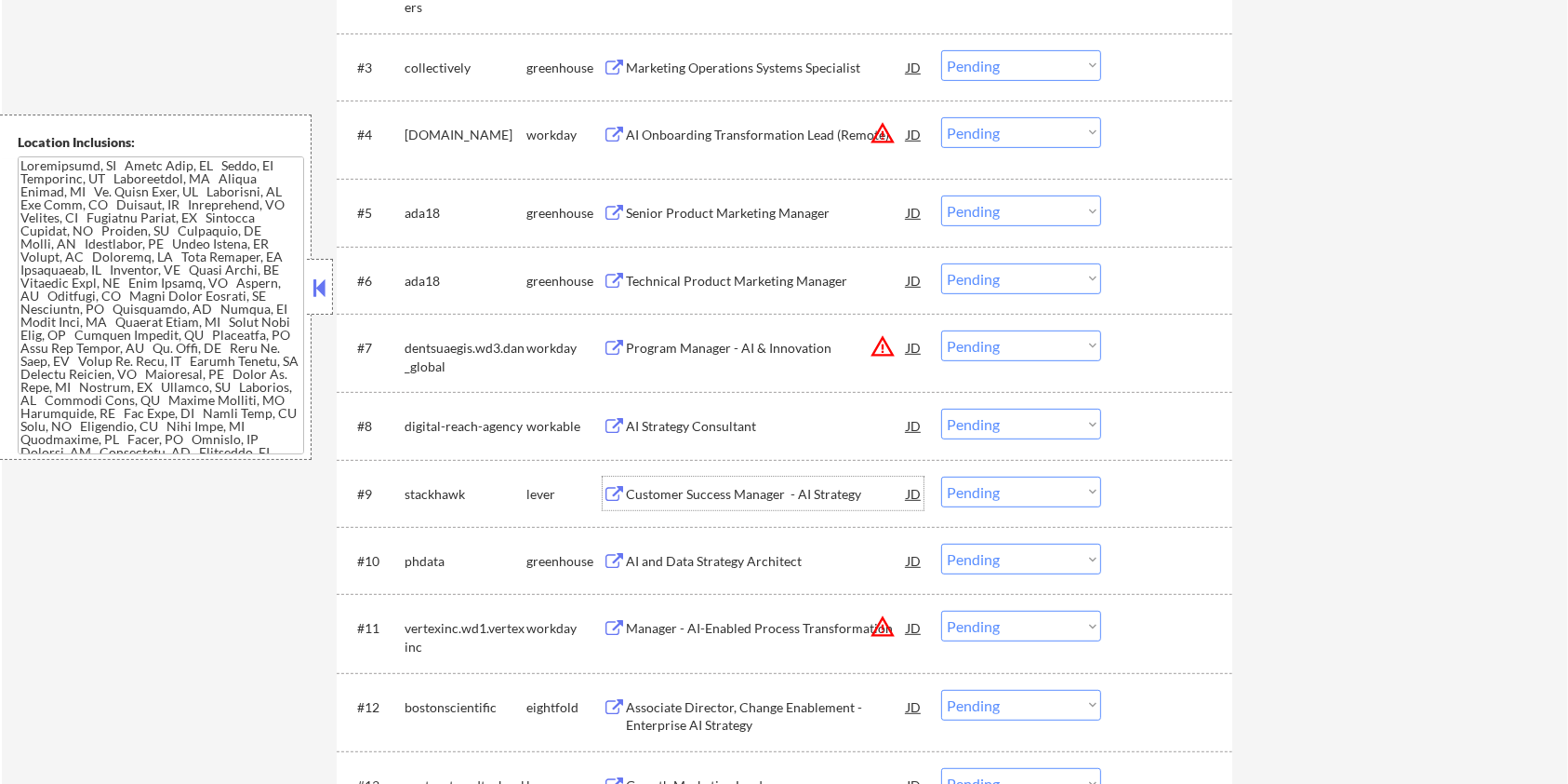
click at [635, 490] on div "Customer Success Manager - AI Strategy" at bounding box center [766, 494] width 281 height 19
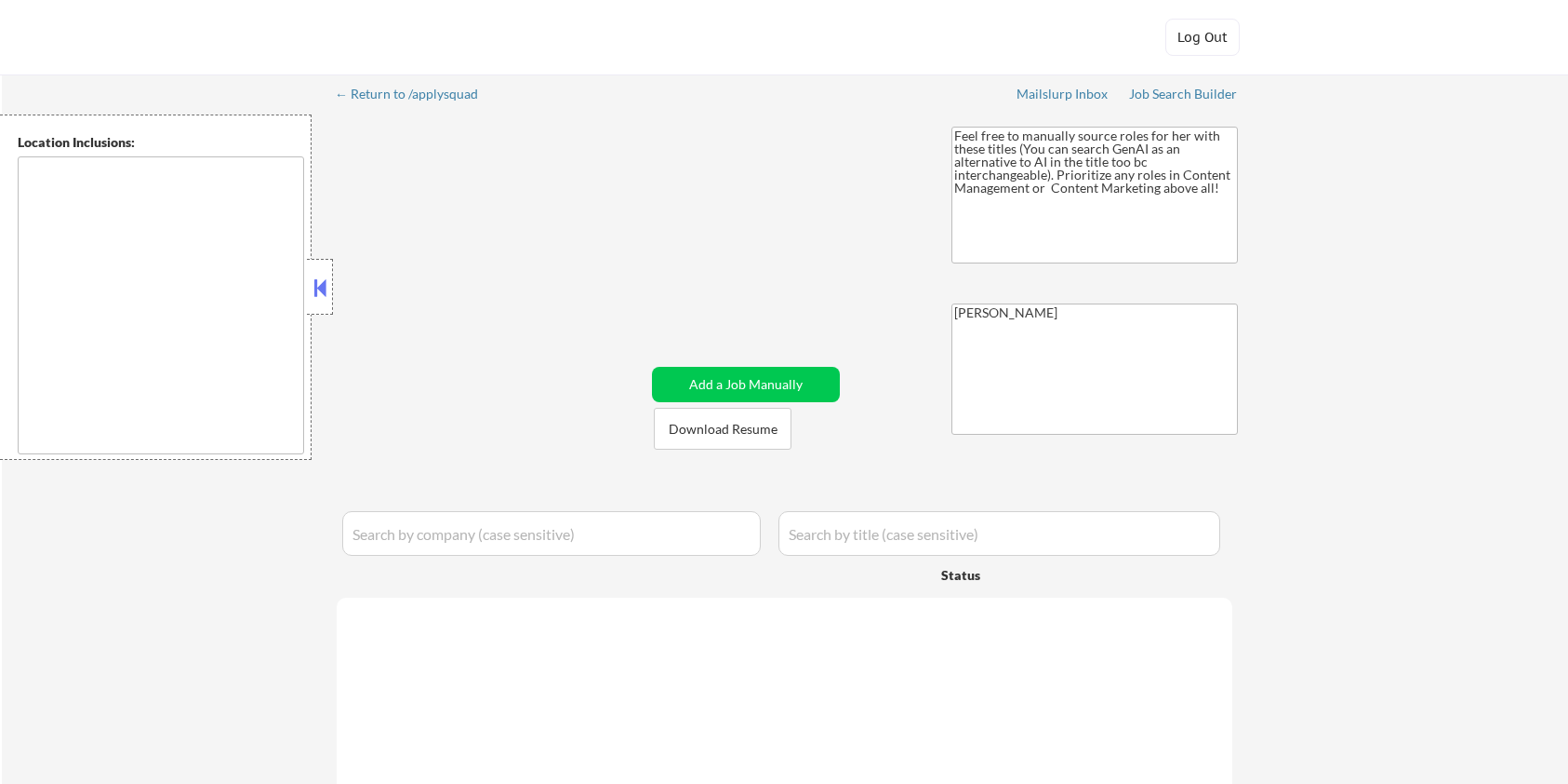
type textarea "Minneapolis, MN Saint Paul, MN Edina, MN Richfield, MN Bloomington, MN Golden V…"
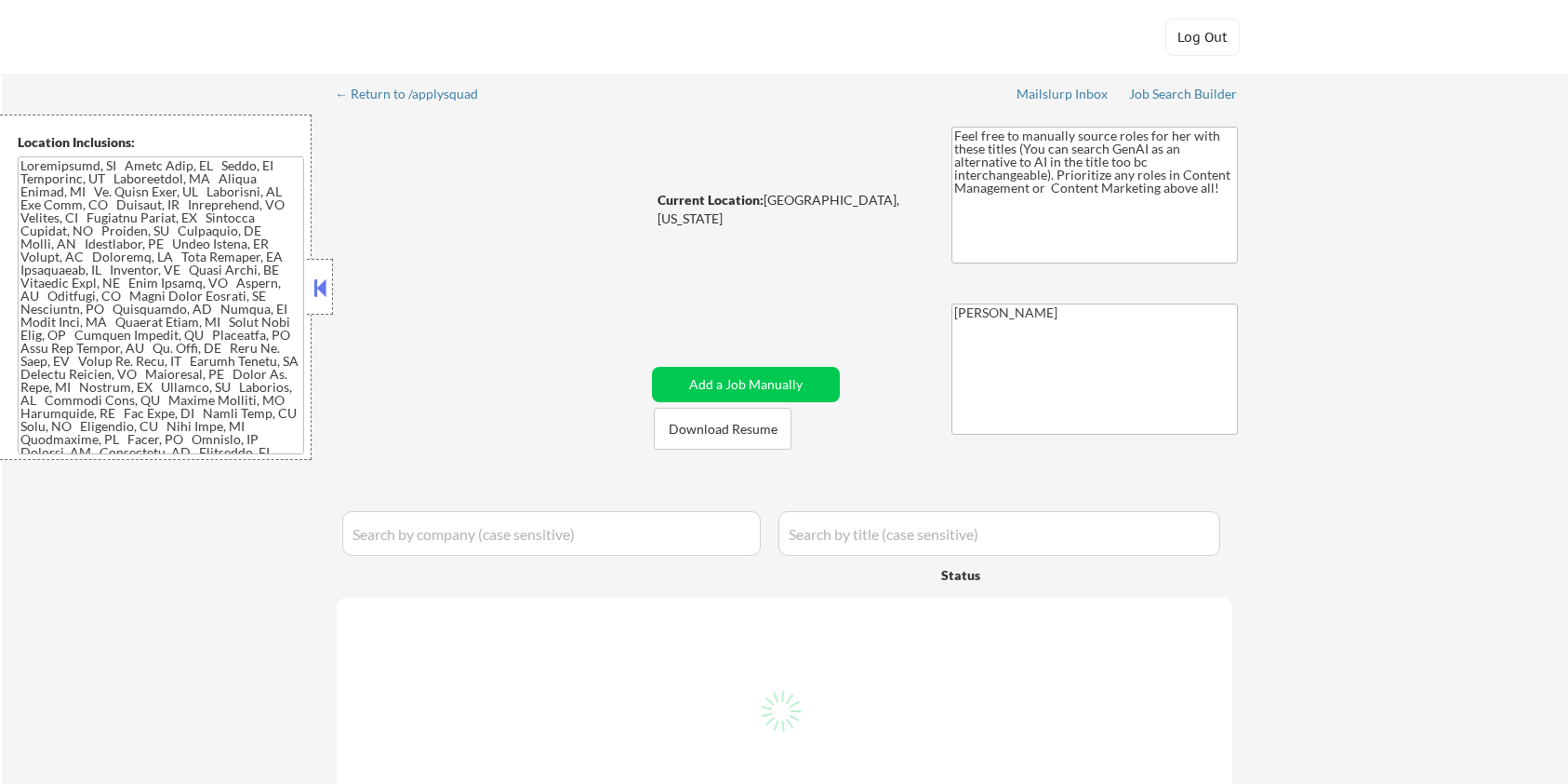
select select ""pending""
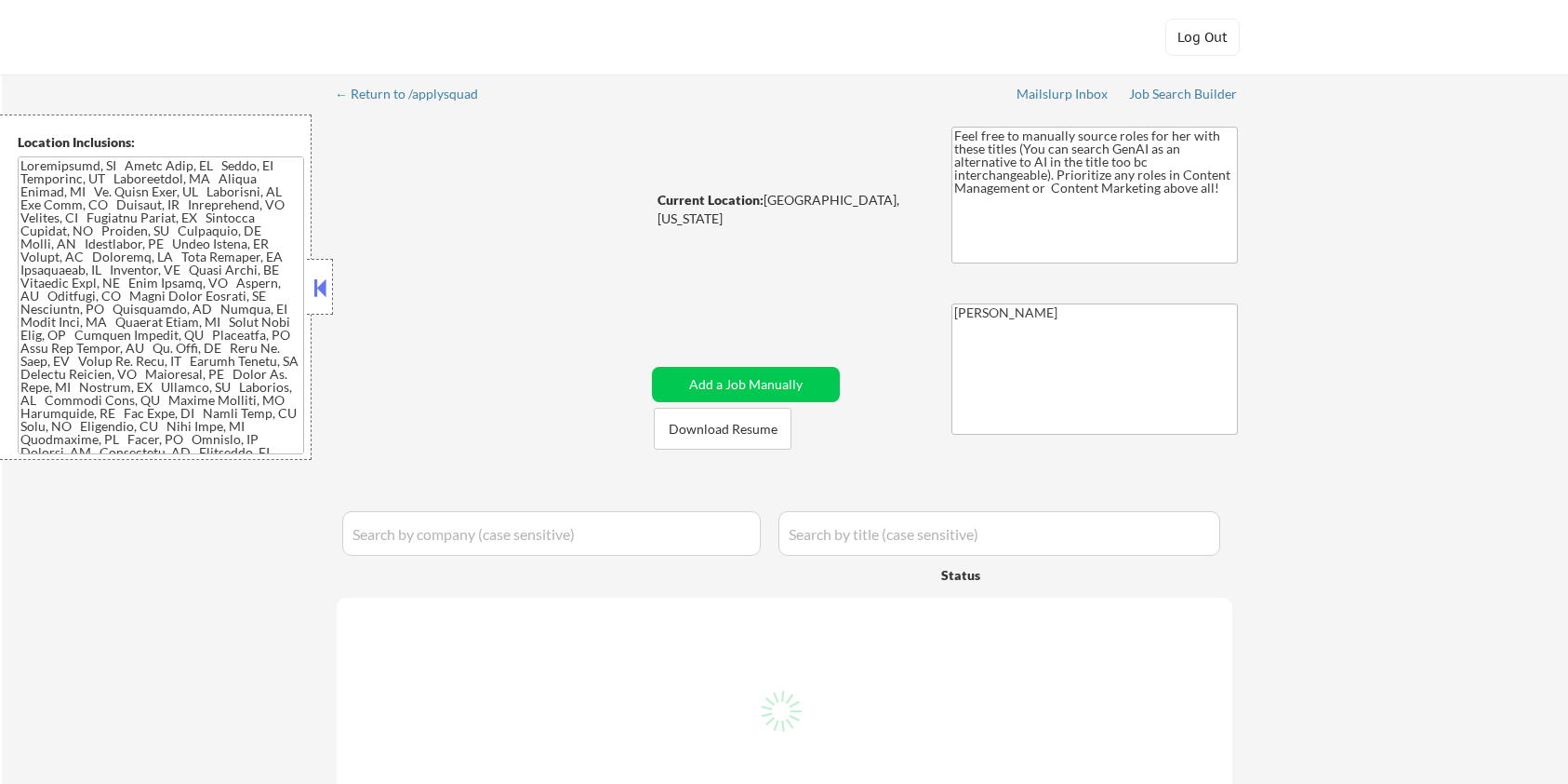
select select ""pending""
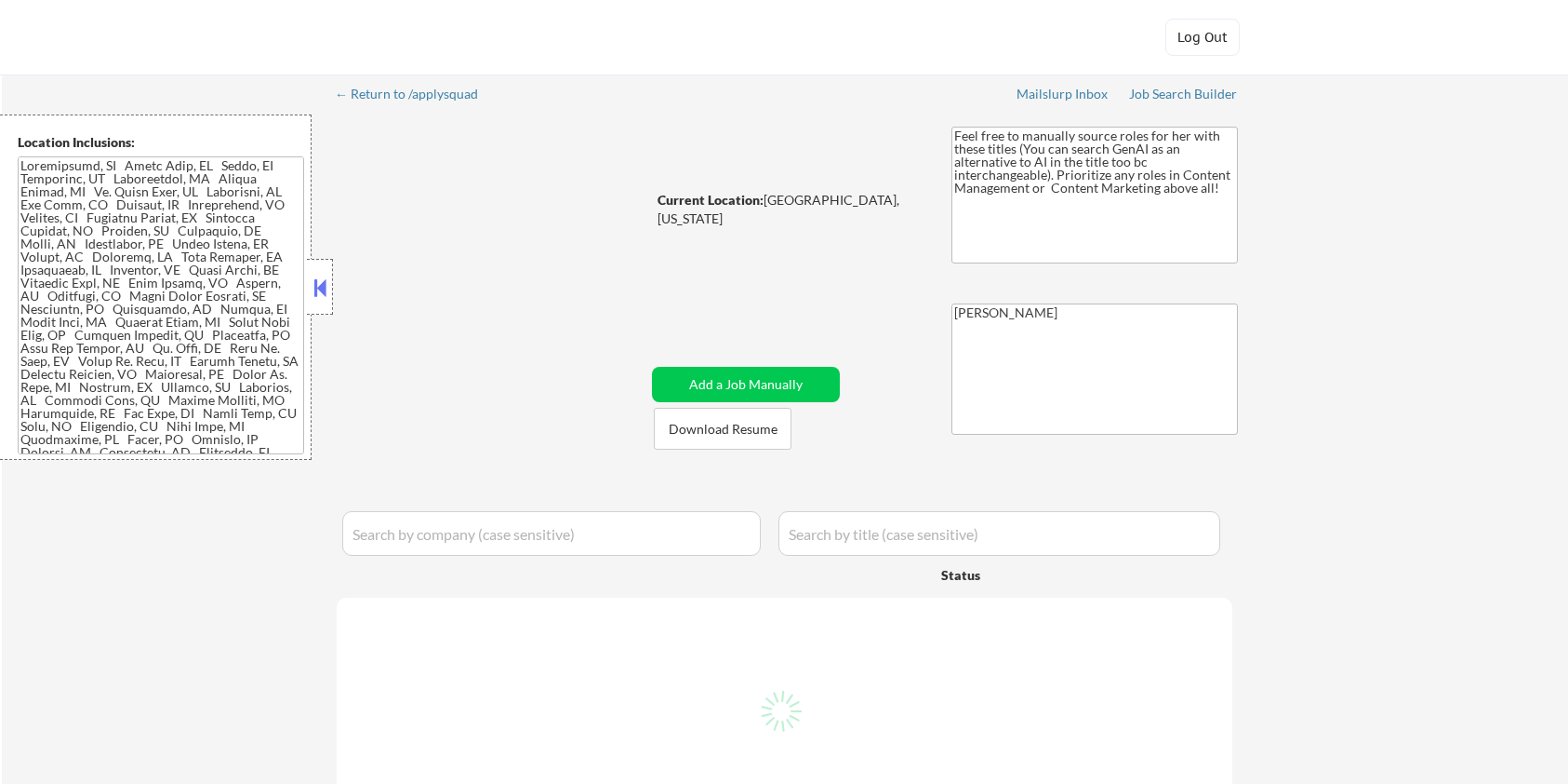
select select ""pending""
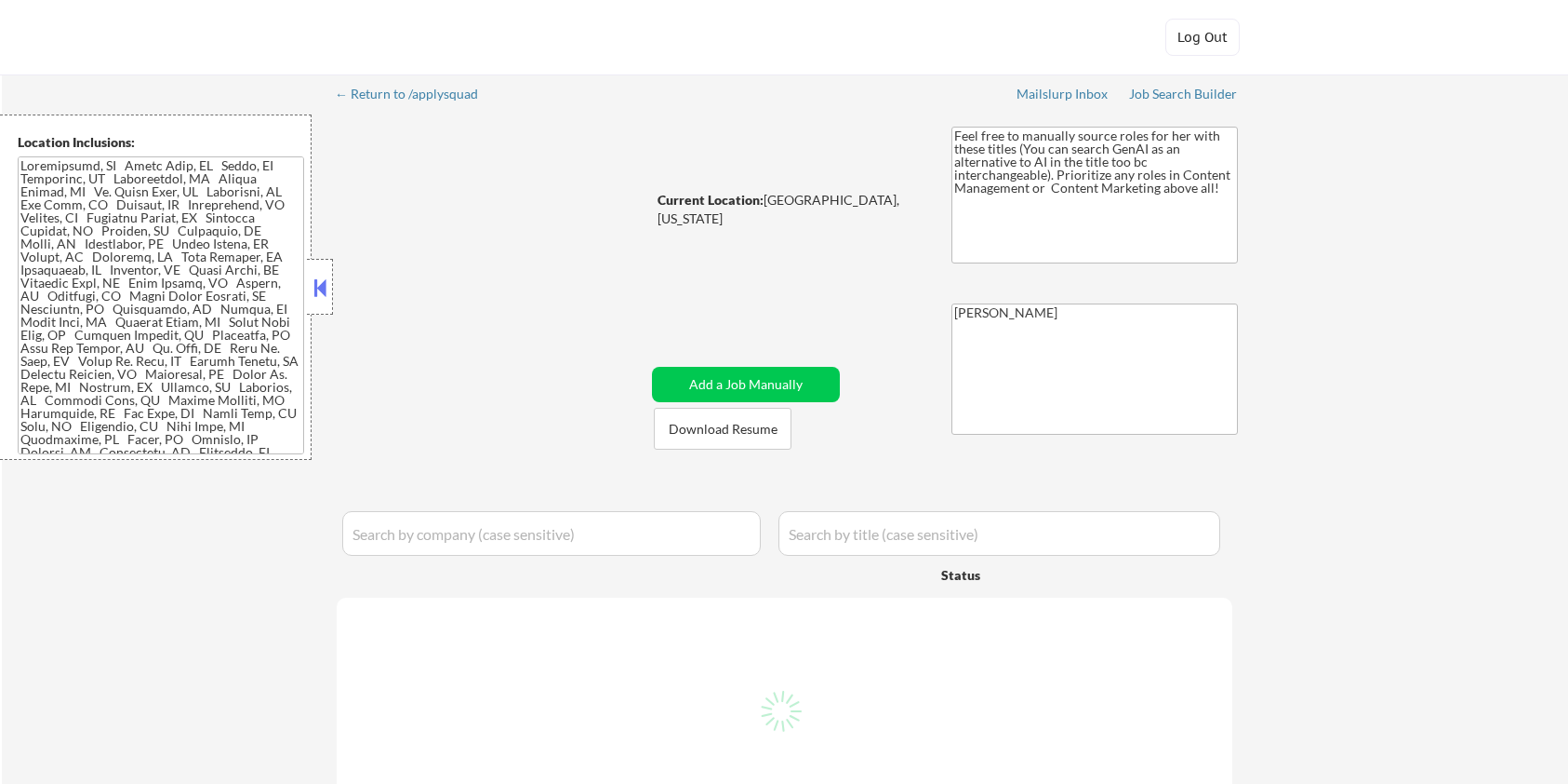
select select ""pending""
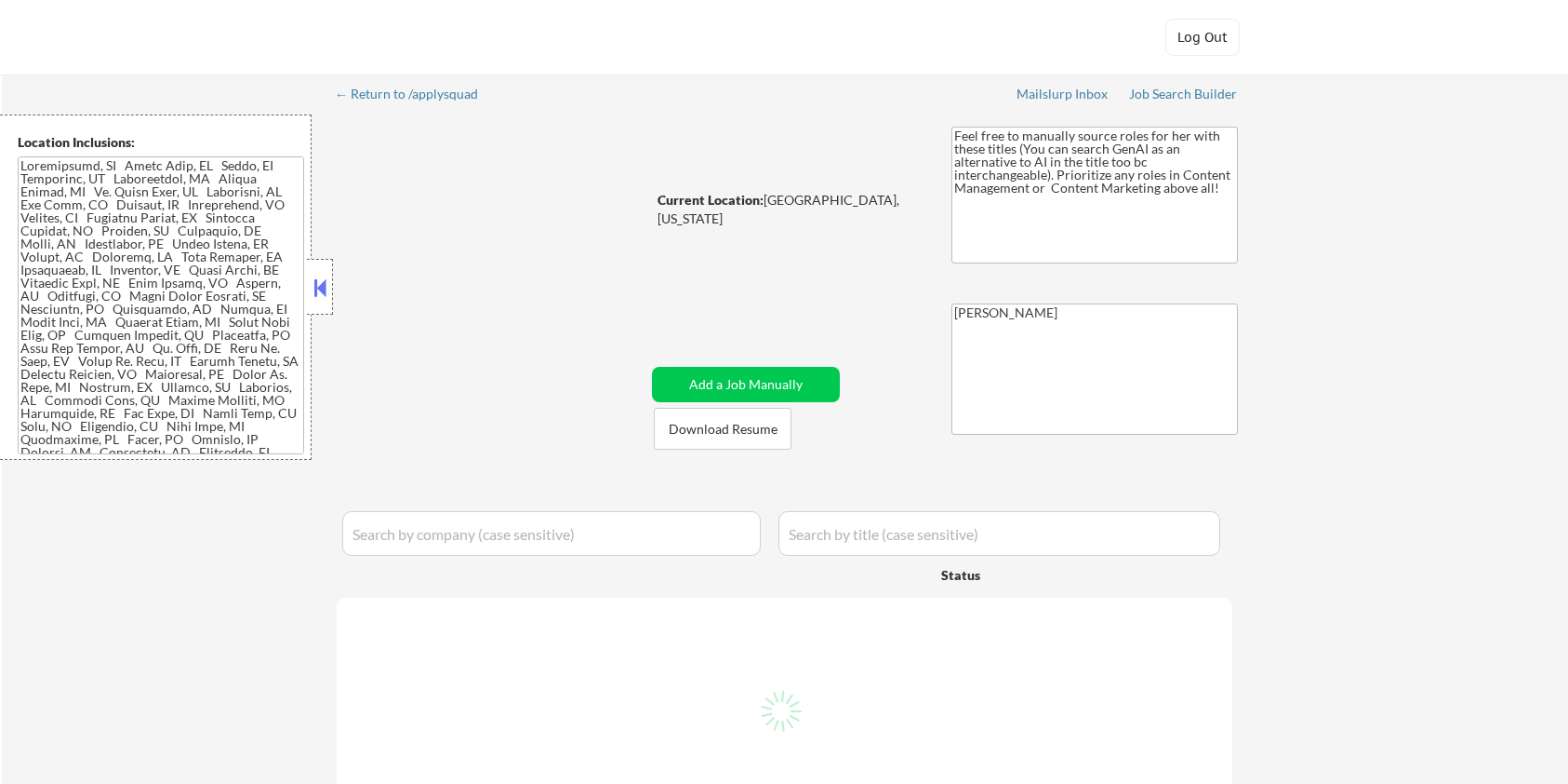
select select ""pending""
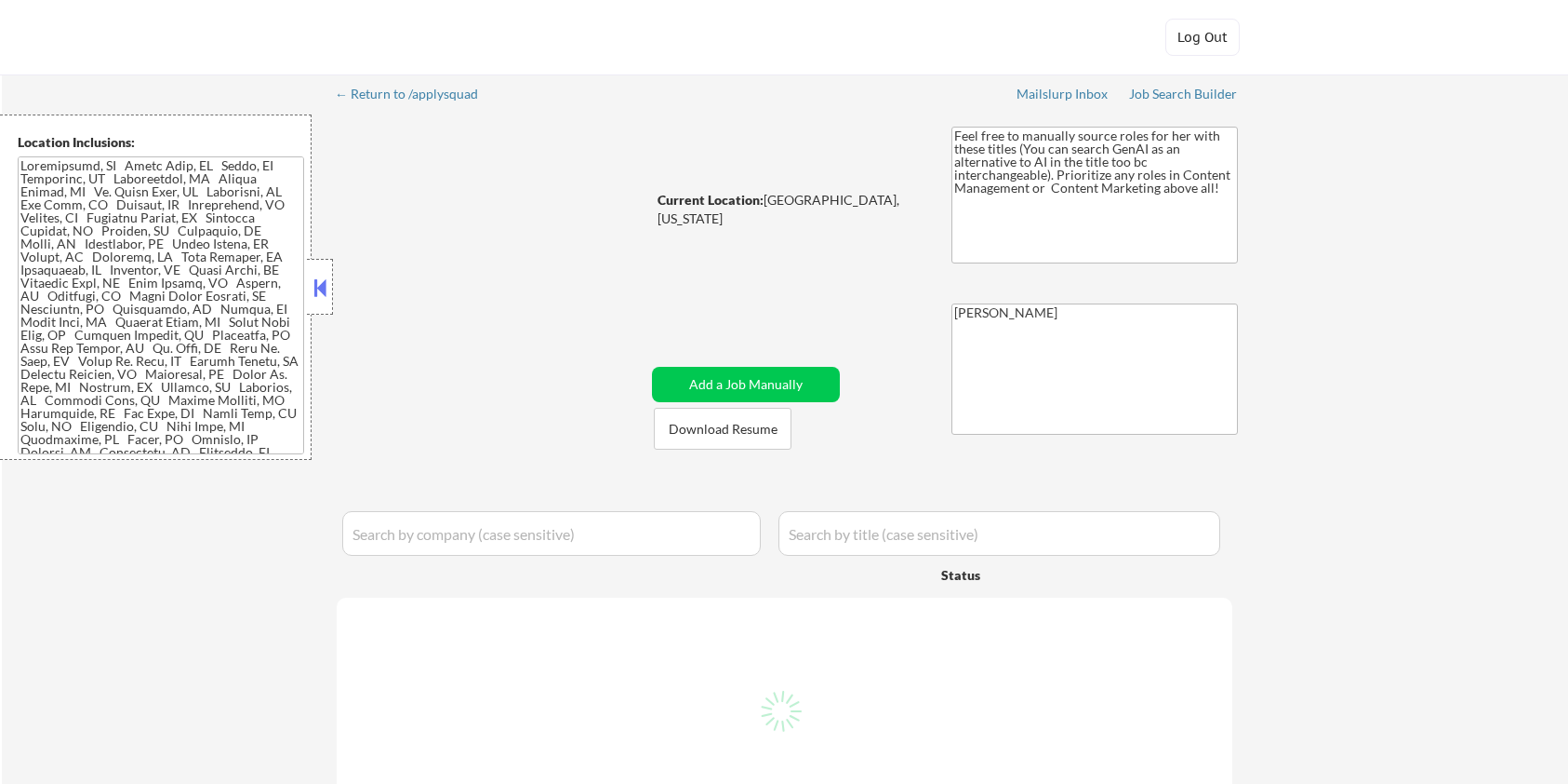
select select ""pending""
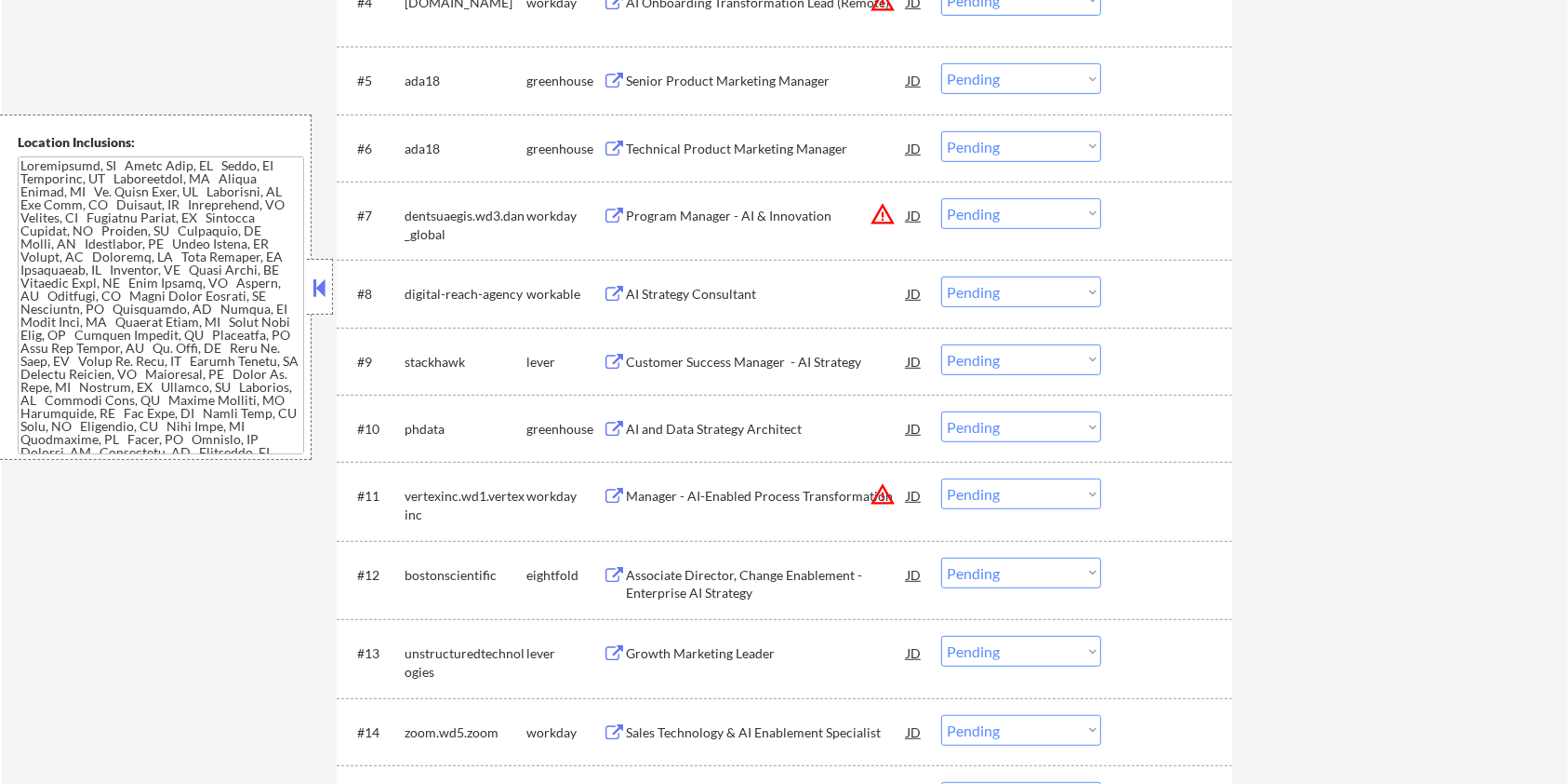
scroll to position [868, 0]
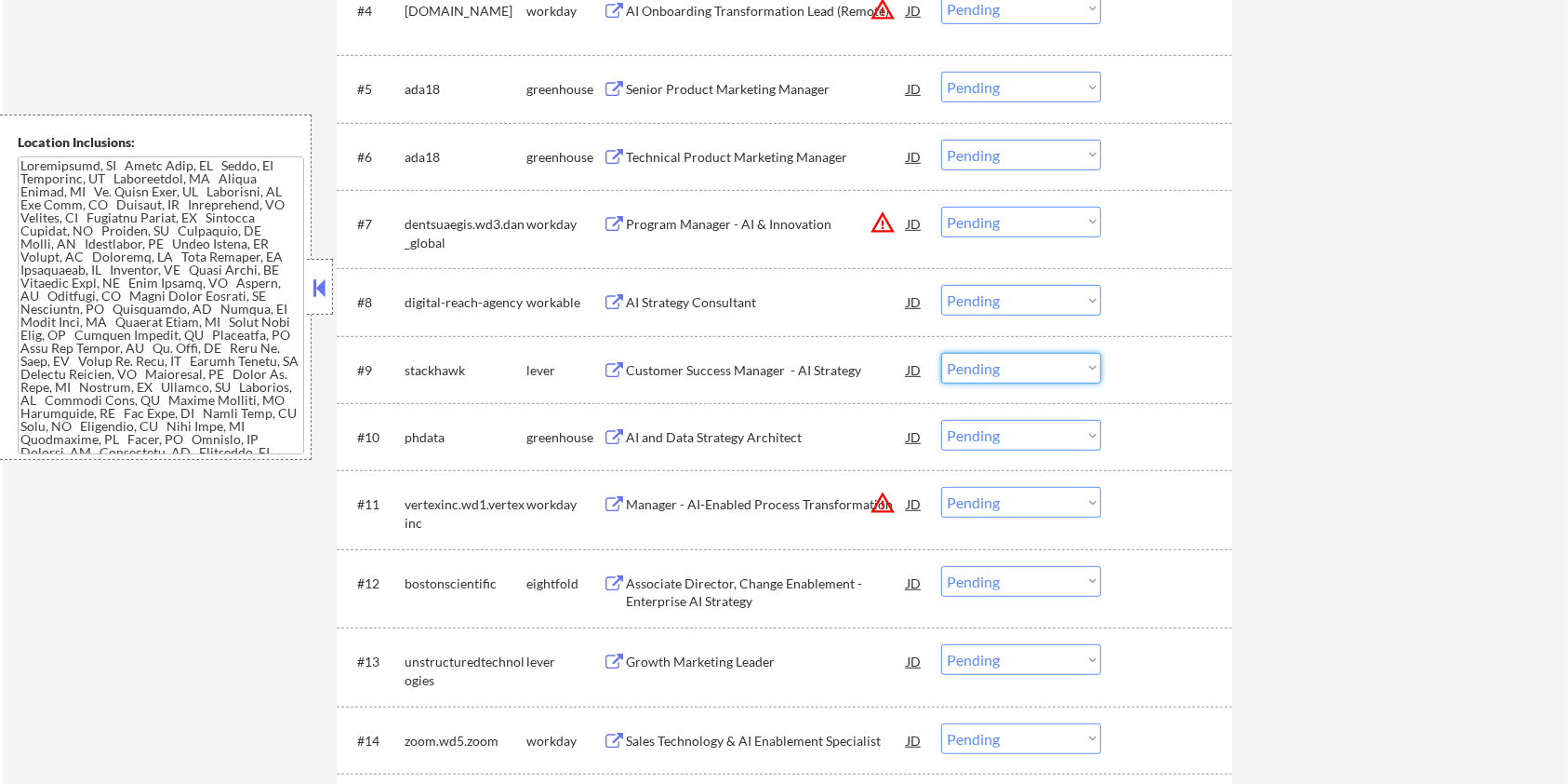
click at [1005, 377] on select "Choose an option... Pending Applied Excluded (Questions) Excluded (Expired) Exc…" at bounding box center [1021, 368] width 160 height 30
click at [942, 353] on select "Choose an option... Pending Applied Excluded (Questions) Excluded (Expired) Exc…" at bounding box center [1021, 368] width 160 height 30
select select ""pending""
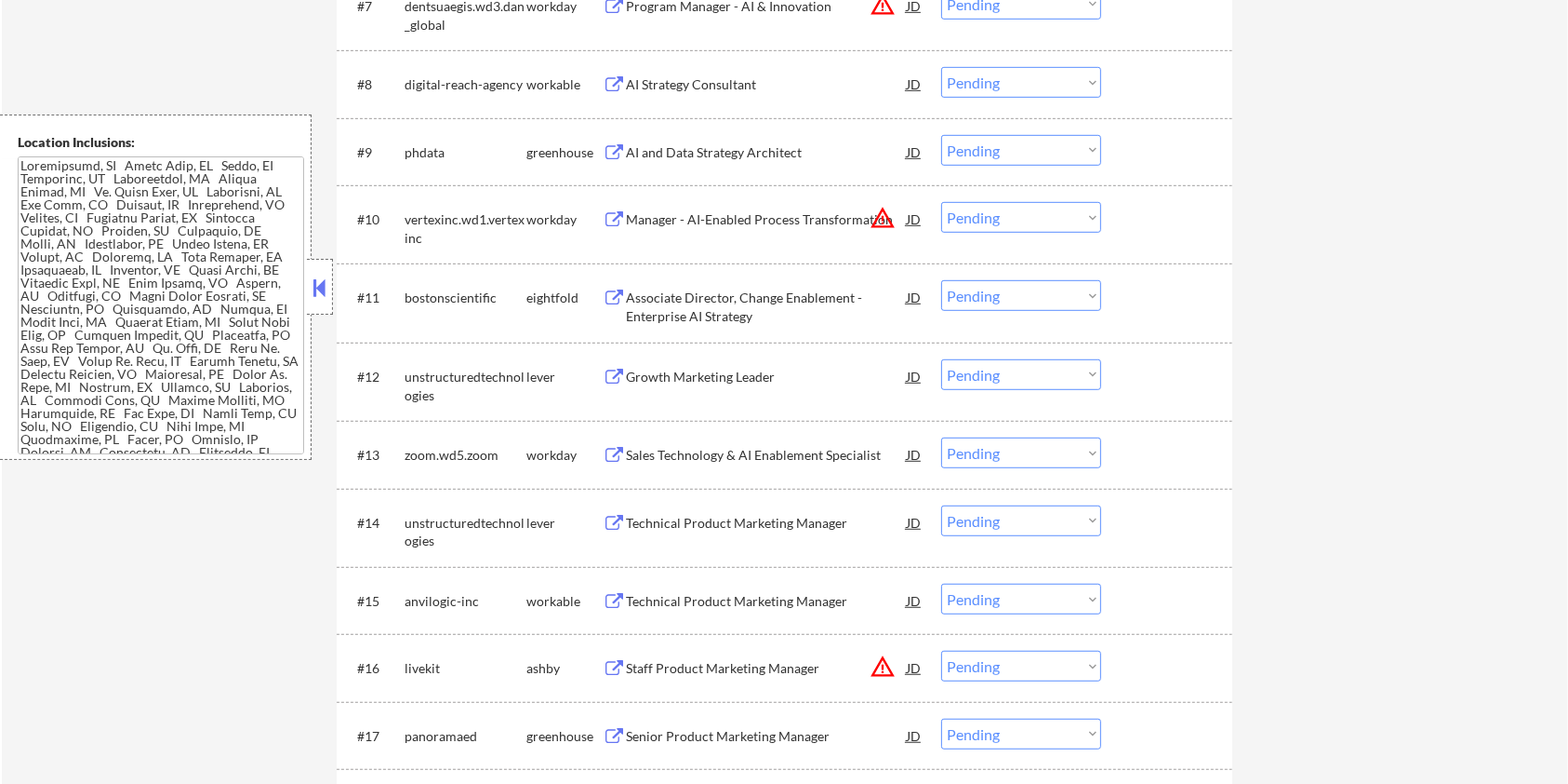
scroll to position [1117, 0]
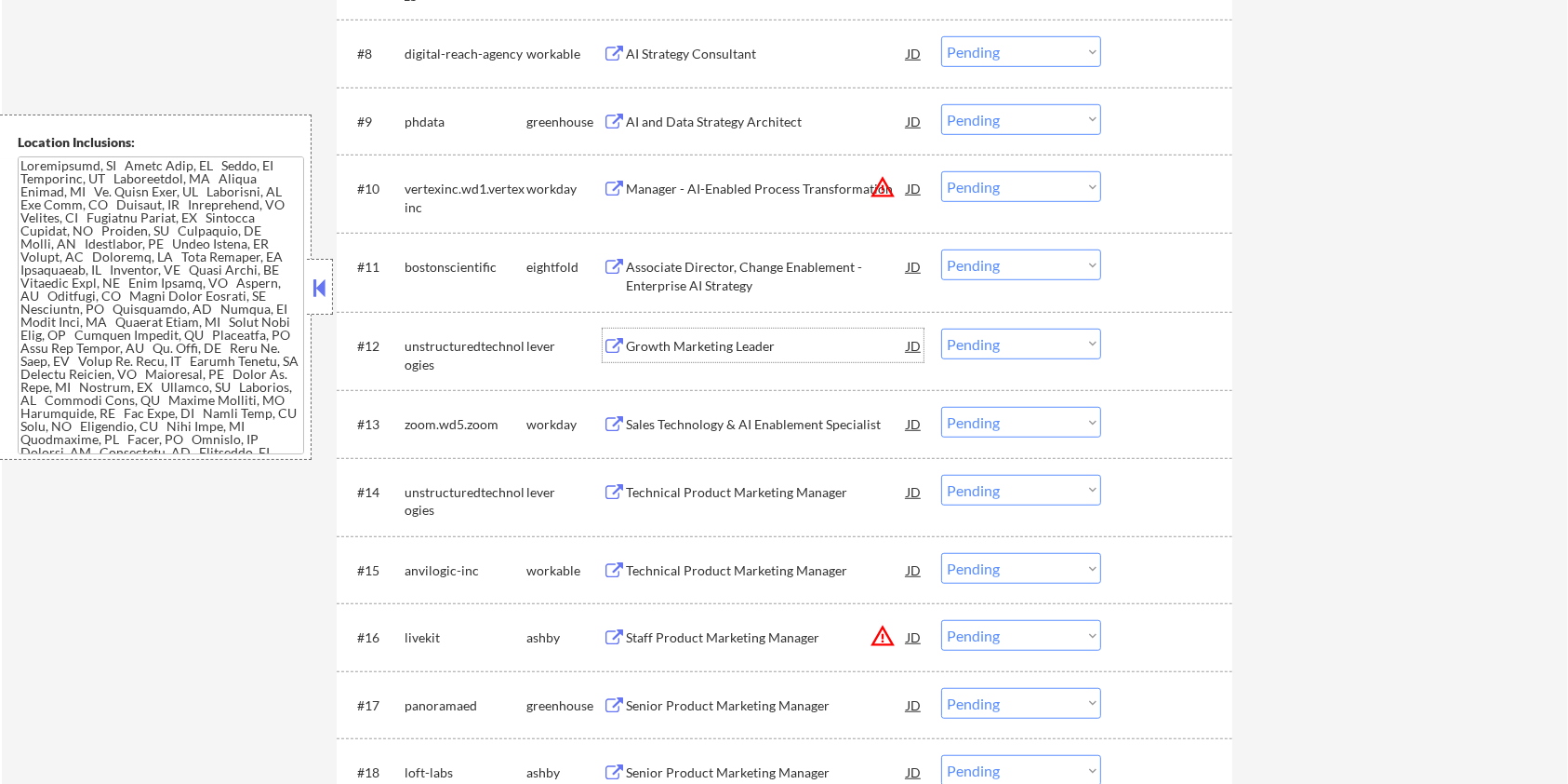
click at [640, 344] on div "Growth Marketing Leader" at bounding box center [766, 347] width 281 height 19
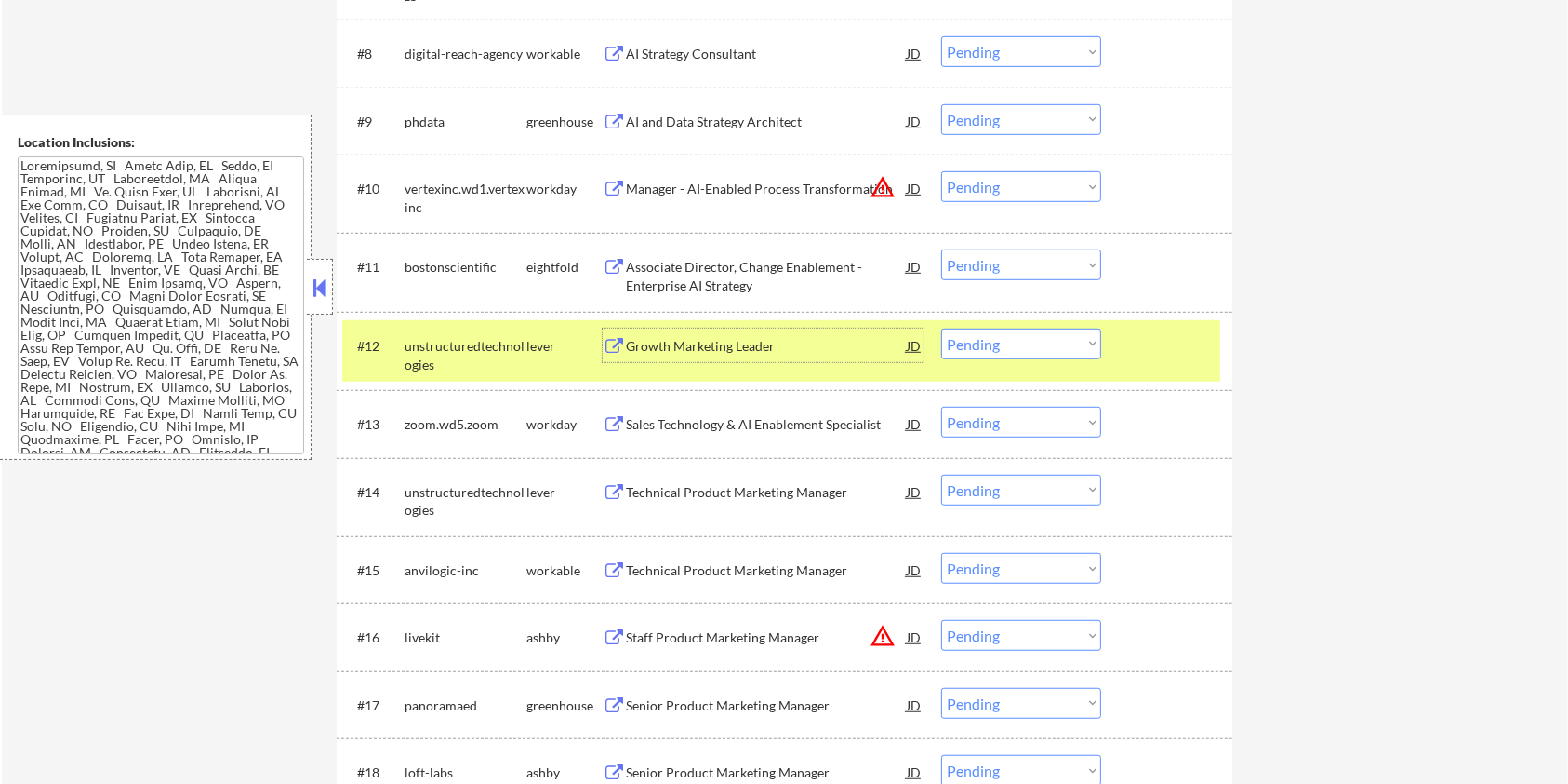
click at [1061, 347] on select "Choose an option... Pending Applied Excluded (Questions) Excluded (Expired) Exc…" at bounding box center [1021, 344] width 160 height 30
click at [942, 329] on select "Choose an option... Pending Applied Excluded (Questions) Excluded (Expired) Exc…" at bounding box center [1021, 344] width 160 height 30
select select ""pending""
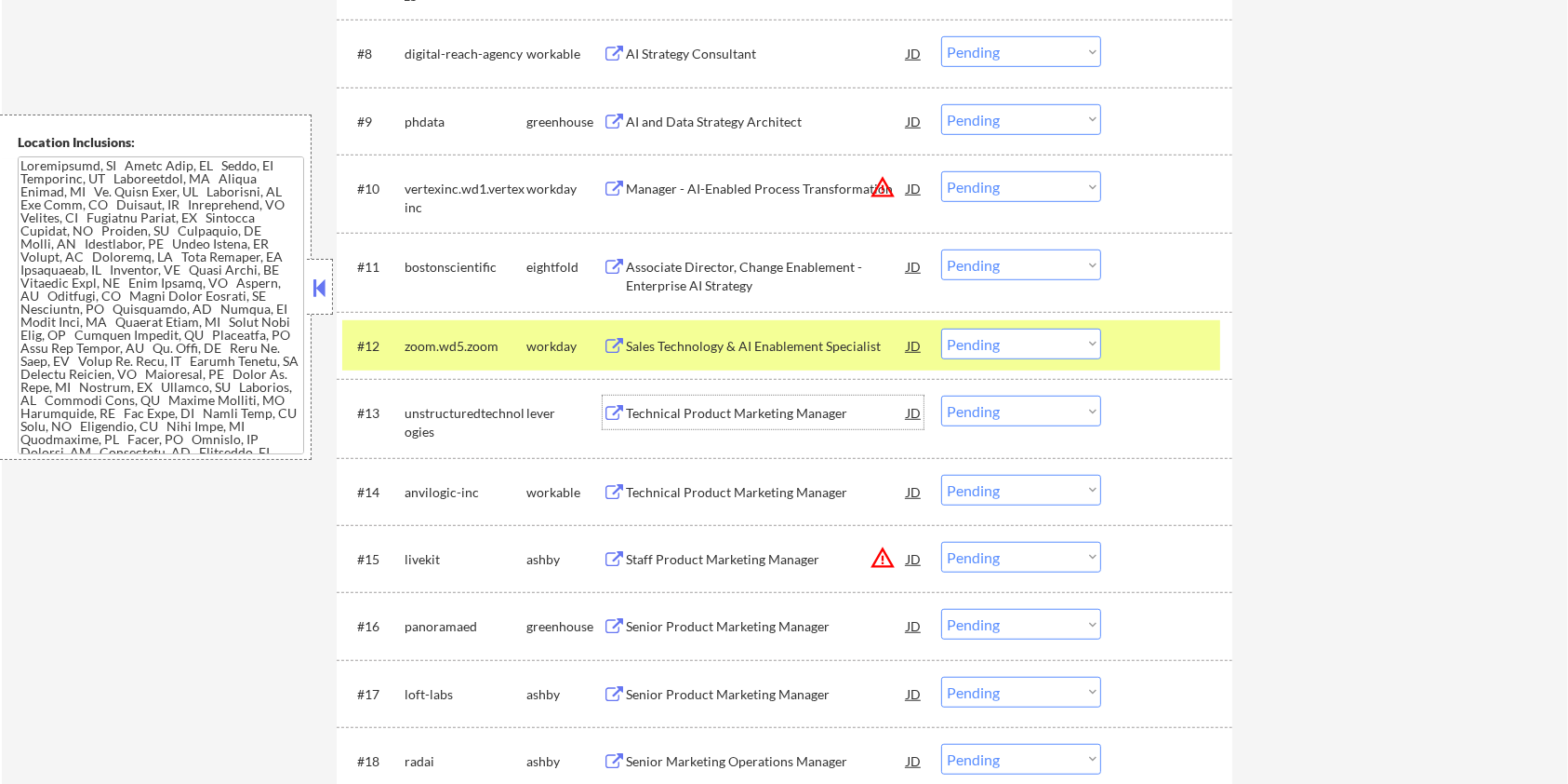
click at [663, 412] on div "Technical Product Marketing Manager" at bounding box center [766, 414] width 281 height 19
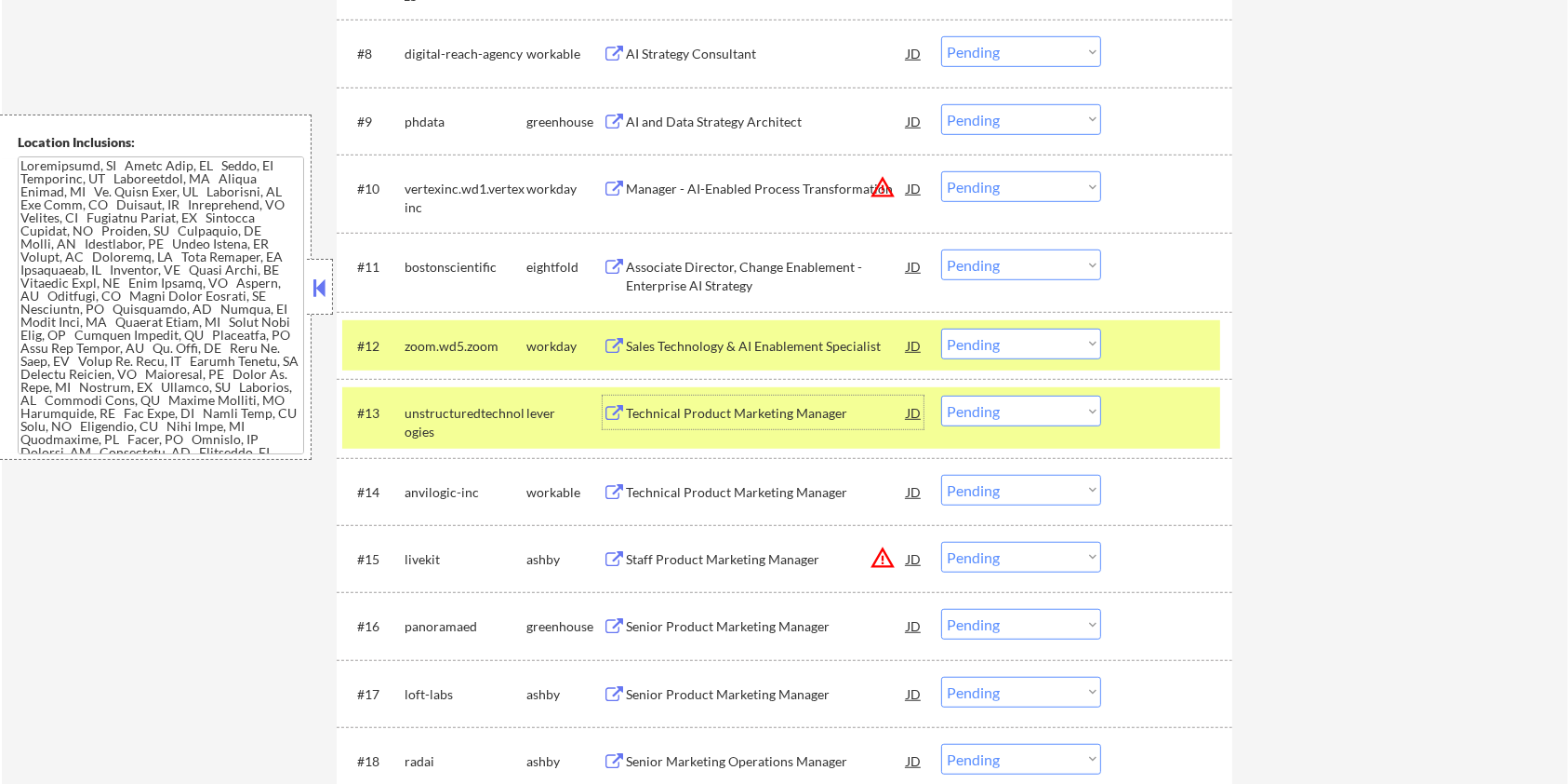
click at [969, 413] on select "Choose an option... Pending Applied Excluded (Questions) Excluded (Expired) Exc…" at bounding box center [1021, 411] width 160 height 30
click at [942, 396] on select "Choose an option... Pending Applied Excluded (Questions) Excluded (Expired) Exc…" at bounding box center [1021, 411] width 160 height 30
select select ""pending""
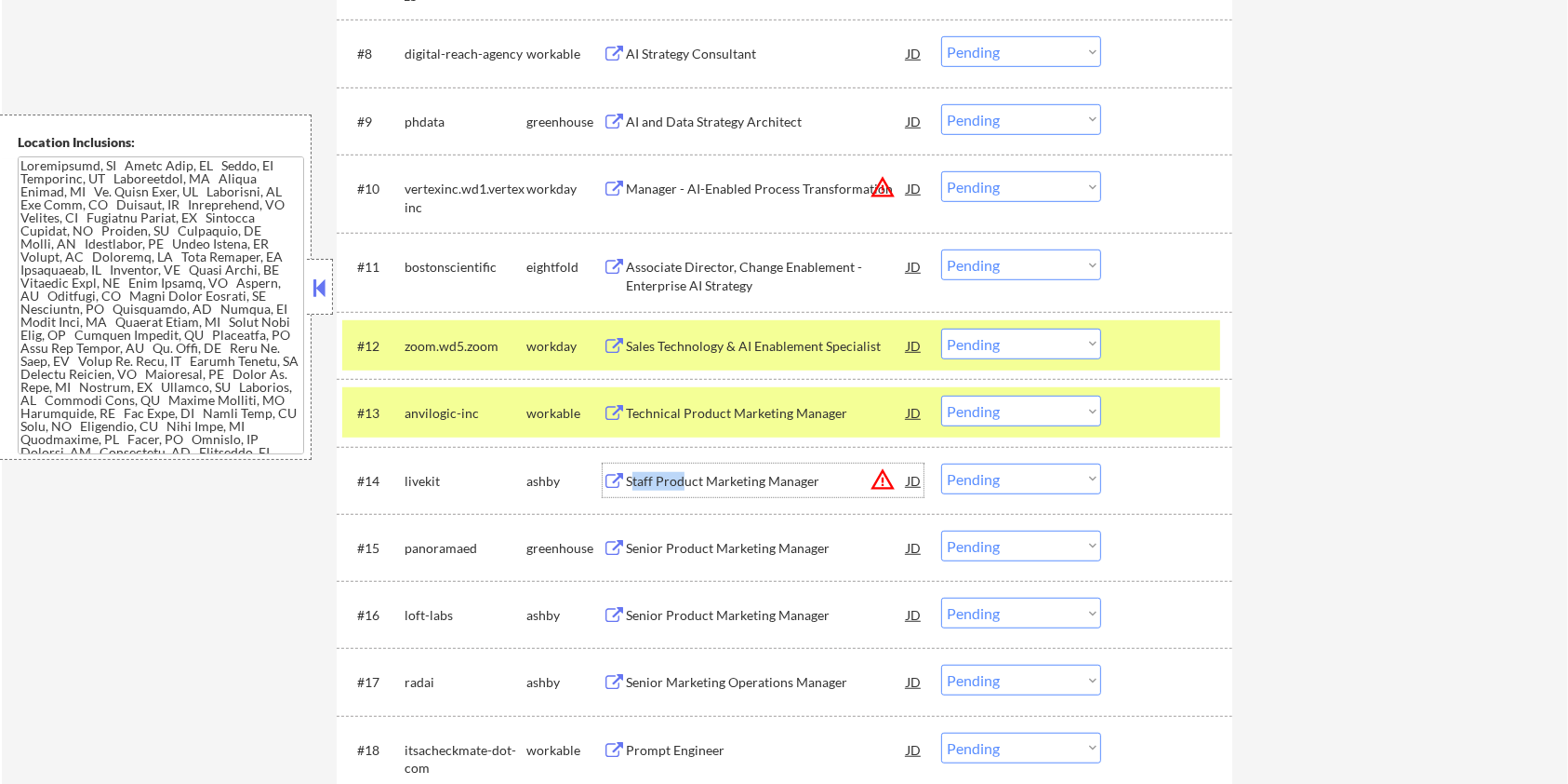
drag, startPoint x: 632, startPoint y: 479, endPoint x: 681, endPoint y: 483, distance: 49.2
click at [681, 483] on div "Staff Product Marketing Manager" at bounding box center [766, 481] width 281 height 19
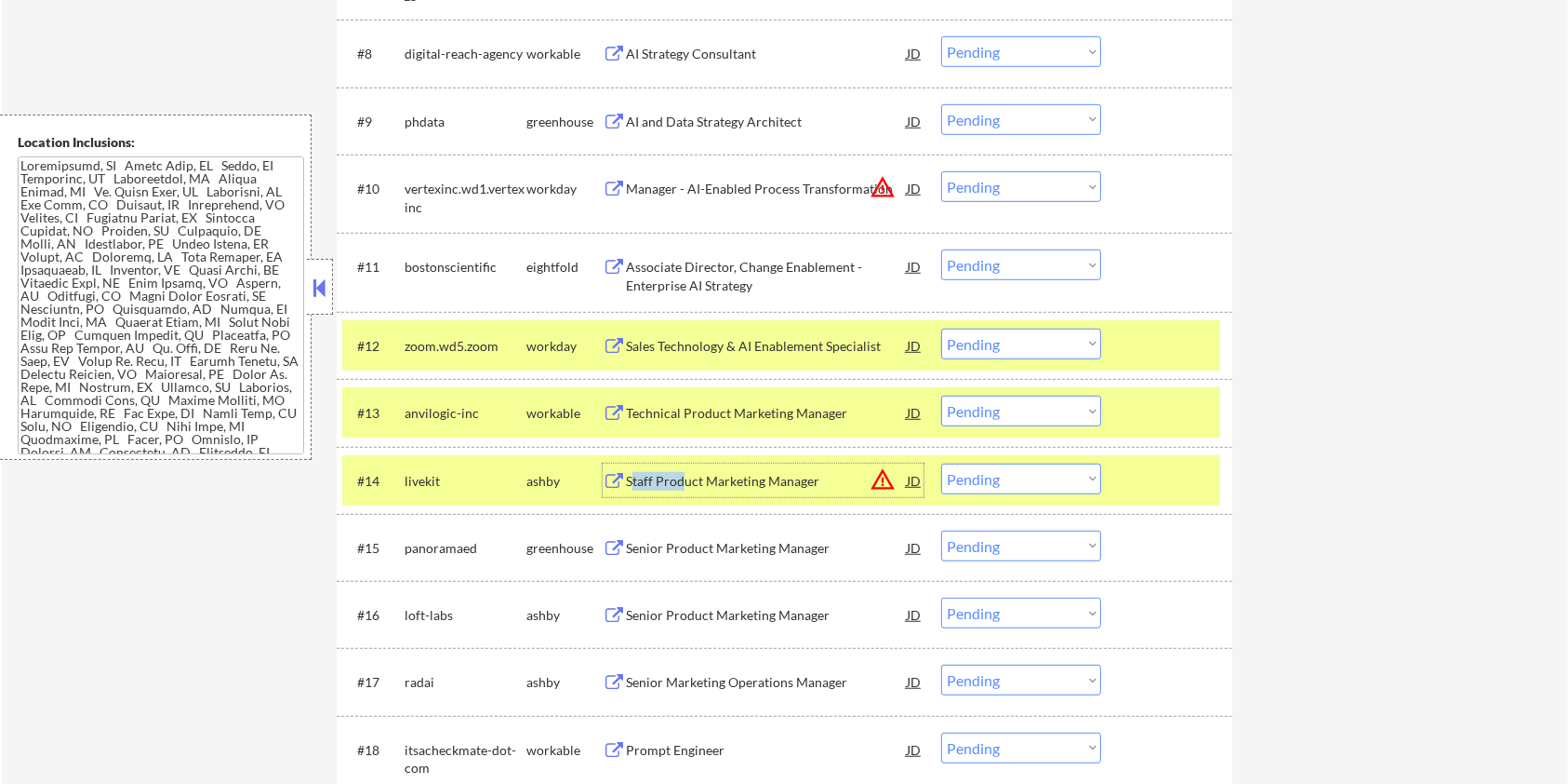
click at [1031, 483] on select "Choose an option... Pending Applied Excluded (Questions) Excluded (Expired) Exc…" at bounding box center [1021, 479] width 160 height 30
click at [942, 464] on select "Choose an option... Pending Applied Excluded (Questions) Excluded (Expired) Exc…" at bounding box center [1021, 479] width 160 height 30
select select ""pending""
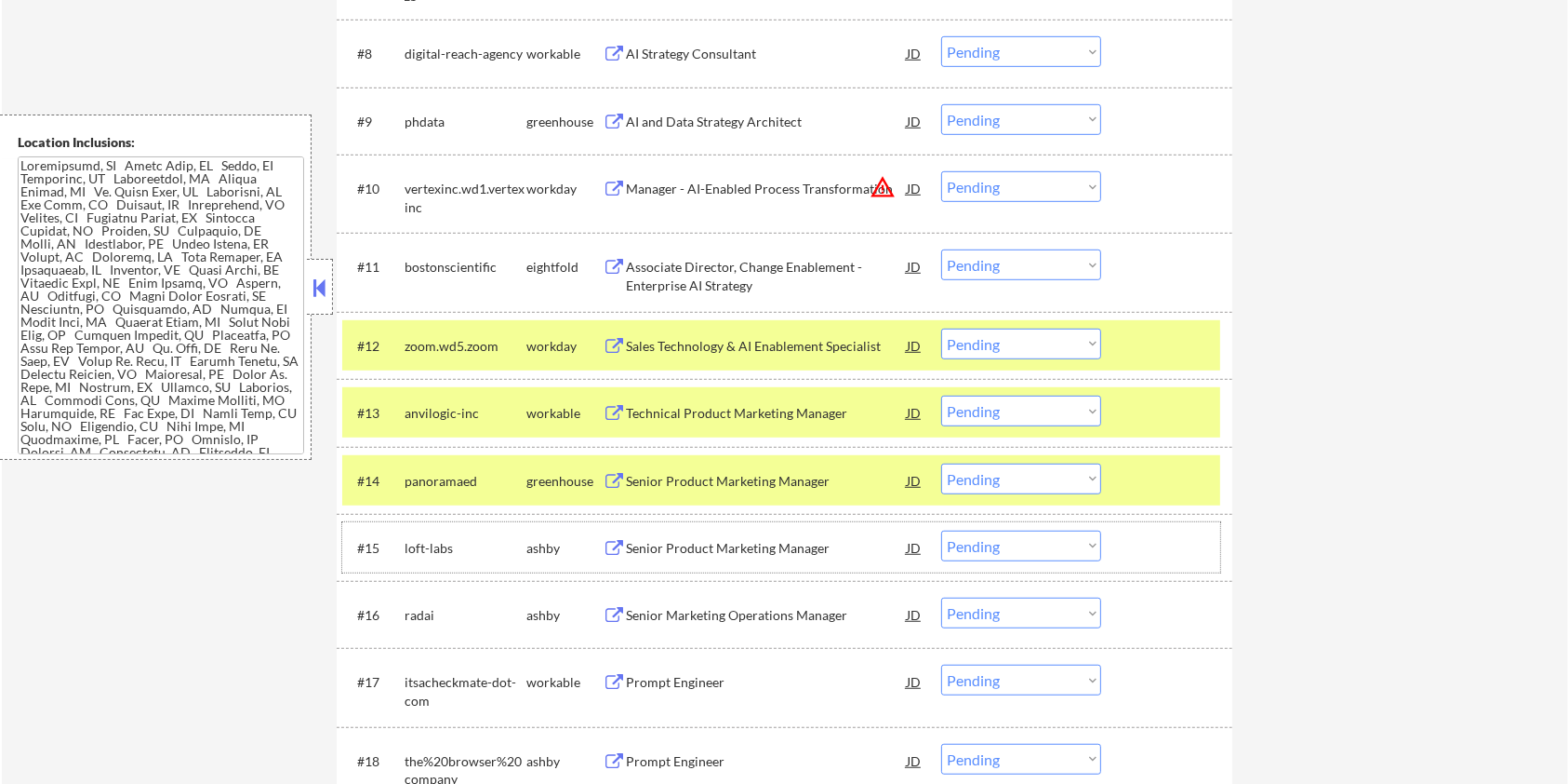
click at [595, 543] on div "ashby" at bounding box center [564, 548] width 77 height 19
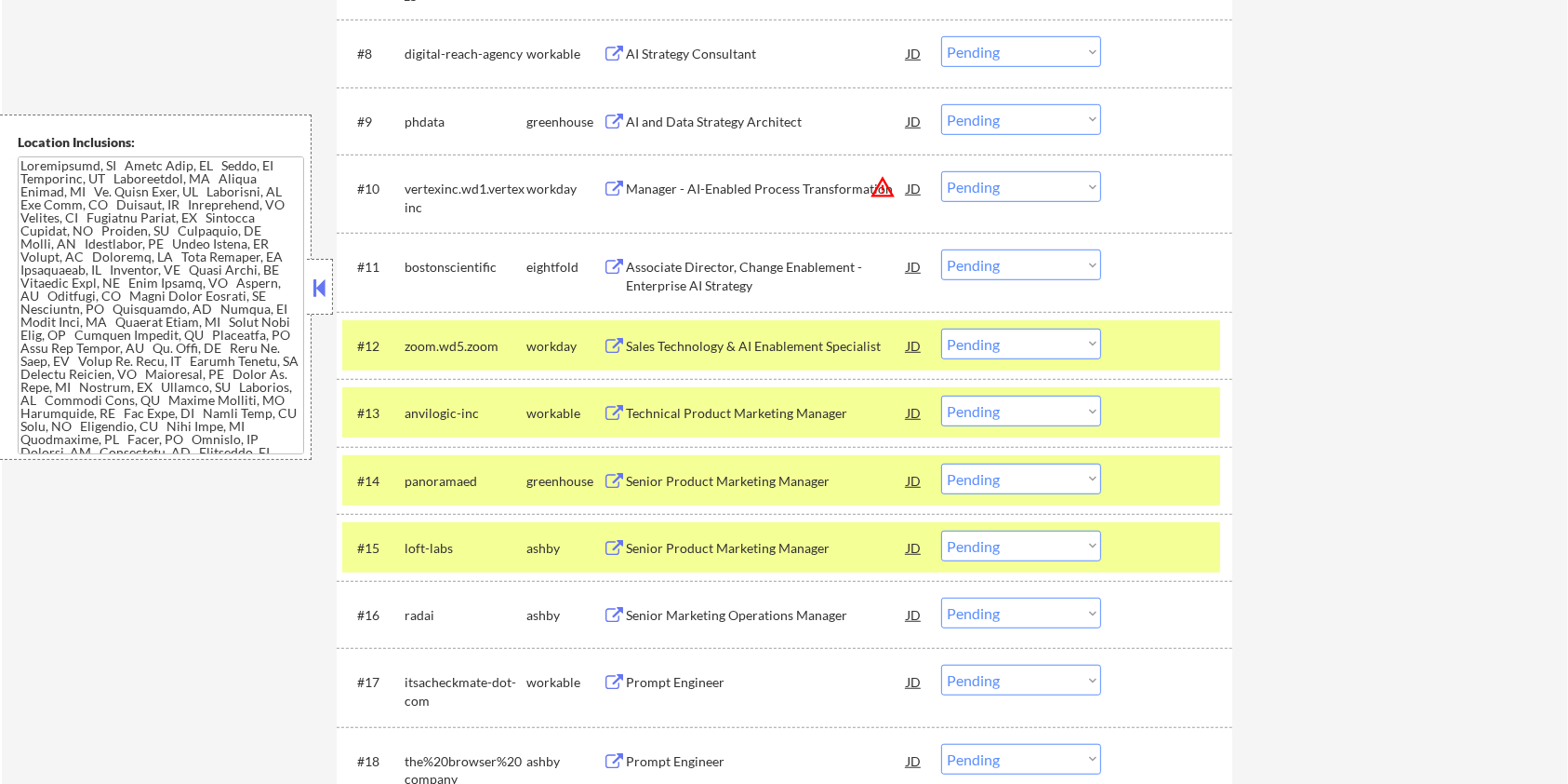
click at [676, 543] on div "Senior Product Marketing Manager" at bounding box center [766, 548] width 281 height 19
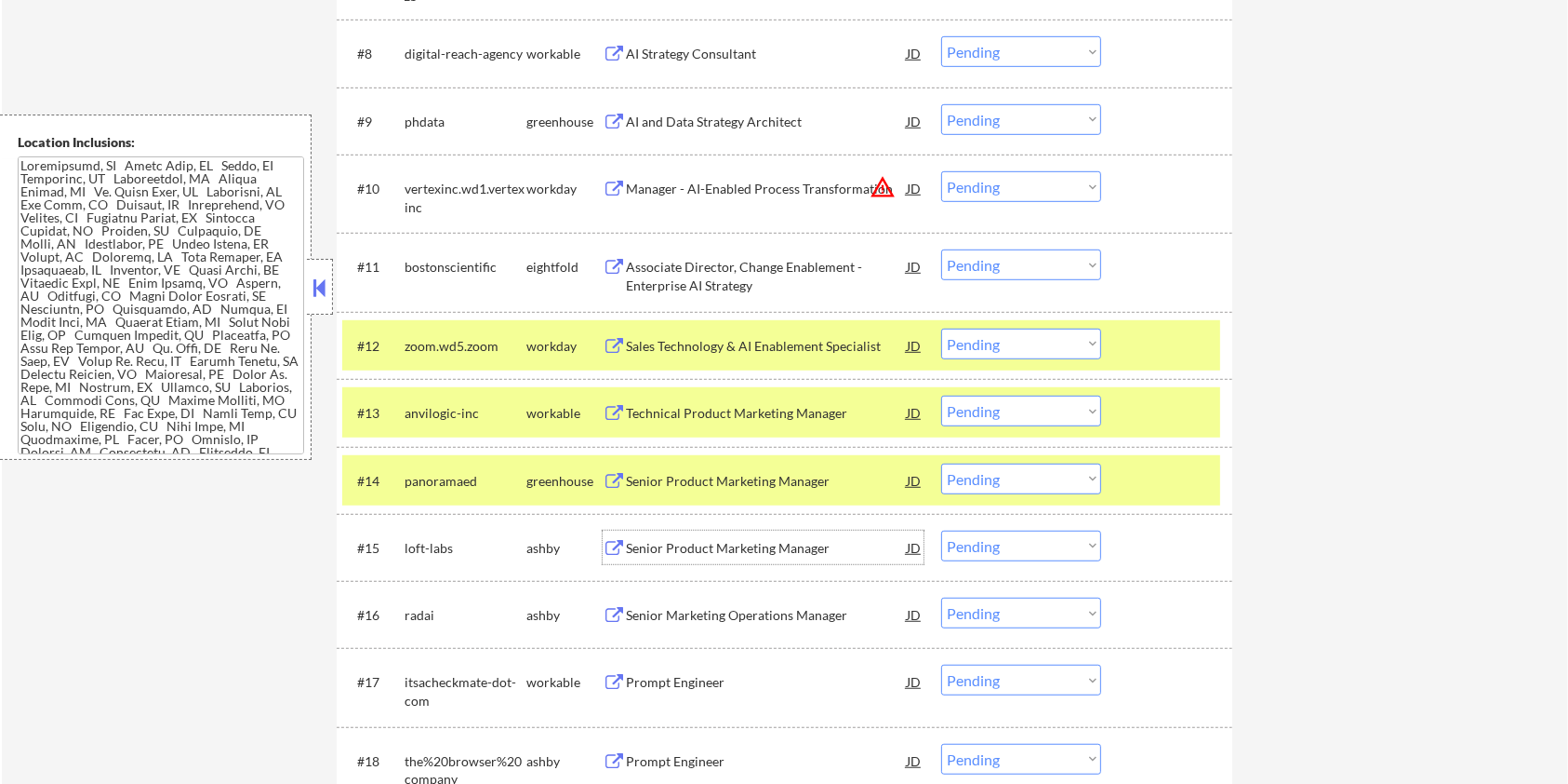
click at [1013, 546] on select "Choose an option... Pending Applied Excluded (Questions) Excluded (Expired) Exc…" at bounding box center [1021, 545] width 160 height 30
click at [942, 530] on select "Choose an option... Pending Applied Excluded (Questions) Excluded (Expired) Exc…" at bounding box center [1021, 545] width 160 height 30
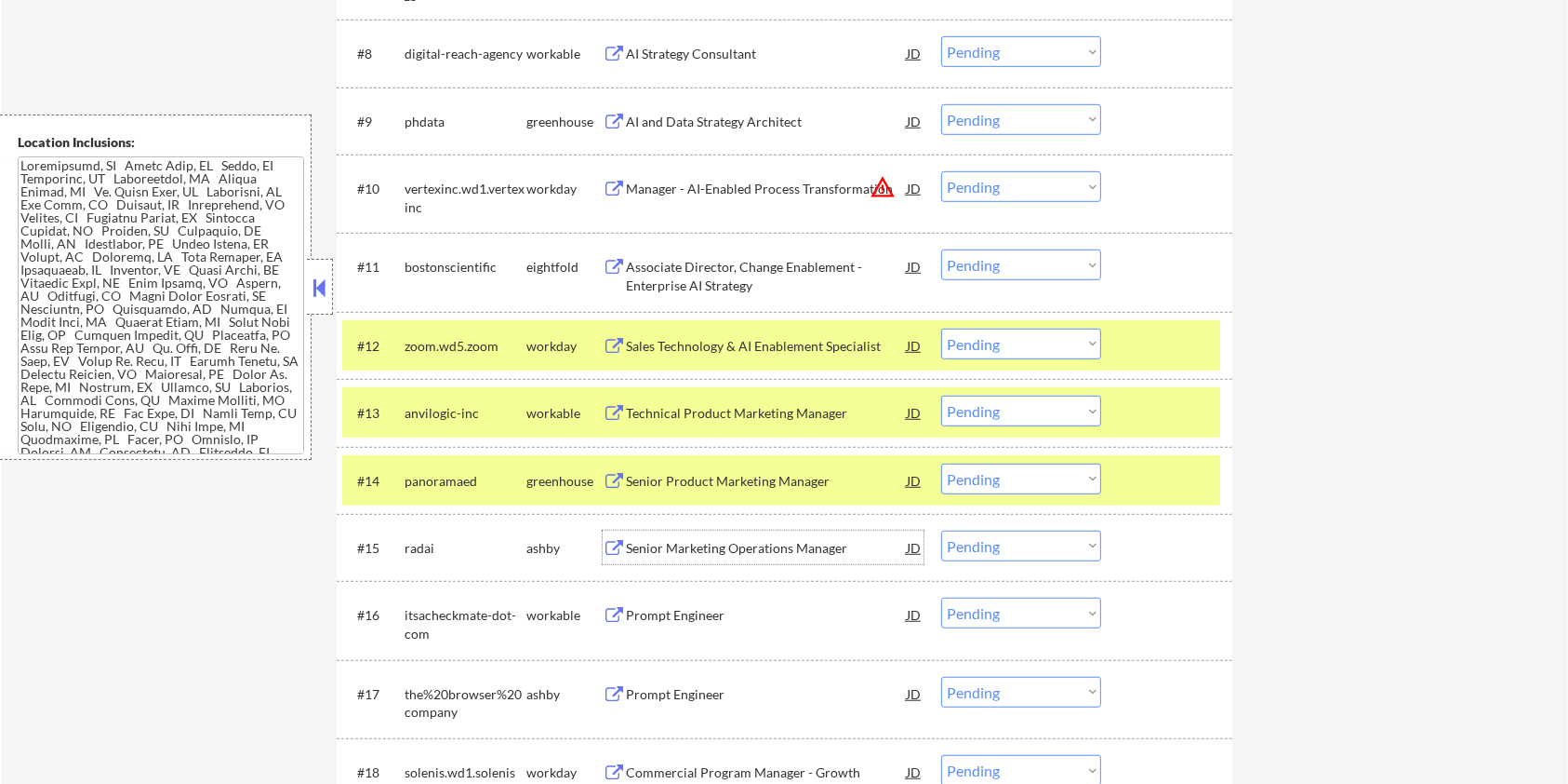
click at [759, 540] on div "Senior Marketing Operations Manager" at bounding box center [766, 548] width 281 height 19
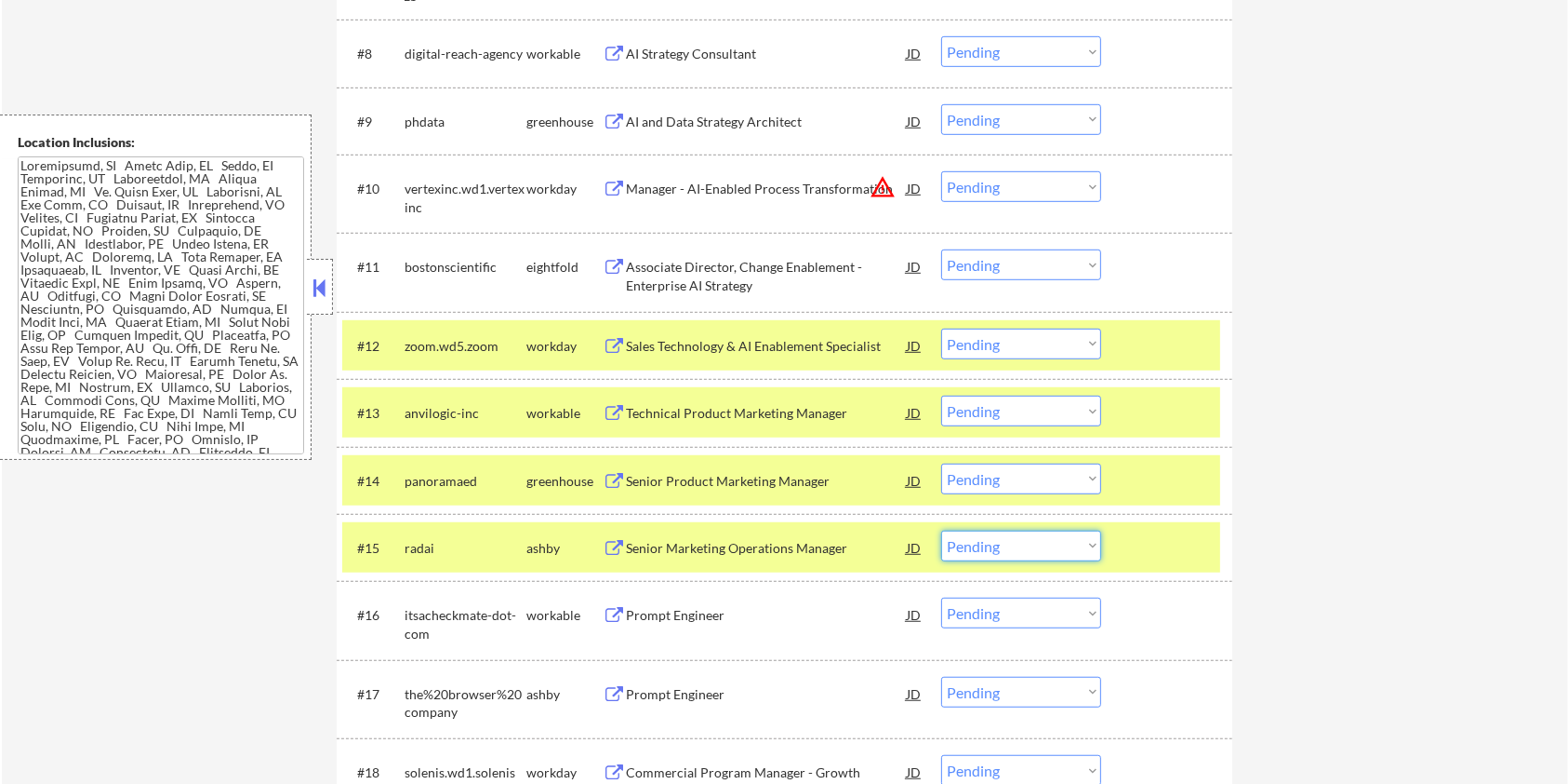
click at [1044, 548] on select "Choose an option... Pending Applied Excluded (Questions) Excluded (Expired) Exc…" at bounding box center [1021, 545] width 160 height 30
click at [1071, 553] on select "Choose an option... Pending Applied Excluded (Questions) Excluded (Expired) Exc…" at bounding box center [1021, 545] width 160 height 30
click at [1024, 547] on select "Choose an option... Pending Applied Excluded (Questions) Excluded (Expired) Exc…" at bounding box center [1021, 545] width 160 height 30
click at [1006, 547] on select "Choose an option... Pending Applied Excluded (Questions) Excluded (Expired) Exc…" at bounding box center [1021, 545] width 160 height 30
click at [1017, 549] on select "Choose an option... Pending Applied Excluded (Questions) Excluded (Expired) Exc…" at bounding box center [1021, 545] width 160 height 30
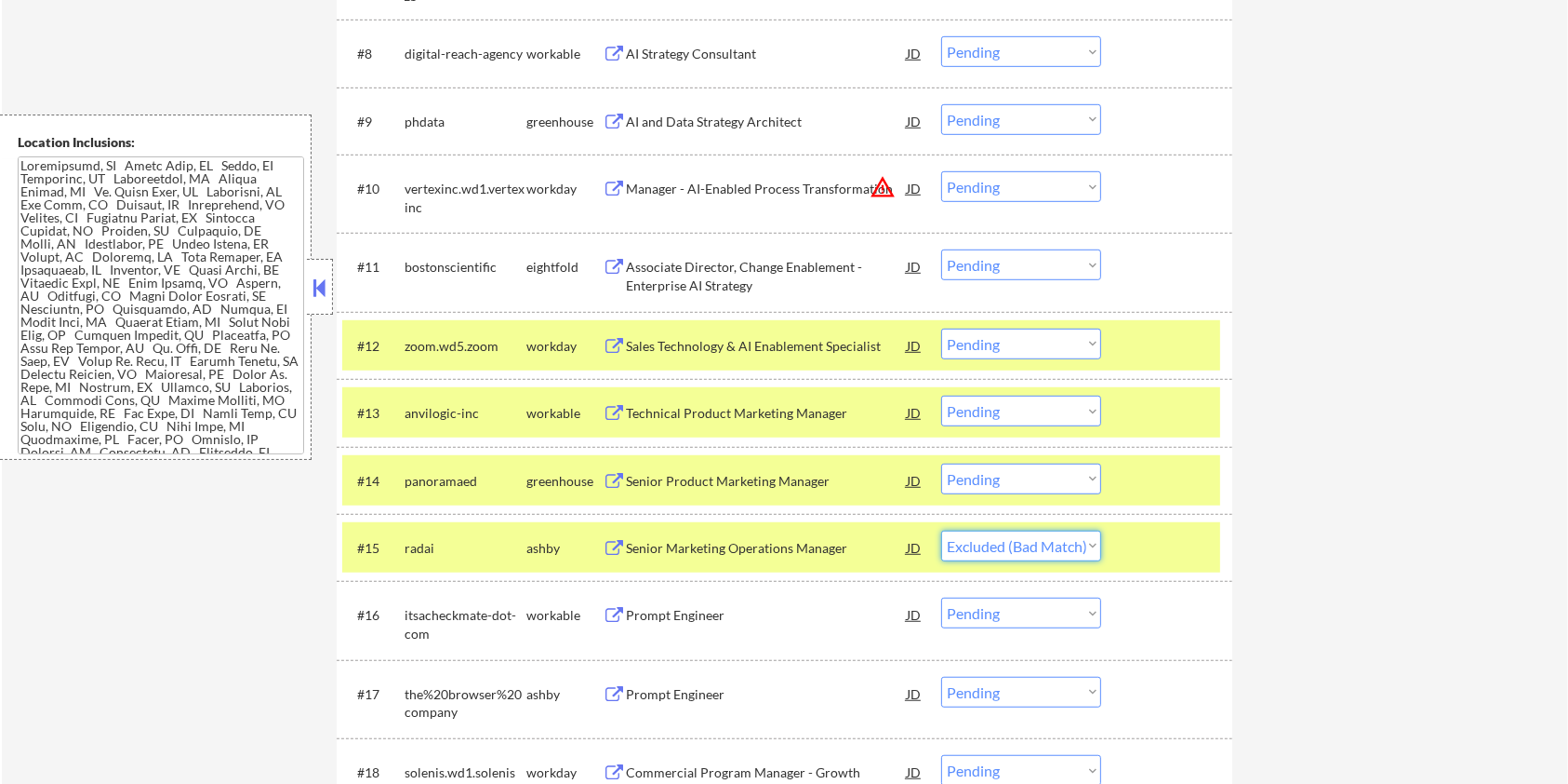
click at [942, 530] on select "Choose an option... Pending Applied Excluded (Questions) Excluded (Expired) Exc…" at bounding box center [1021, 545] width 160 height 30
select select ""pending""
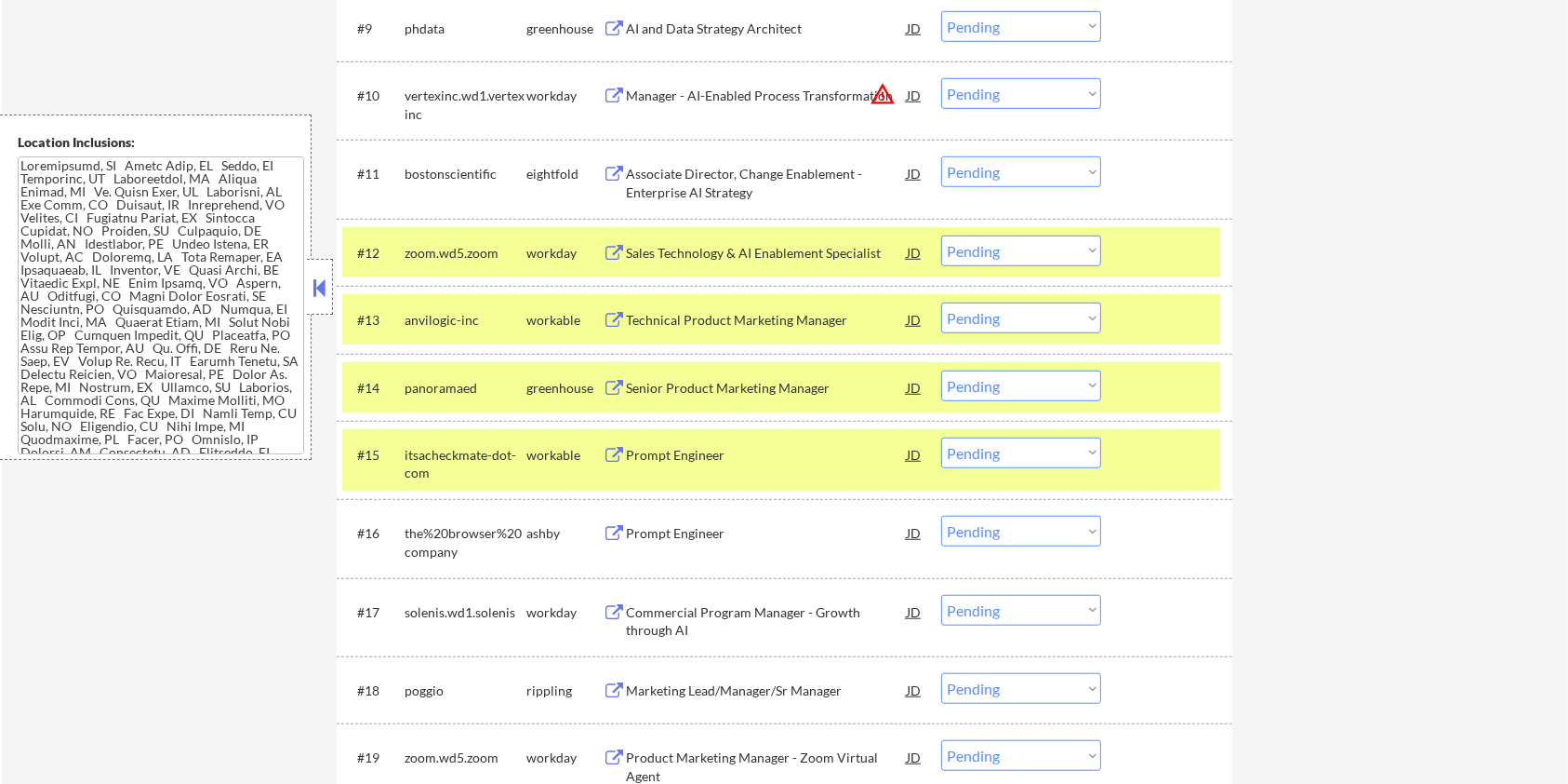
scroll to position [1364, 0]
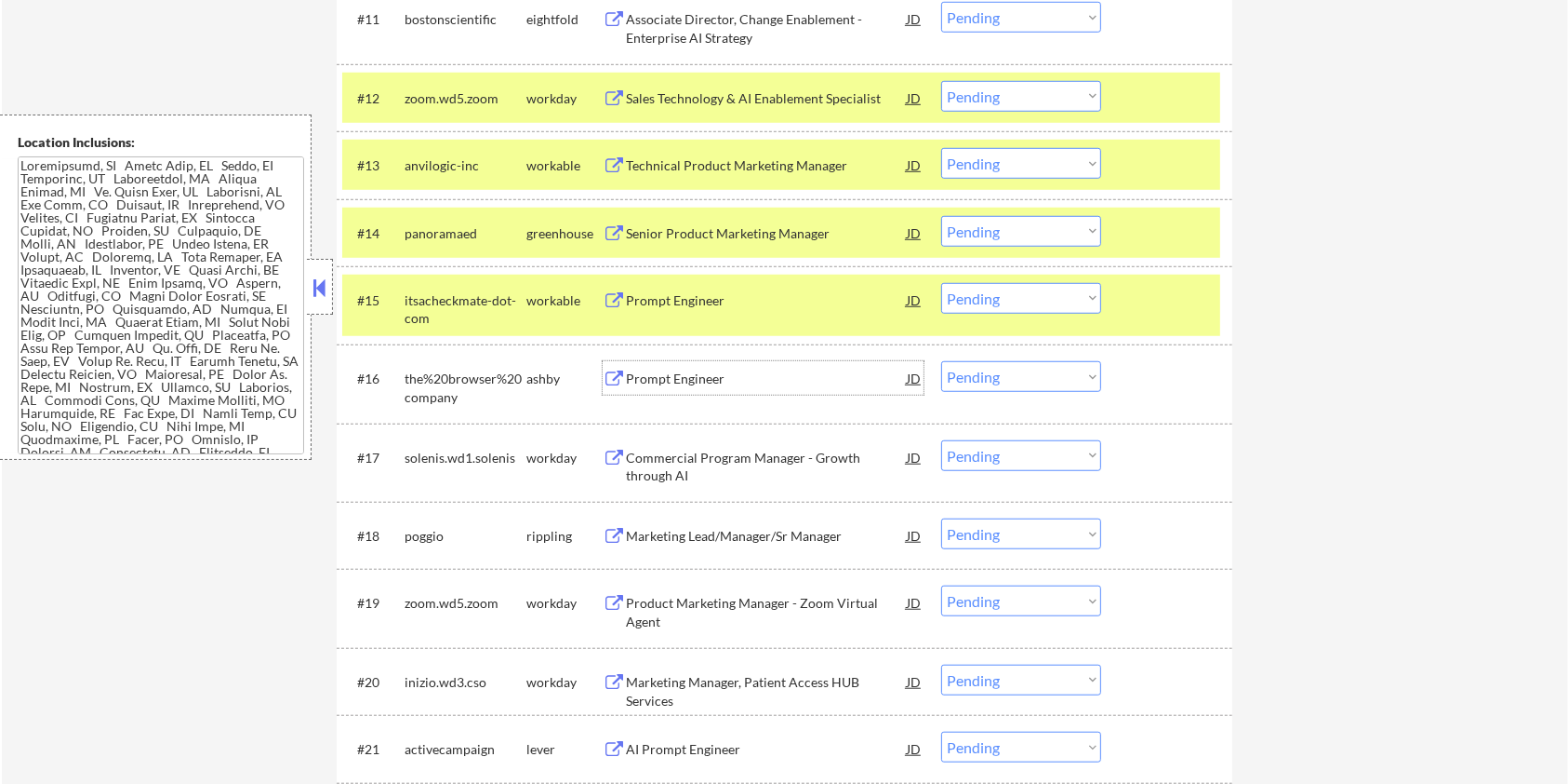
click at [688, 379] on div "Prompt Engineer" at bounding box center [766, 379] width 281 height 19
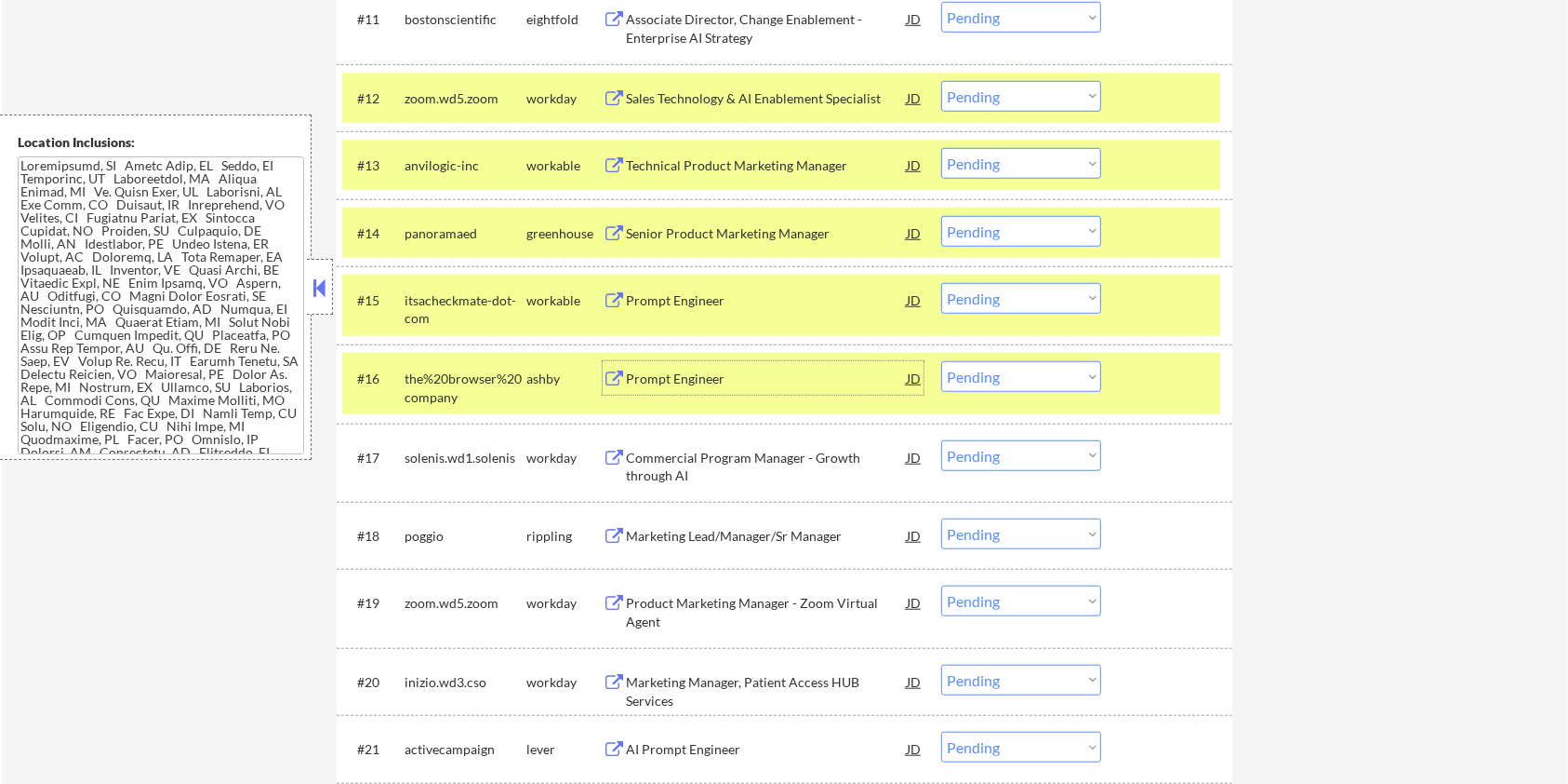
click at [1021, 376] on select "Choose an option... Pending Applied Excluded (Questions) Excluded (Expired) Exc…" at bounding box center [1021, 376] width 160 height 30
click at [942, 361] on select "Choose an option... Pending Applied Excluded (Questions) Excluded (Expired) Exc…" at bounding box center [1021, 376] width 160 height 30
select select ""pending""
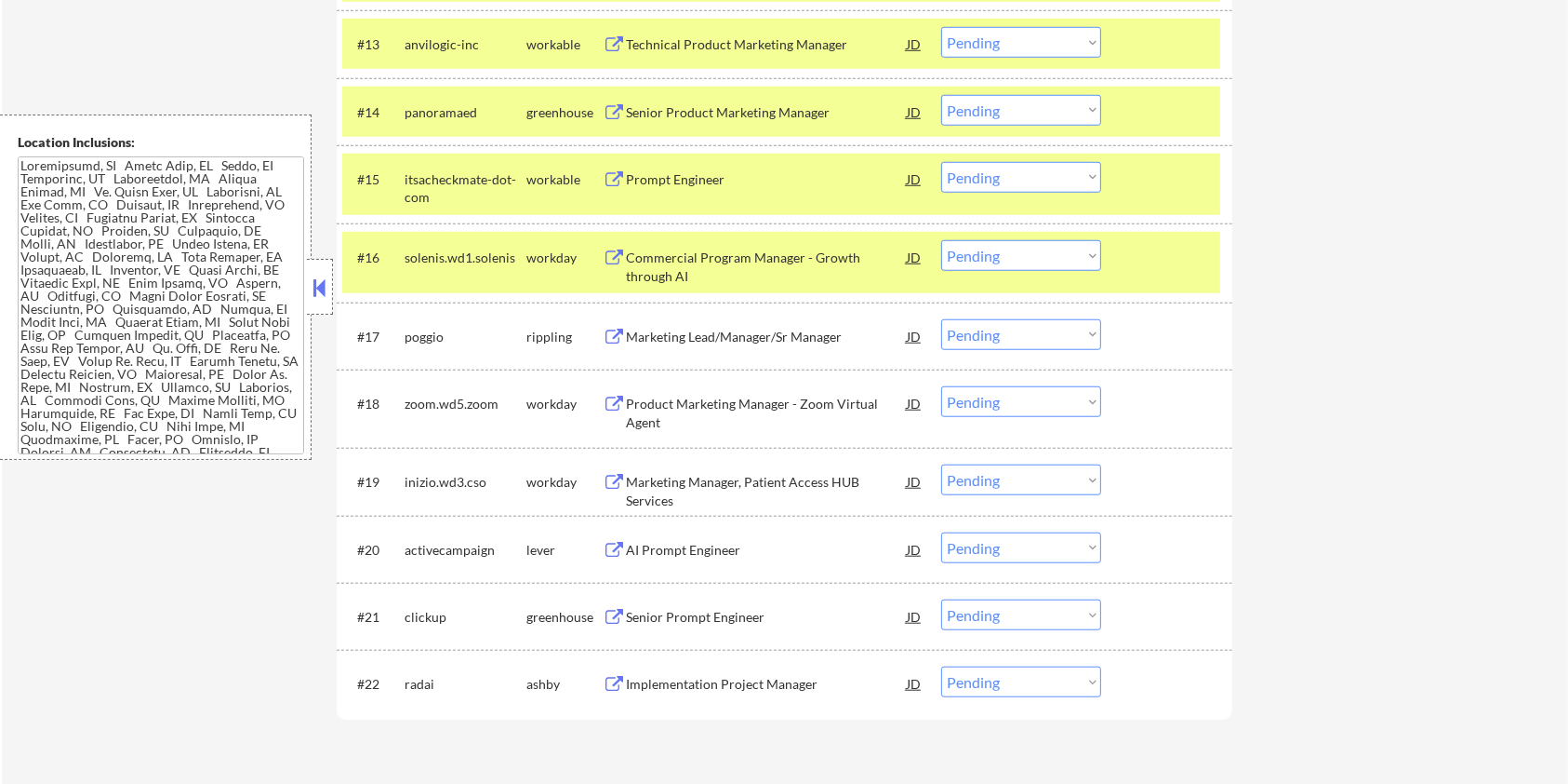
scroll to position [1613, 0]
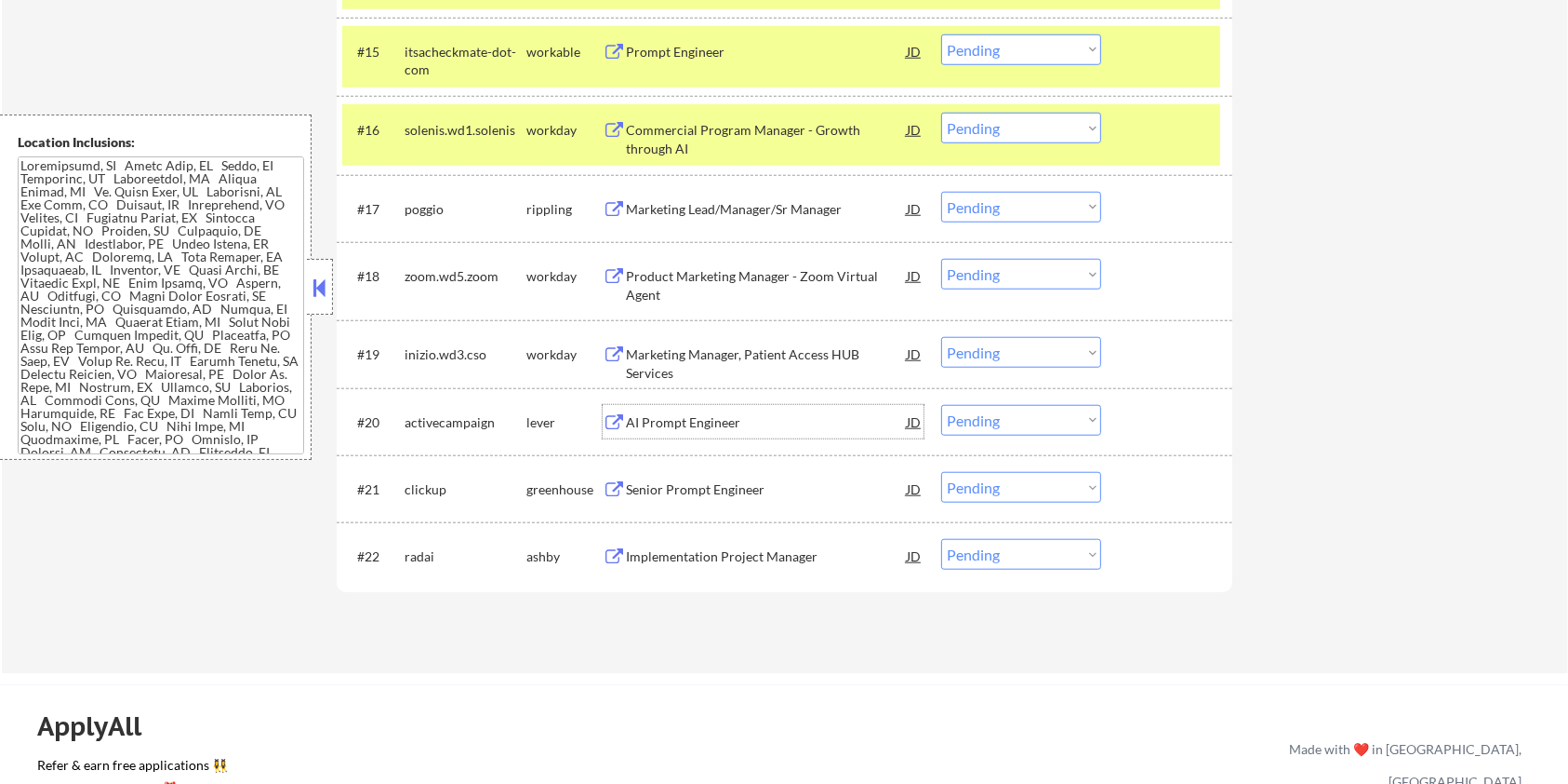
click at [640, 423] on div "AI Prompt Engineer" at bounding box center [766, 422] width 281 height 19
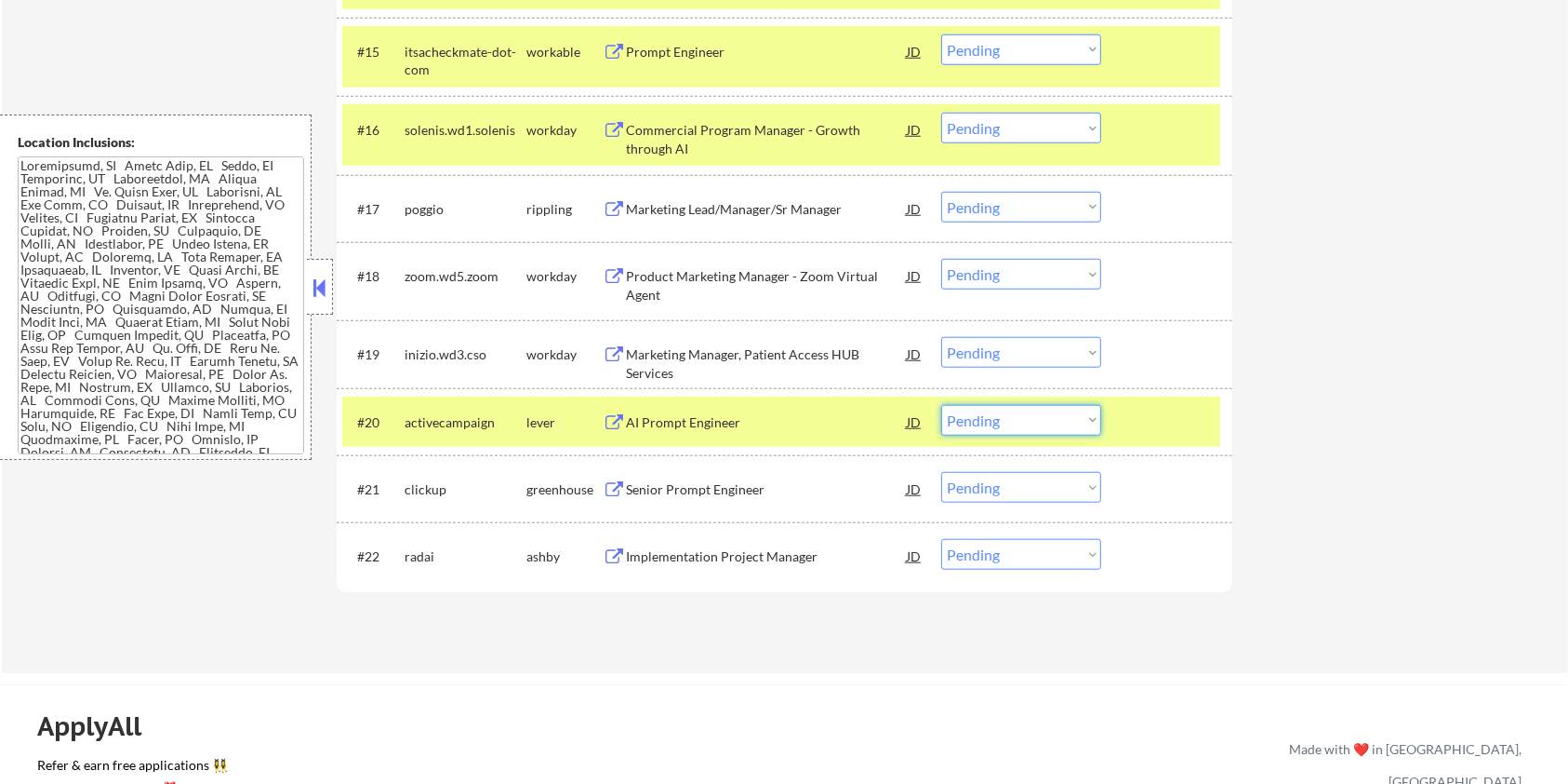
click at [1019, 420] on select "Choose an option... Pending Applied Excluded (Questions) Excluded (Expired) Exc…" at bounding box center [1021, 420] width 160 height 30
click at [942, 405] on select "Choose an option... Pending Applied Excluded (Questions) Excluded (Expired) Exc…" at bounding box center [1021, 420] width 160 height 30
select select ""pending""
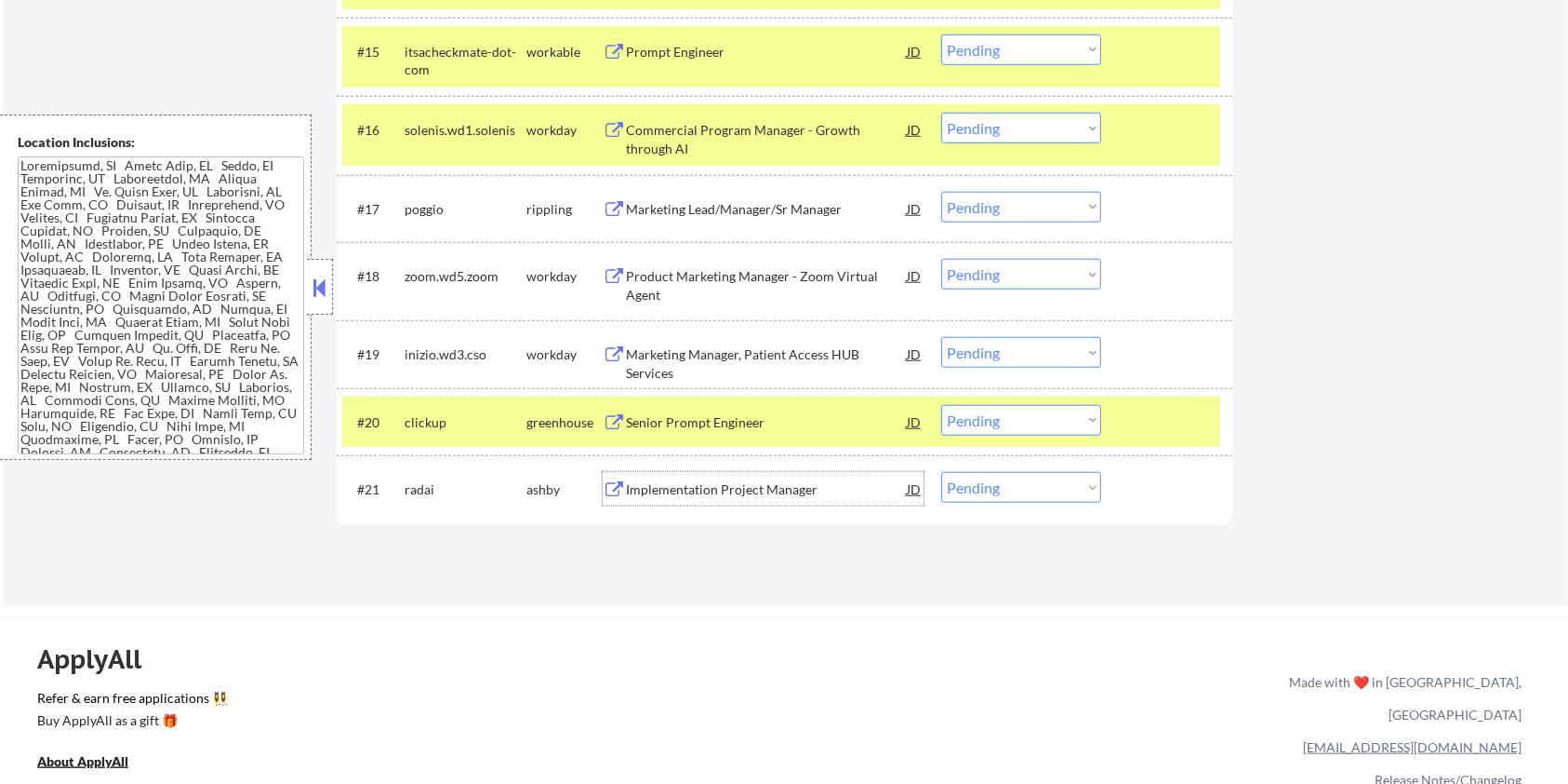
click at [695, 490] on div "Implementation Project Manager" at bounding box center [766, 490] width 281 height 19
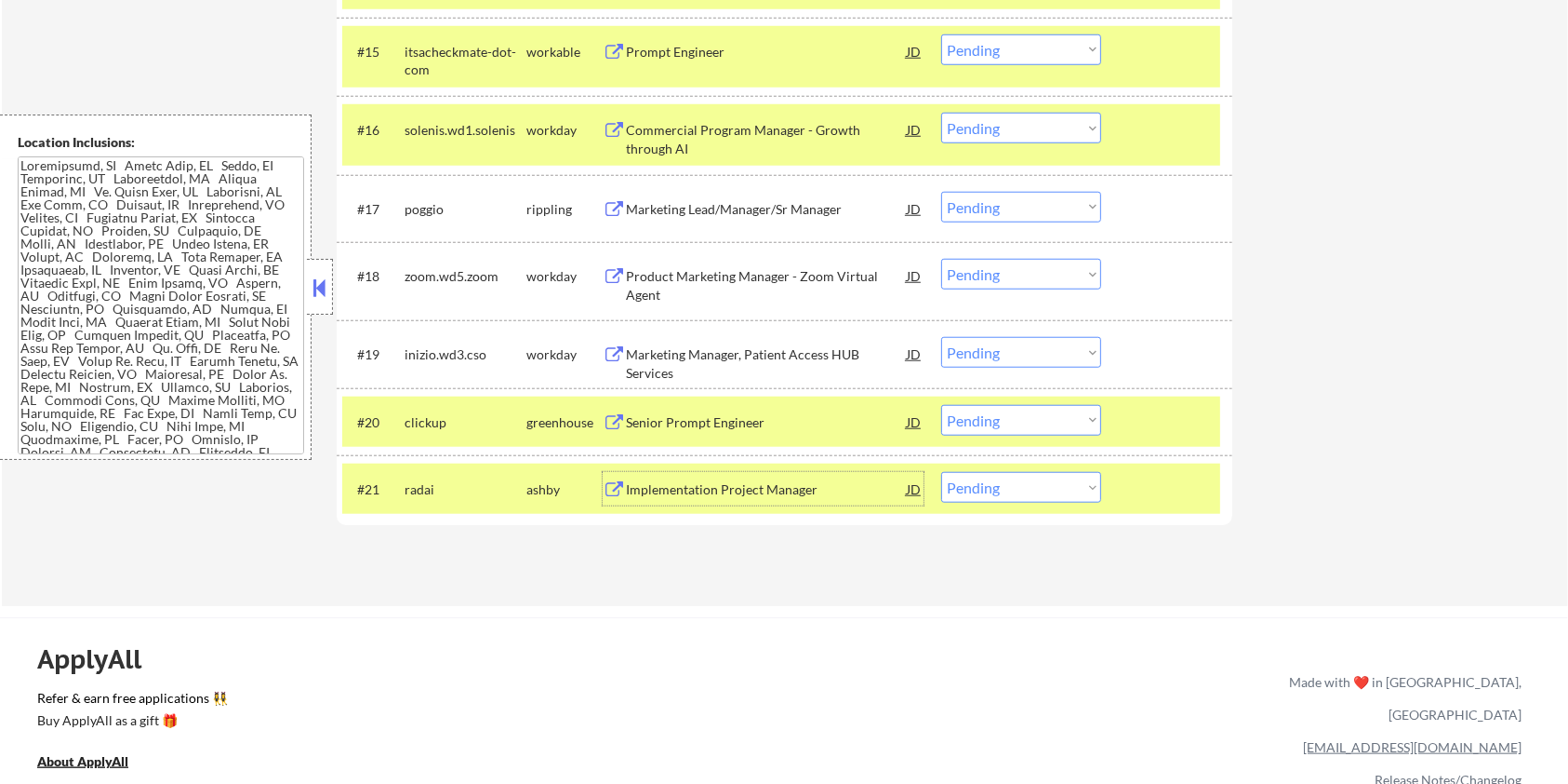
click at [1066, 491] on select "Choose an option... Pending Applied Excluded (Questions) Excluded (Expired) Exc…" at bounding box center [1021, 487] width 160 height 30
select select ""excluded""
click at [942, 472] on select "Choose an option... Pending Applied Excluded (Questions) Excluded (Expired) Exc…" at bounding box center [1021, 487] width 160 height 30
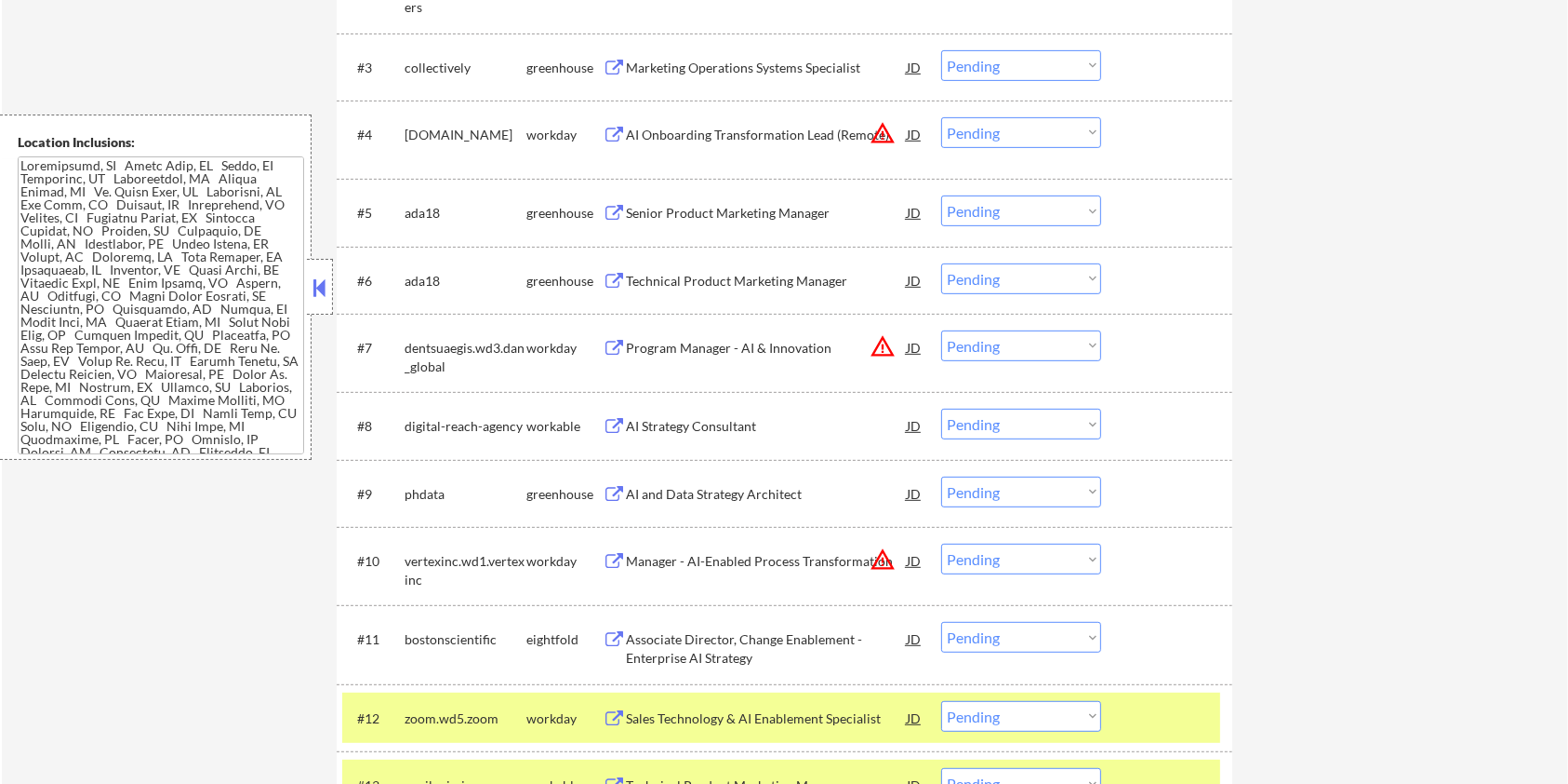
scroll to position [496, 0]
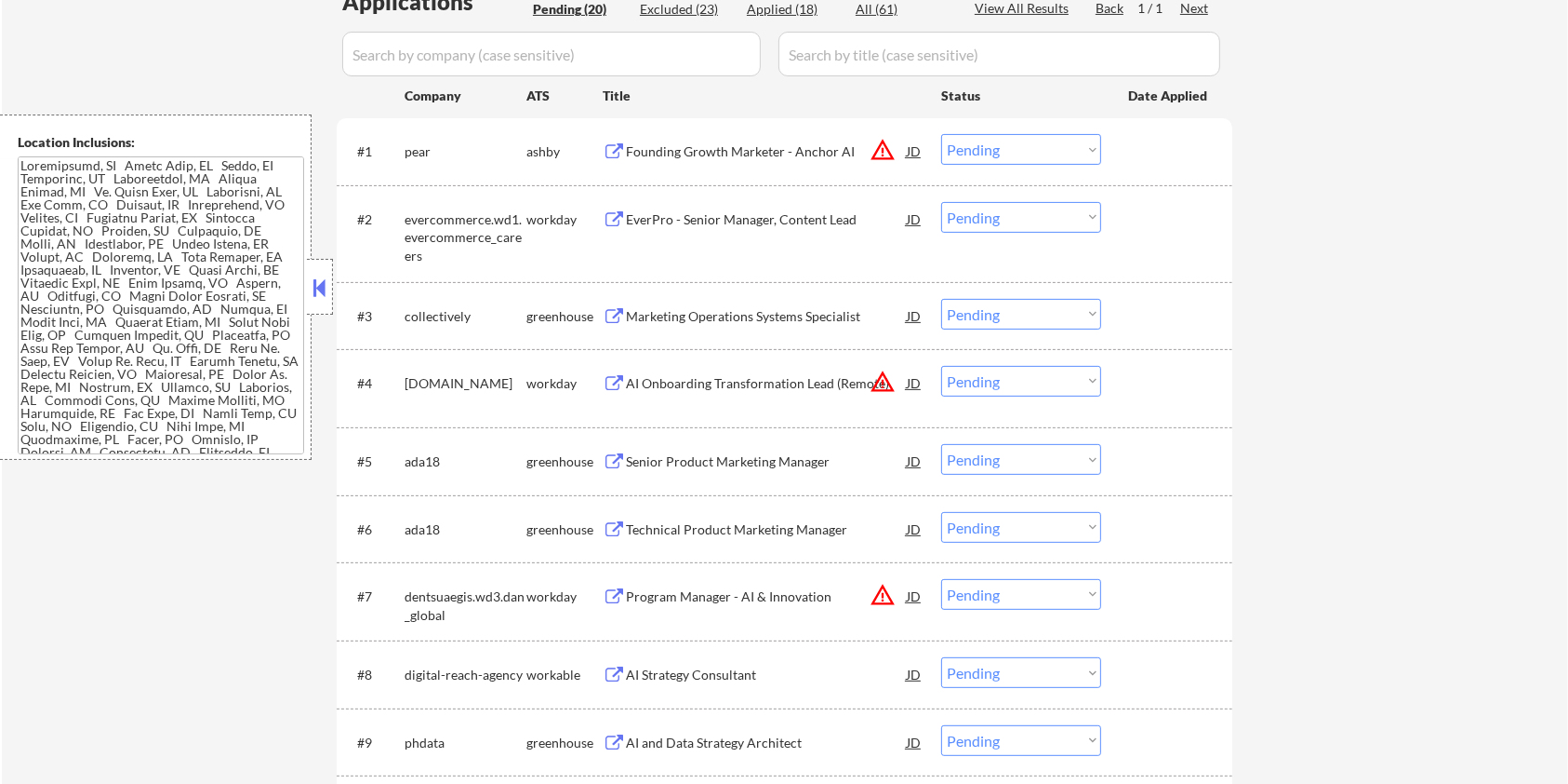
click at [670, 147] on div "Founding Growth Marketer - Anchor AI" at bounding box center [766, 151] width 281 height 19
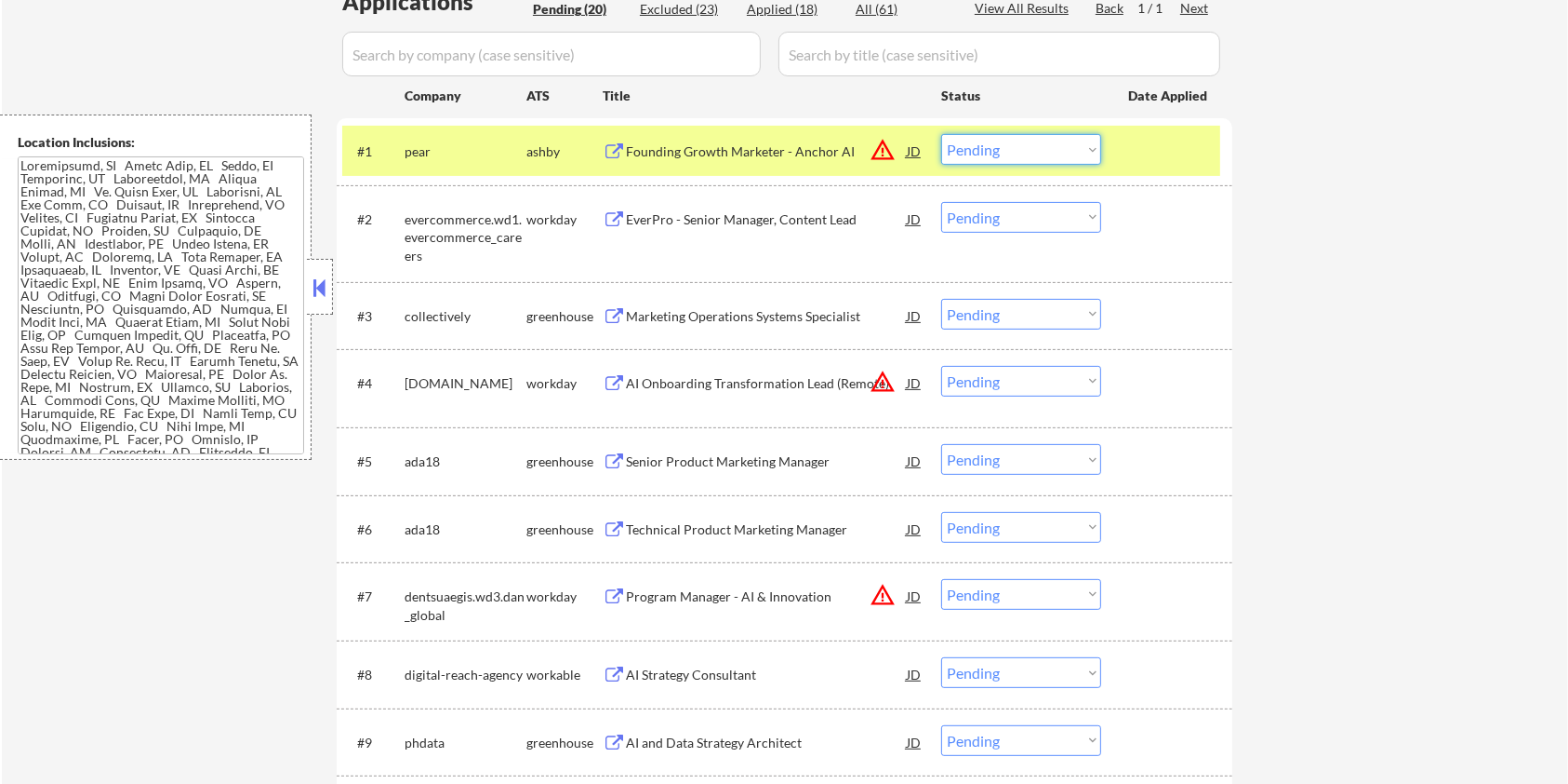
click at [1007, 149] on select "Choose an option... Pending Applied Excluded (Questions) Excluded (Expired) Exc…" at bounding box center [1021, 150] width 160 height 30
click at [942, 134] on select "Choose an option... Pending Applied Excluded (Questions) Excluded (Expired) Exc…" at bounding box center [1021, 150] width 160 height 30
select select ""pending""
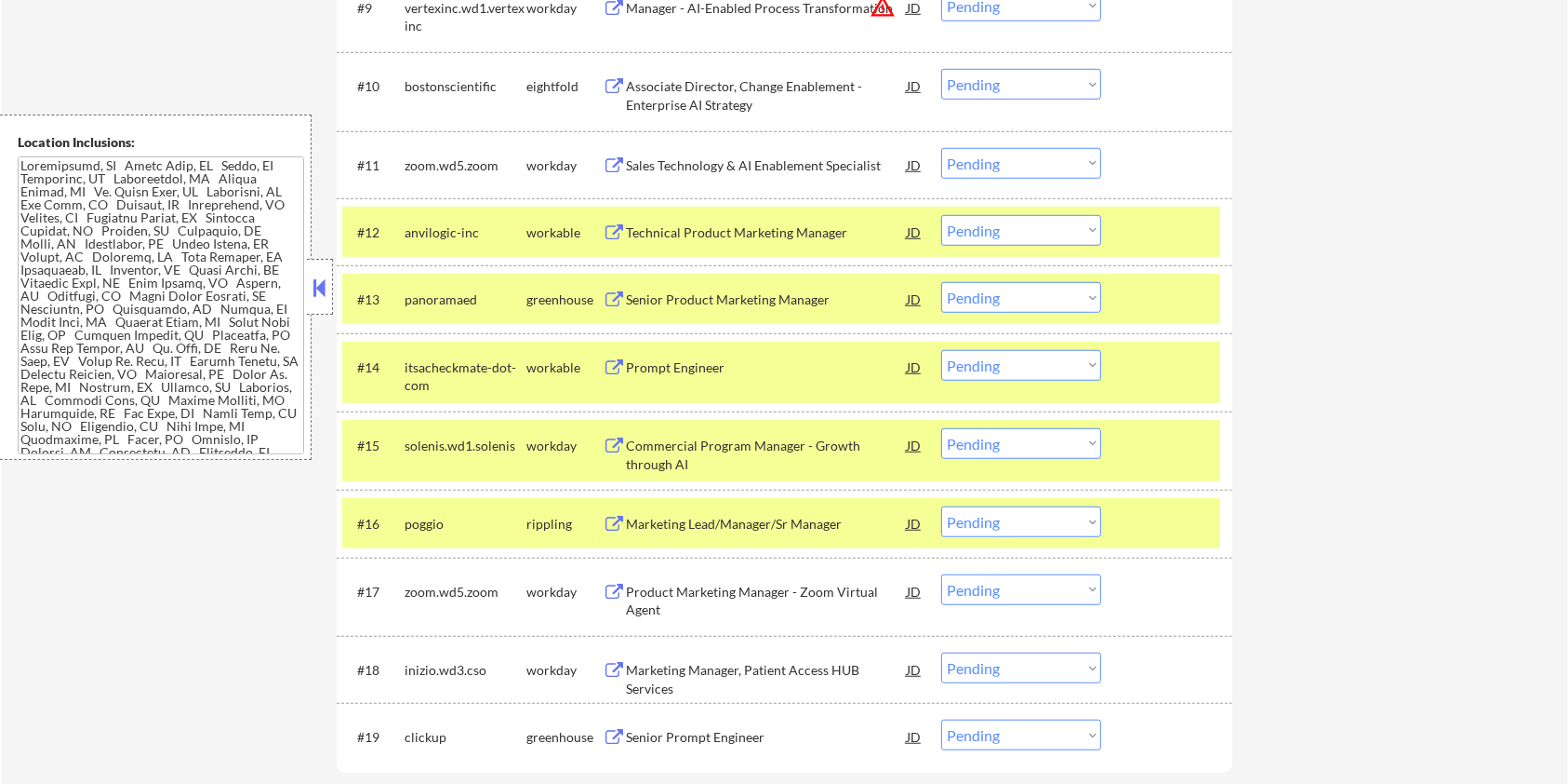
scroll to position [1240, 0]
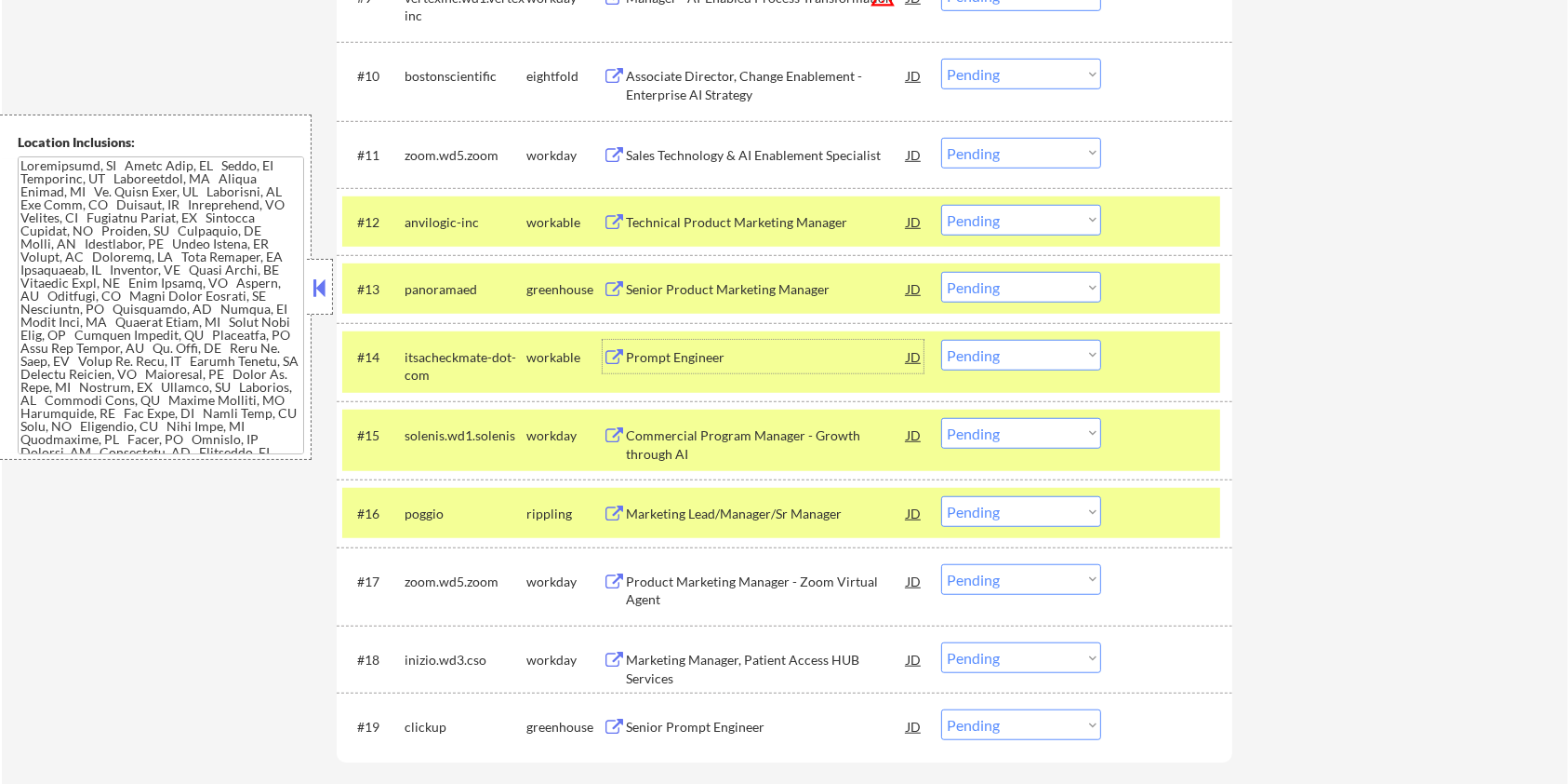
click at [737, 348] on div "Prompt Engineer" at bounding box center [766, 358] width 281 height 19
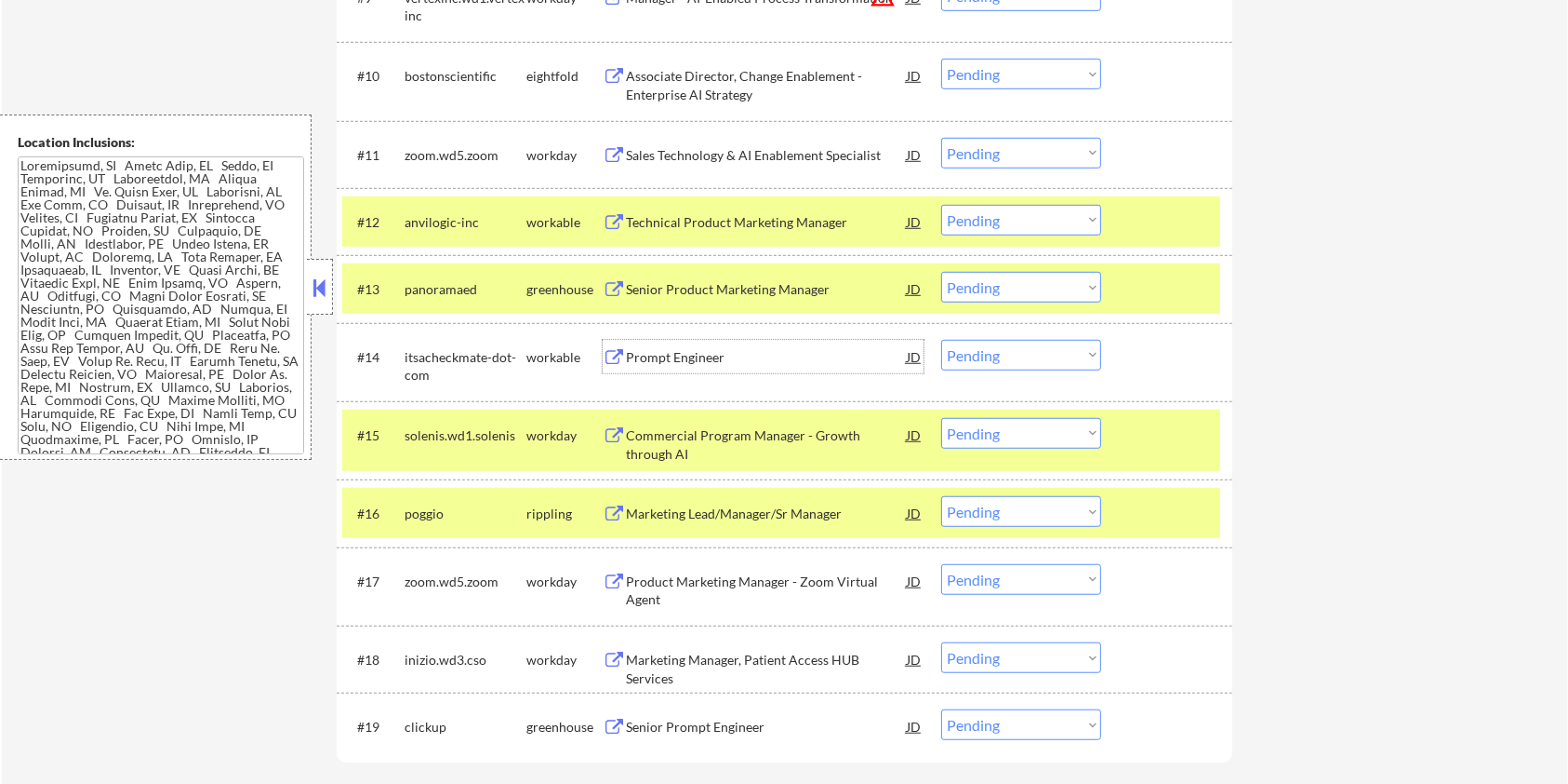
click at [1027, 353] on select "Choose an option... Pending Applied Excluded (Questions) Excluded (Expired) Exc…" at bounding box center [1021, 355] width 160 height 30
click at [942, 340] on select "Choose an option... Pending Applied Excluded (Questions) Excluded (Expired) Exc…" at bounding box center [1021, 355] width 160 height 30
select select ""pending""
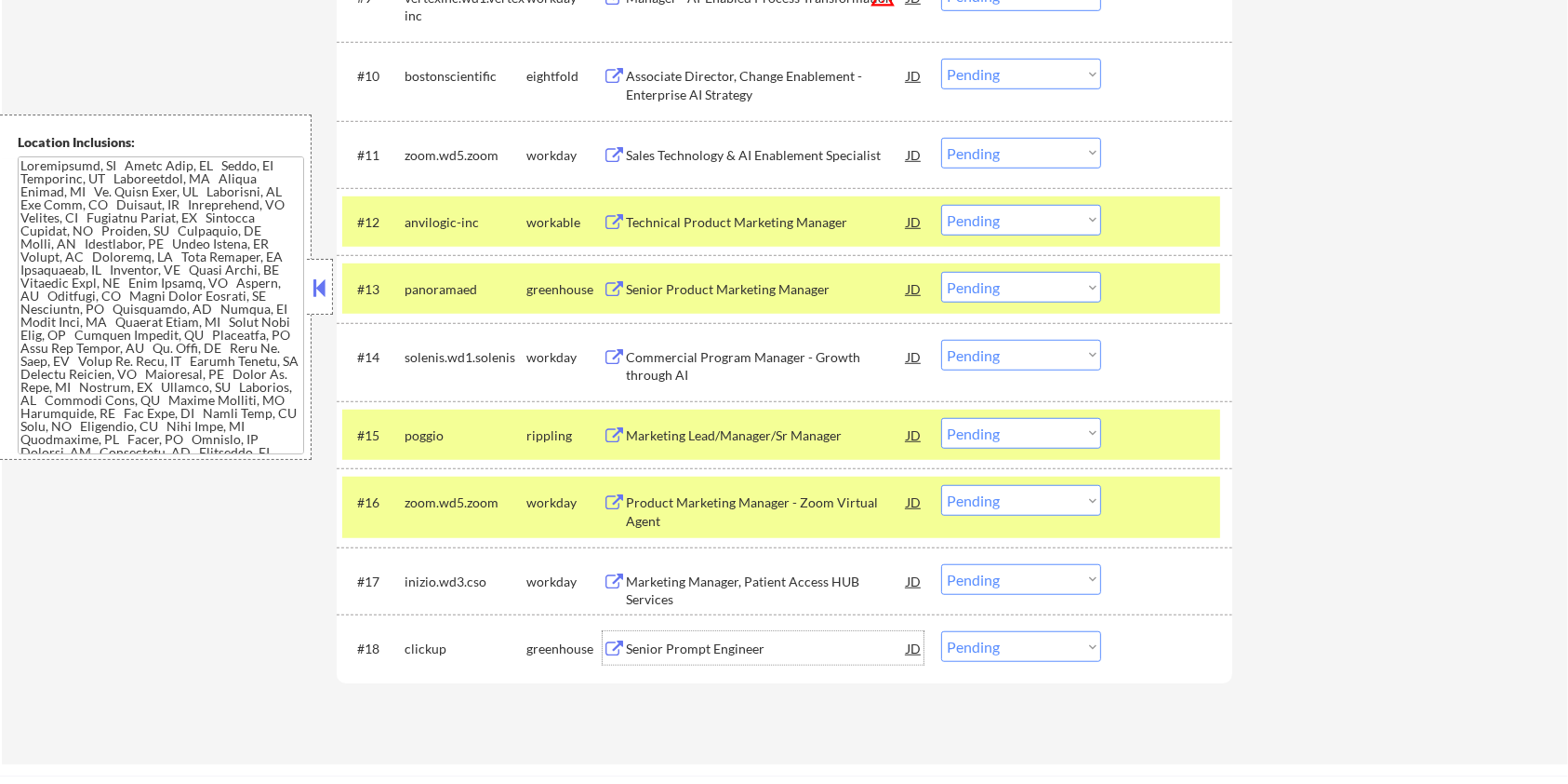
click at [675, 644] on div "Senior Prompt Engineer" at bounding box center [766, 649] width 281 height 19
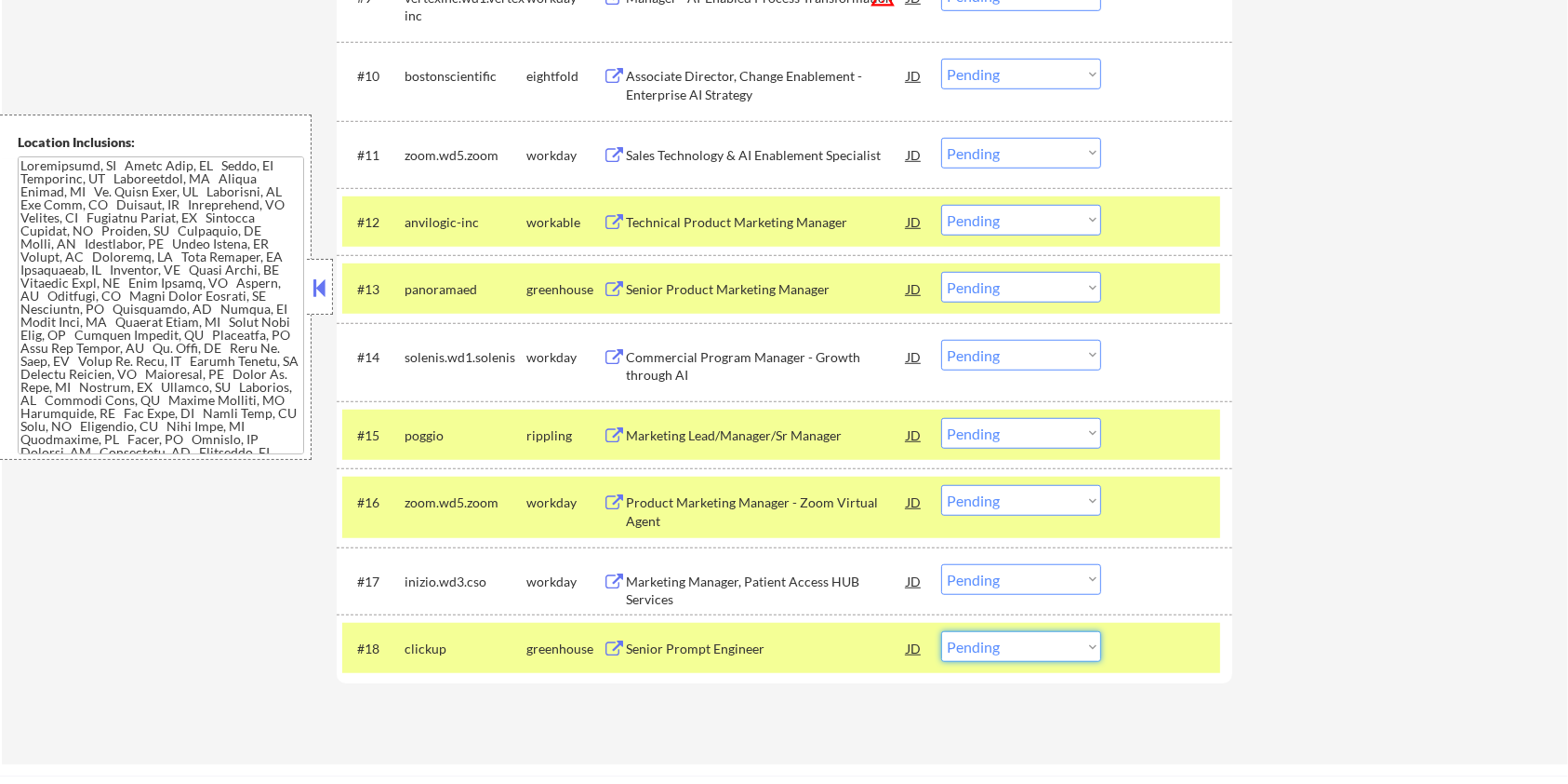
click at [1049, 644] on select "Choose an option... Pending Applied Excluded (Questions) Excluded (Expired) Exc…" at bounding box center [1021, 647] width 160 height 30
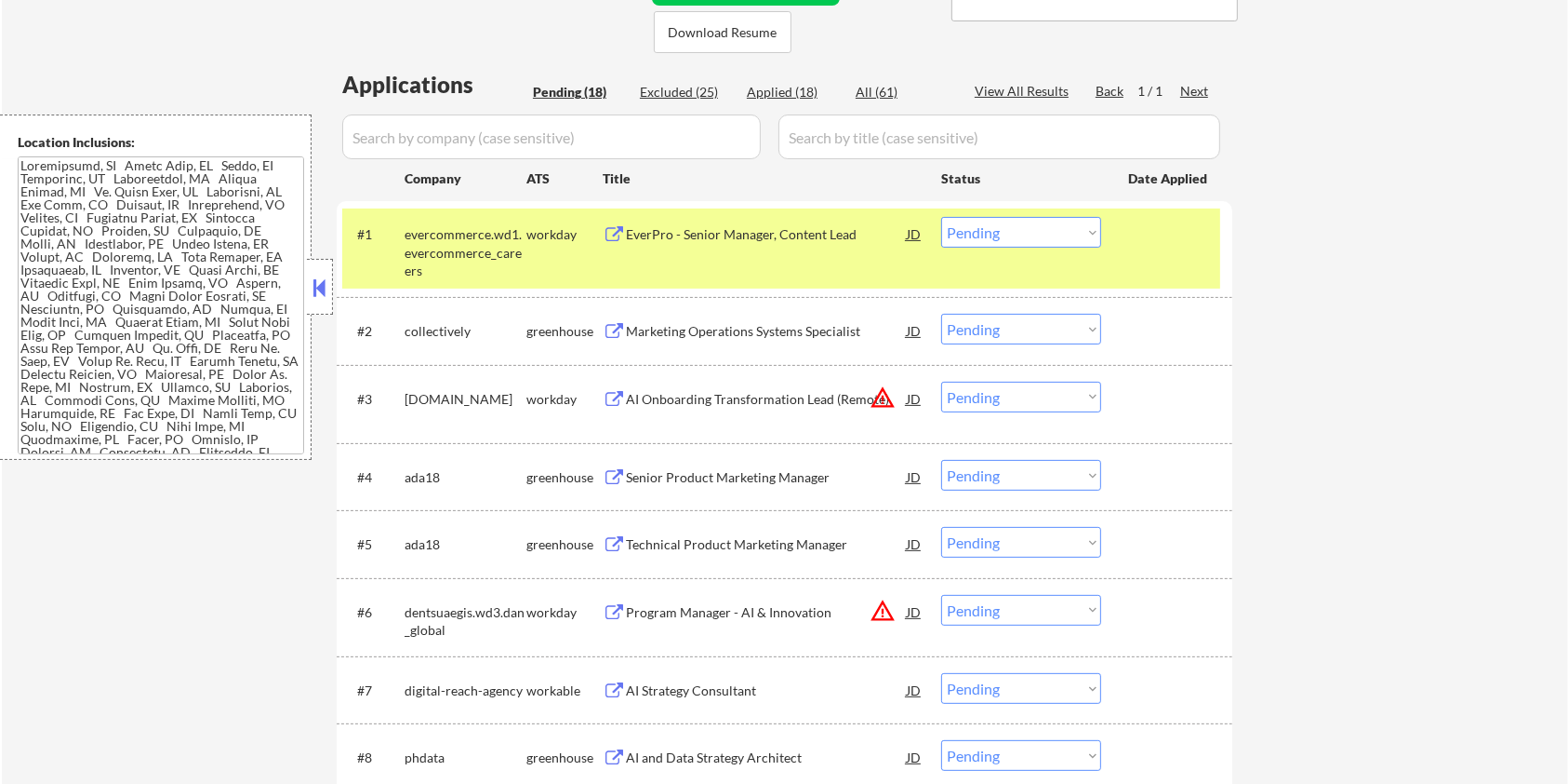
scroll to position [372, 0]
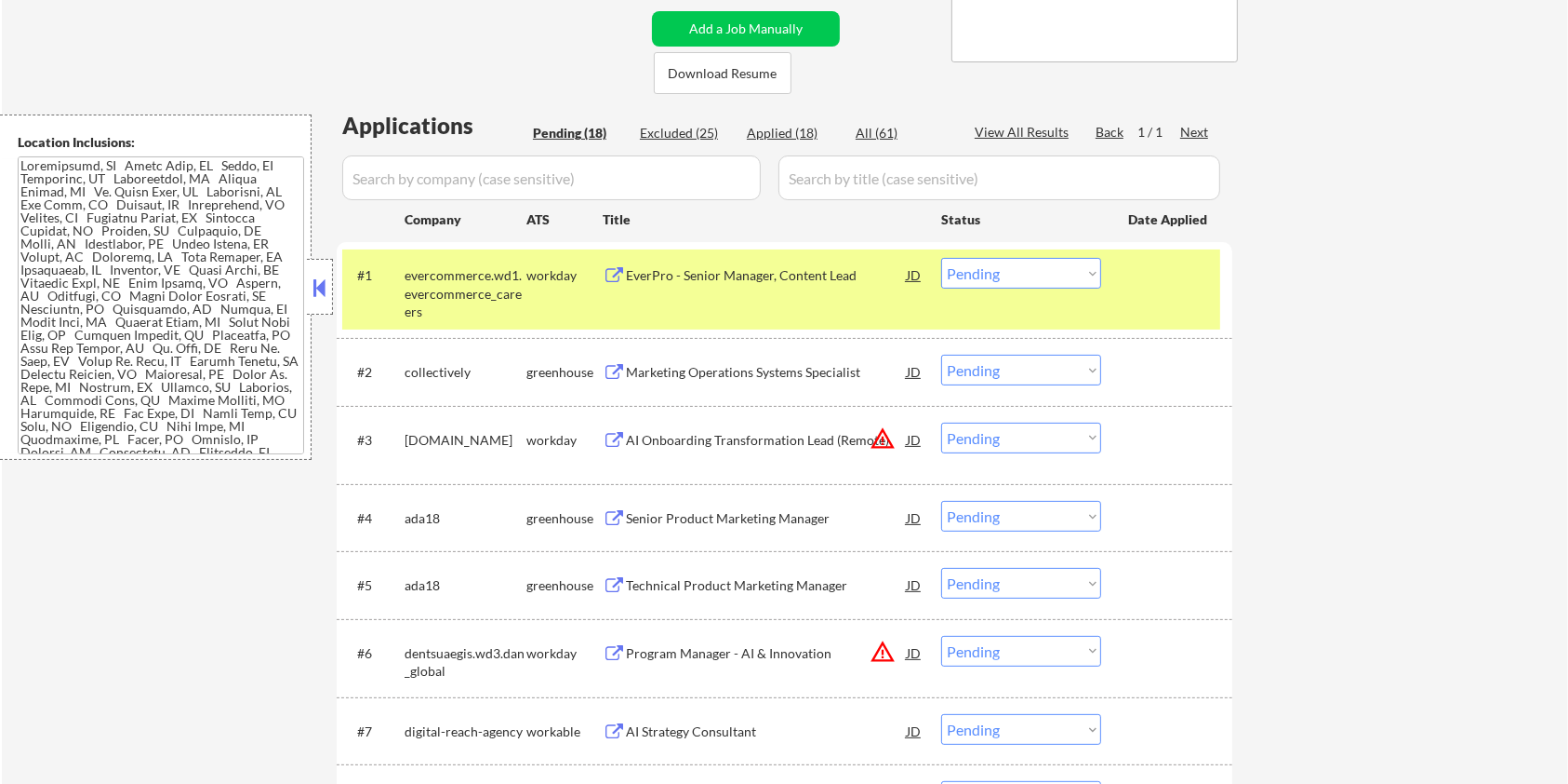
click at [714, 369] on div "Marketing Operations Systems Specialist" at bounding box center [766, 372] width 281 height 19
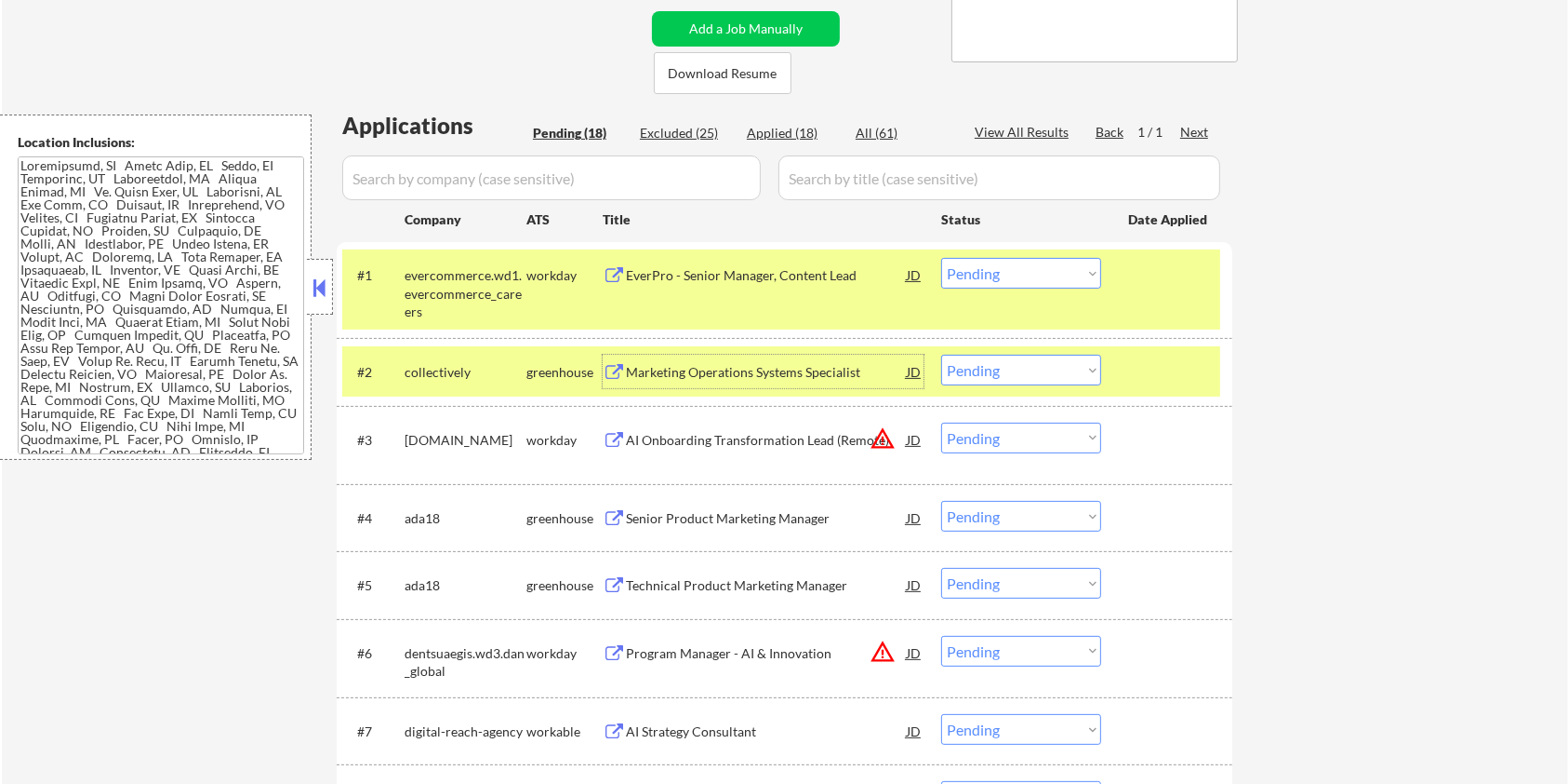
click at [1042, 382] on select "Choose an option... Pending Applied Excluded (Questions) Excluded (Expired) Exc…" at bounding box center [1021, 370] width 160 height 30
click at [942, 355] on select "Choose an option... Pending Applied Excluded (Questions) Excluded (Expired) Exc…" at bounding box center [1021, 370] width 160 height 30
select select ""pending""
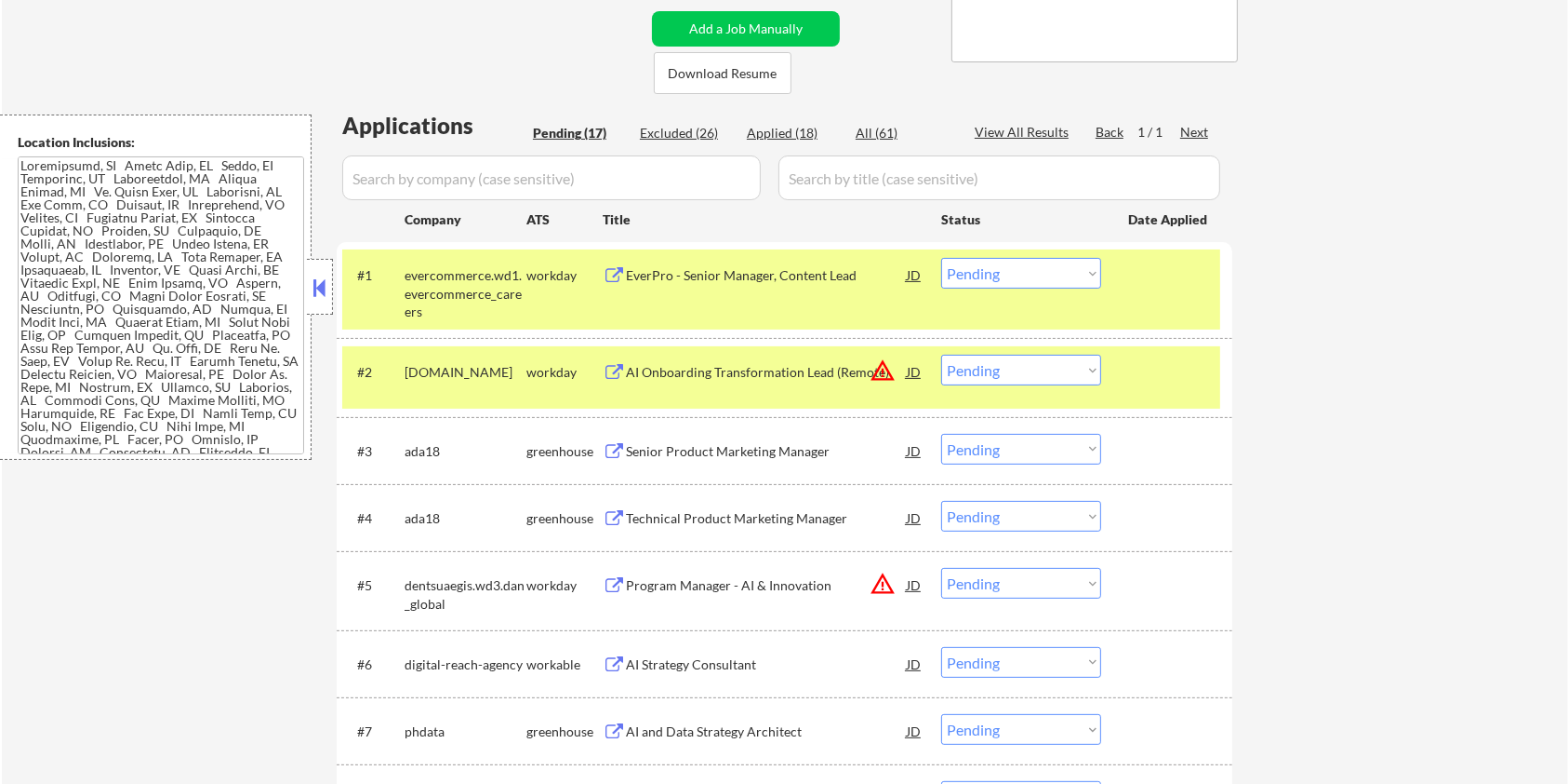
click at [738, 442] on div "Senior Product Marketing Manager" at bounding box center [766, 452] width 281 height 19
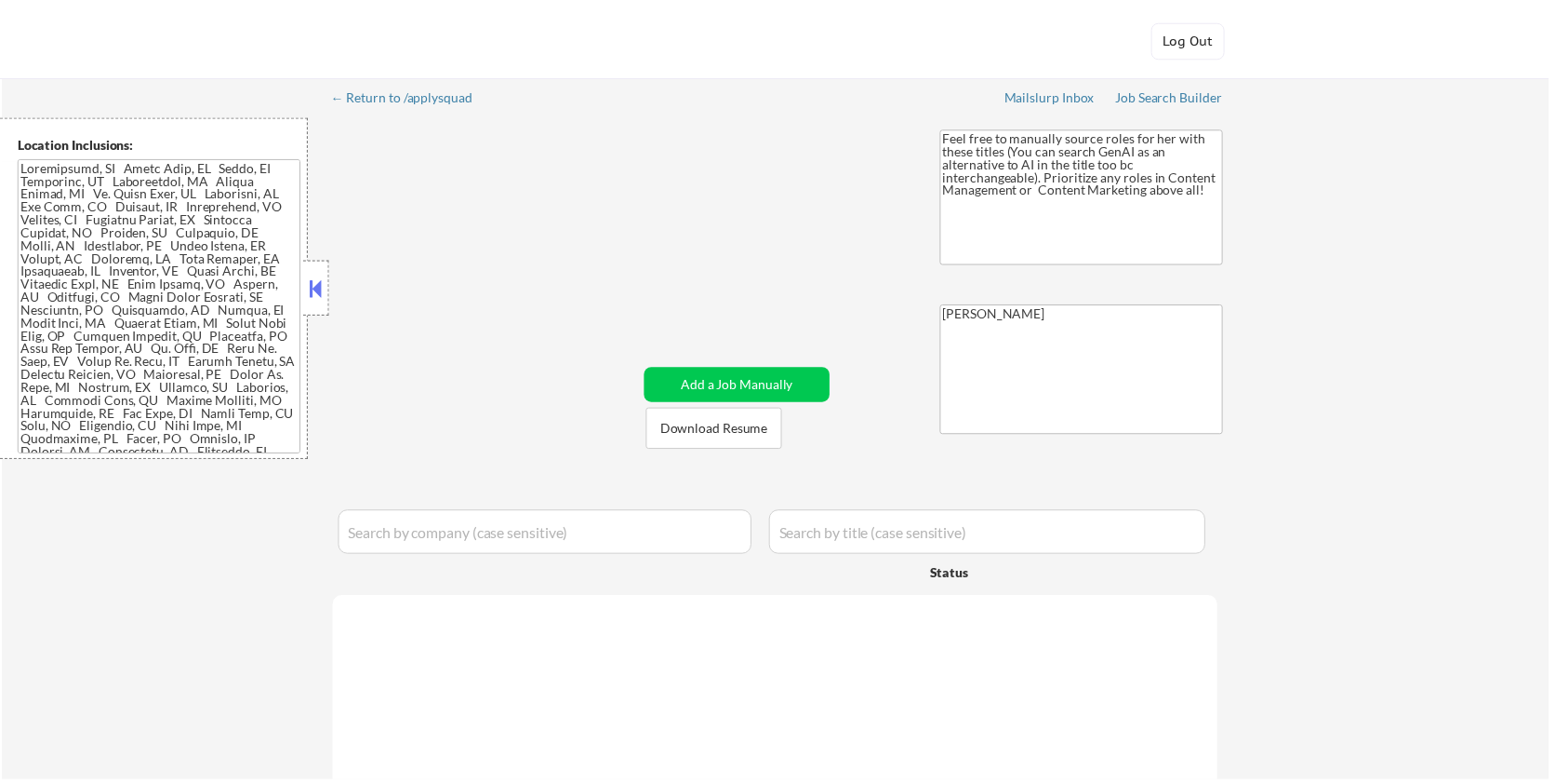
scroll to position [447, 0]
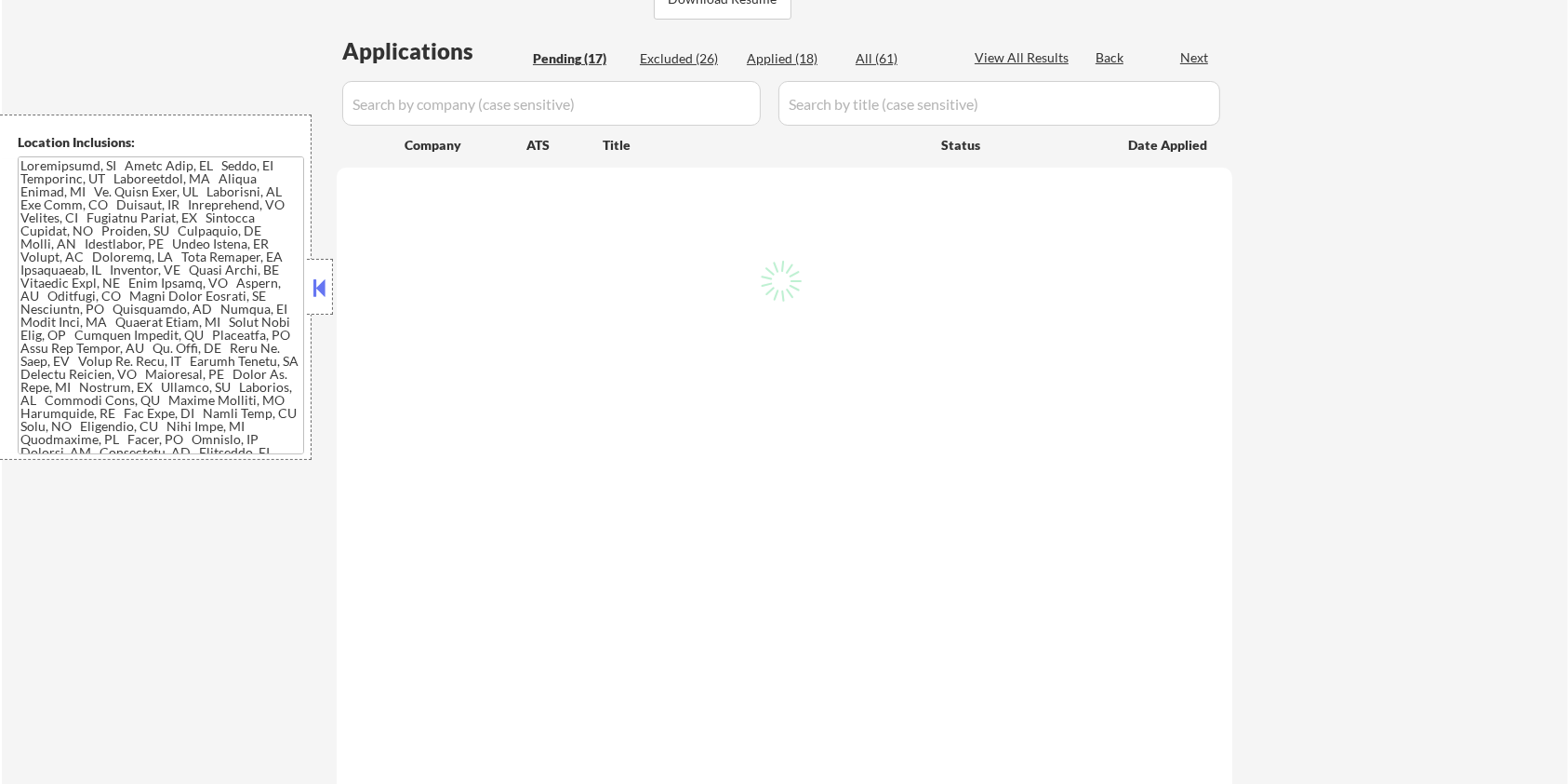
select select ""pending""
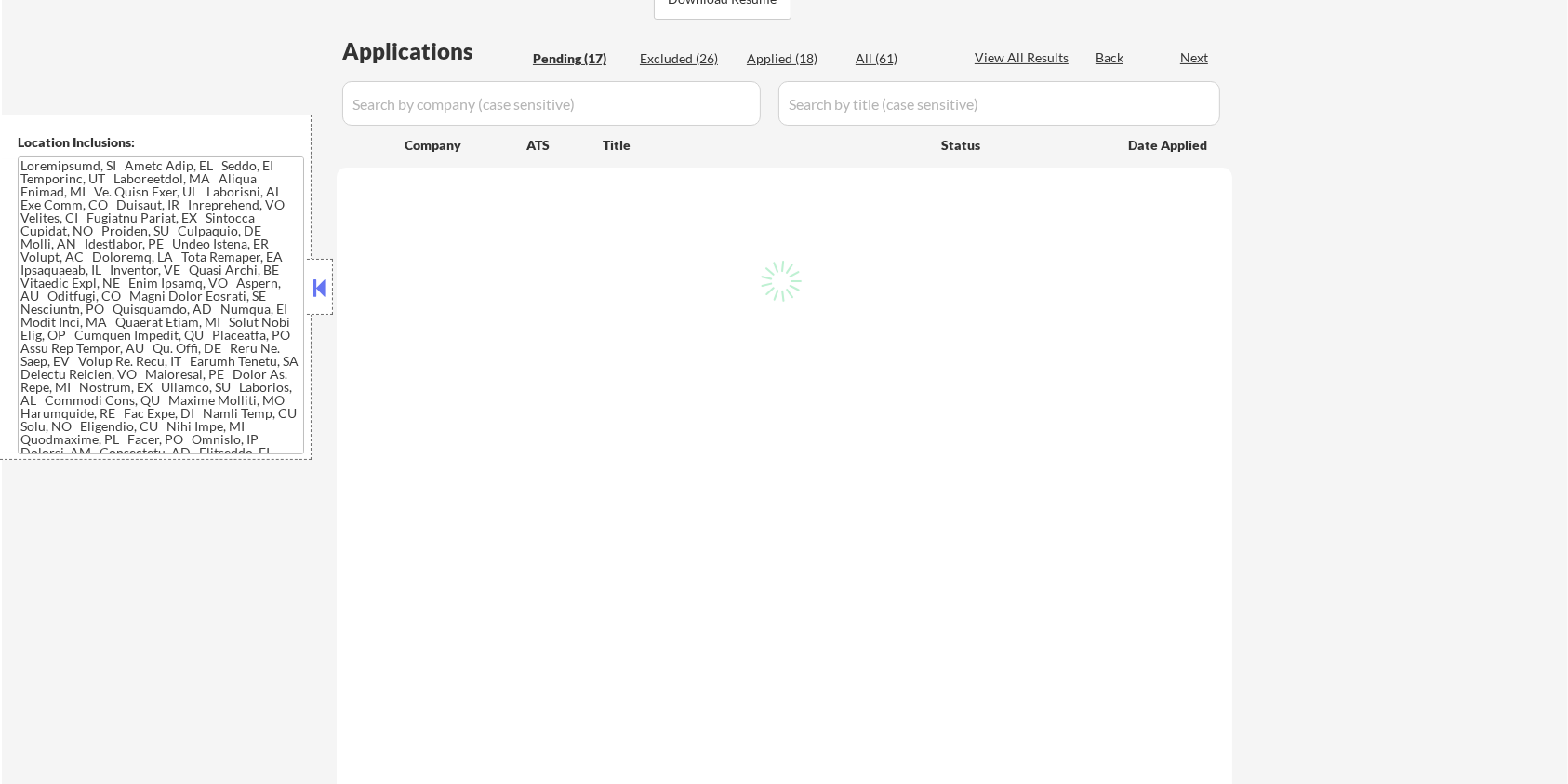
select select ""pending""
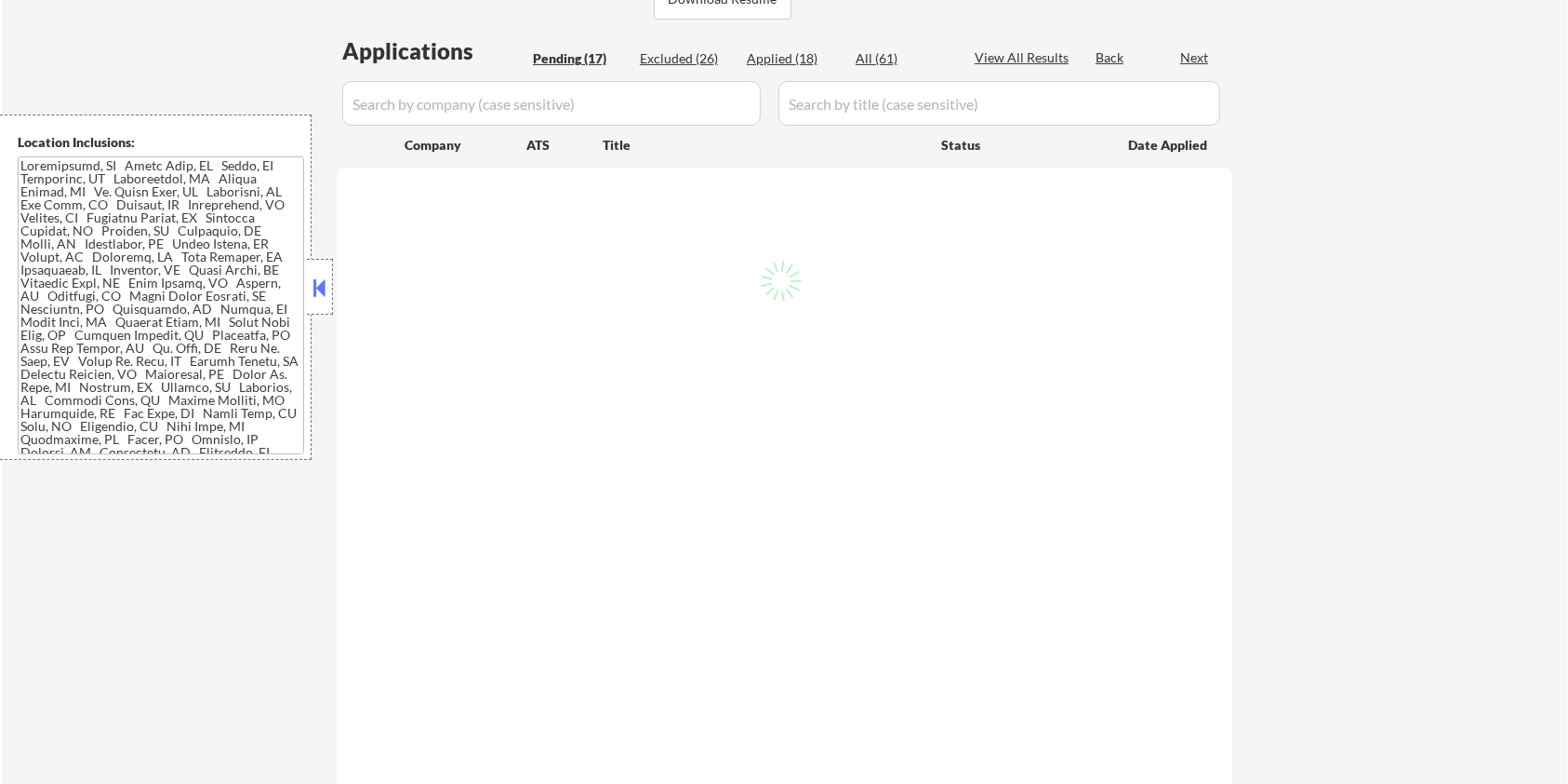
select select ""pending""
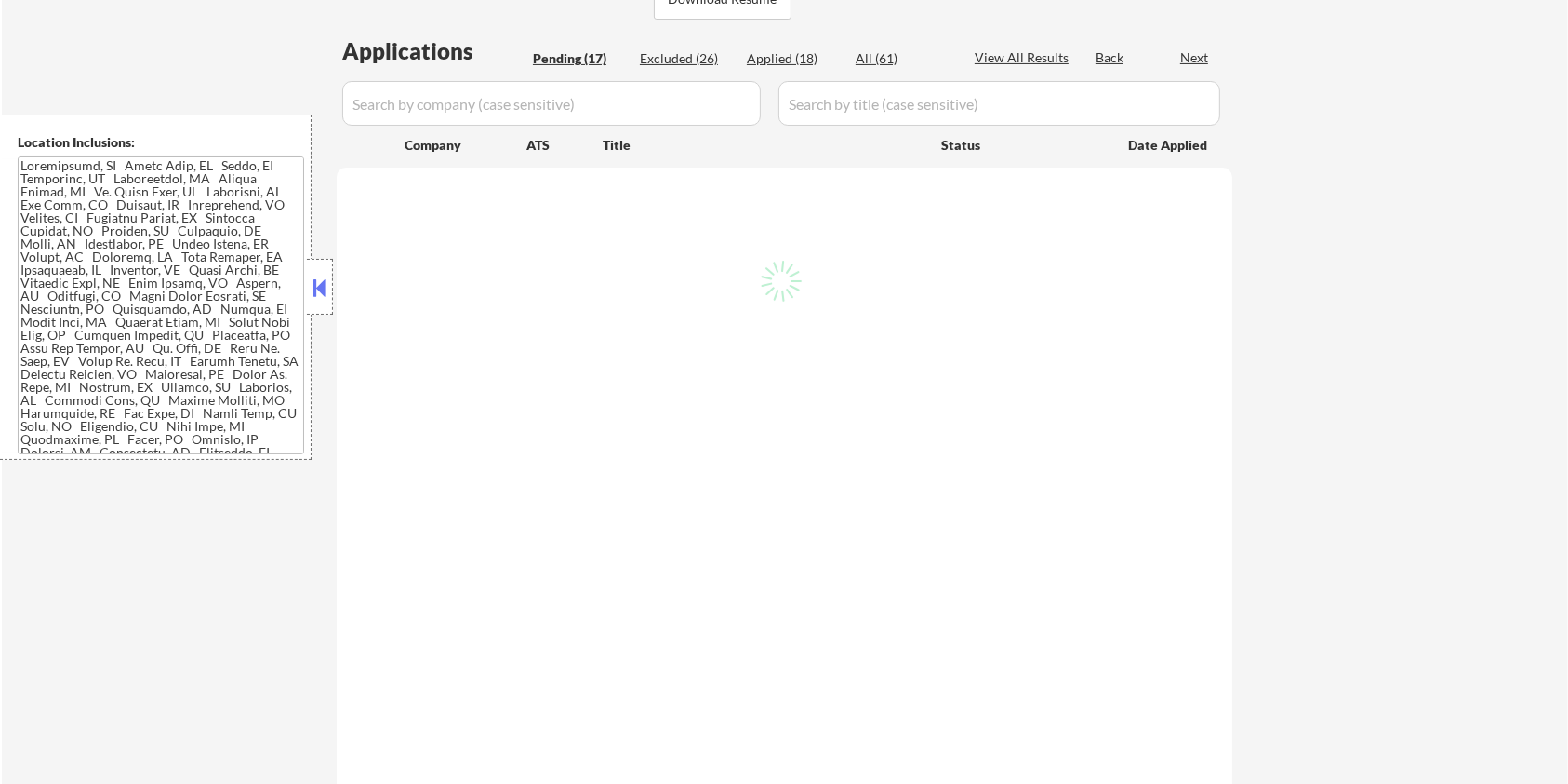
select select ""pending""
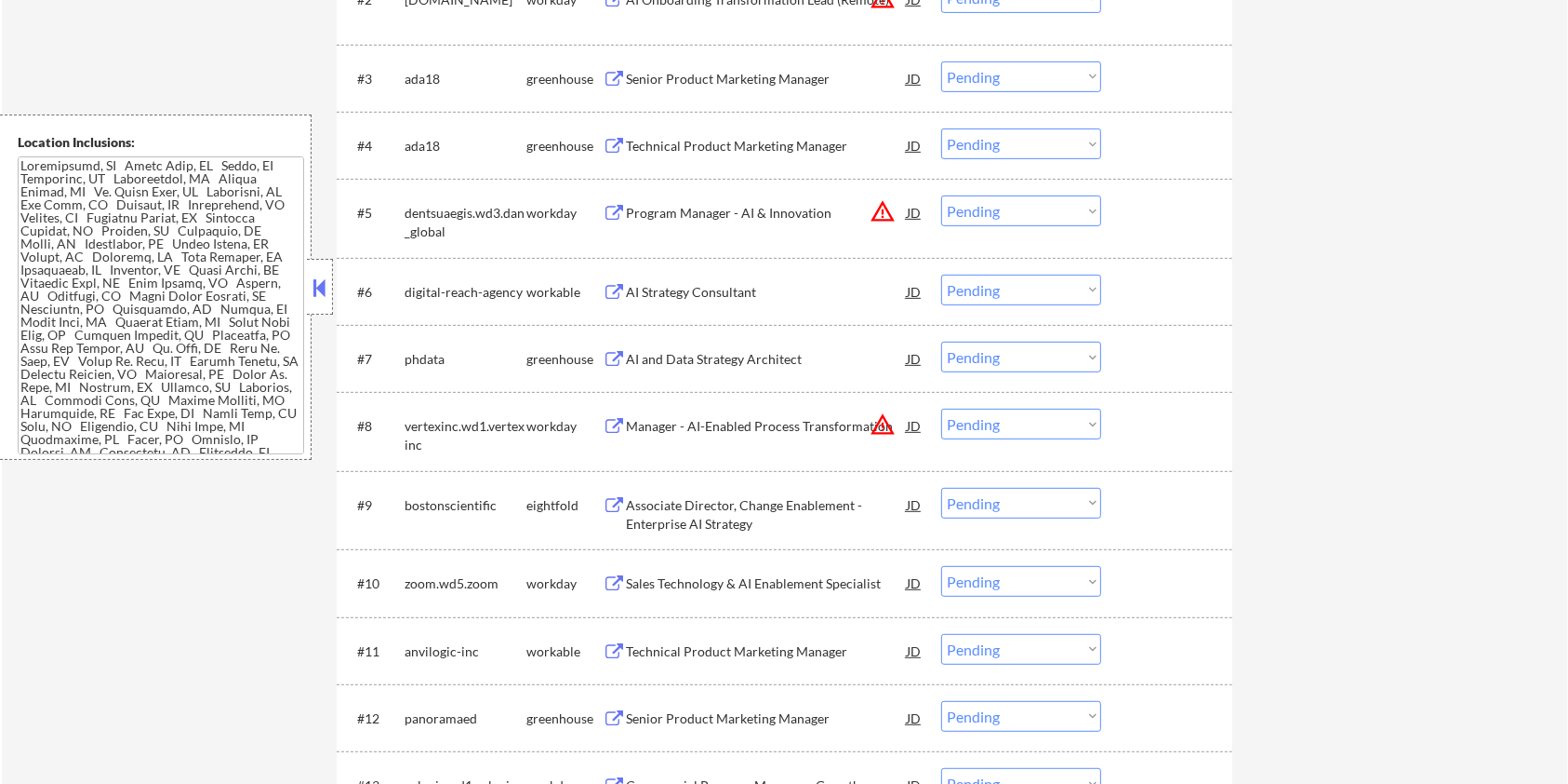
scroll to position [620, 0]
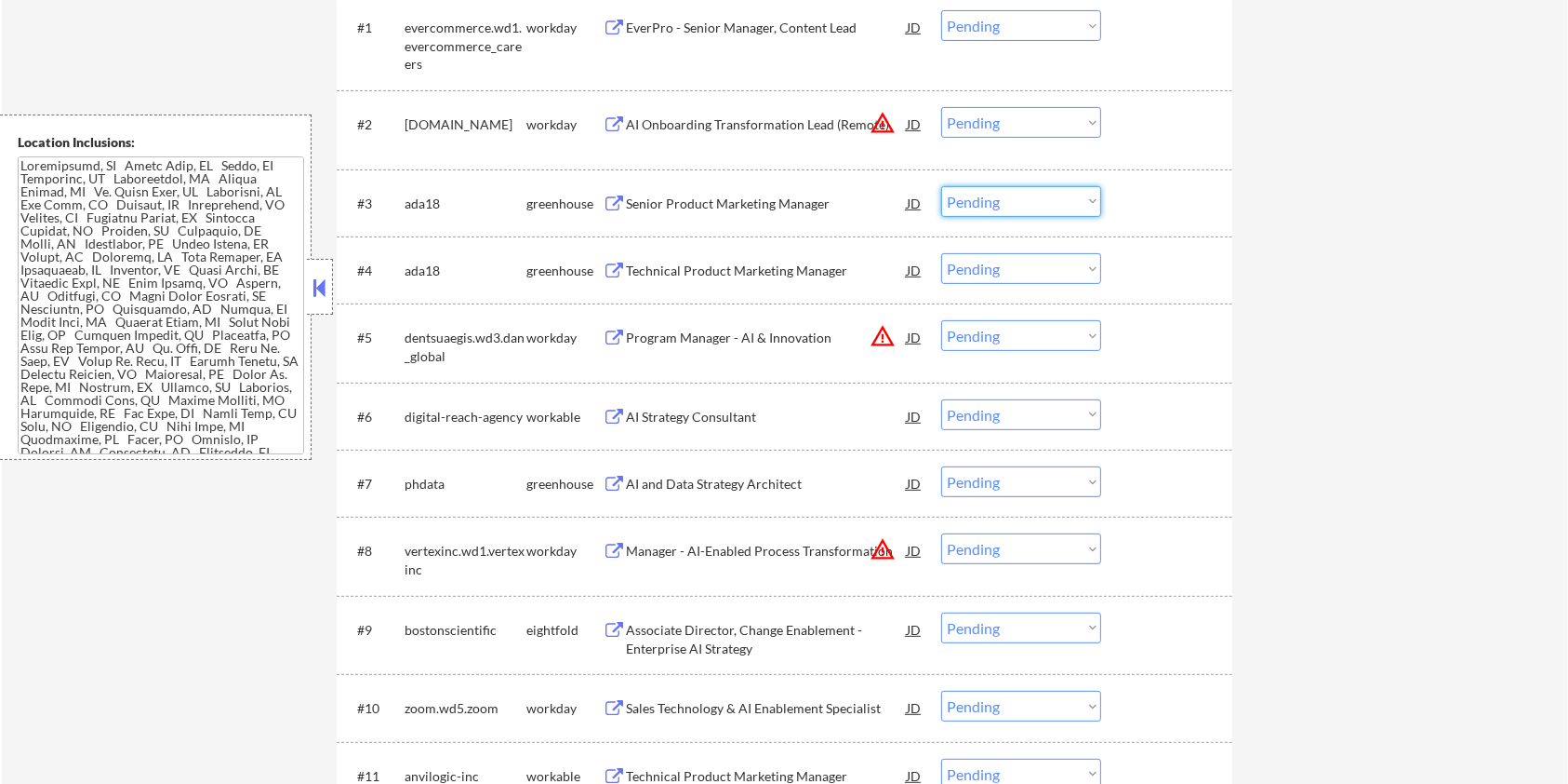
click at [977, 197] on select "Choose an option... Pending Applied Excluded (Questions) Excluded (Expired) Exc…" at bounding box center [1021, 202] width 160 height 30
click at [942, 187] on select "Choose an option... Pending Applied Excluded (Questions) Excluded (Expired) Exc…" at bounding box center [1021, 202] width 160 height 30
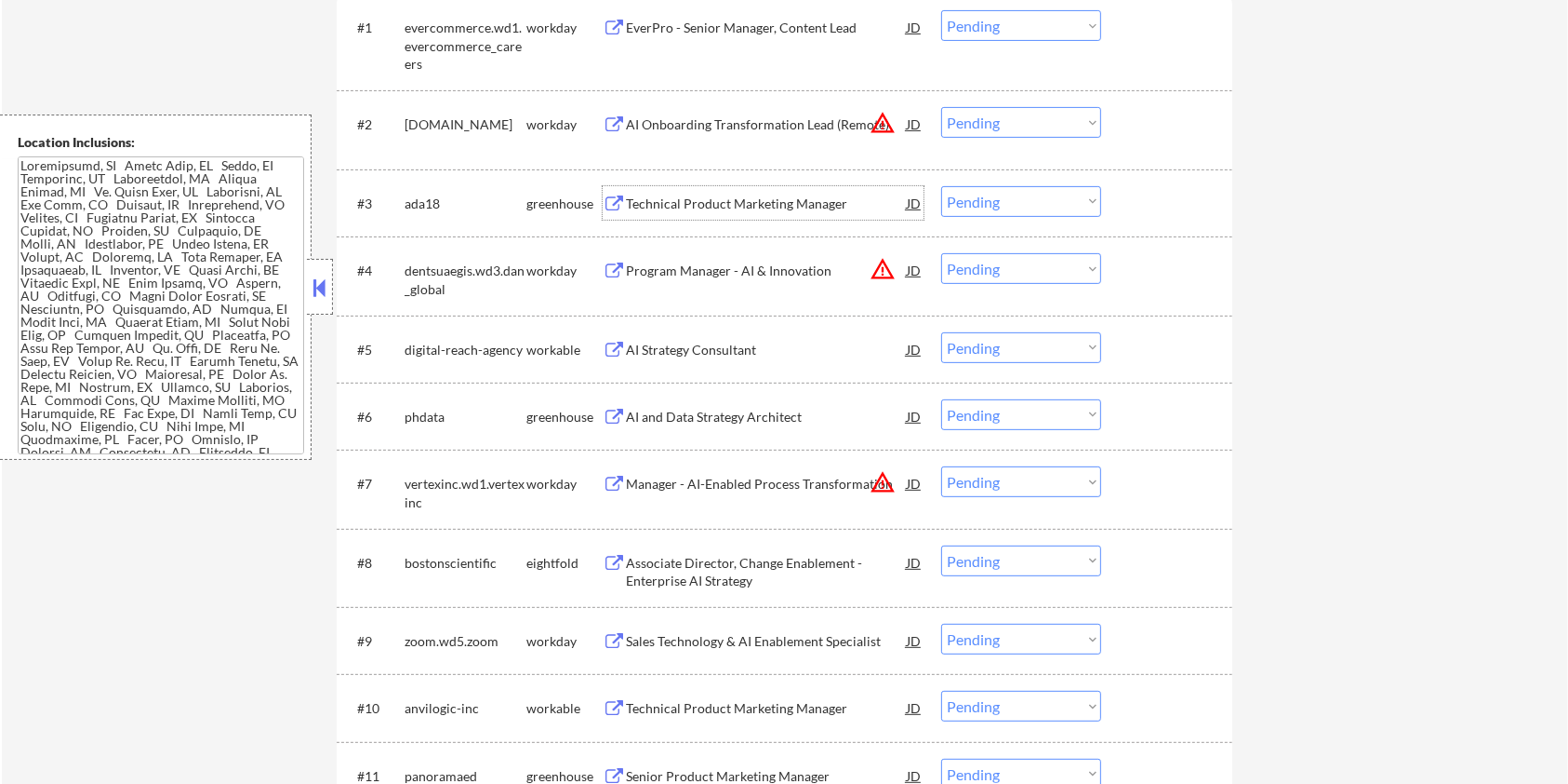
click at [788, 205] on div "Technical Product Marketing Manager" at bounding box center [766, 204] width 281 height 19
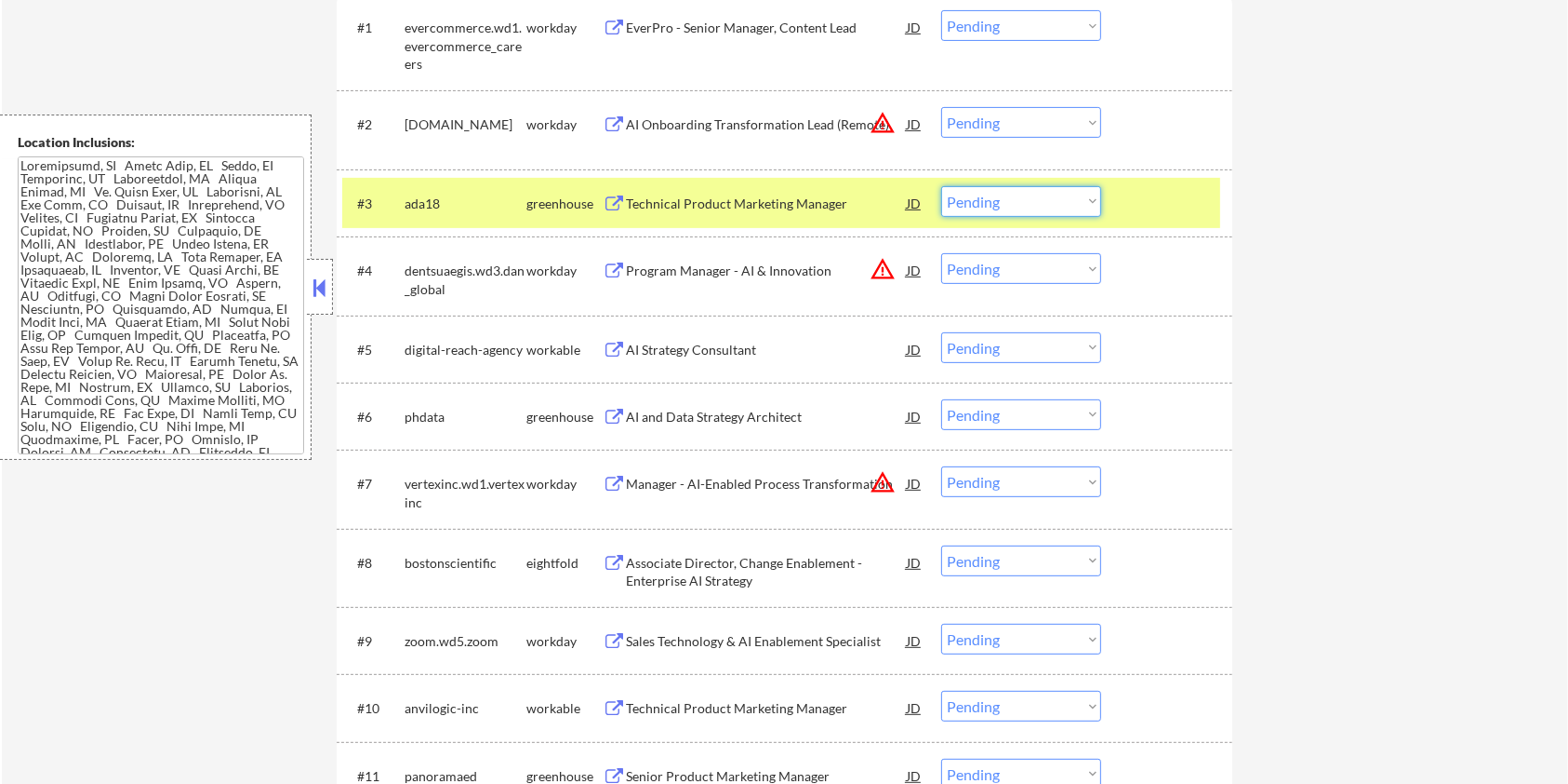
click at [1018, 190] on select "Choose an option... Pending Applied Excluded (Questions) Excluded (Expired) Exc…" at bounding box center [1021, 202] width 160 height 30
click at [942, 187] on select "Choose an option... Pending Applied Excluded (Questions) Excluded (Expired) Exc…" at bounding box center [1021, 202] width 160 height 30
select select ""pending""
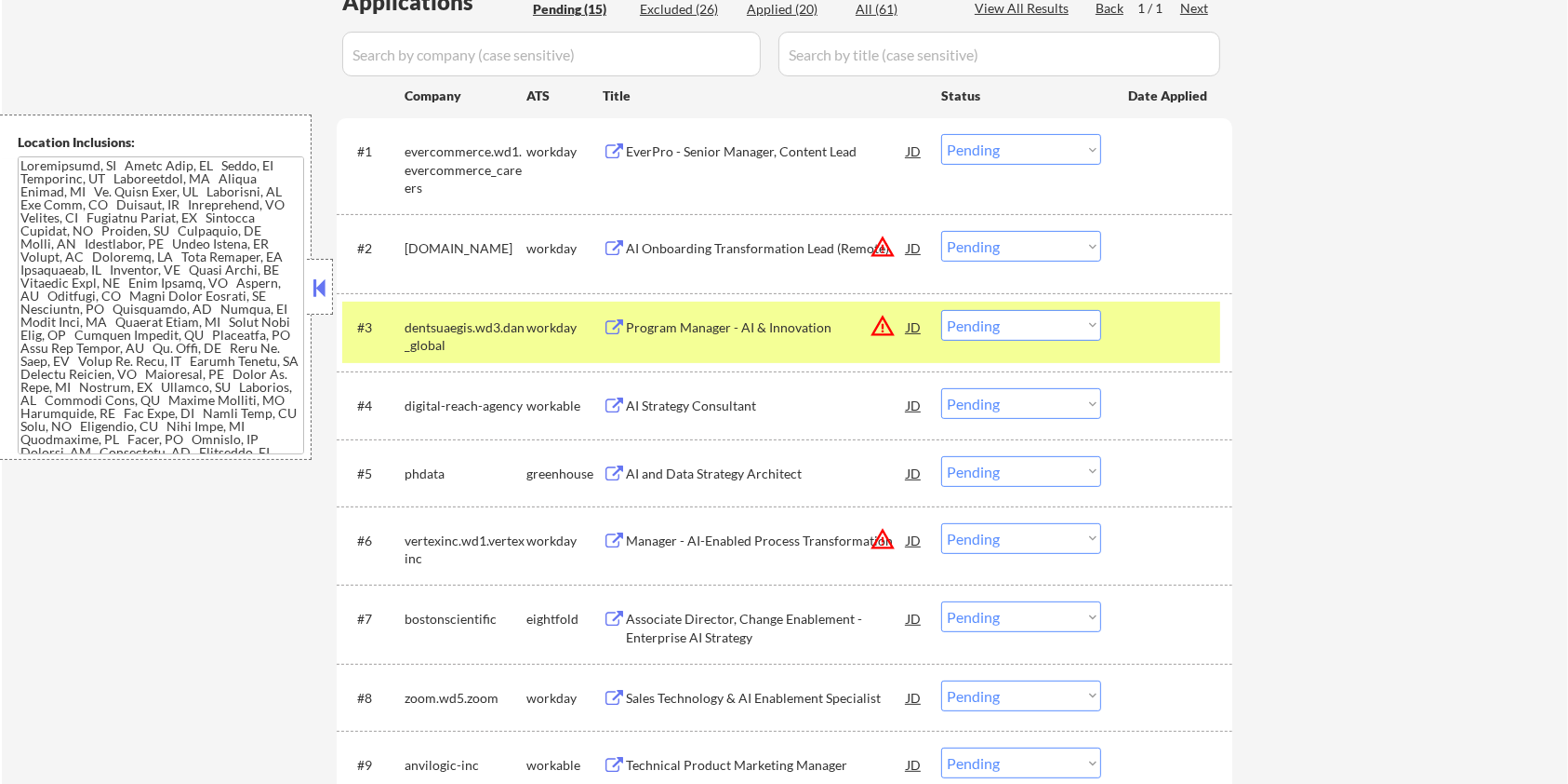
scroll to position [372, 0]
